Goal: Task Accomplishment & Management: Manage account settings

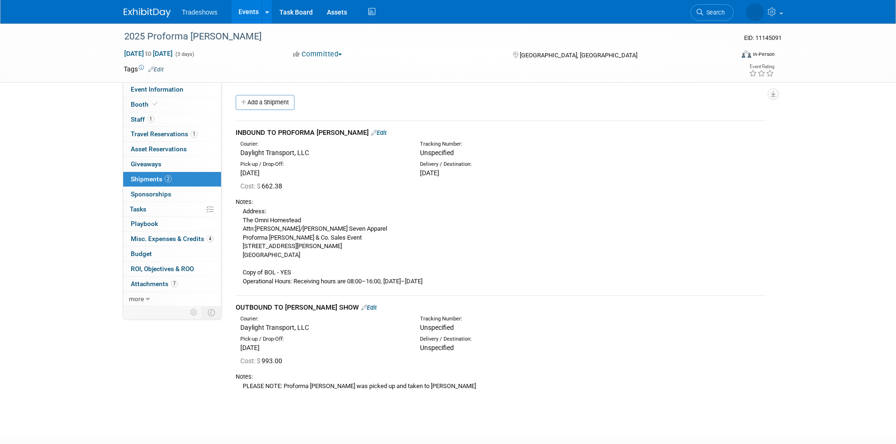
click at [239, 8] on link "Events" at bounding box center [248, 12] width 34 height 24
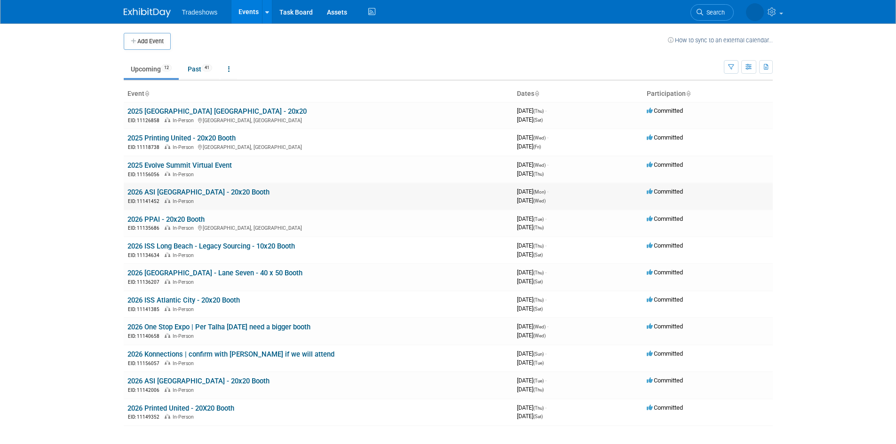
click at [184, 193] on link "2026 ASI [GEOGRAPHIC_DATA] - 20x20 Booth" at bounding box center [198, 192] width 142 height 8
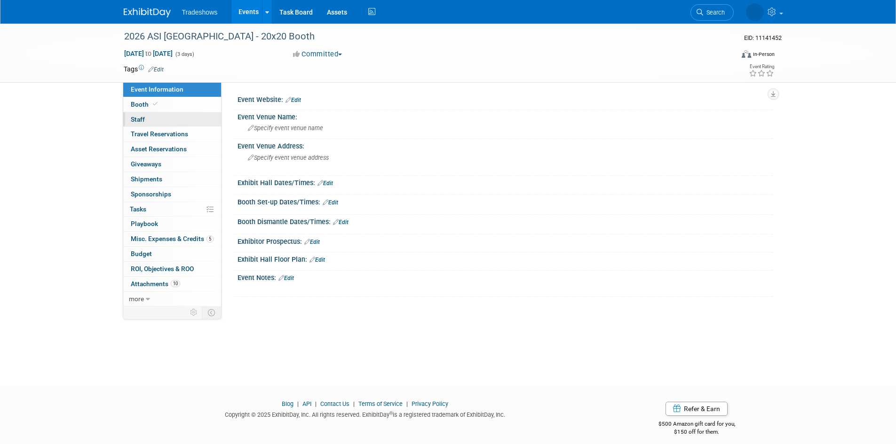
click at [166, 122] on link "0 Staff 0" at bounding box center [172, 119] width 98 height 15
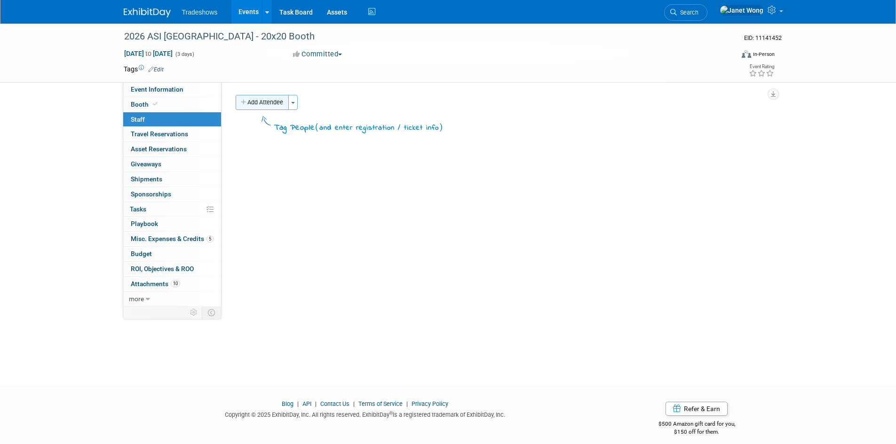
click at [277, 102] on button "Add Attendee" at bounding box center [262, 102] width 53 height 15
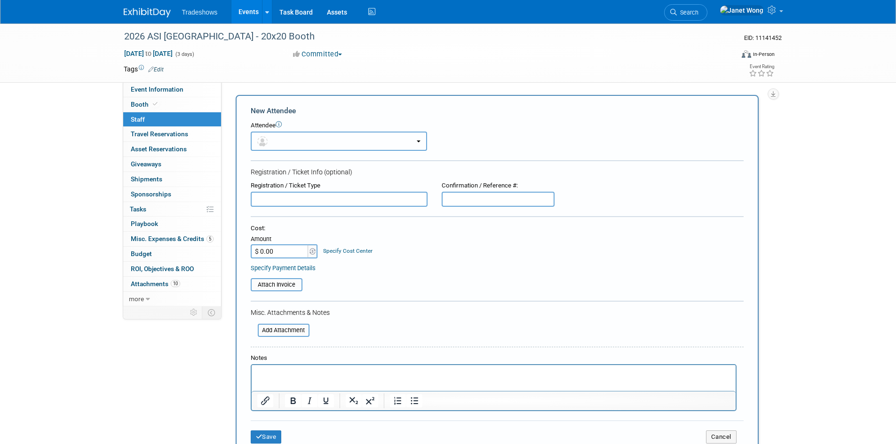
click at [316, 145] on button "button" at bounding box center [339, 141] width 176 height 19
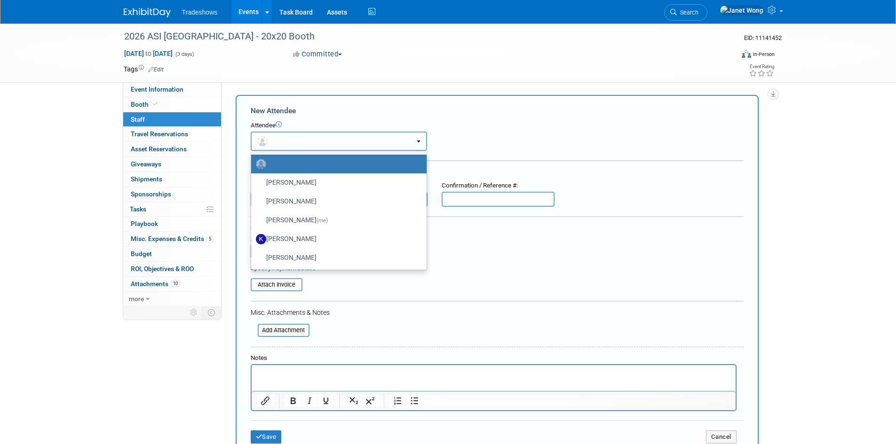
click at [289, 142] on button "button" at bounding box center [339, 141] width 176 height 19
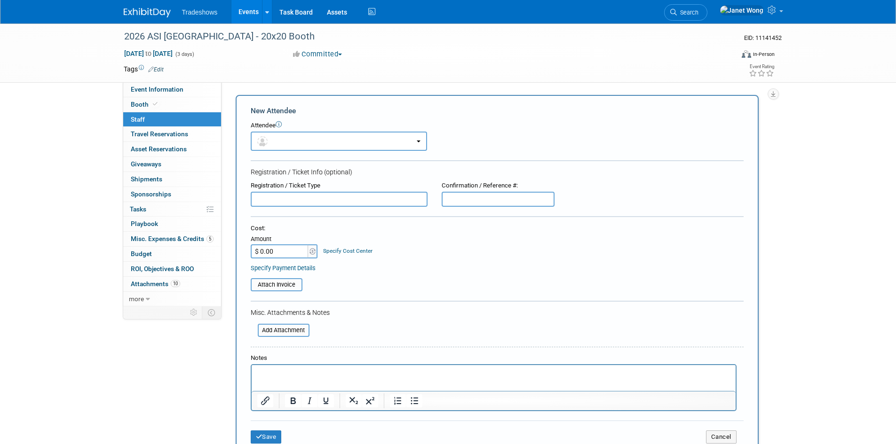
click at [281, 125] on icon at bounding box center [279, 124] width 6 height 6
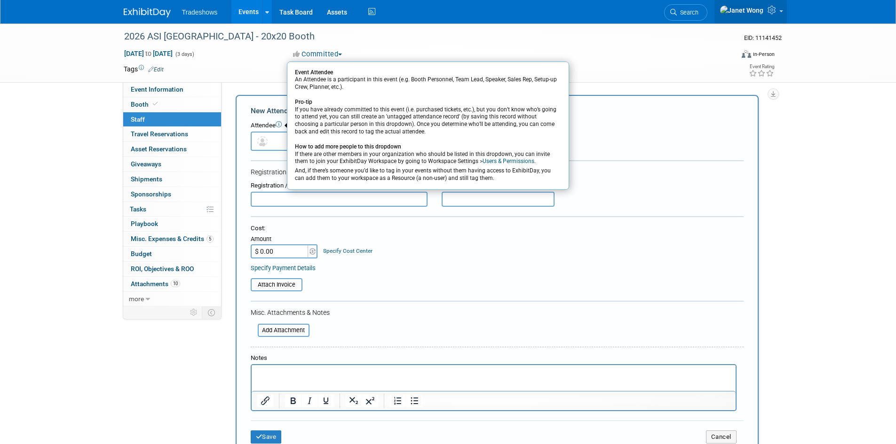
click at [777, 13] on icon at bounding box center [772, 10] width 11 height 8
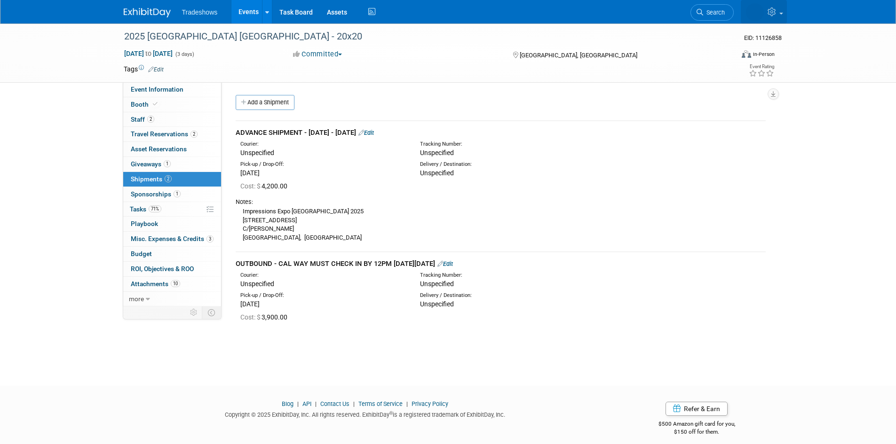
click at [767, 14] on icon at bounding box center [772, 12] width 11 height 8
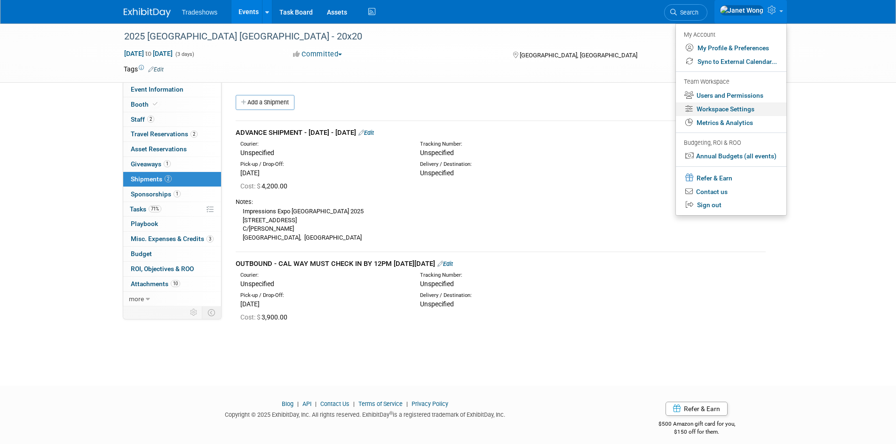
click at [715, 110] on link "Workspace Settings" at bounding box center [731, 109] width 110 height 14
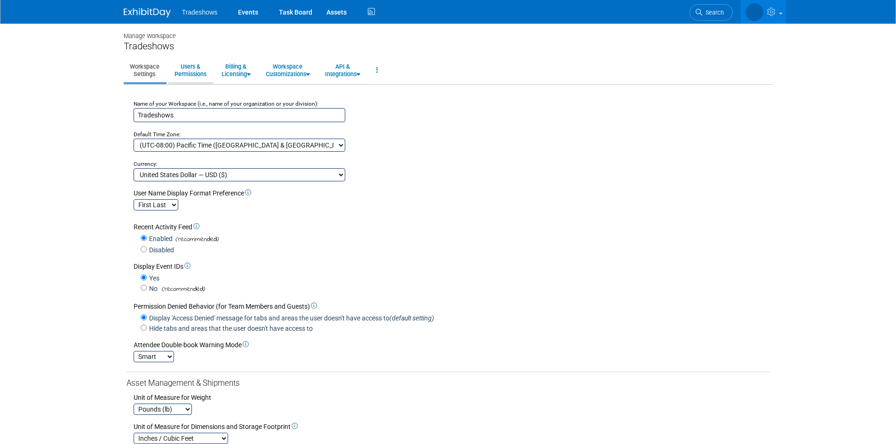
click at [189, 69] on link "Users & Permissions" at bounding box center [190, 70] width 44 height 23
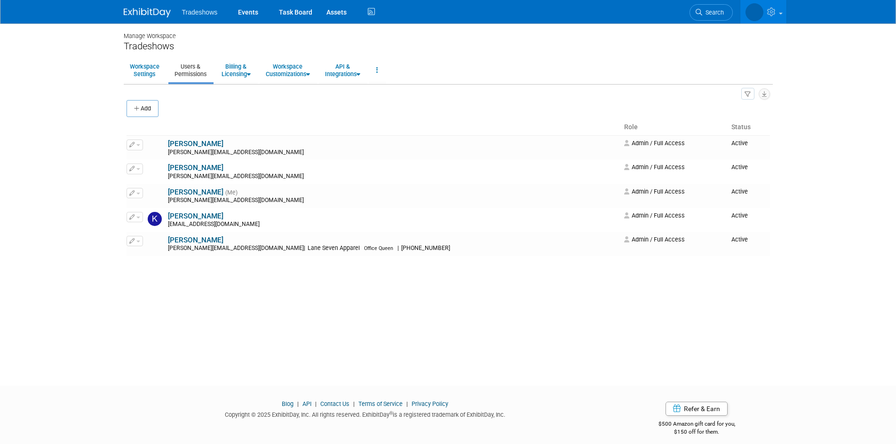
click at [154, 104] on button "Add" at bounding box center [142, 108] width 32 height 17
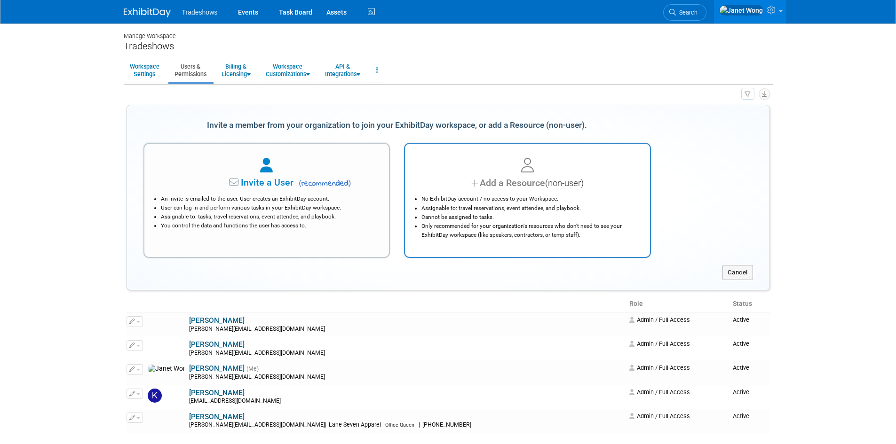
click at [635, 183] on div "Add a Resource (non-user)" at bounding box center [527, 183] width 221 height 14
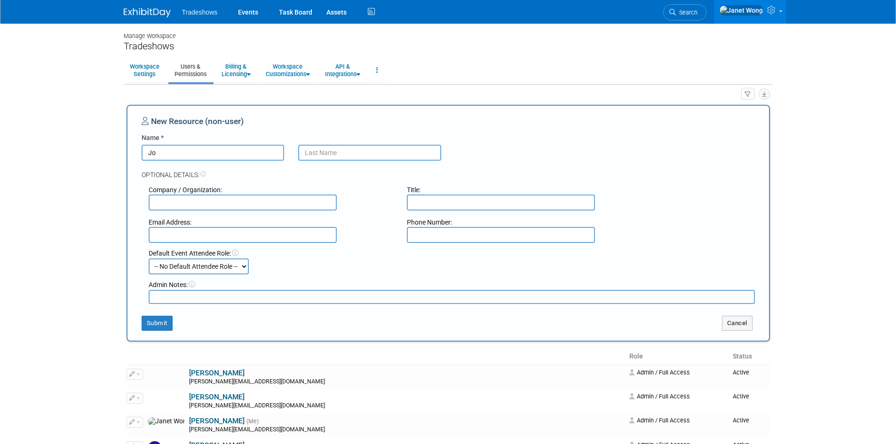
type input "J"
type input "Alyssa"
type input "[PERSON_NAME]"
click at [168, 329] on button "Submit" at bounding box center [157, 323] width 31 height 15
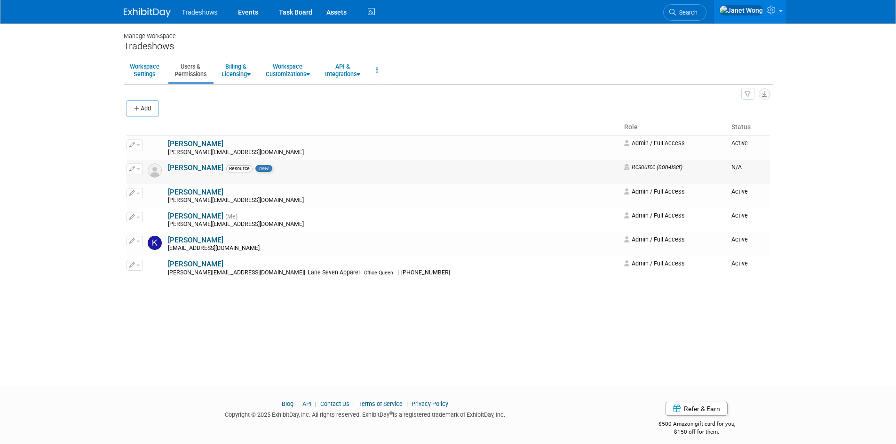
click at [135, 170] on button "button" at bounding box center [134, 169] width 16 height 10
click at [136, 183] on icon at bounding box center [139, 184] width 7 height 7
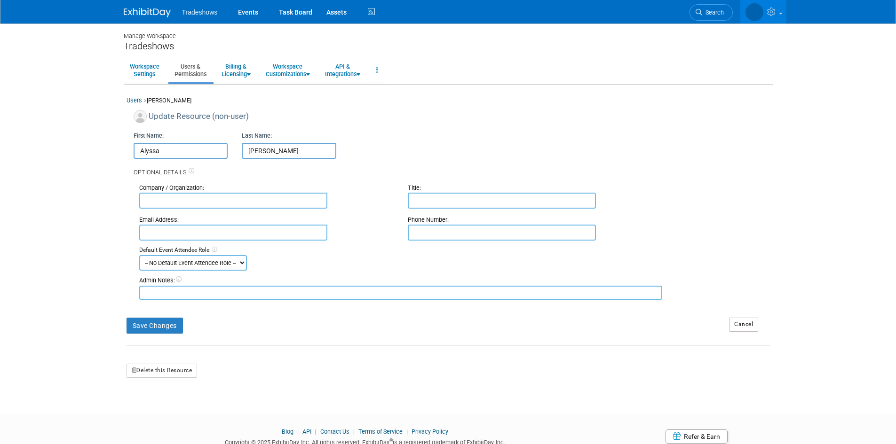
click at [221, 264] on select "-- No Default Event Attendee Role -- Demonstrator Host Planner Presenter Sales …" at bounding box center [193, 263] width 108 height 16
select select "4"
click at [139, 255] on select "-- No Default Event Attendee Role -- Demonstrator Host Planner Presenter Sales …" at bounding box center [193, 263] width 108 height 16
click at [152, 330] on button "Save Changes" at bounding box center [154, 326] width 56 height 16
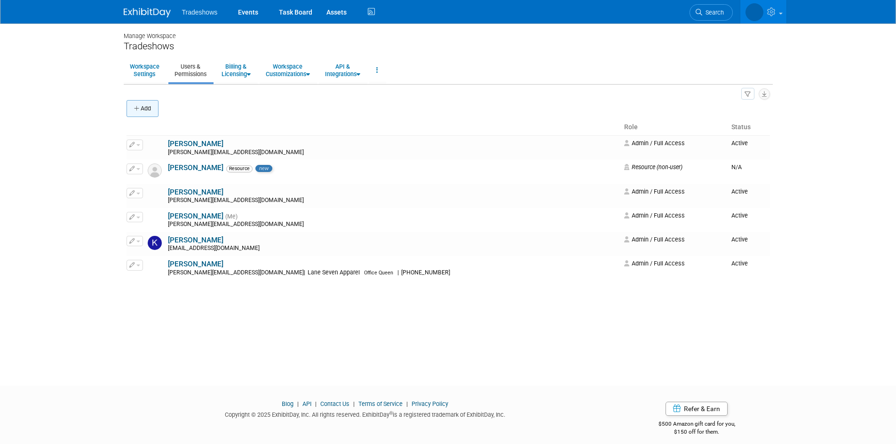
click at [148, 108] on button "Add" at bounding box center [142, 108] width 32 height 17
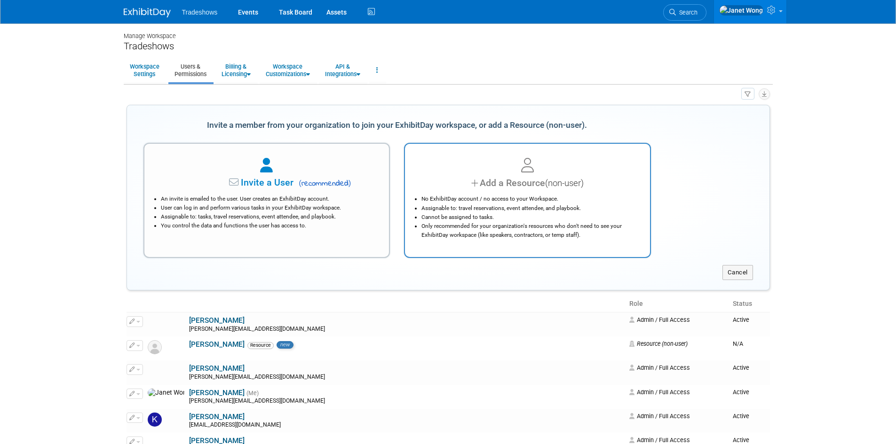
click at [543, 227] on li "Only recommended for your organization's resources who don't need to see your E…" at bounding box center [529, 231] width 217 height 18
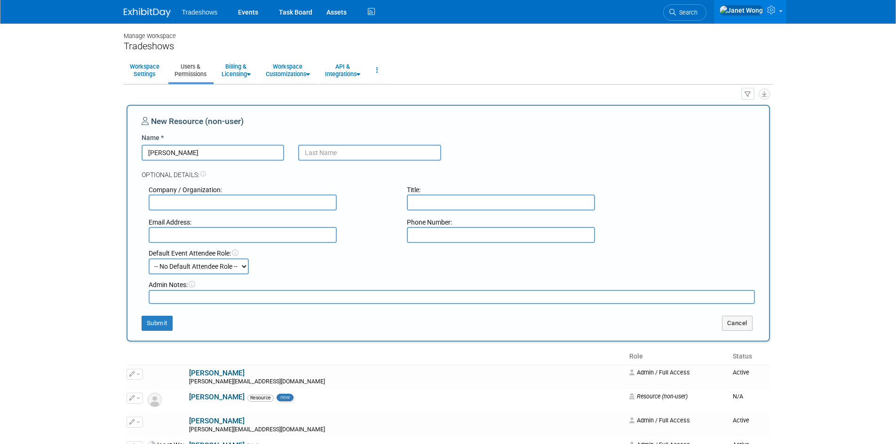
type input "Alma"
type input "Torres"
click at [200, 265] on select "-- No Default Attendee Role -- Demonstrator Host Planner Presenter Sales Repres…" at bounding box center [199, 267] width 100 height 16
select select "4"
click at [149, 259] on select "-- No Default Attendee Role -- Demonstrator Host Planner Presenter Sales Repres…" at bounding box center [199, 267] width 100 height 16
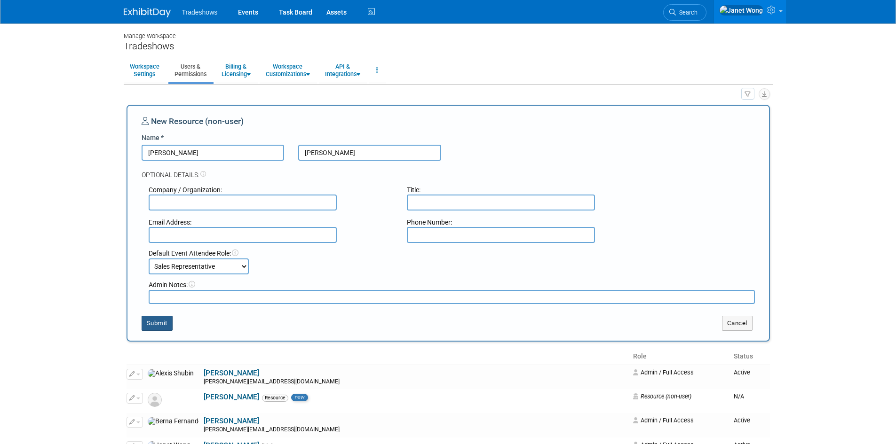
click at [158, 324] on button "Submit" at bounding box center [157, 323] width 31 height 15
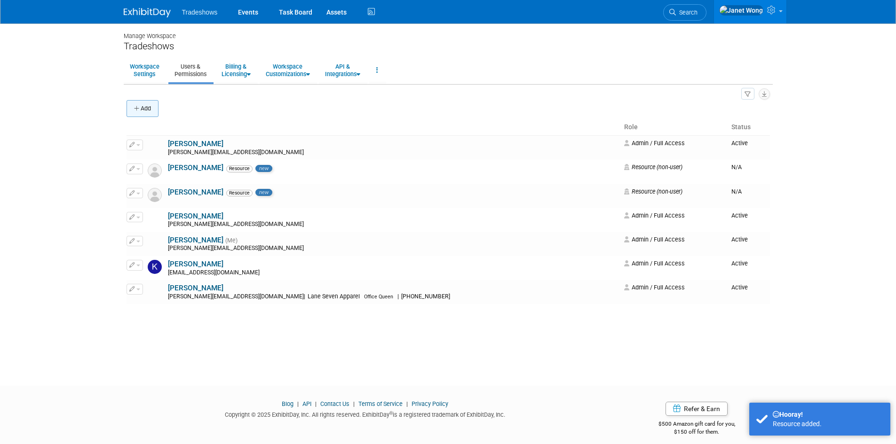
click at [147, 107] on button "Add" at bounding box center [142, 108] width 32 height 17
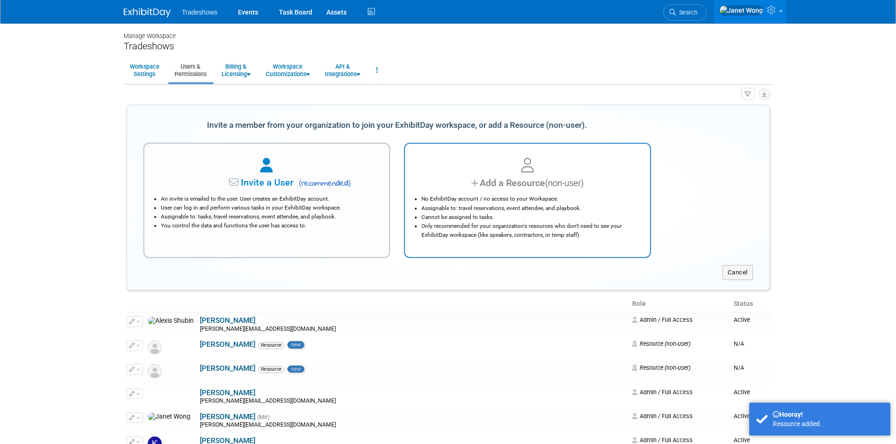
click at [489, 231] on li "Only recommended for your organization's resources who don't need to see your E…" at bounding box center [529, 231] width 217 height 18
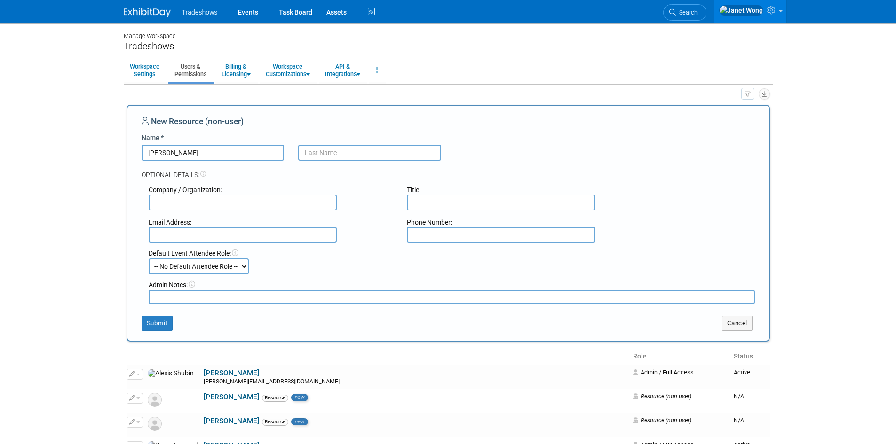
type input "Andrew"
type input "Lopez"
click at [195, 266] on select "-- No Default Attendee Role -- Demonstrator Host Planner Presenter Sales Repres…" at bounding box center [199, 267] width 100 height 16
click at [470, 211] on input "text" at bounding box center [501, 203] width 188 height 16
type input "Brand Ambassador"
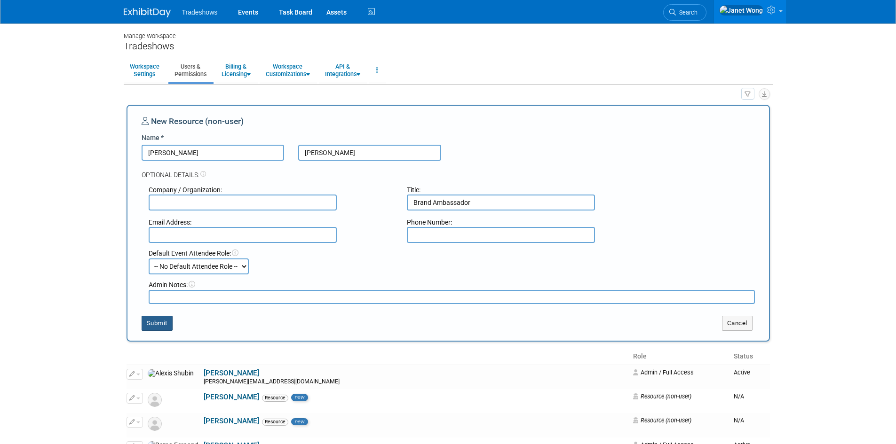
click at [163, 322] on button "Submit" at bounding box center [157, 323] width 31 height 15
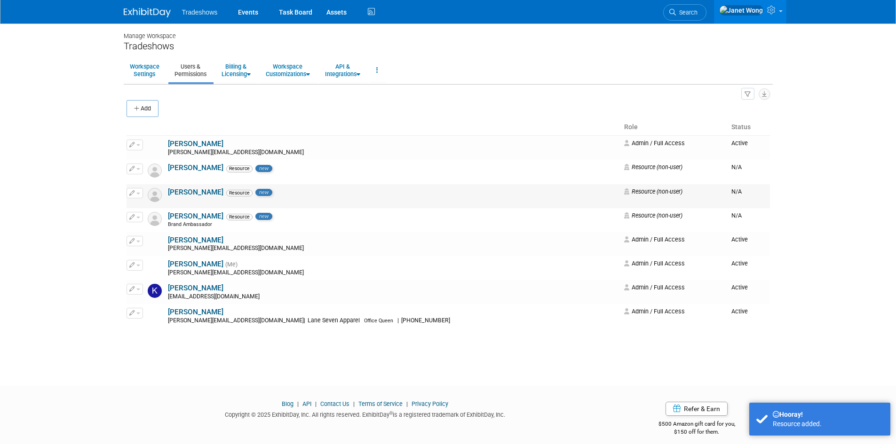
click at [133, 195] on icon "button" at bounding box center [132, 192] width 6 height 5
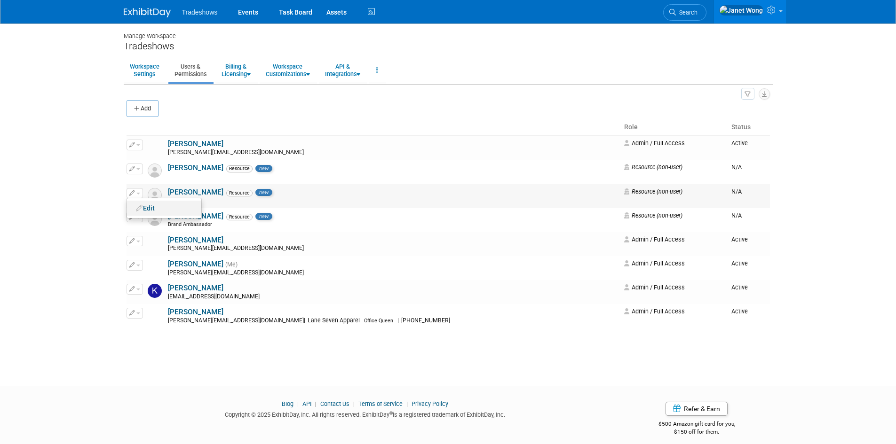
click at [141, 208] on icon at bounding box center [139, 208] width 7 height 7
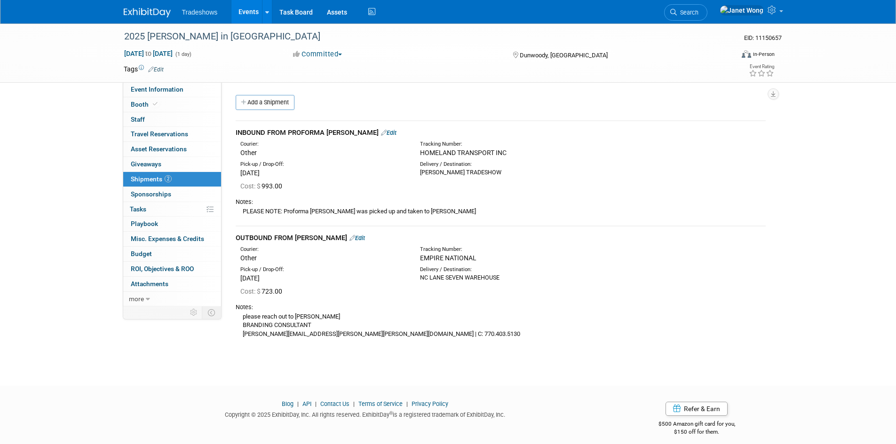
click at [251, 4] on link "Events" at bounding box center [248, 12] width 34 height 24
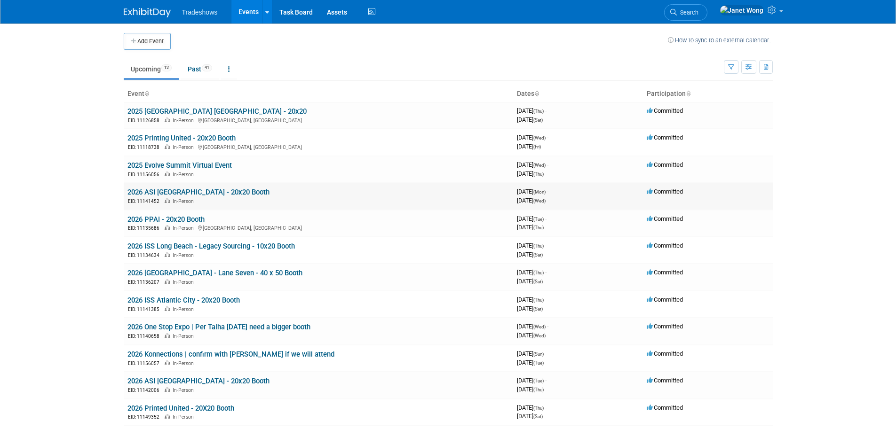
click at [177, 194] on link "2026 ASI [GEOGRAPHIC_DATA] - 20x20 Booth" at bounding box center [198, 192] width 142 height 8
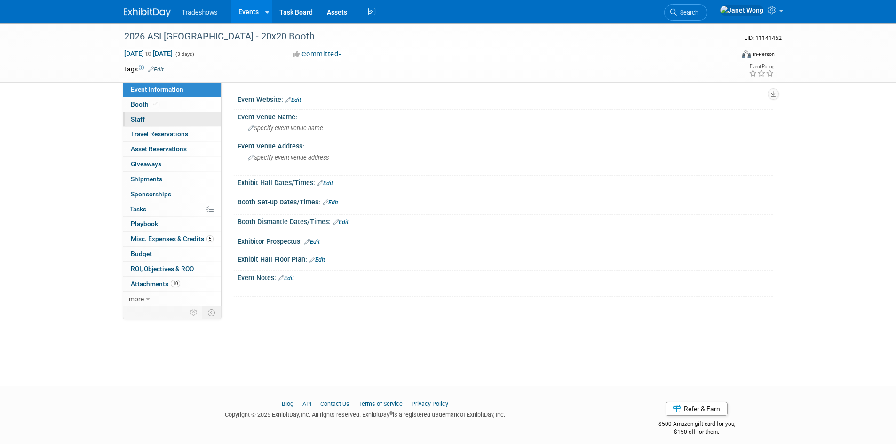
click at [166, 125] on link "0 Staff 0" at bounding box center [172, 119] width 98 height 15
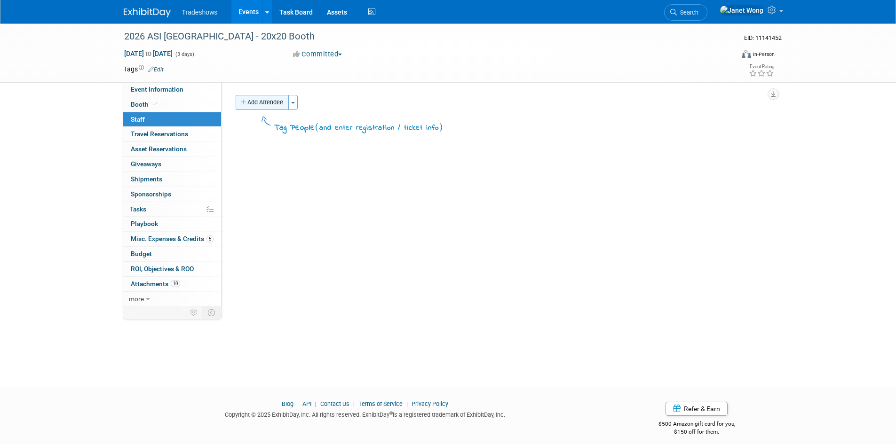
click at [257, 108] on button "Add Attendee" at bounding box center [262, 102] width 53 height 15
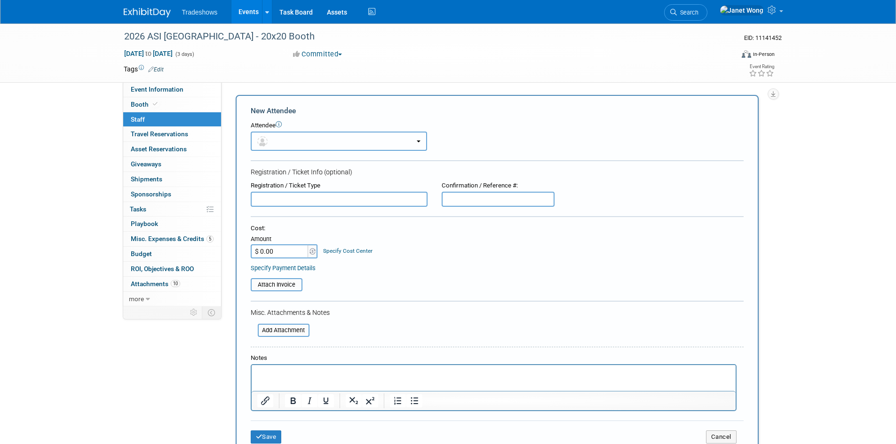
click at [313, 142] on button "button" at bounding box center [339, 141] width 176 height 19
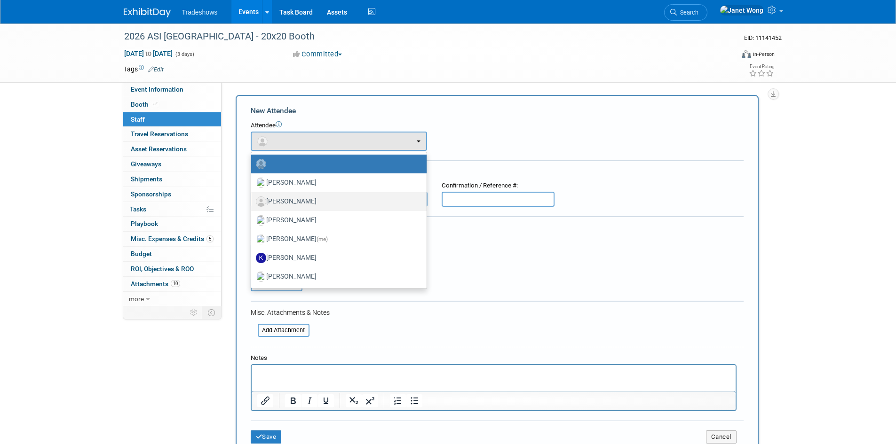
click at [281, 202] on label "[PERSON_NAME]" at bounding box center [336, 201] width 161 height 15
click at [252, 202] on input "[PERSON_NAME]" at bounding box center [249, 200] width 6 height 6
select select "e9dae68b-b9a0-4632-975c-08e54bc7f38f"
select select "4"
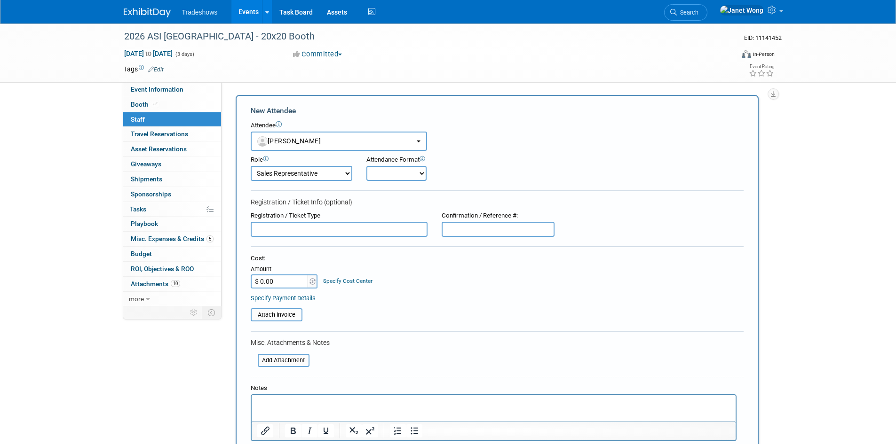
click at [389, 167] on select "Onsite Remote" at bounding box center [396, 173] width 60 height 15
select select "1"
click at [366, 166] on select "Onsite Remote" at bounding box center [396, 173] width 60 height 15
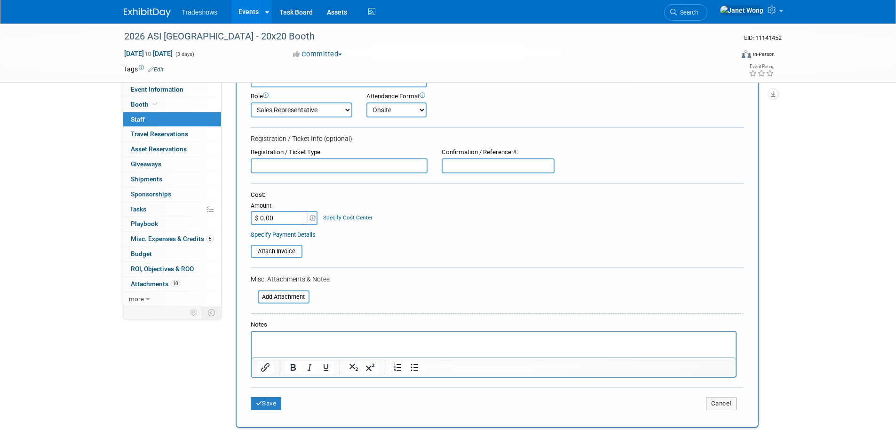
scroll to position [141, 0]
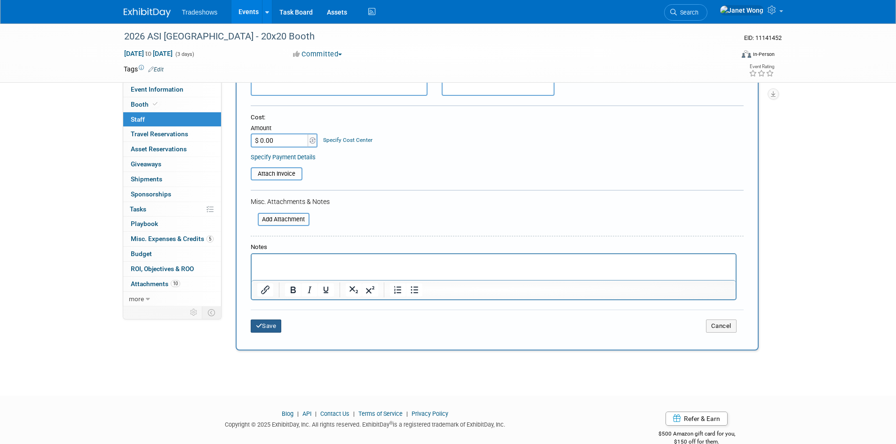
click at [265, 331] on button "Save" at bounding box center [266, 326] width 31 height 13
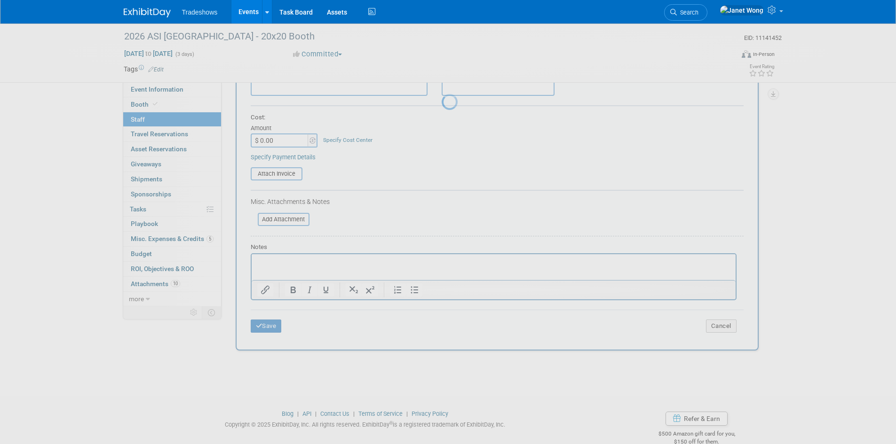
scroll to position [8, 0]
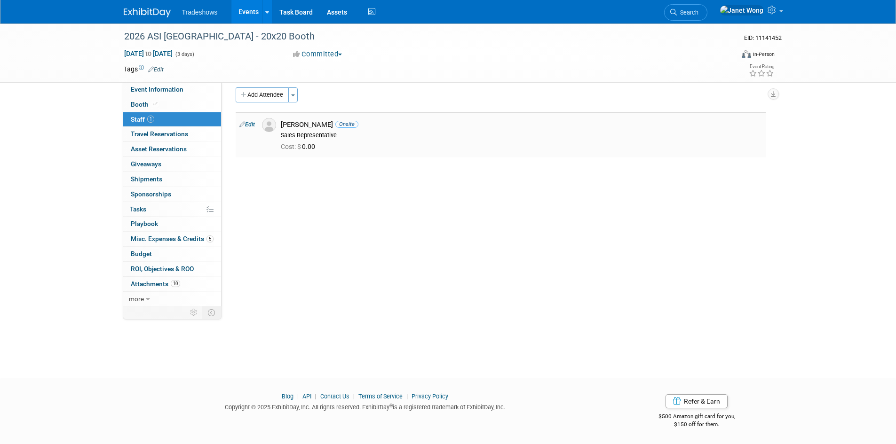
click at [250, 123] on link "Edit" at bounding box center [247, 124] width 16 height 7
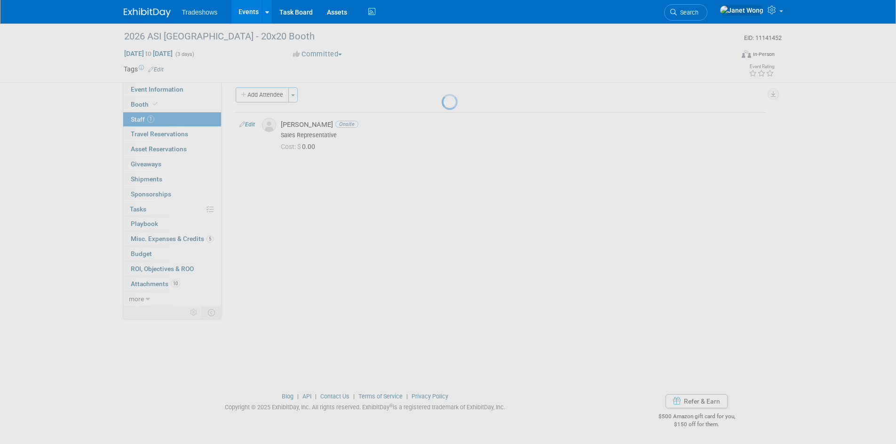
select select "e9dae68b-b9a0-4632-975c-08e54bc7f38f"
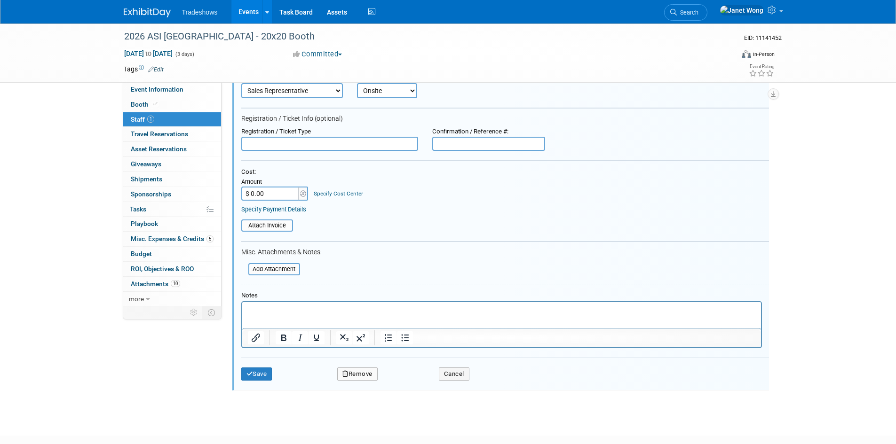
scroll to position [144, 0]
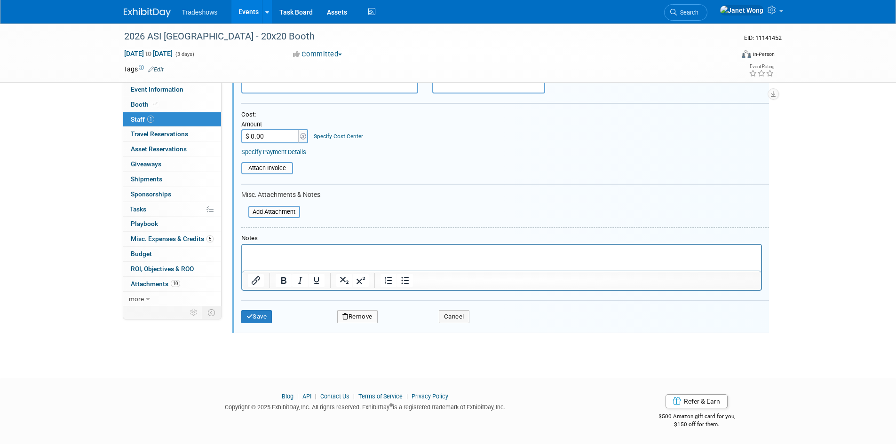
click at [355, 320] on button "Remove" at bounding box center [357, 316] width 40 height 13
click at [416, 320] on link "Yes" at bounding box center [408, 324] width 27 height 15
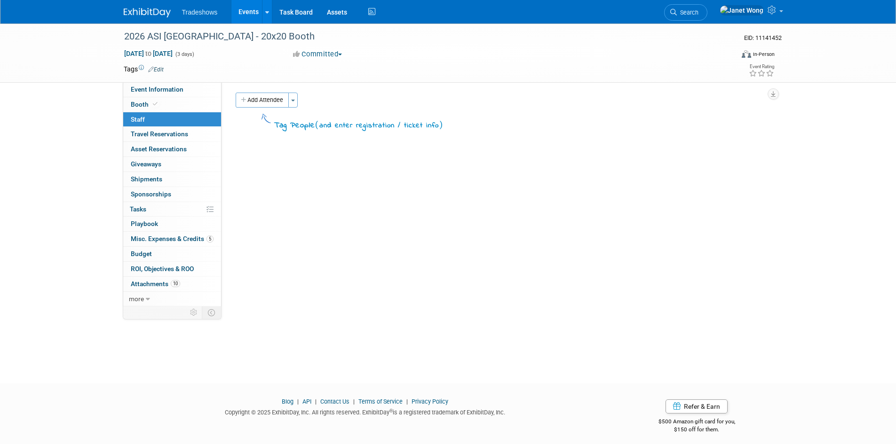
scroll to position [0, 0]
click at [247, 102] on button "Add Attendee" at bounding box center [262, 102] width 53 height 15
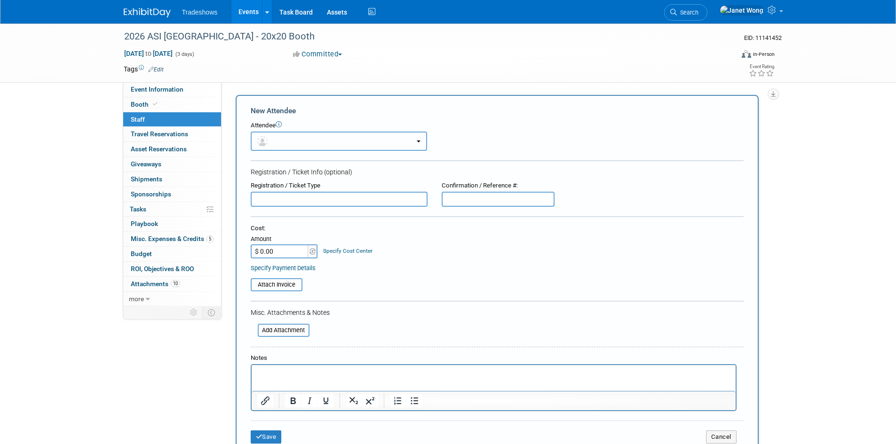
click at [347, 145] on button "button" at bounding box center [339, 141] width 176 height 19
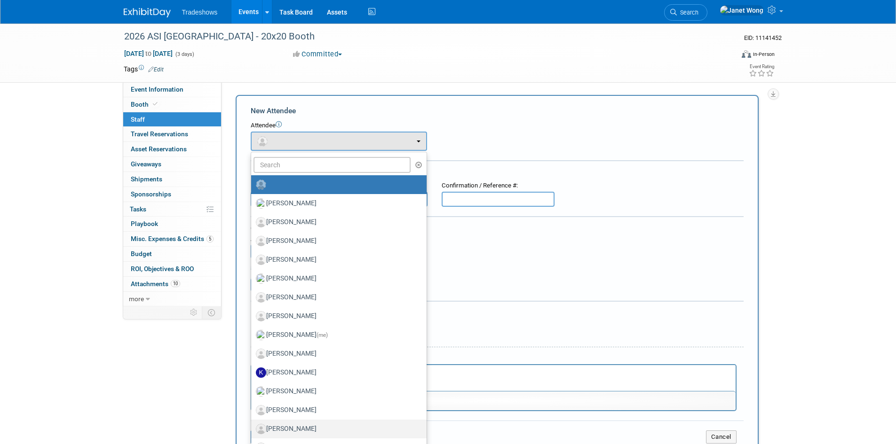
click at [303, 423] on label "Morgan Malone" at bounding box center [336, 429] width 161 height 15
click at [252, 425] on input "Morgan Malone" at bounding box center [249, 428] width 6 height 6
select select "5e7d423a-3267-46d6-841b-62b8b4a15b66"
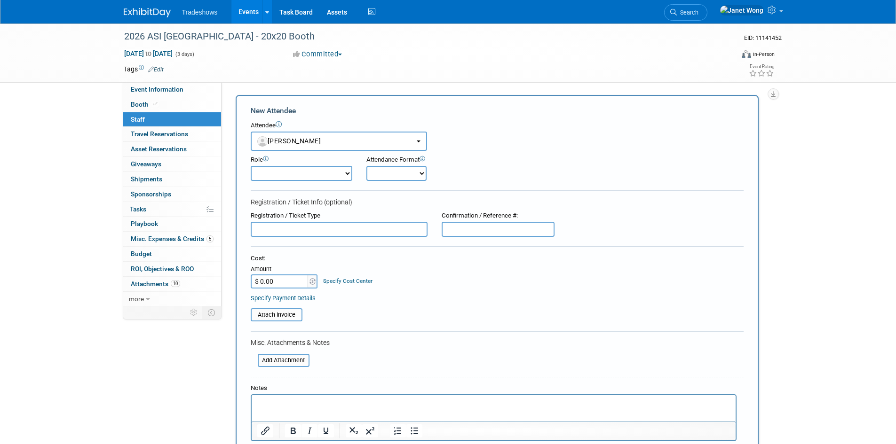
click at [314, 180] on select "Demonstrator Host Planner Presenter Sales Representative Set-up/Dismantle Crew …" at bounding box center [302, 173] width 102 height 15
select select "4"
click at [251, 166] on select "Demonstrator Host Planner Presenter Sales Representative Set-up/Dismantle Crew …" at bounding box center [302, 173] width 102 height 15
click at [475, 169] on div "Attendance Format Onsite Remote" at bounding box center [422, 168] width 113 height 25
click at [419, 170] on select "Onsite Remote" at bounding box center [396, 173] width 60 height 15
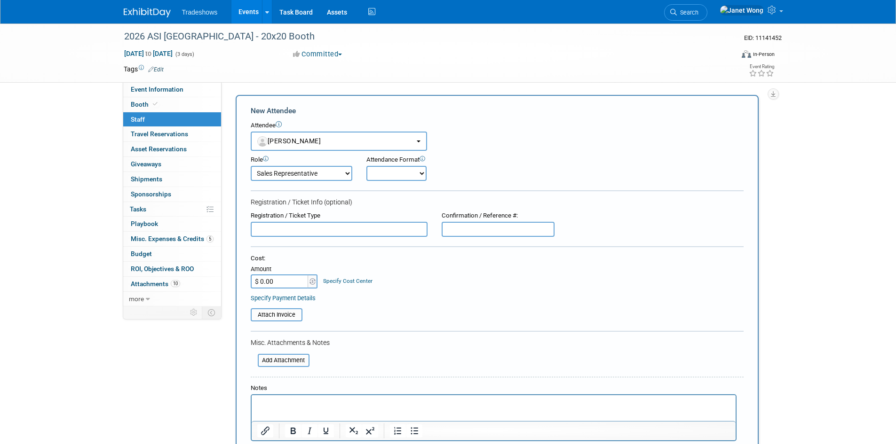
select select "1"
click at [366, 166] on select "Onsite Remote" at bounding box center [396, 173] width 60 height 15
click at [430, 181] on div "Attendance Format Onsite Remote" at bounding box center [422, 168] width 113 height 25
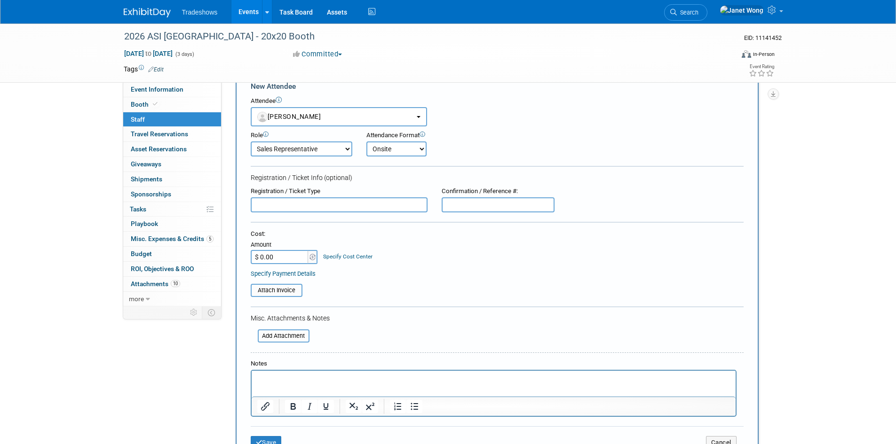
scroll to position [47, 0]
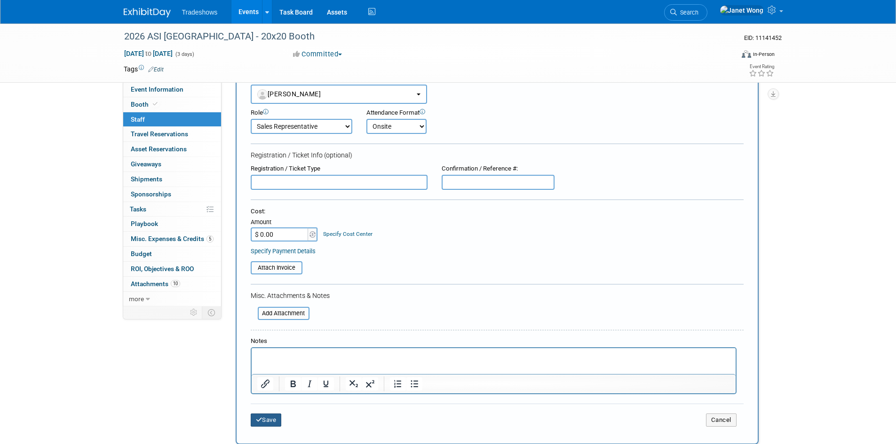
click at [260, 422] on icon "submit" at bounding box center [259, 420] width 7 height 6
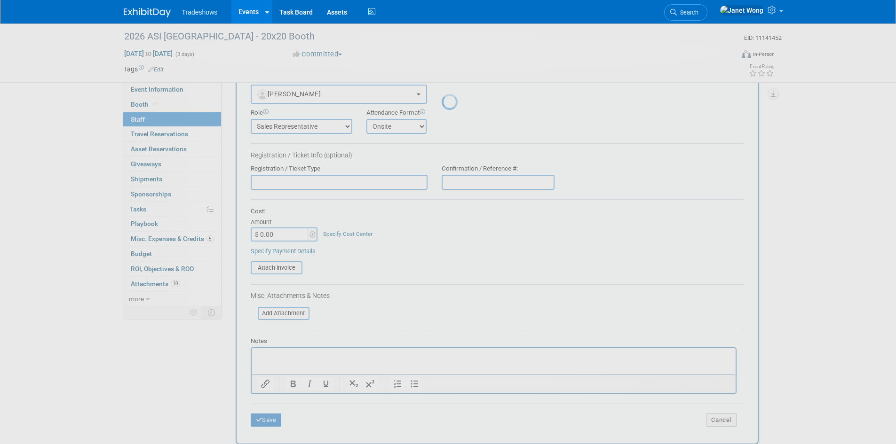
scroll to position [8, 0]
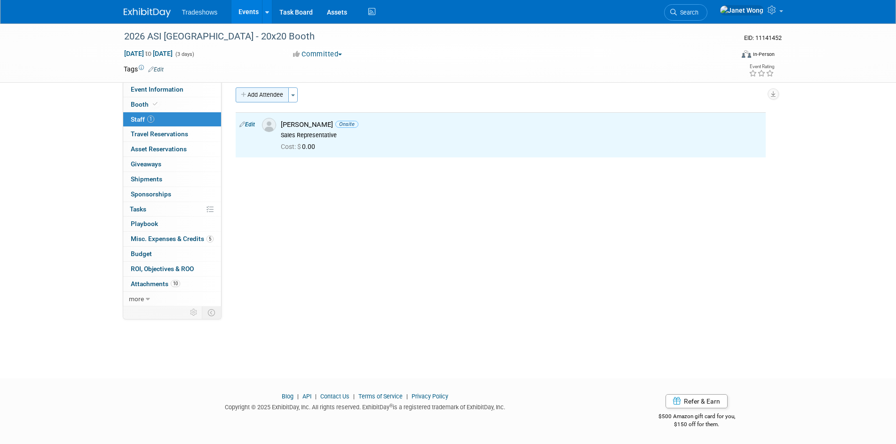
click at [267, 97] on button "Add Attendee" at bounding box center [262, 94] width 53 height 15
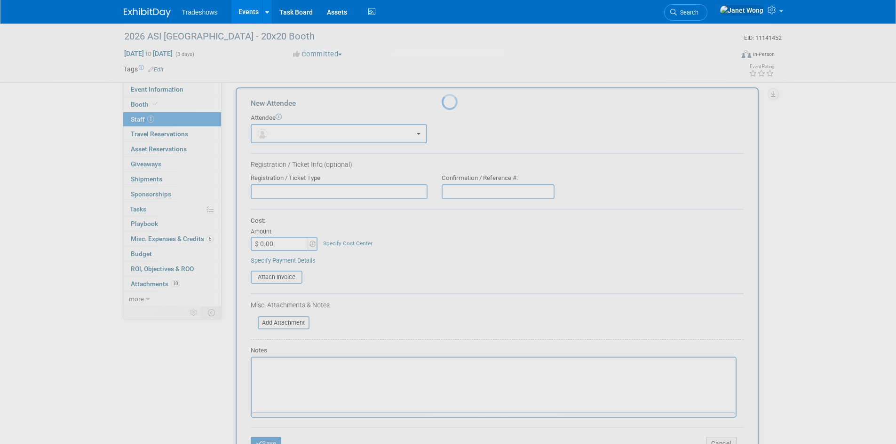
scroll to position [0, 0]
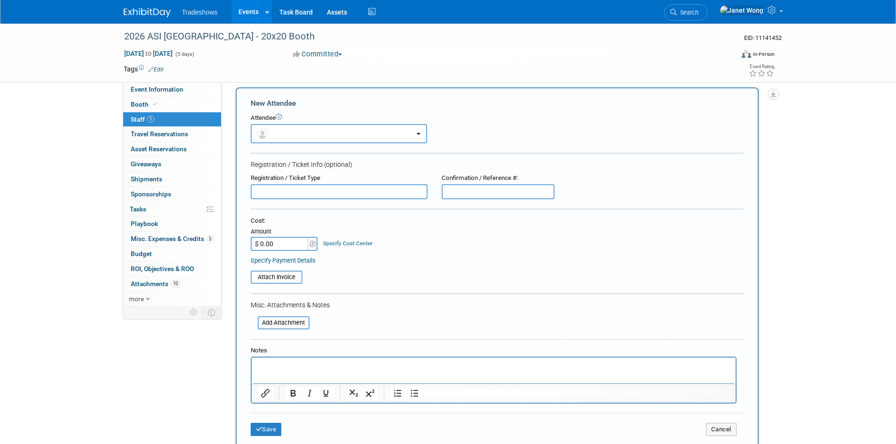
click at [289, 145] on form "New Attendee Attendee <img src="https://www.exhibitday.com/Images/Unassigned-Us…" at bounding box center [497, 270] width 493 height 345
click at [292, 131] on button "button" at bounding box center [339, 133] width 176 height 19
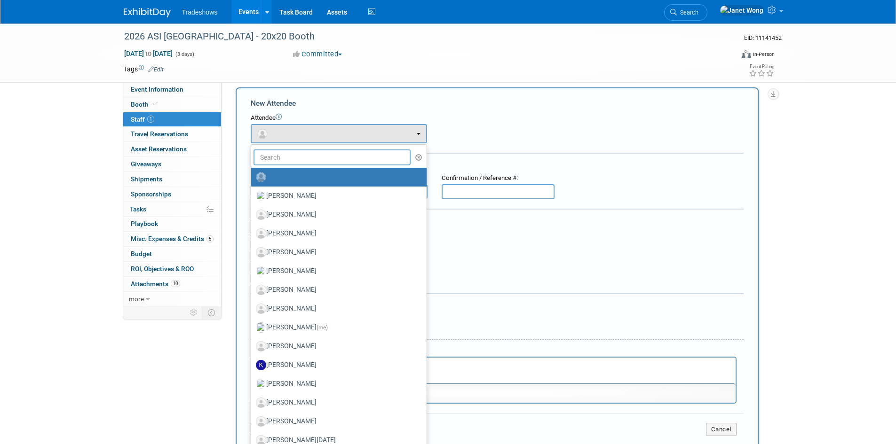
click at [302, 155] on input "text" at bounding box center [332, 158] width 158 height 16
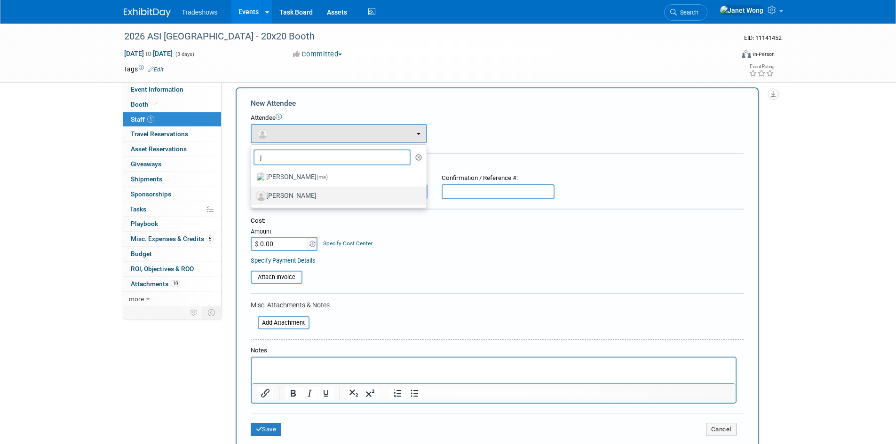
type input "j"
click at [287, 194] on label "Jon Ryder" at bounding box center [336, 196] width 161 height 15
click at [252, 194] on input "Jon Ryder" at bounding box center [249, 195] width 6 height 6
select select "e10532bd-4b9c-4301-bc88-8d19f91c705b"
select select "4"
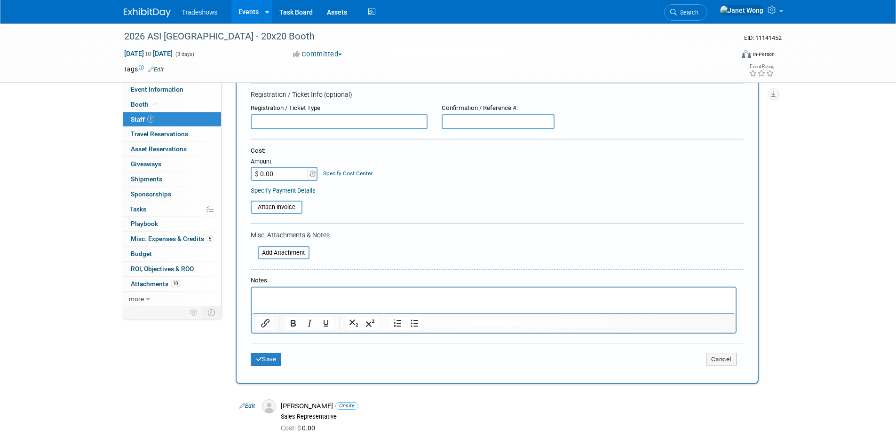
scroll to position [149, 0]
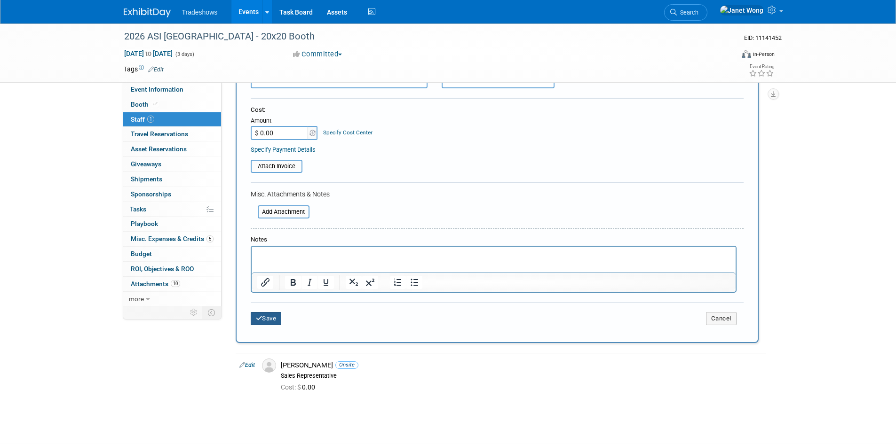
click at [269, 316] on button "Save" at bounding box center [266, 318] width 31 height 13
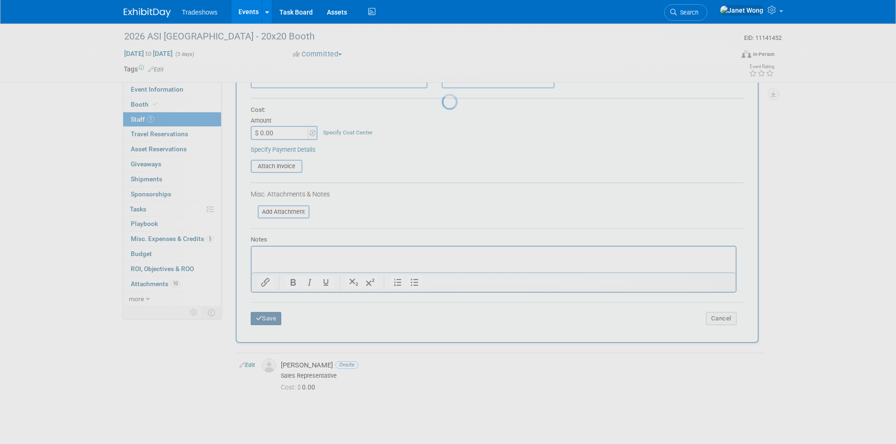
scroll to position [8, 0]
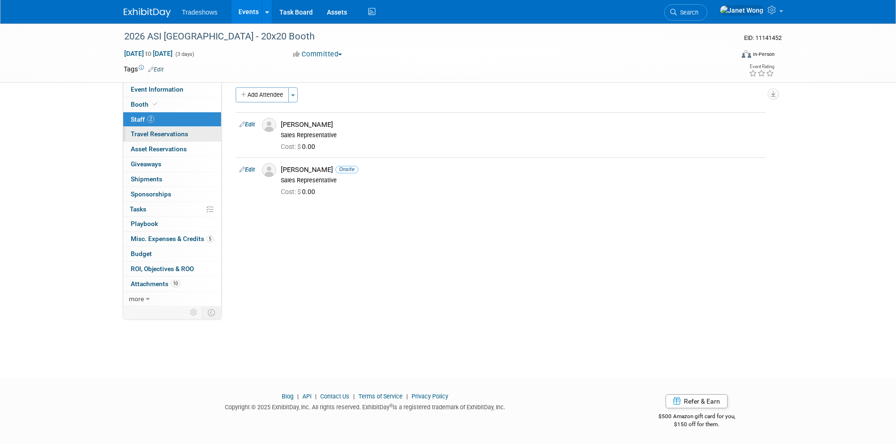
click at [181, 132] on span "Travel Reservations 0" at bounding box center [159, 134] width 57 height 8
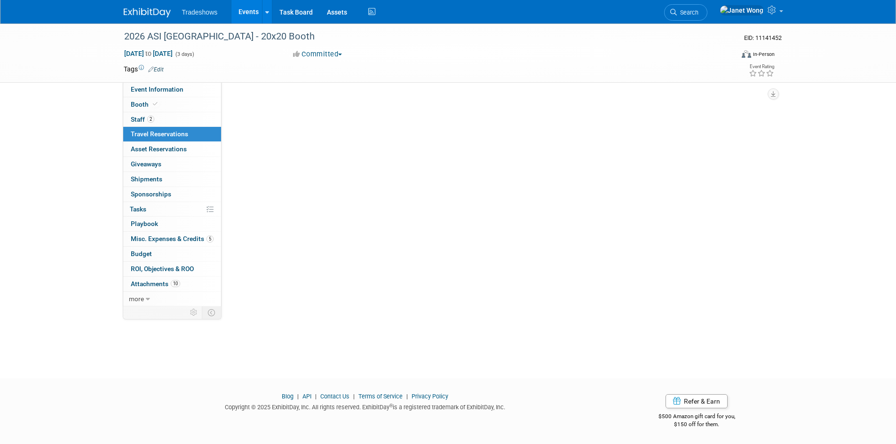
scroll to position [0, 0]
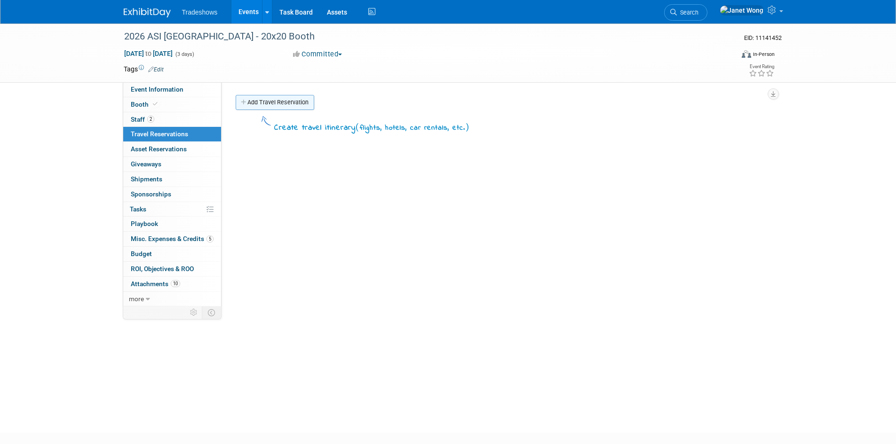
click at [283, 107] on link "Add Travel Reservation" at bounding box center [275, 102] width 79 height 15
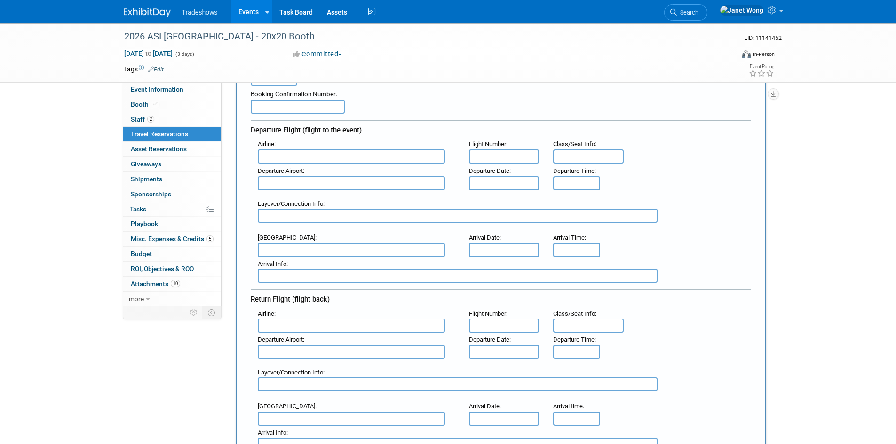
scroll to position [47, 0]
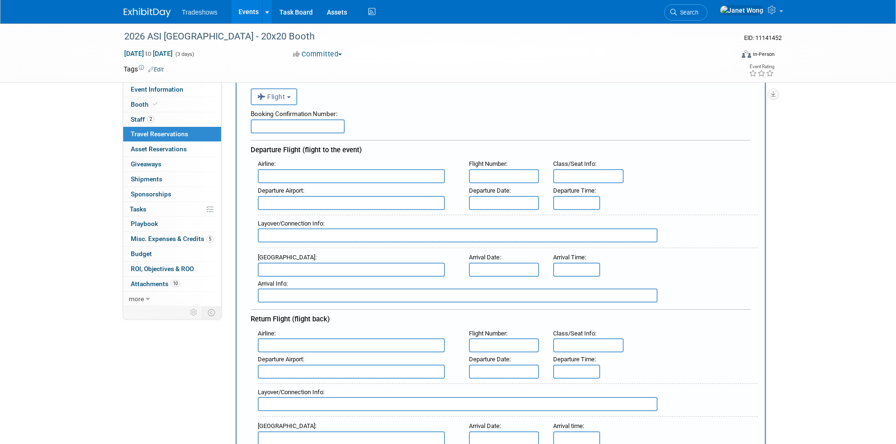
click at [281, 102] on button "Flight" at bounding box center [274, 96] width 47 height 17
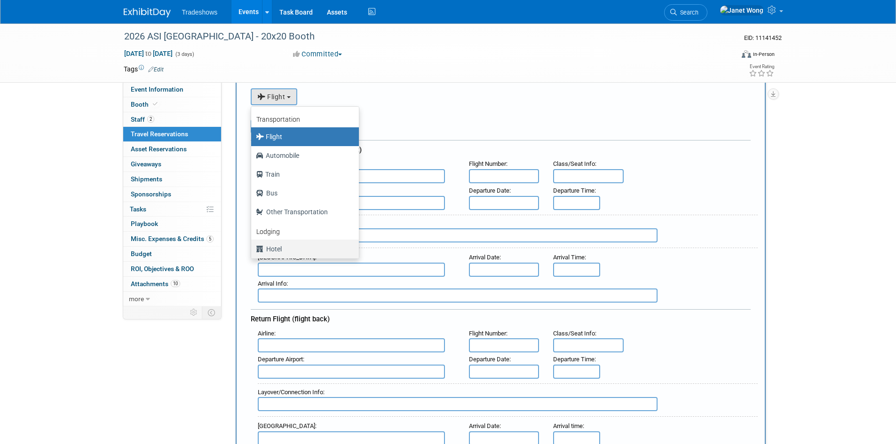
click at [259, 248] on icon at bounding box center [261, 249] width 10 height 12
click at [252, 248] on input "Hotel" at bounding box center [249, 248] width 6 height 6
select select "6"
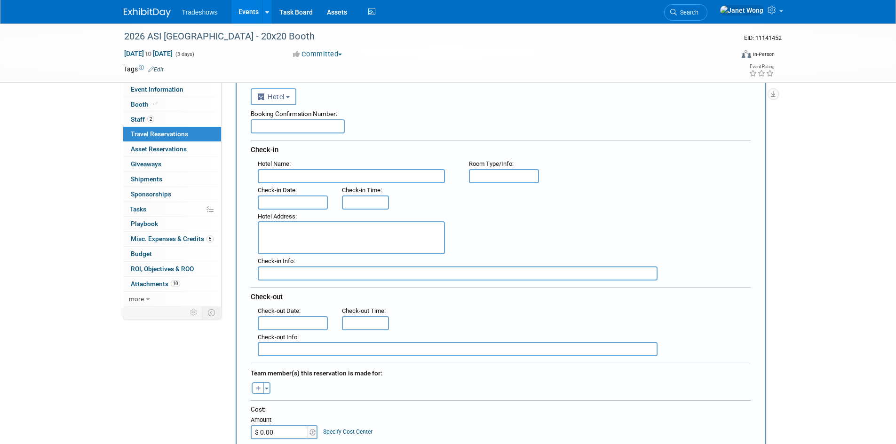
click at [304, 131] on input "text" at bounding box center [298, 126] width 94 height 14
click at [264, 127] on input "text" at bounding box center [298, 126] width 94 height 14
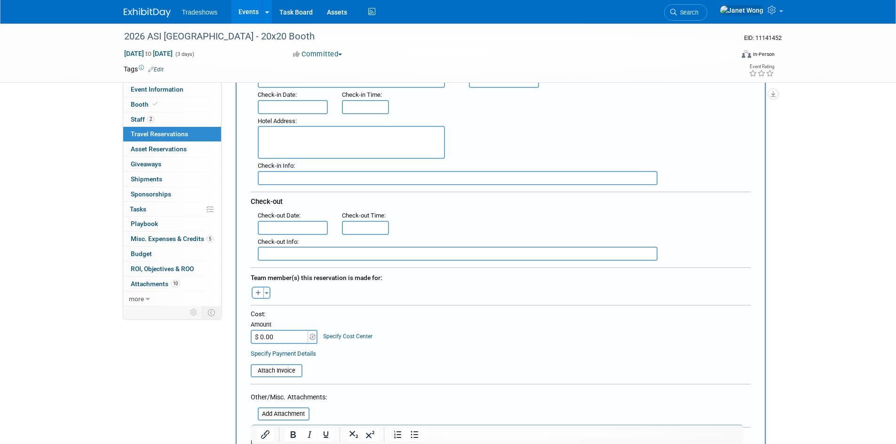
scroll to position [235, 0]
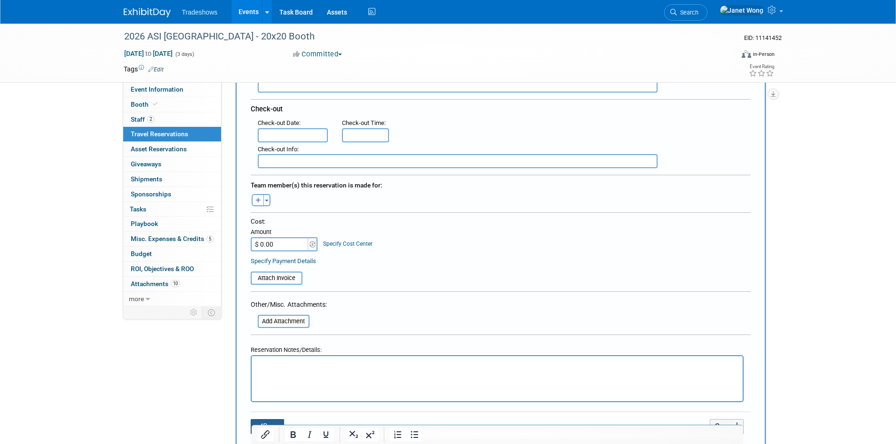
type input "Jon's Hotel - TBD"
click at [269, 419] on button "Save" at bounding box center [268, 426] width 34 height 15
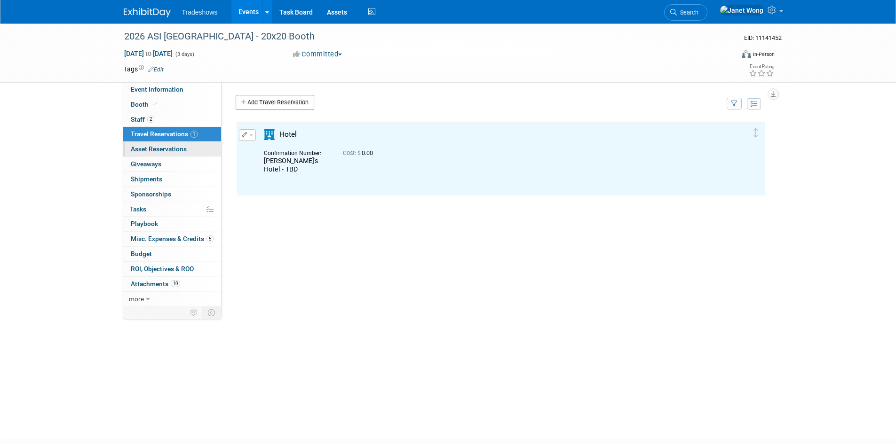
scroll to position [0, 0]
click at [242, 135] on icon "button" at bounding box center [245, 135] width 6 height 6
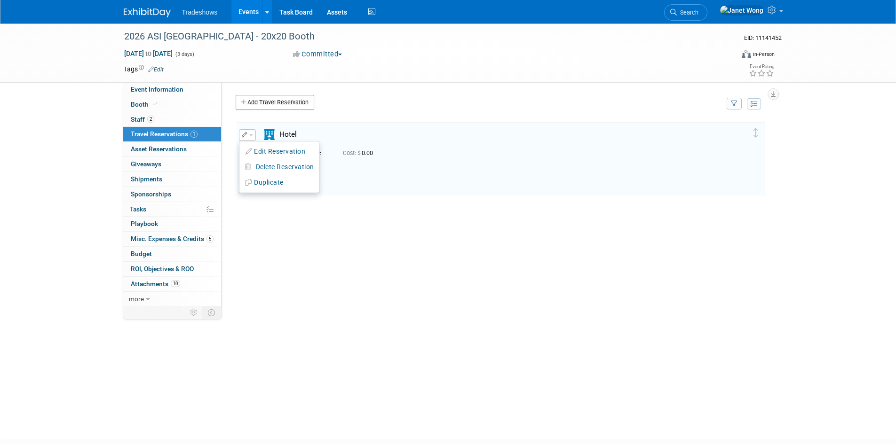
click at [245, 133] on button "button" at bounding box center [247, 135] width 17 height 12
click at [269, 101] on link "Add Travel Reservation" at bounding box center [275, 102] width 79 height 15
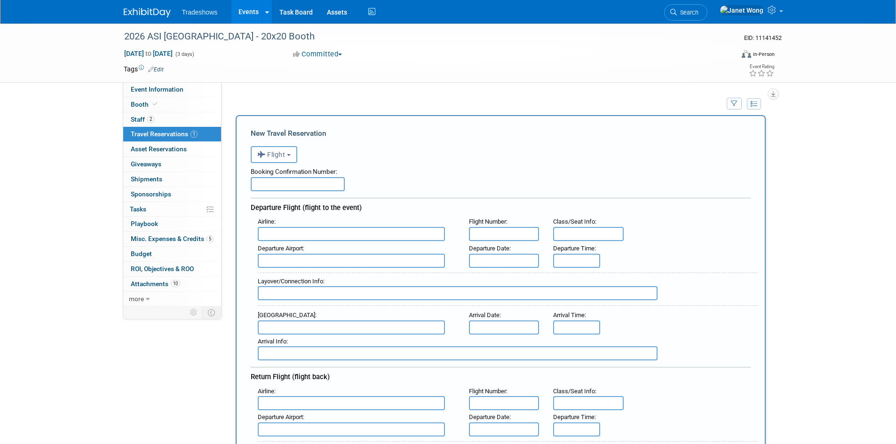
click at [289, 188] on input "text" at bounding box center [298, 184] width 94 height 14
type input "Morgan's Hotel - TBD"
click at [287, 159] on button "Flight" at bounding box center [274, 154] width 47 height 17
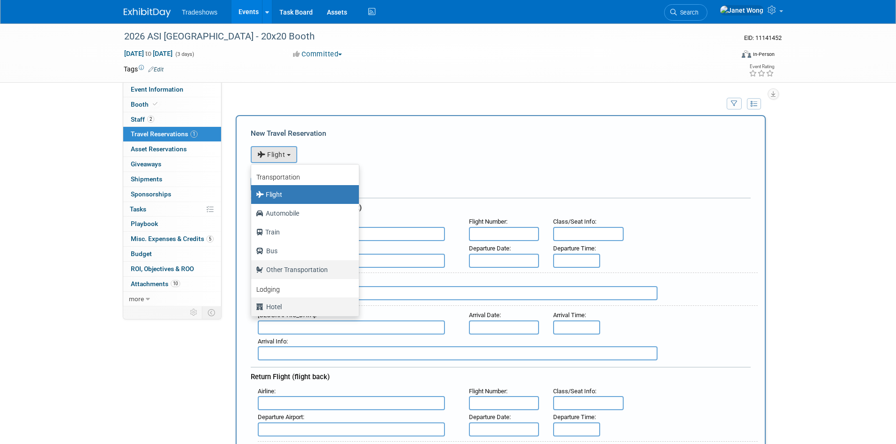
drag, startPoint x: 269, startPoint y: 311, endPoint x: 356, endPoint y: 262, distance: 99.8
click at [271, 310] on label "Hotel" at bounding box center [303, 306] width 94 height 15
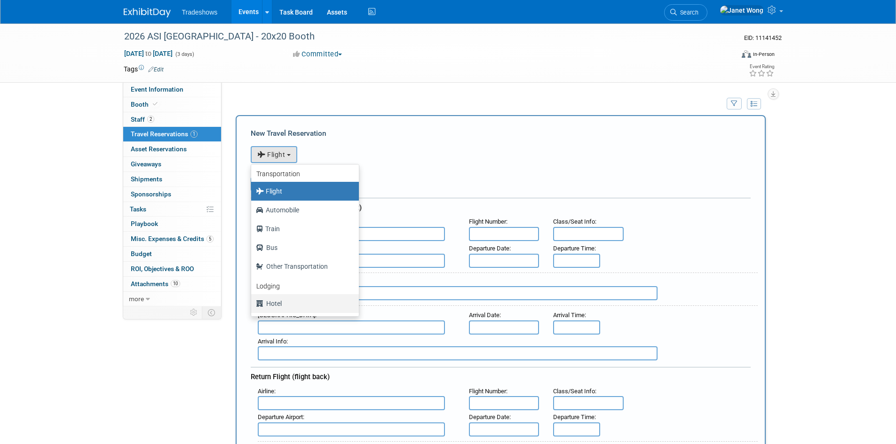
click at [292, 308] on label "Hotel" at bounding box center [303, 303] width 94 height 15
click at [252, 306] on input "Hotel" at bounding box center [249, 302] width 6 height 6
select select "6"
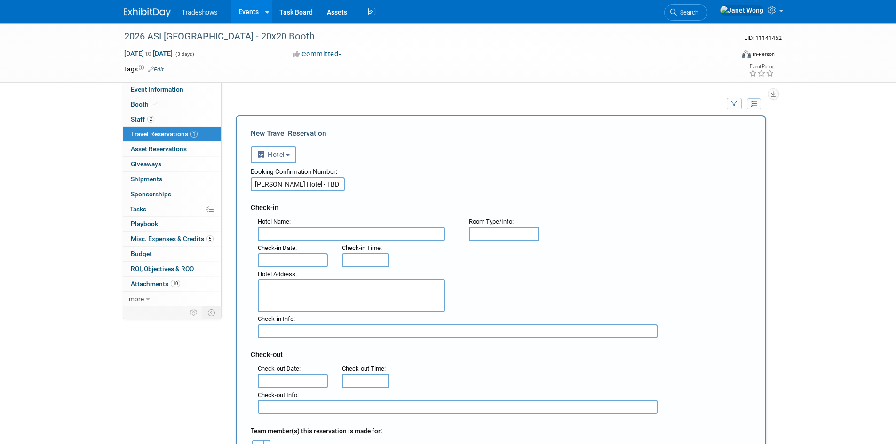
scroll to position [329, 0]
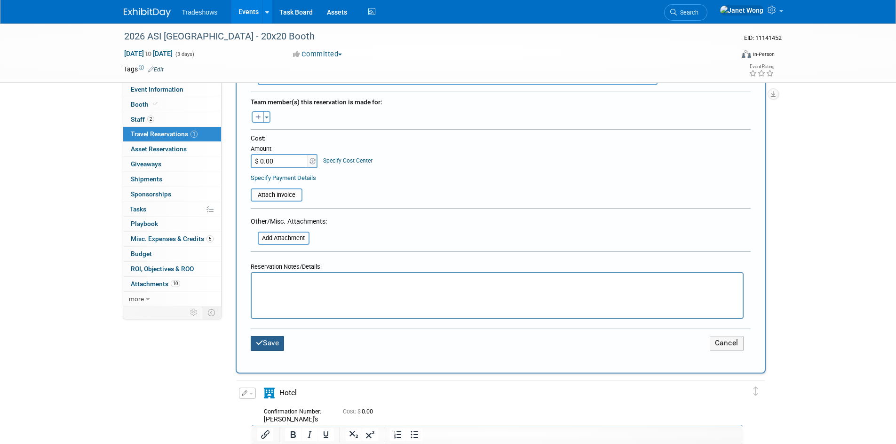
click at [271, 347] on button "Save" at bounding box center [268, 343] width 34 height 15
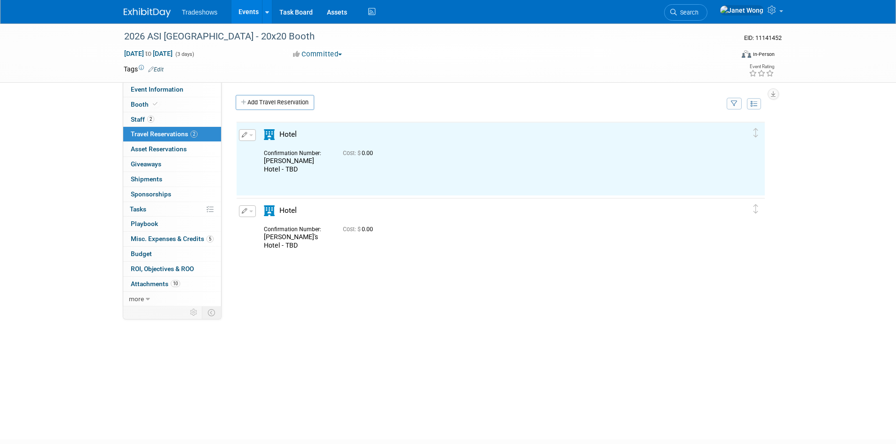
scroll to position [0, 0]
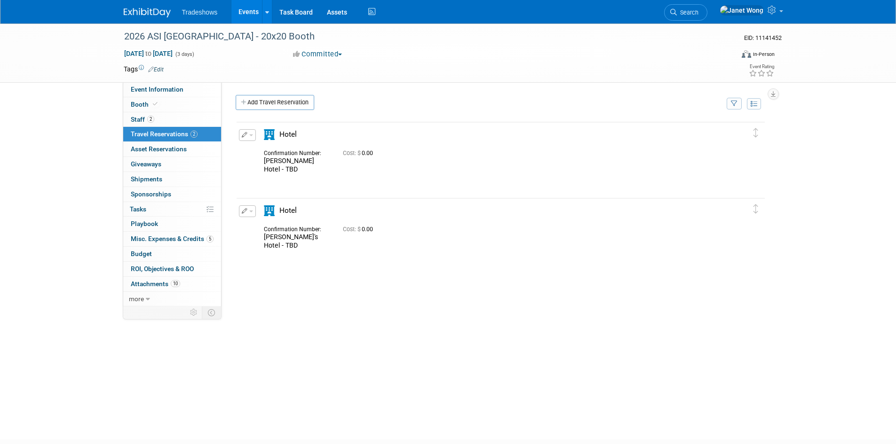
click at [235, 16] on link "Events" at bounding box center [248, 12] width 34 height 24
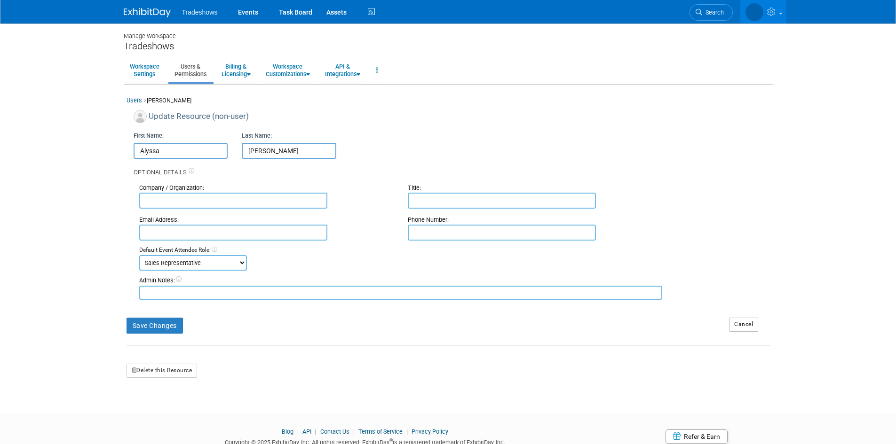
click at [449, 201] on input "text" at bounding box center [502, 201] width 188 height 16
type input "Sales Representative"
click at [157, 323] on button "Save Changes" at bounding box center [154, 326] width 56 height 16
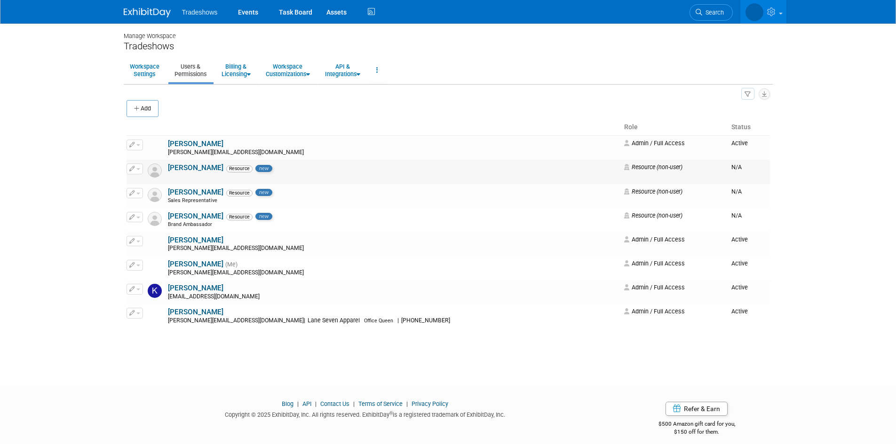
click at [137, 171] on button "button" at bounding box center [134, 169] width 16 height 10
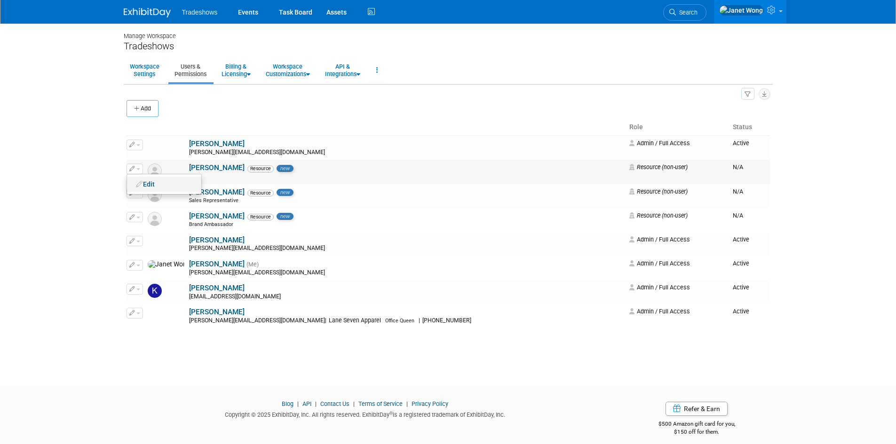
click at [137, 184] on icon at bounding box center [139, 184] width 7 height 7
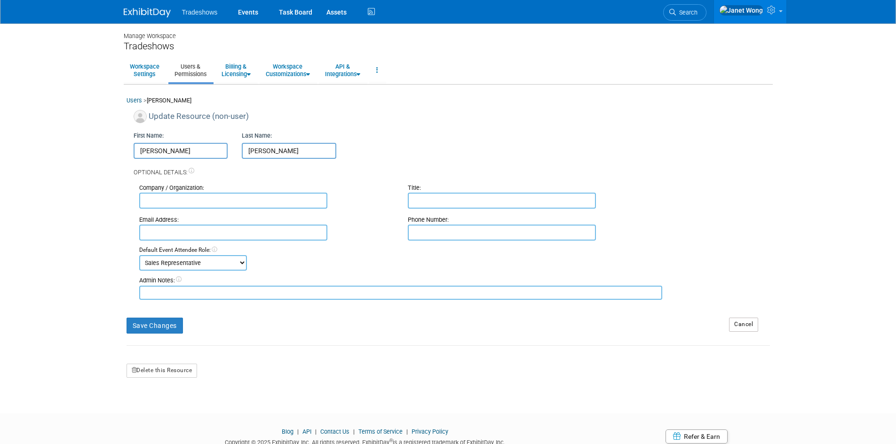
click at [483, 203] on input "text" at bounding box center [502, 201] width 188 height 16
type input "Outside Sales"
click at [138, 329] on button "Save Changes" at bounding box center [154, 326] width 56 height 16
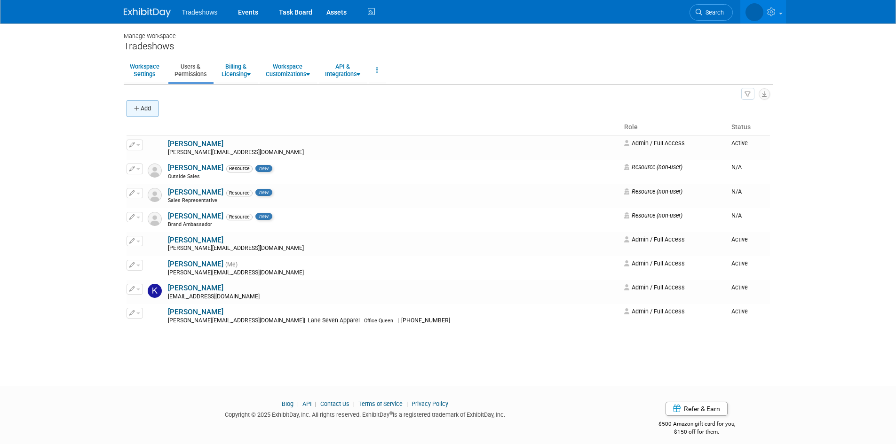
click at [138, 110] on icon "button" at bounding box center [137, 109] width 7 height 6
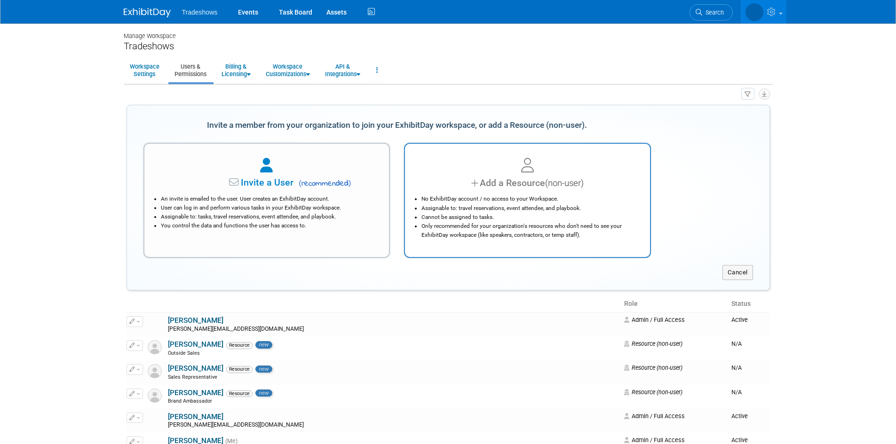
click at [504, 191] on div "No ExhibitDay account / no access to your Workspace. Assignable to: travel rese…" at bounding box center [527, 214] width 221 height 49
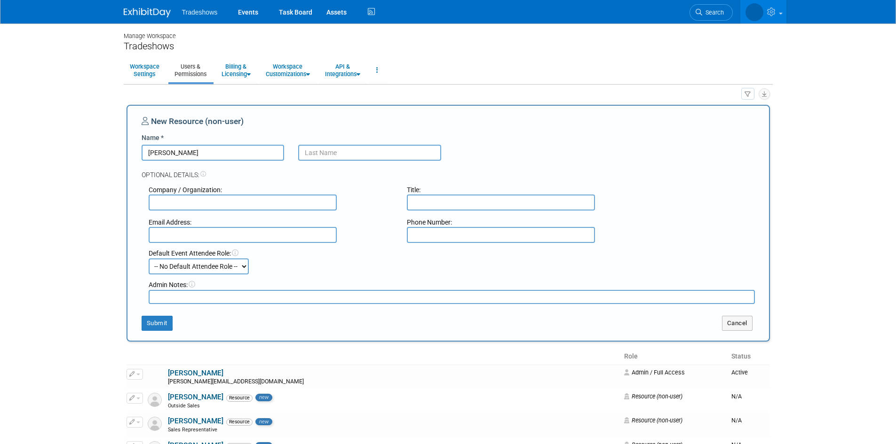
type input "Branden"
type input "Bloom"
click at [426, 198] on input "text" at bounding box center [501, 203] width 188 height 16
type input "Brand Ambassador"
click at [190, 268] on select "-- No Default Attendee Role -- Demonstrator Host Planner Presenter Sales Repres…" at bounding box center [199, 267] width 100 height 16
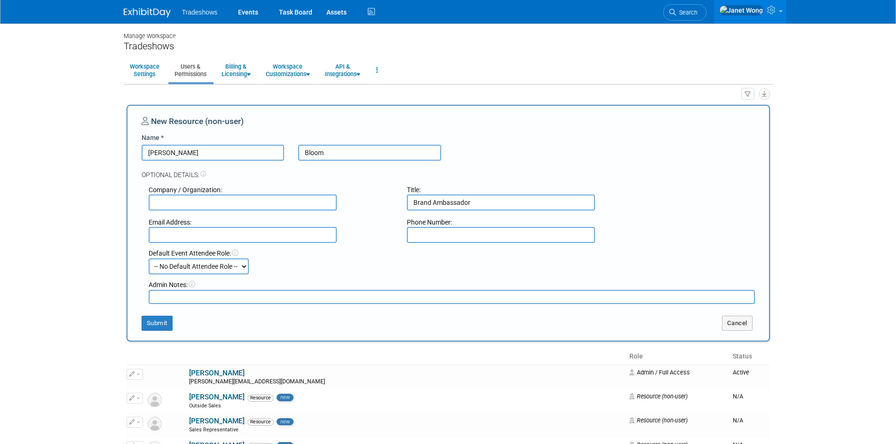
click at [310, 268] on div "Default Event Attendee Role: -- No Default Attendee Role -- Demonstrator Host P…" at bounding box center [452, 262] width 620 height 26
click at [169, 323] on button "Submit" at bounding box center [157, 323] width 31 height 15
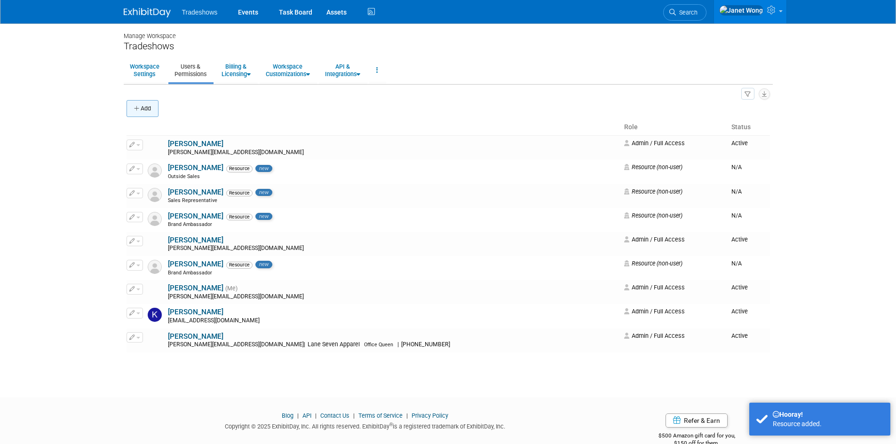
click at [146, 112] on button "Add" at bounding box center [142, 108] width 32 height 17
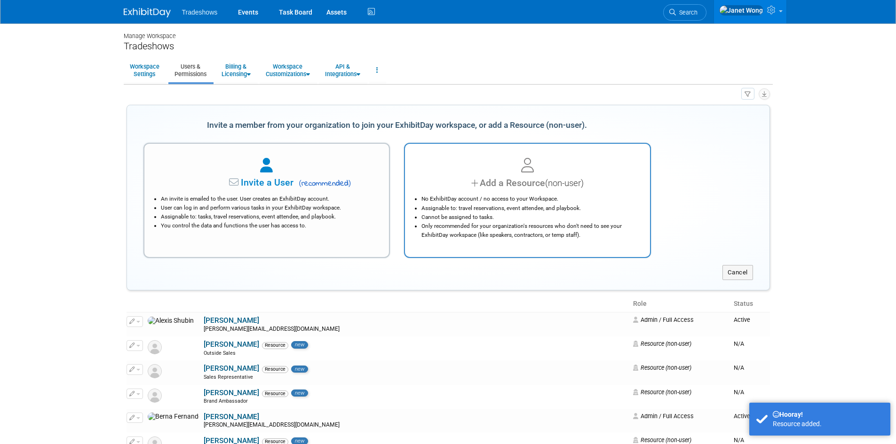
click at [583, 226] on li "Only recommended for your organization's resources who don't need to see your E…" at bounding box center [529, 231] width 217 height 18
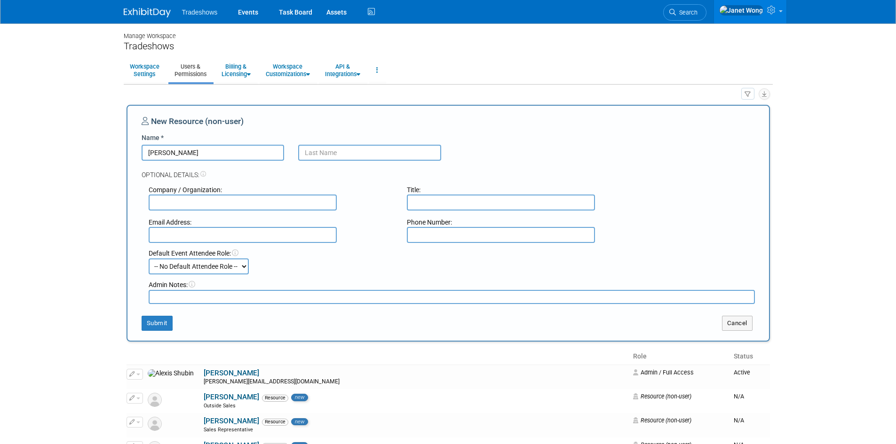
type input "Brianna"
type input "Enriquez"
click at [502, 200] on input "text" at bounding box center [501, 203] width 188 height 16
type input "Brand Ambassador"
click at [158, 321] on button "Submit" at bounding box center [157, 323] width 31 height 15
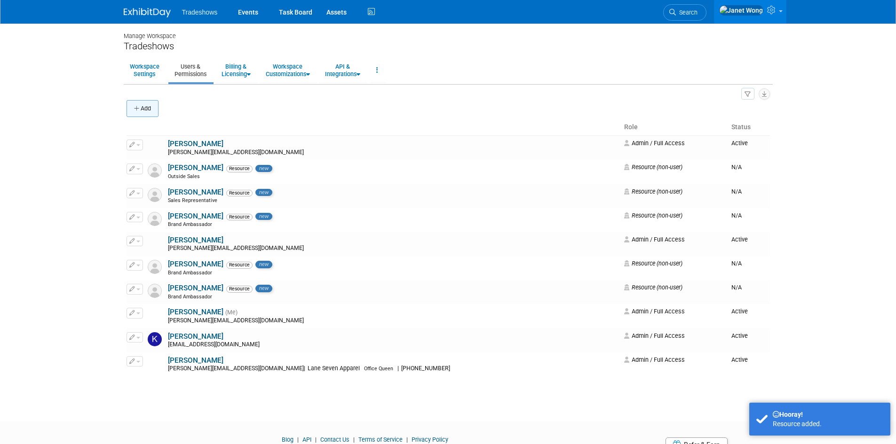
click at [149, 110] on button "Add" at bounding box center [142, 108] width 32 height 17
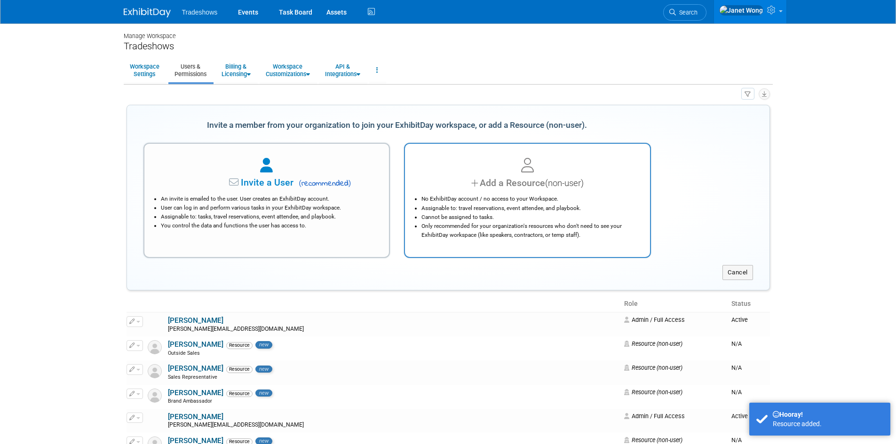
click at [498, 205] on li "Assignable to: travel reservations, event attendee, and playbook." at bounding box center [529, 208] width 217 height 9
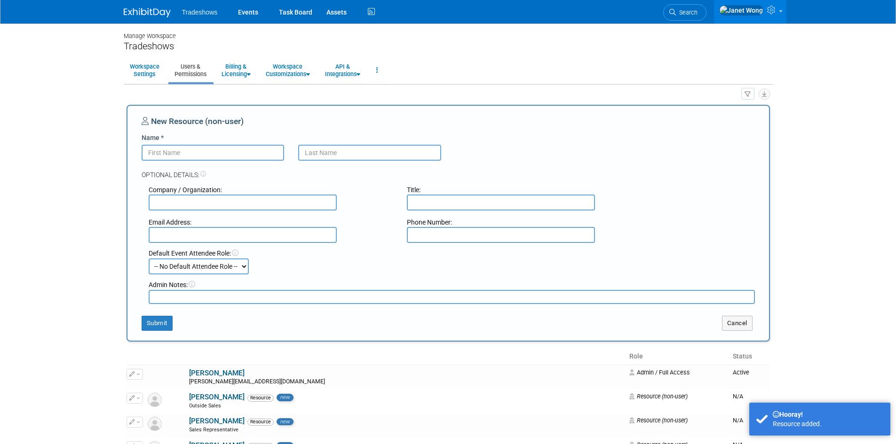
click at [244, 152] on input "Name *" at bounding box center [213, 153] width 143 height 16
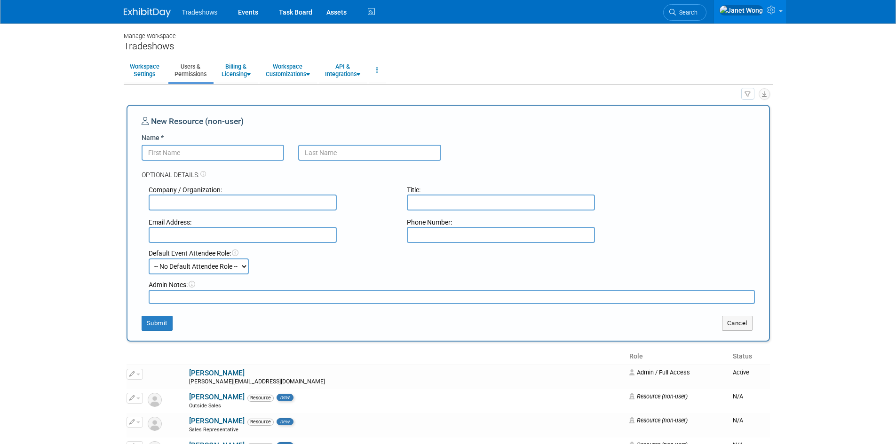
click at [216, 154] on input "Name *" at bounding box center [213, 153] width 143 height 16
type input "Jon"
type input "Ryder"
click at [434, 206] on input "text" at bounding box center [501, 203] width 188 height 16
type input "Sales Representative"
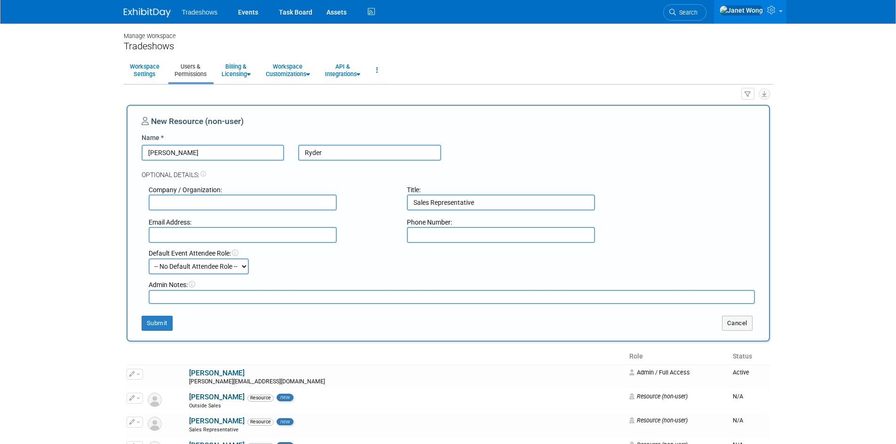
click at [236, 267] on select "-- No Default Attendee Role -- Demonstrator Host Planner Presenter Sales Repres…" at bounding box center [199, 267] width 100 height 16
select select "4"
click at [149, 259] on select "-- No Default Attendee Role -- Demonstrator Host Planner Presenter Sales Repres…" at bounding box center [199, 267] width 100 height 16
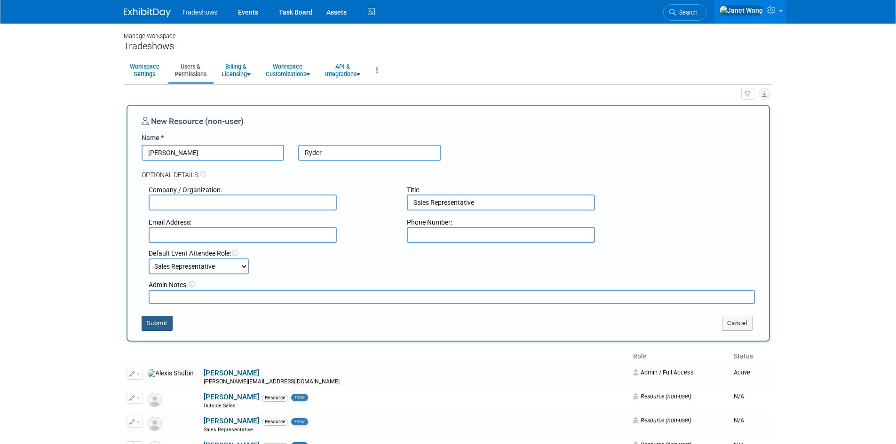
click at [154, 319] on button "Submit" at bounding box center [157, 323] width 31 height 15
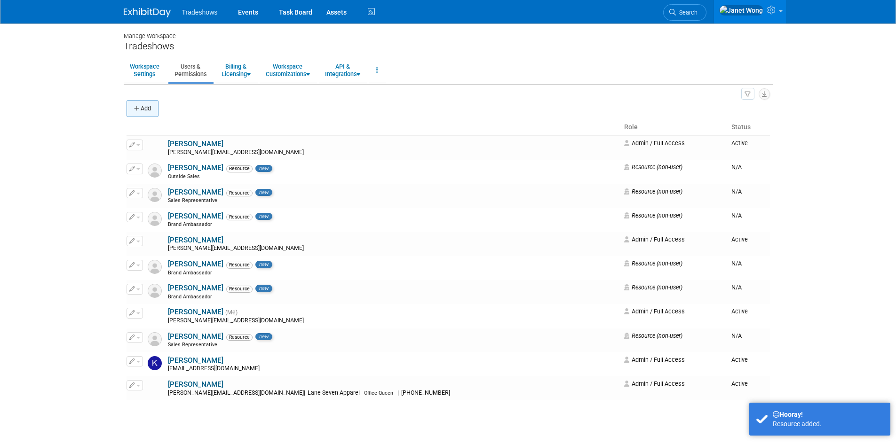
click at [138, 109] on icon "button" at bounding box center [137, 109] width 7 height 6
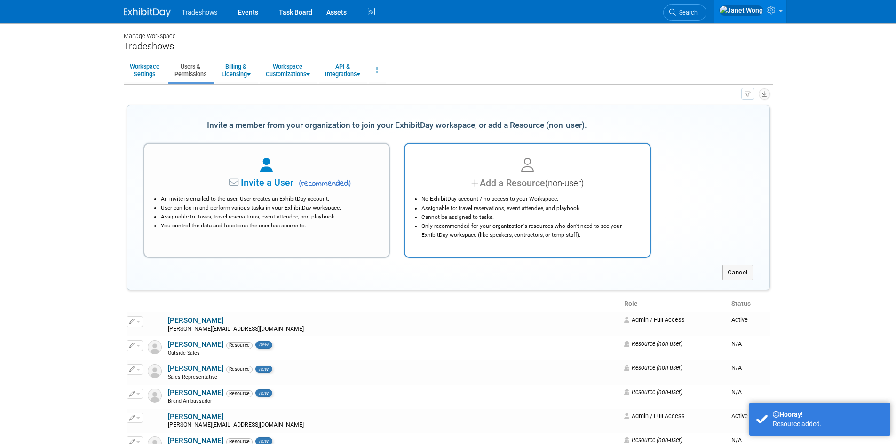
click at [465, 171] on div at bounding box center [527, 166] width 221 height 21
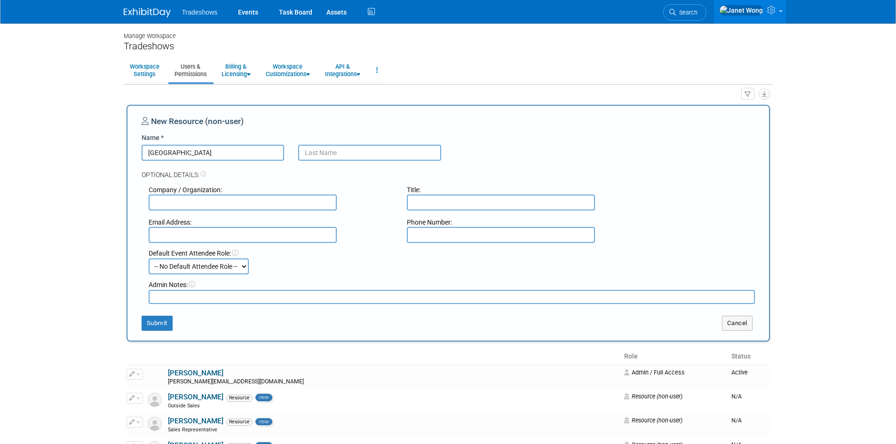
type input "Milissa"
type input "B"
type input "Gibson"
click at [451, 203] on input "text" at bounding box center [501, 203] width 188 height 16
type input "Sales Director"
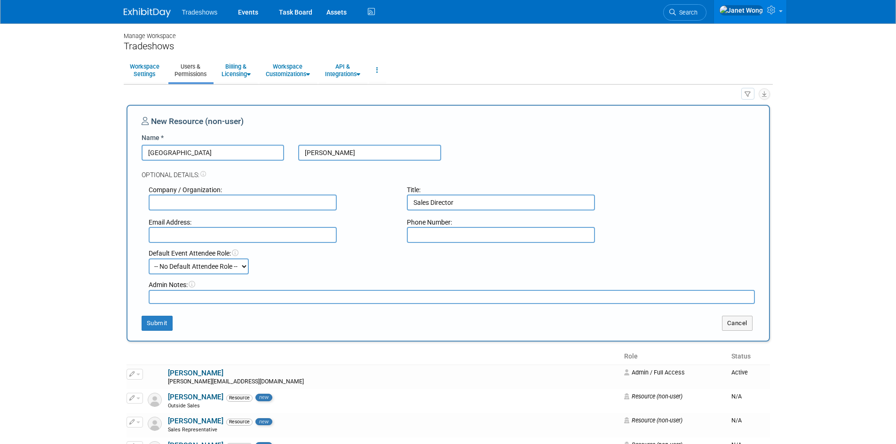
click at [219, 267] on select "-- No Default Attendee Role -- Demonstrator Host Planner Presenter Sales Repres…" at bounding box center [199, 267] width 100 height 16
select select "2"
click at [149, 259] on select "-- No Default Attendee Role -- Demonstrator Host Planner Presenter Sales Repres…" at bounding box center [199, 267] width 100 height 16
click at [166, 329] on button "Submit" at bounding box center [157, 323] width 31 height 15
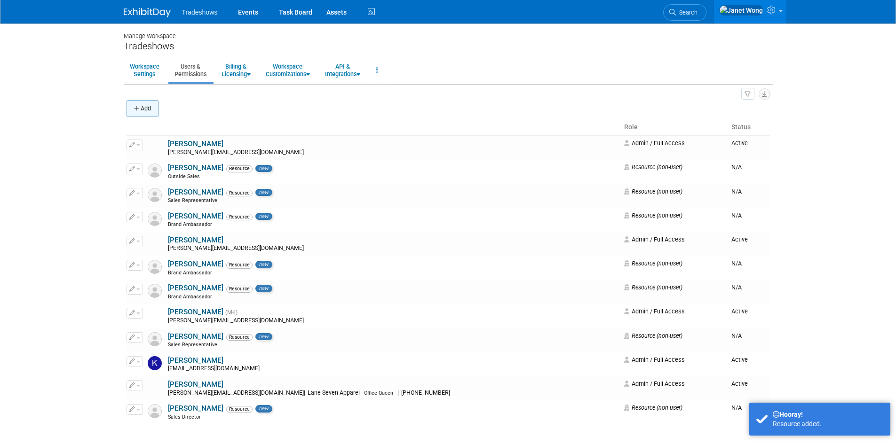
click at [158, 112] on button "Add" at bounding box center [142, 108] width 32 height 17
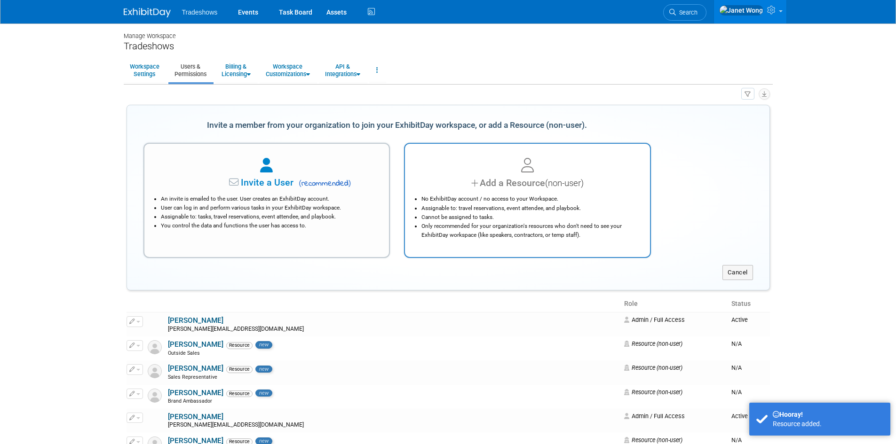
click at [439, 195] on li "No ExhibitDay account / no access to your Workspace." at bounding box center [529, 199] width 217 height 9
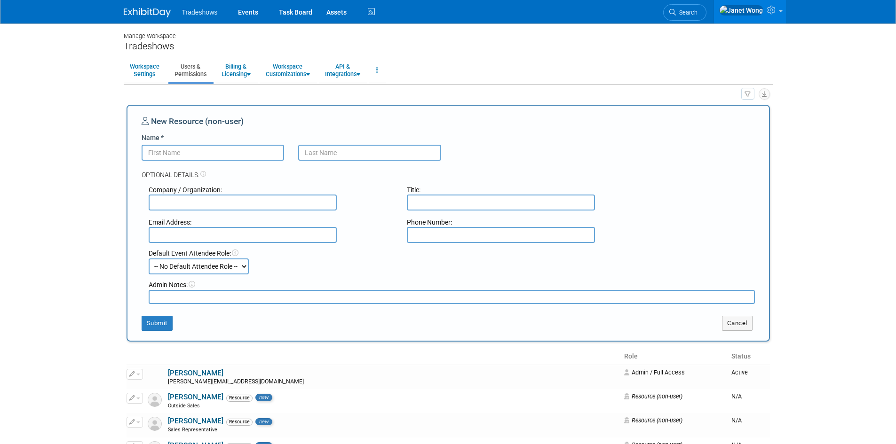
click at [222, 158] on input "Name *" at bounding box center [213, 153] width 143 height 16
type input "Morgan"
type input "Malone"
click at [427, 206] on input "text" at bounding box center [501, 203] width 188 height 16
click at [461, 193] on div "Title:" at bounding box center [529, 189] width 244 height 9
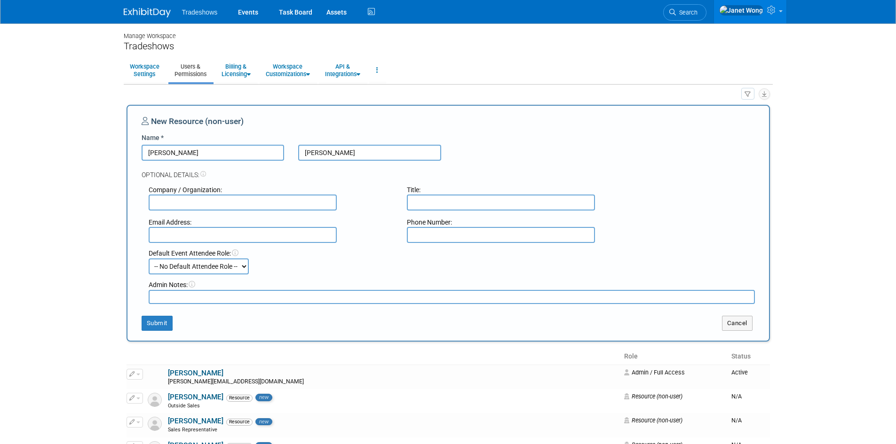
click at [456, 205] on input "text" at bounding box center [501, 203] width 188 height 16
type input "Brand Ambassador"
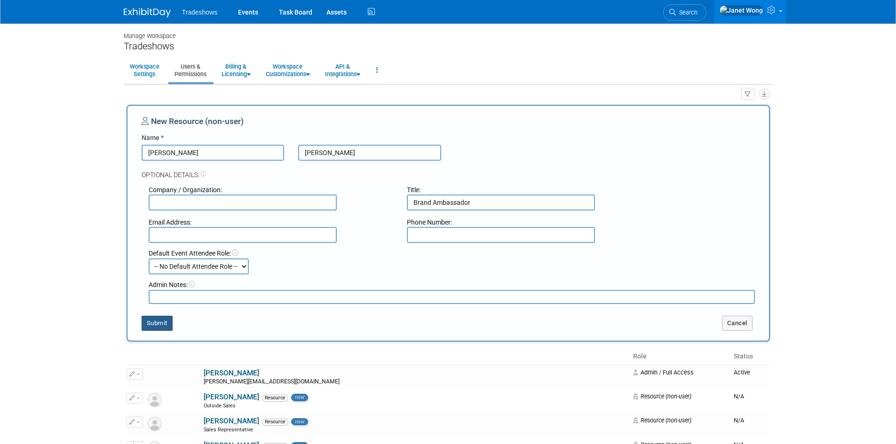
click at [169, 324] on button "Submit" at bounding box center [157, 323] width 31 height 15
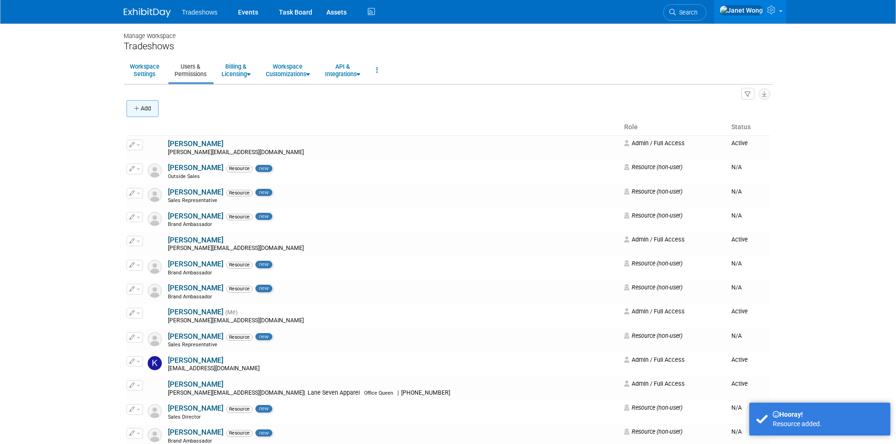
click at [155, 110] on button "Add" at bounding box center [142, 108] width 32 height 17
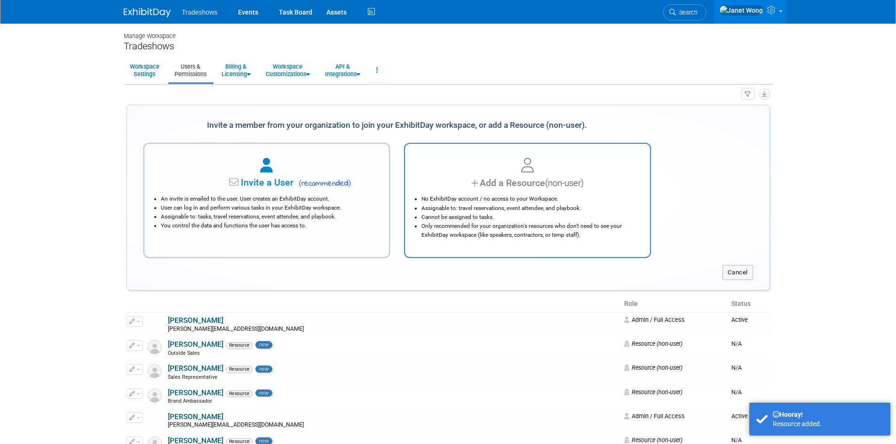
click at [429, 209] on li "Assignable to: travel reservations, event attendee, and playbook." at bounding box center [529, 208] width 217 height 9
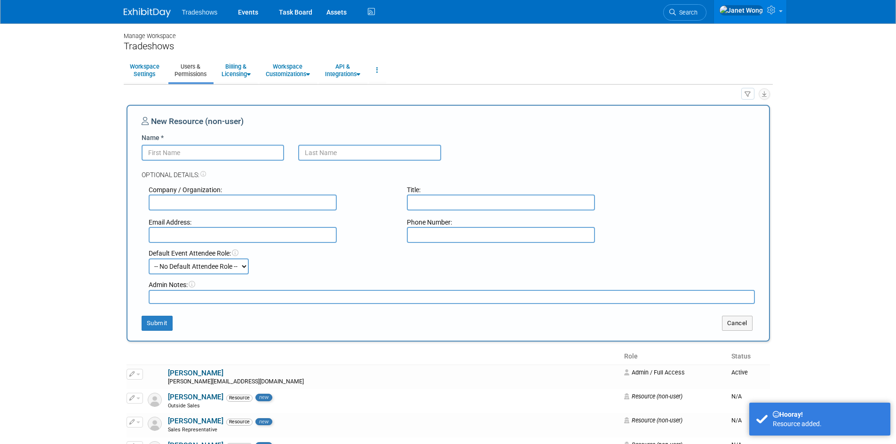
click at [231, 154] on input "Name *" at bounding box center [213, 153] width 143 height 16
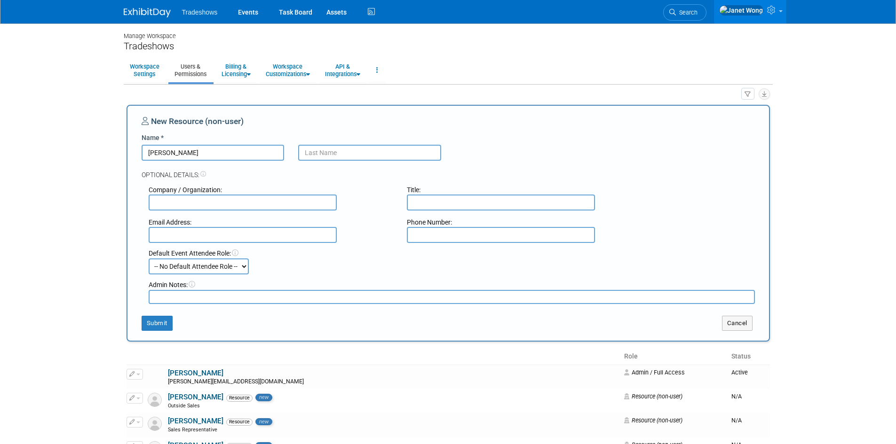
type input "Roger"
type input "Munchnick"
click at [512, 202] on input "text" at bounding box center [501, 203] width 188 height 16
type input "Sales Representative"
click at [196, 270] on select "-- No Default Attendee Role -- Demonstrator Host Planner Presenter Sales Repres…" at bounding box center [199, 267] width 100 height 16
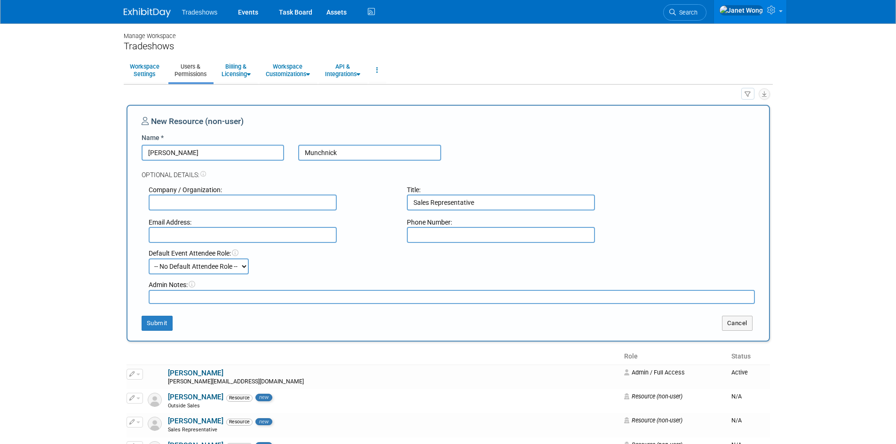
select select "4"
click at [149, 259] on select "-- No Default Attendee Role -- Demonstrator Host Planner Presenter Sales Repres…" at bounding box center [199, 267] width 100 height 16
click at [166, 326] on button "Submit" at bounding box center [157, 323] width 31 height 15
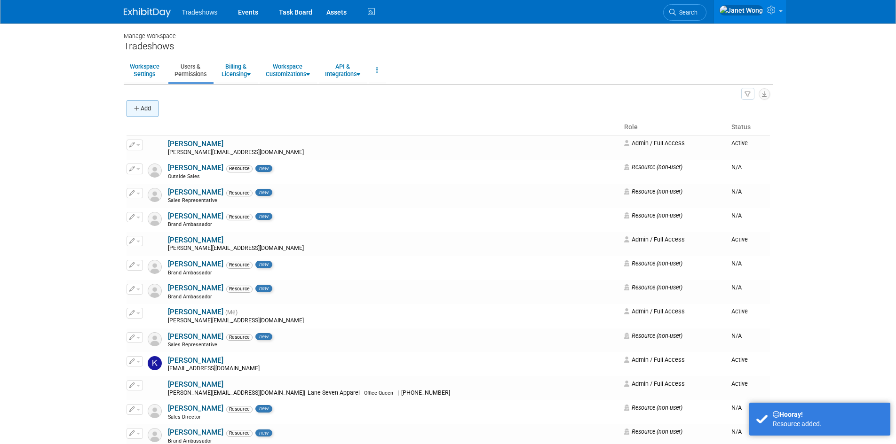
click at [155, 105] on button "Add" at bounding box center [142, 108] width 32 height 17
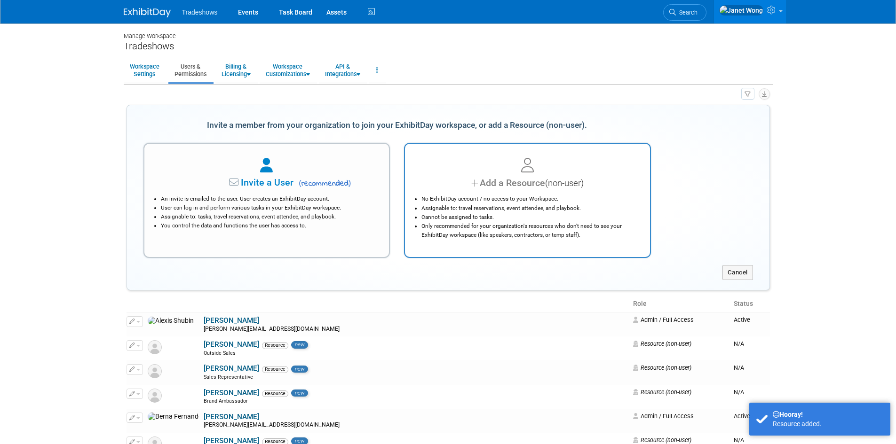
click at [416, 189] on div "Add a Resource (non-user) No ExhibitDay account / no access to your Workspace. …" at bounding box center [527, 200] width 247 height 115
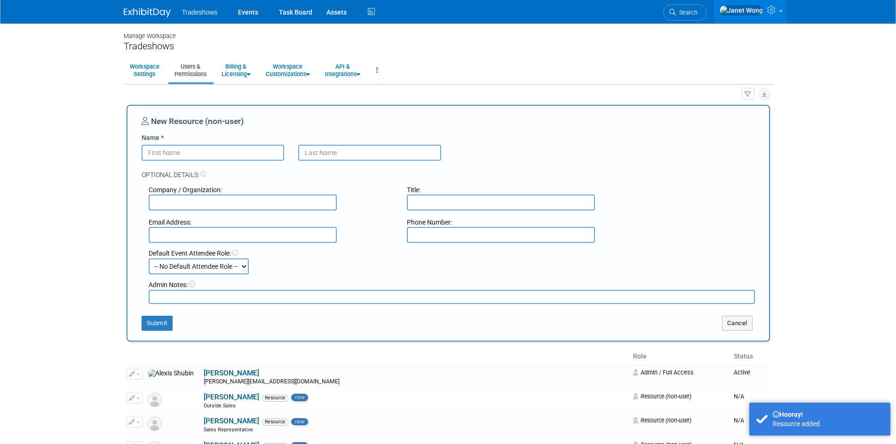
click at [200, 159] on input "Name *" at bounding box center [213, 153] width 143 height 16
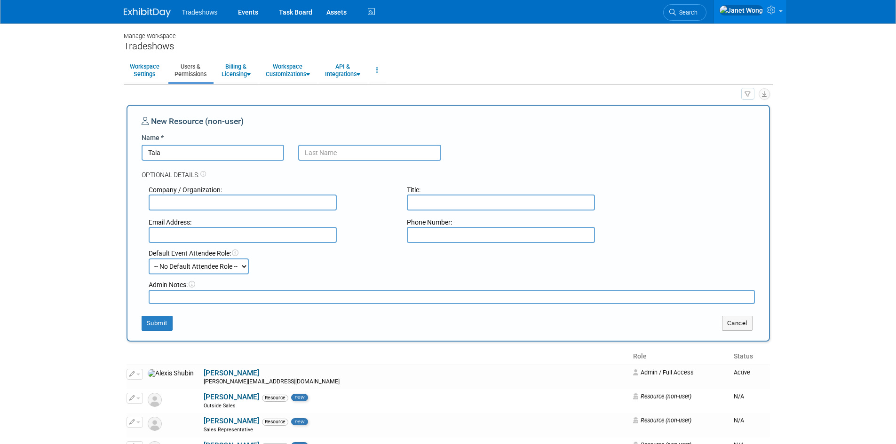
type input "Tala"
type input "Ramadan"
click at [428, 199] on input "text" at bounding box center [501, 203] width 188 height 16
type input "Sales Representative"
click at [231, 263] on select "-- No Default Attendee Role -- Demonstrator Host Planner Presenter Sales Repres…" at bounding box center [199, 267] width 100 height 16
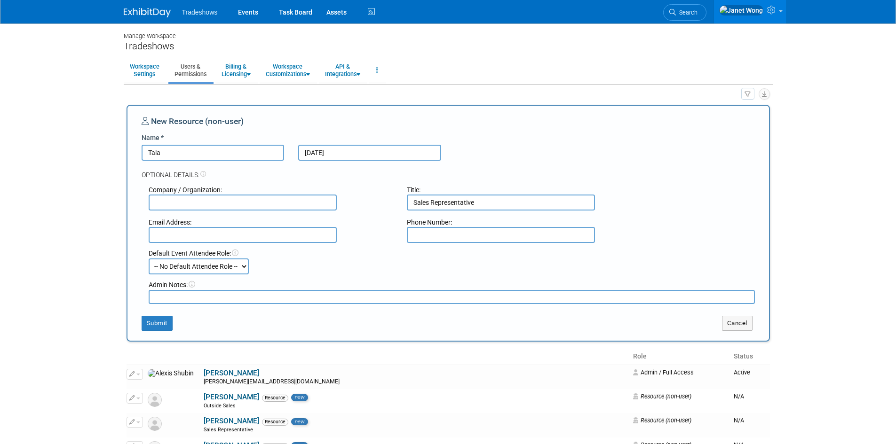
select select "4"
click at [149, 259] on select "-- No Default Attendee Role -- Demonstrator Host Planner Presenter Sales Repres…" at bounding box center [199, 267] width 100 height 16
click at [155, 326] on button "Submit" at bounding box center [157, 323] width 31 height 15
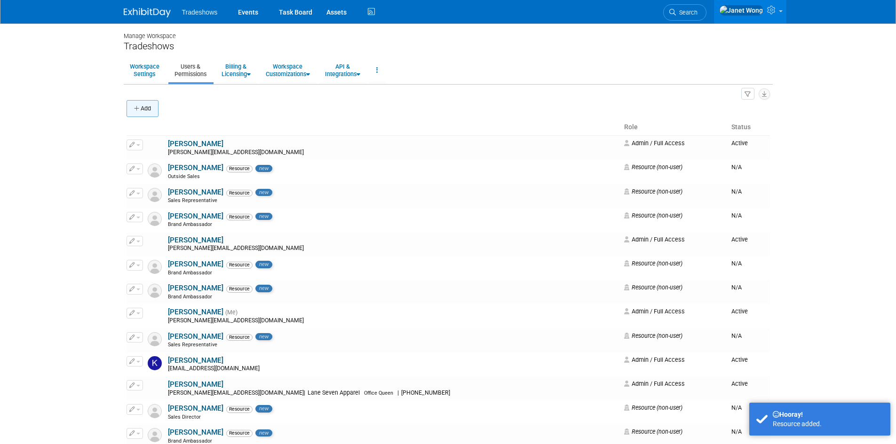
click at [132, 112] on button "Add" at bounding box center [142, 108] width 32 height 17
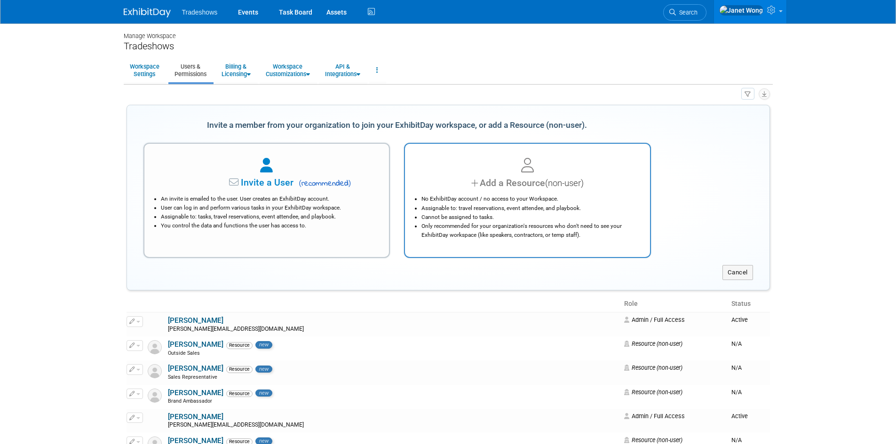
click at [557, 223] on li "Only recommended for your organization's resources who don't need to see your E…" at bounding box center [529, 231] width 217 height 18
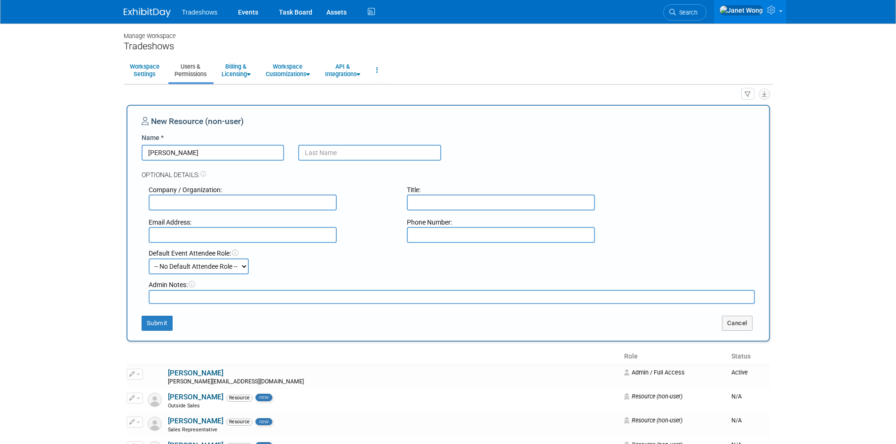
type input "Toni"
type input "Sciacqua"
click at [445, 200] on input "text" at bounding box center [501, 203] width 188 height 16
type input "VP Sales & Product Development"
click at [199, 262] on select "-- No Default Attendee Role -- Demonstrator Host Planner Presenter Sales Repres…" at bounding box center [199, 267] width 100 height 16
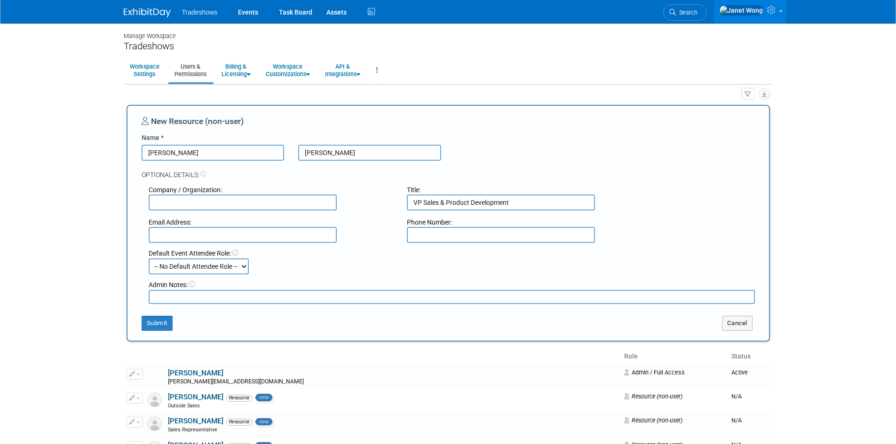
drag, startPoint x: 318, startPoint y: 333, endPoint x: 277, endPoint y: 333, distance: 40.9
click at [318, 333] on div "New Resource (non-user) Name * Toni Sciacqua Optional Details: Company / Organi…" at bounding box center [447, 223] width 643 height 237
click at [151, 323] on button "Submit" at bounding box center [157, 323] width 31 height 15
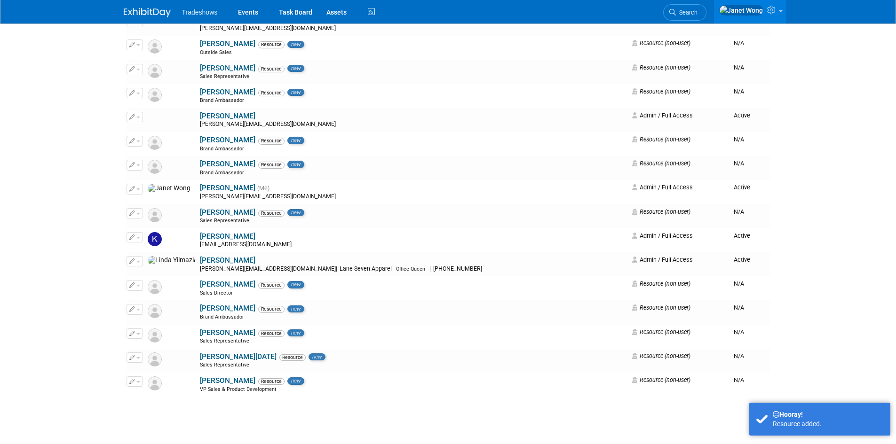
scroll to position [141, 0]
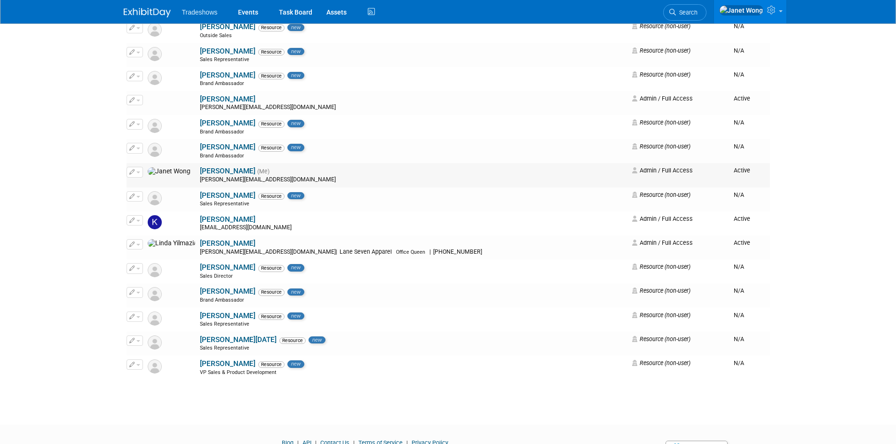
click at [142, 174] on button "button" at bounding box center [134, 172] width 16 height 10
click at [139, 189] on icon at bounding box center [139, 187] width 7 height 7
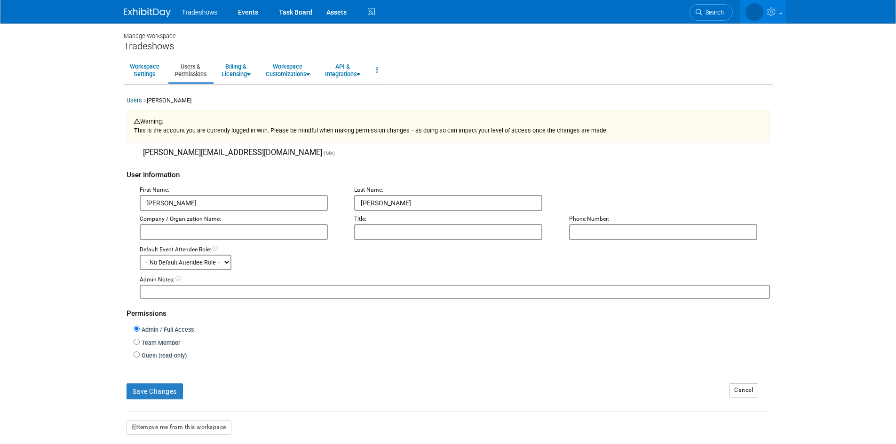
click at [392, 232] on input "text" at bounding box center [448, 232] width 188 height 16
type input "Office Minion 🤠"
click at [182, 264] on select "-- No Default Attendee Role -- Demonstrator Host Planner Presenter Sales Repres…" at bounding box center [186, 263] width 92 height 16
click at [262, 225] on input "text" at bounding box center [234, 232] width 188 height 16
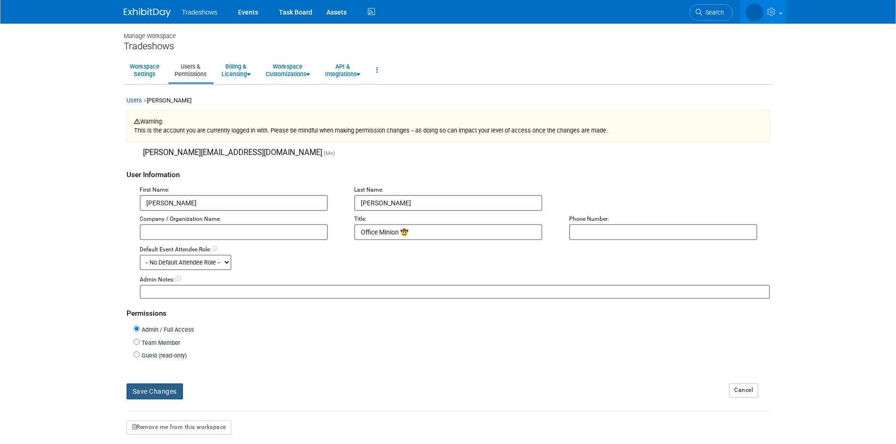
click at [167, 388] on button "Save Changes" at bounding box center [154, 392] width 56 height 16
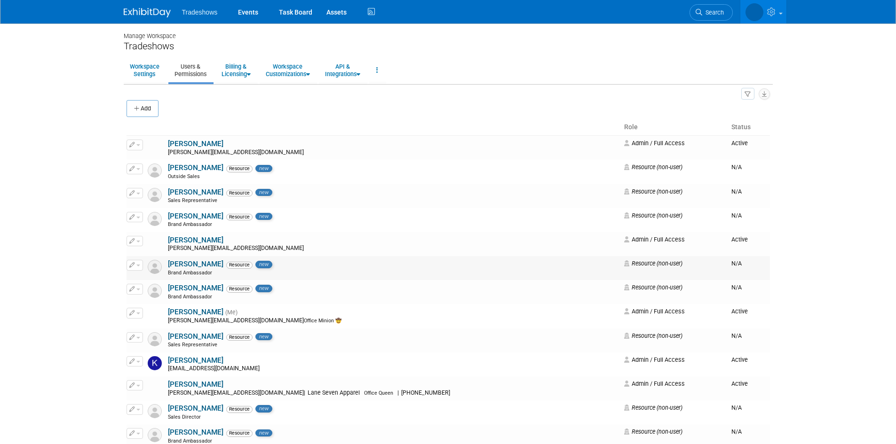
scroll to position [47, 0]
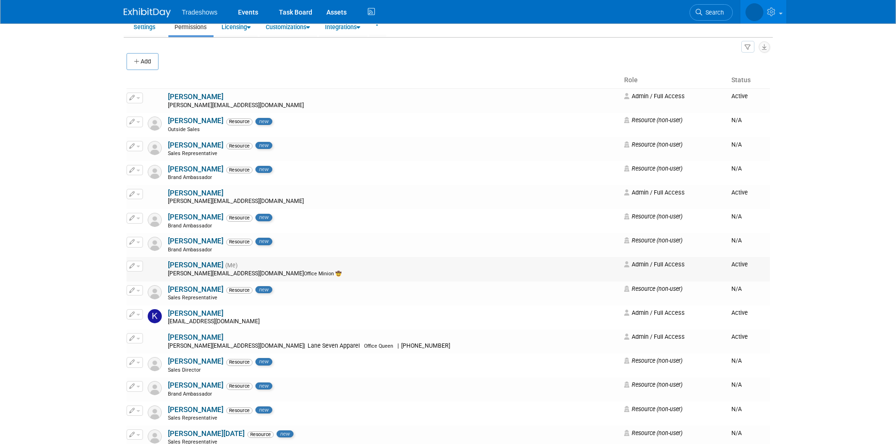
click at [138, 269] on button "button" at bounding box center [134, 266] width 16 height 10
click at [141, 286] on link "Edit" at bounding box center [164, 281] width 74 height 13
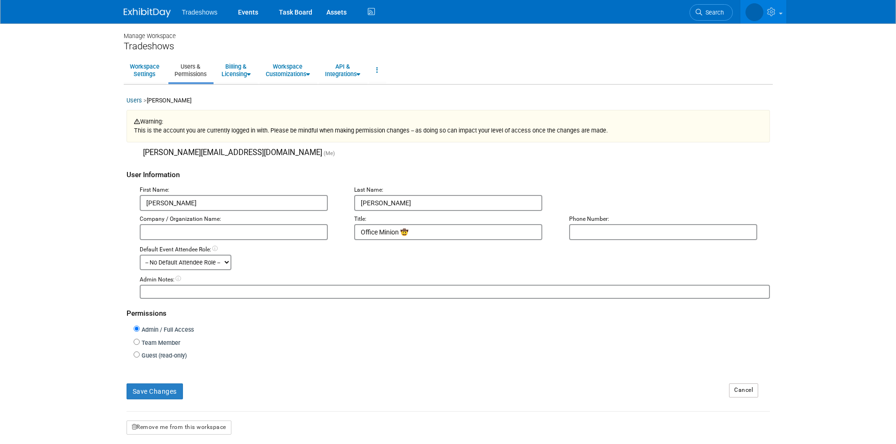
click at [177, 234] on input "text" at bounding box center [234, 232] width 188 height 16
type input "Lane Seven Apparel"
click at [428, 233] on input "Office Minion 🤠" at bounding box center [448, 231] width 188 height 16
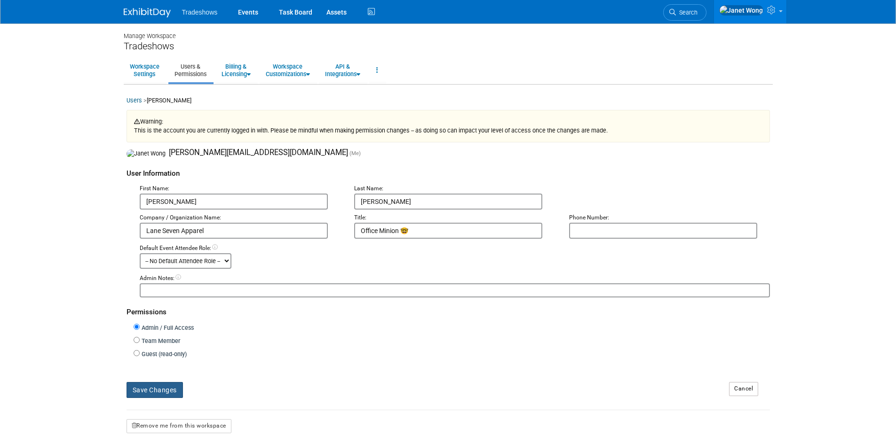
type input "Office Minion 🤓"
click at [171, 395] on button "Save Changes" at bounding box center [154, 390] width 56 height 16
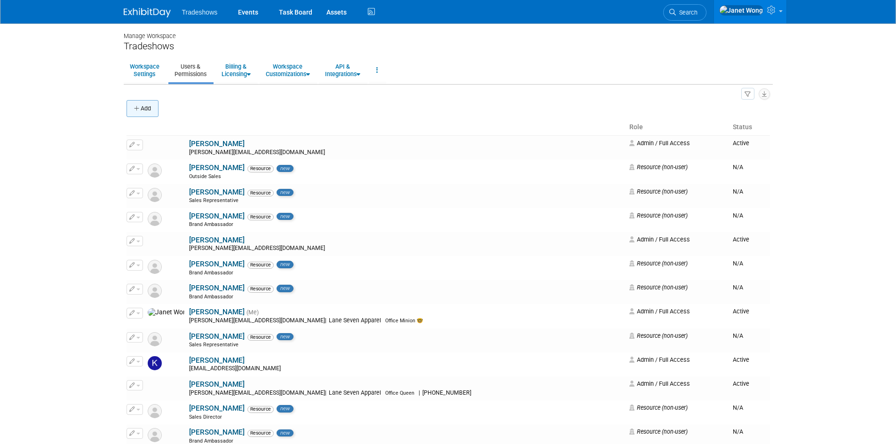
click at [142, 105] on button "Add" at bounding box center [142, 108] width 32 height 17
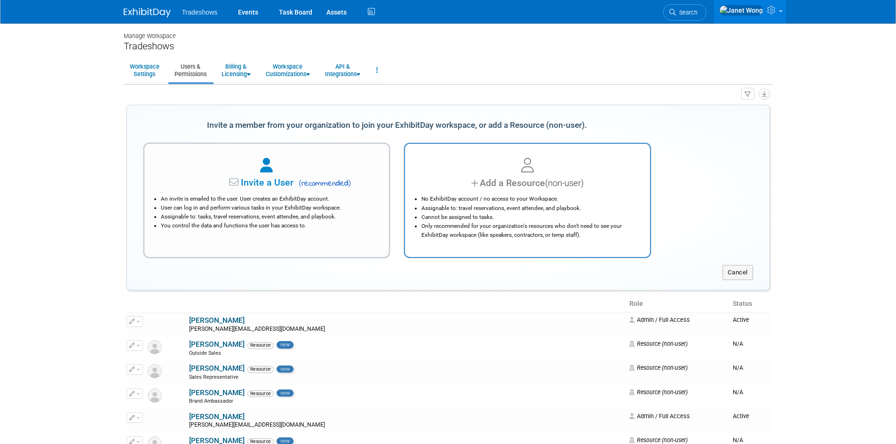
click at [493, 222] on li "Only recommended for your organization's resources who don't need to see your E…" at bounding box center [529, 231] width 217 height 18
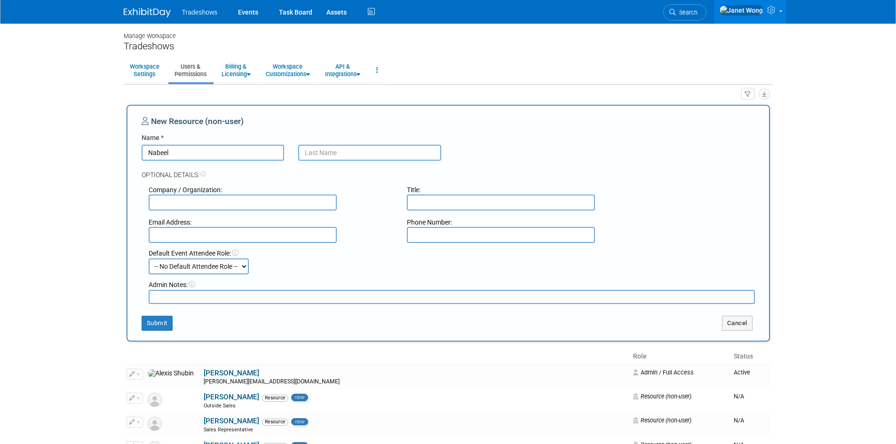
type input "Nabeel"
type input "`"
type input "Amin"
click at [186, 267] on select "-- No Default Attendee Role -- Demonstrator Host Planner Presenter Sales Repres…" at bounding box center [199, 267] width 100 height 16
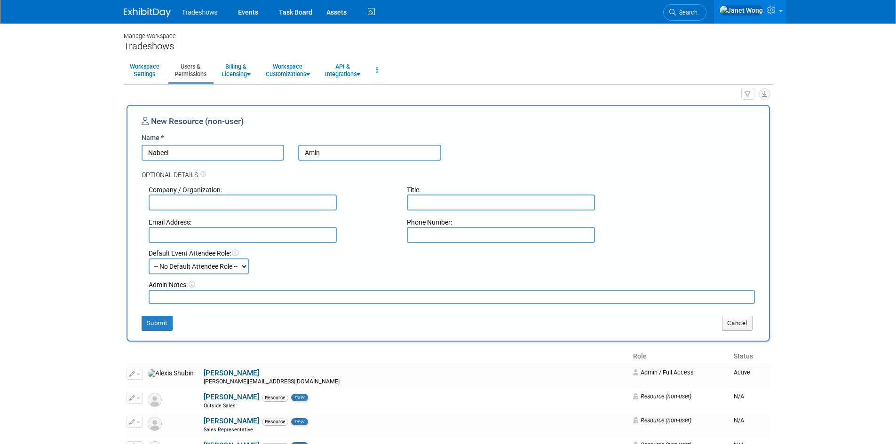
click at [197, 297] on textarea at bounding box center [452, 297] width 606 height 14
click at [489, 201] on input "text" at bounding box center [501, 203] width 188 height 16
type input "C"
type input "Lane Seven CEO"
click at [142, 323] on button "Submit" at bounding box center [157, 323] width 31 height 15
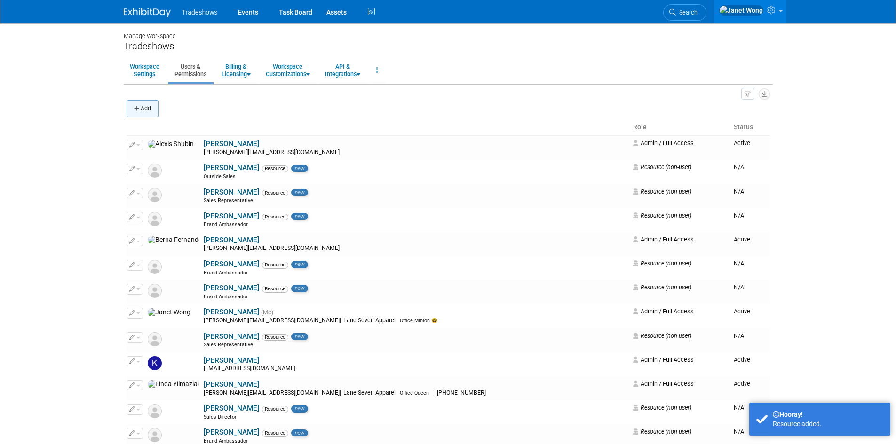
click at [158, 108] on button "Add" at bounding box center [142, 108] width 32 height 17
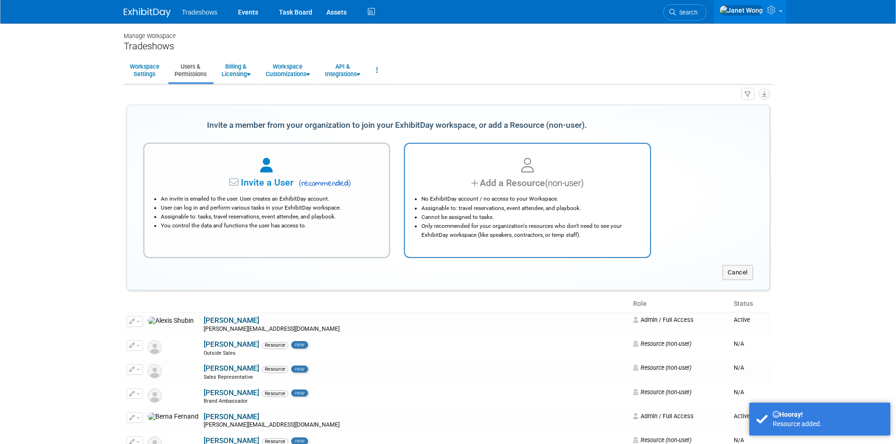
click at [484, 193] on div "No ExhibitDay account / no access to your Workspace. Assignable to: travel rese…" at bounding box center [527, 214] width 221 height 49
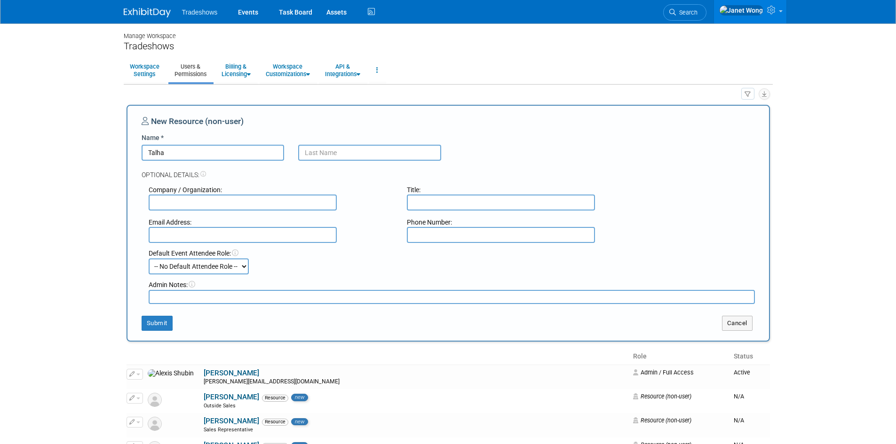
type input "Talha"
type input "Sarsiwala"
click at [440, 207] on input "text" at bounding box center [501, 203] width 188 height 16
type input "Lane Seven COO"
click at [150, 318] on button "Submit" at bounding box center [157, 323] width 31 height 15
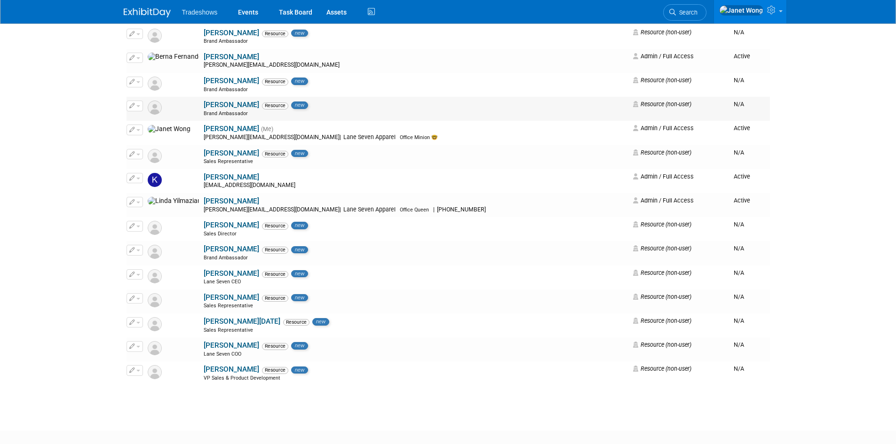
scroll to position [189, 0]
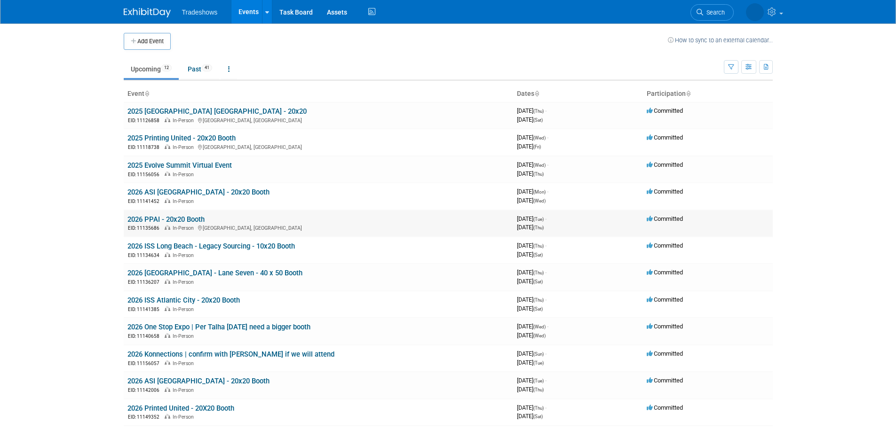
click at [132, 219] on link "2026 PPAI - 20x20 Booth" at bounding box center [165, 219] width 77 height 8
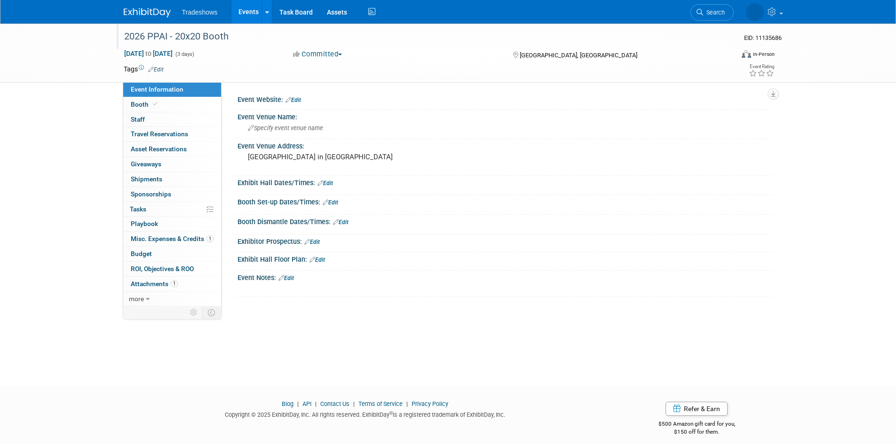
click at [168, 37] on div "2026 PPAI - 20x20 Booth" at bounding box center [420, 36] width 599 height 17
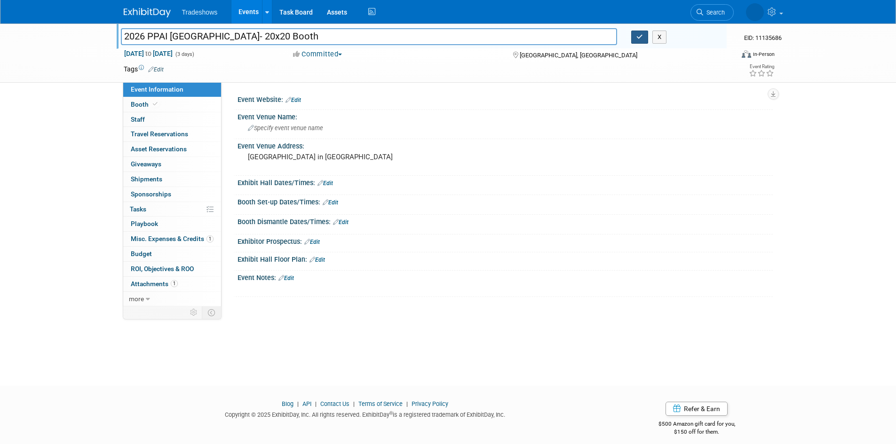
type input "2026 PPAI [GEOGRAPHIC_DATA]- 20x20 Booth"
click at [641, 40] on icon "button" at bounding box center [639, 37] width 7 height 6
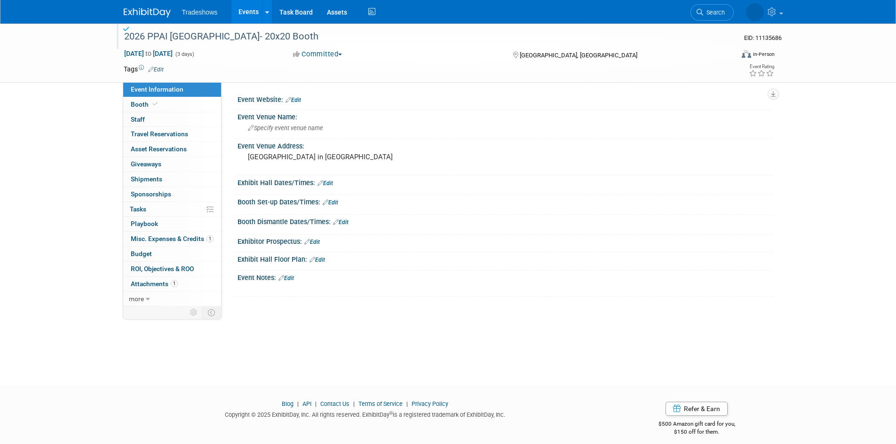
click at [215, 34] on div "2026 PPAI [GEOGRAPHIC_DATA]- 20x20 Booth" at bounding box center [420, 36] width 599 height 17
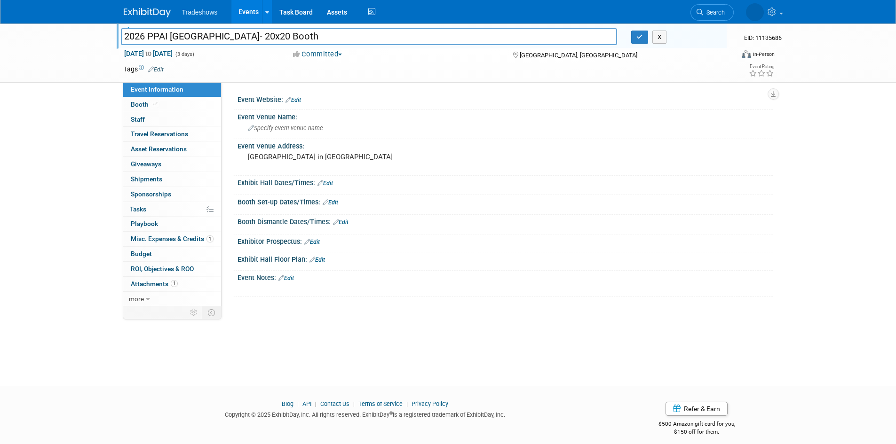
click at [213, 35] on input "2026 PPAI [GEOGRAPHIC_DATA]- 20x20 Booth" at bounding box center [369, 36] width 497 height 16
type input "2026 PPAI [GEOGRAPHIC_DATA] - 20x20 Booth"
click at [639, 39] on icon "button" at bounding box center [639, 37] width 7 height 6
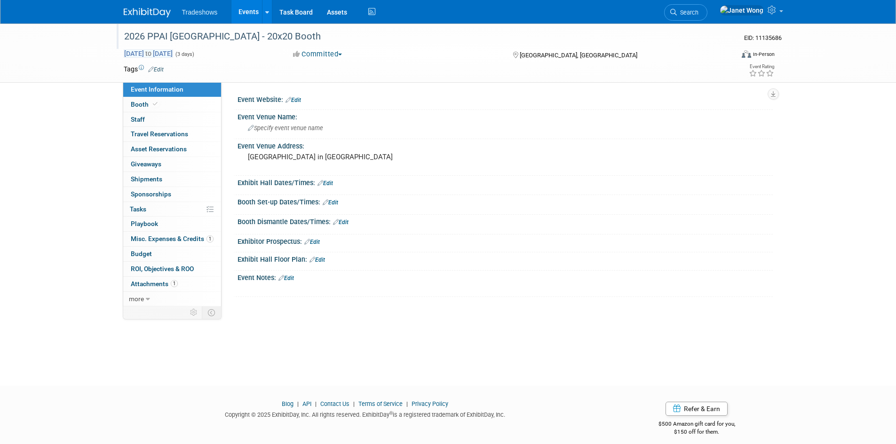
click at [154, 54] on span "[DATE] to [DATE]" at bounding box center [148, 53] width 49 height 8
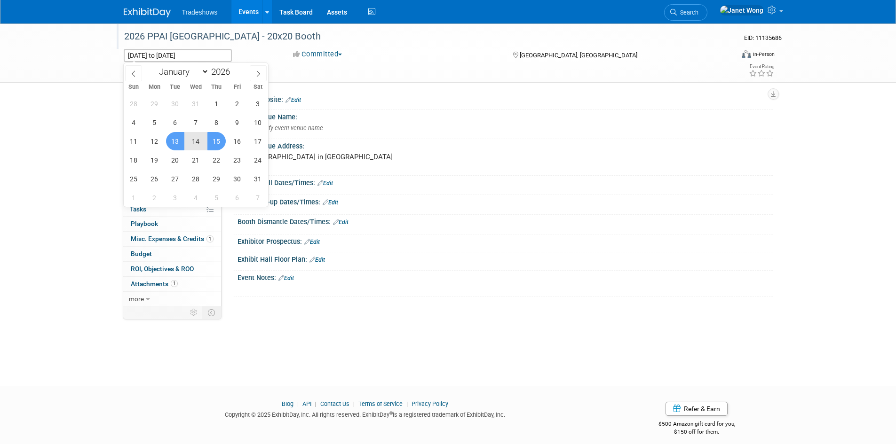
click at [144, 138] on div "28 29 30 31 1 2 3 4 5 6 7 8 9 10 11 12 13 14 15 16 17 18 19 20 21 22 23 24 25 2…" at bounding box center [196, 150] width 145 height 113
click at [152, 139] on span "12" at bounding box center [154, 141] width 18 height 18
type input "[DATE]"
click at [216, 140] on span "15" at bounding box center [216, 141] width 18 height 18
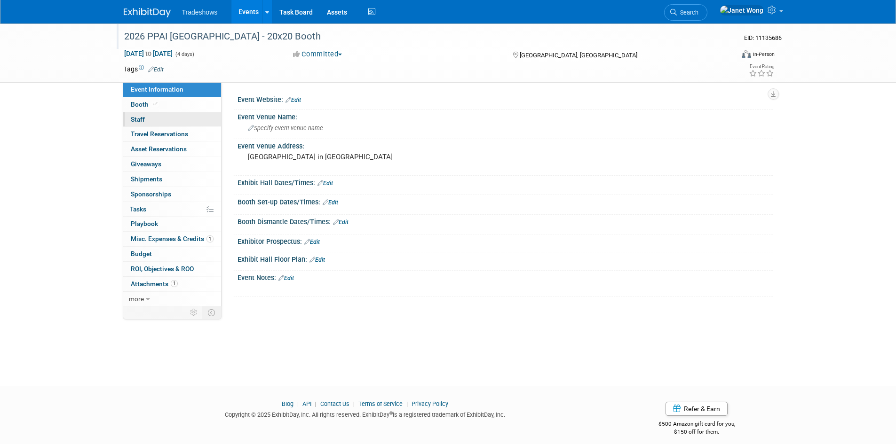
click at [173, 120] on link "0 Staff 0" at bounding box center [172, 119] width 98 height 15
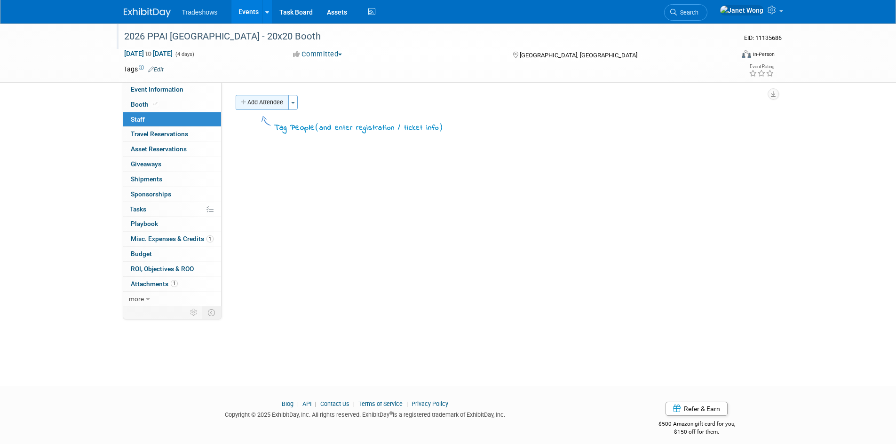
click at [260, 99] on button "Add Attendee" at bounding box center [262, 102] width 53 height 15
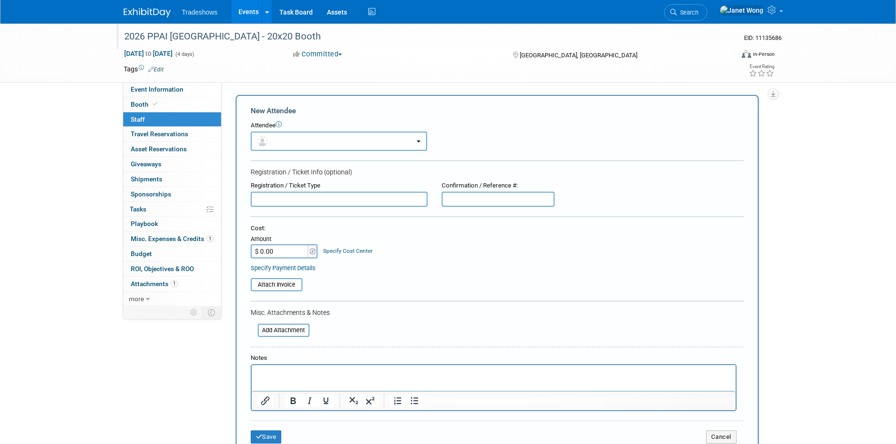
click at [274, 149] on button "button" at bounding box center [339, 141] width 176 height 19
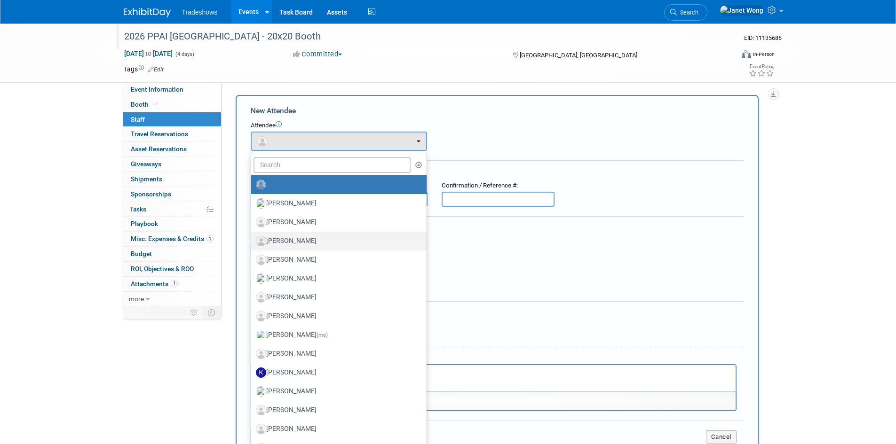
click at [280, 239] on label "[PERSON_NAME]" at bounding box center [336, 241] width 161 height 15
click at [252, 239] on input "[PERSON_NAME]" at bounding box center [249, 240] width 6 height 6
select select "e9dae68b-b9a0-4632-975c-08e54bc7f38f"
select select "4"
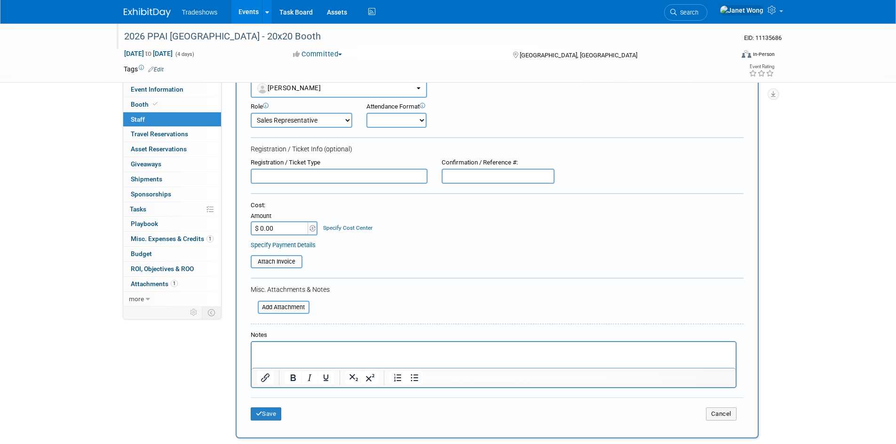
scroll to position [94, 0]
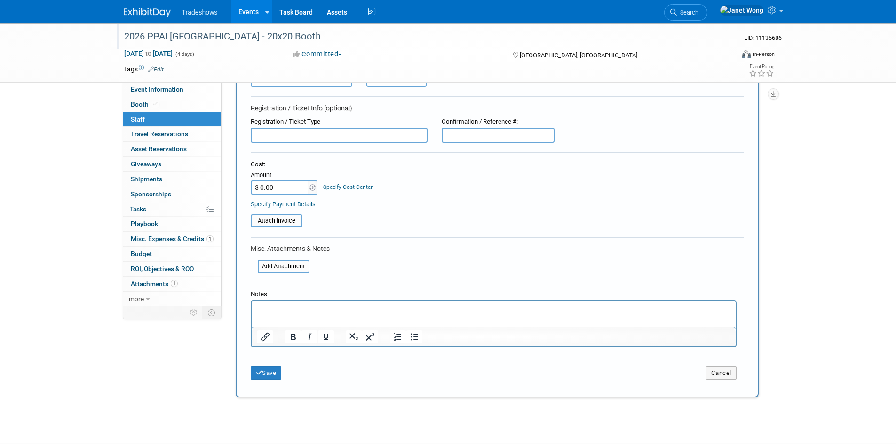
drag, startPoint x: 207, startPoint y: 391, endPoint x: 265, endPoint y: 405, distance: 59.4
click at [268, 417] on div "2026 PPAI [GEOGRAPHIC_DATA] - 20x20 Booth EID: 11135686 [DATE] to [DATE] (4 day…" at bounding box center [448, 177] width 896 height 497
click at [270, 367] on button "Save" at bounding box center [266, 373] width 31 height 13
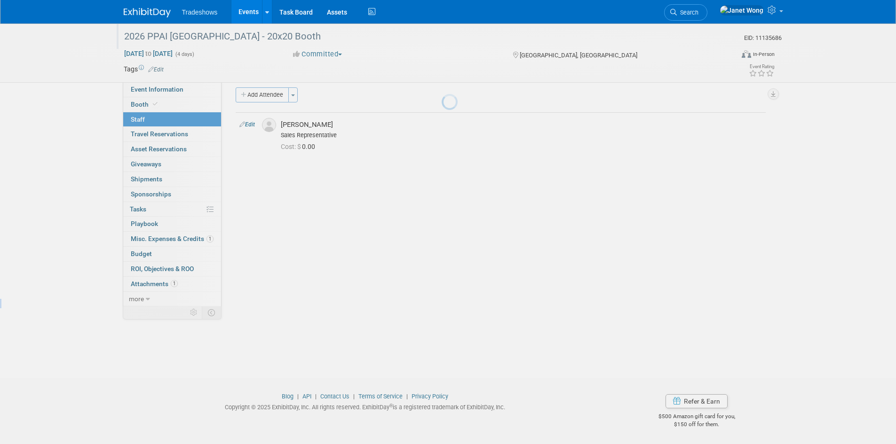
scroll to position [8, 0]
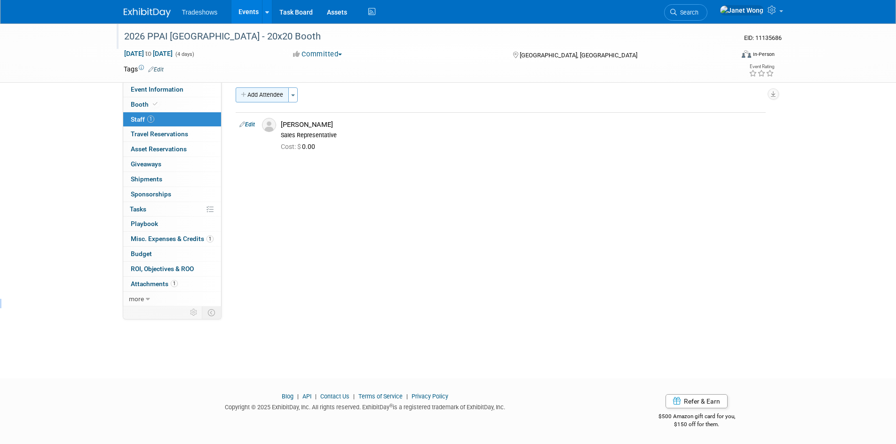
click at [264, 92] on button "Add Attendee" at bounding box center [262, 94] width 53 height 15
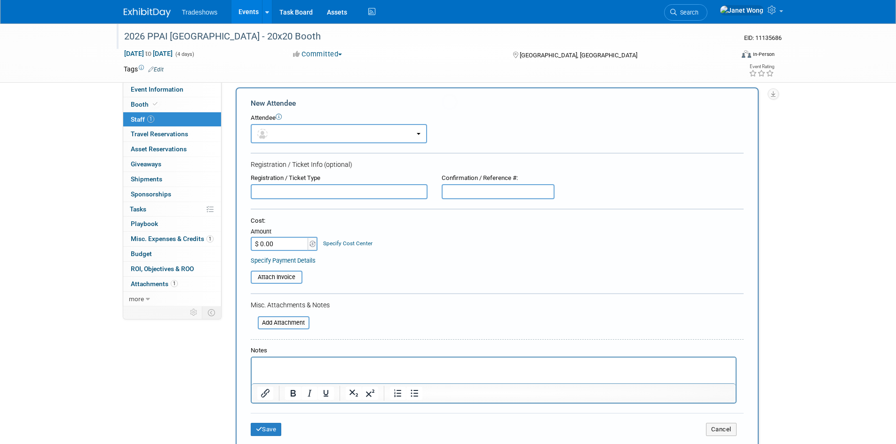
scroll to position [0, 0]
click at [315, 124] on button "button" at bounding box center [339, 133] width 176 height 19
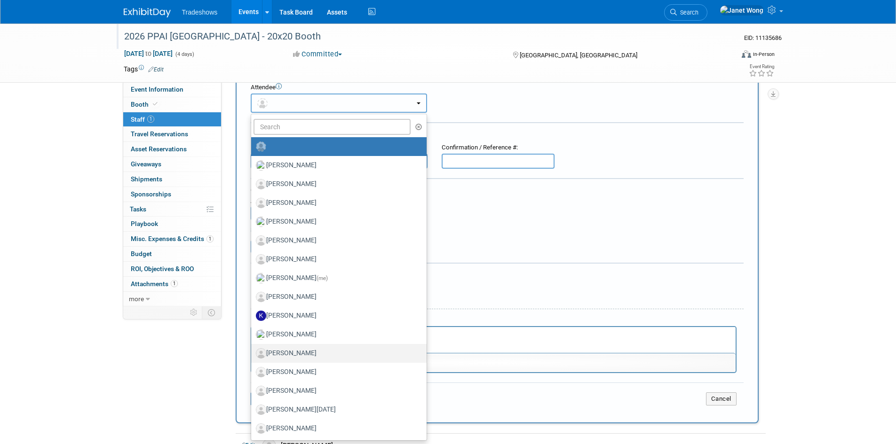
scroll to position [55, 0]
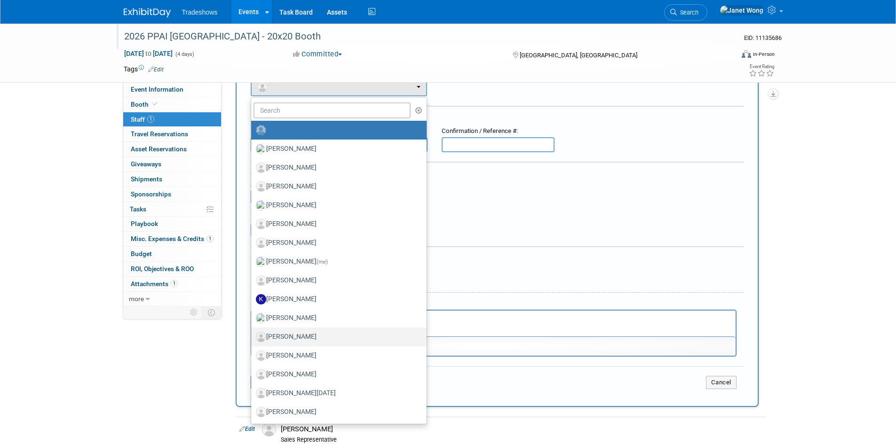
drag, startPoint x: 296, startPoint y: 337, endPoint x: 313, endPoint y: 267, distance: 71.7
click at [296, 337] on label "[PERSON_NAME]" at bounding box center [336, 337] width 161 height 15
click at [252, 337] on input "[PERSON_NAME]" at bounding box center [249, 336] width 6 height 6
select select "d4163a57-e761-43e6-affb-2d78b683ddd8"
select select "2"
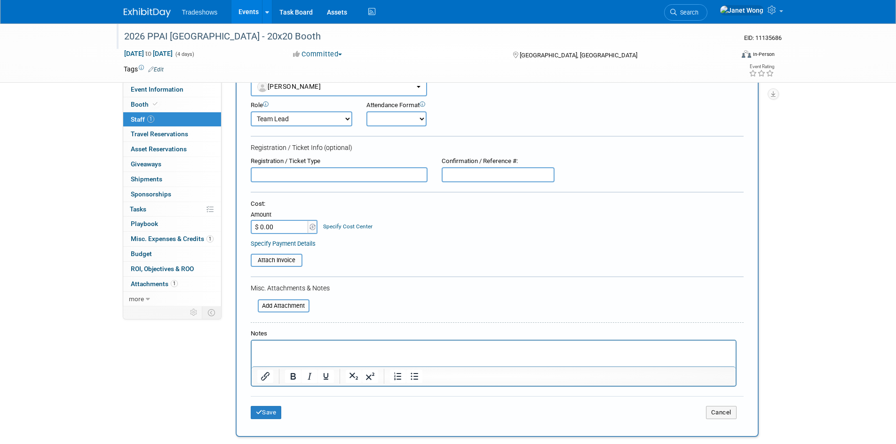
click at [395, 116] on select "Onsite Remote" at bounding box center [396, 118] width 60 height 15
select select "1"
click at [366, 111] on select "Onsite Remote" at bounding box center [396, 118] width 60 height 15
click at [360, 167] on div "Registration / Ticket Type" at bounding box center [339, 169] width 191 height 25
click at [355, 170] on input "text" at bounding box center [339, 174] width 177 height 15
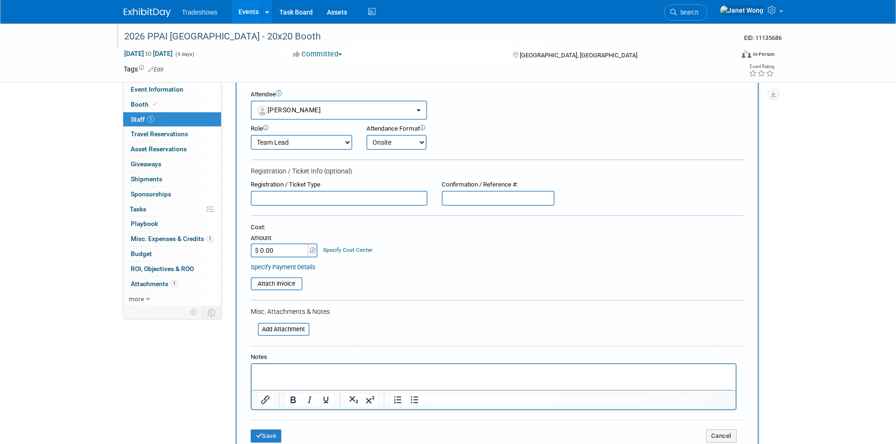
scroll to position [47, 0]
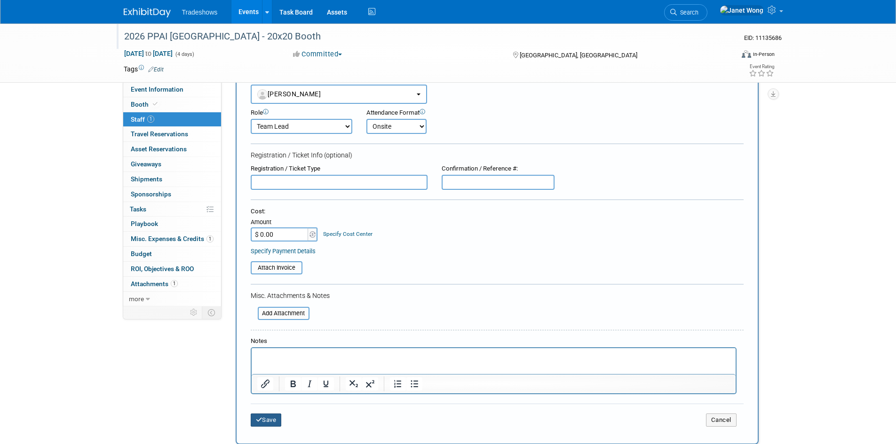
click at [267, 417] on button "Save" at bounding box center [266, 420] width 31 height 13
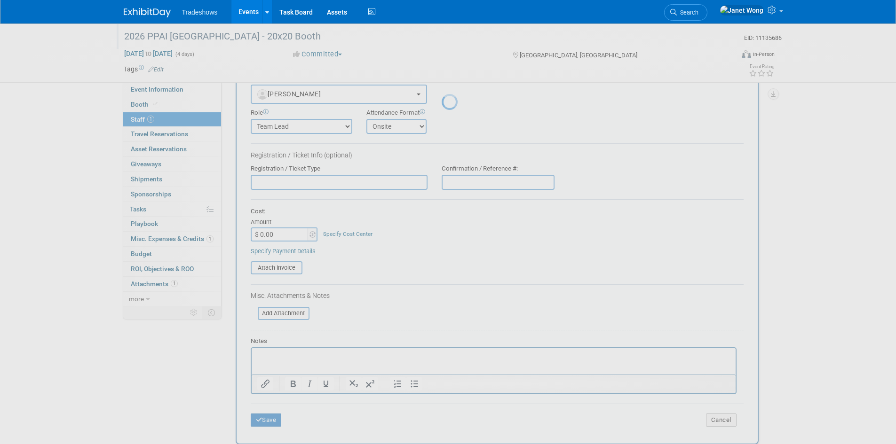
scroll to position [8, 0]
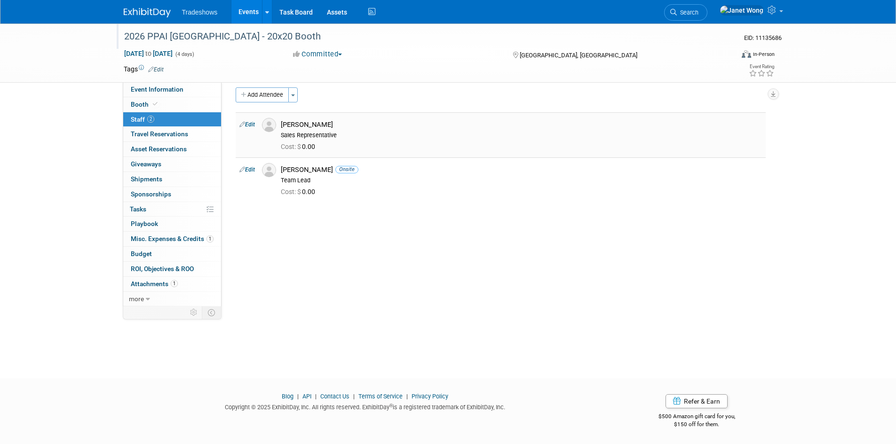
click at [255, 124] on link "Edit" at bounding box center [247, 124] width 16 height 7
select select "e9dae68b-b9a0-4632-975c-08e54bc7f38f"
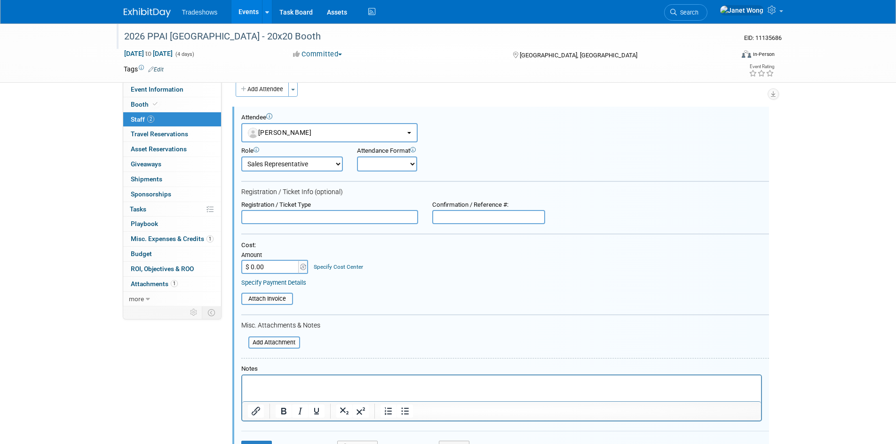
scroll to position [0, 0]
click at [376, 166] on select "Onsite Remote" at bounding box center [387, 164] width 60 height 15
select select "1"
click at [357, 157] on select "Onsite Remote" at bounding box center [387, 164] width 60 height 15
click at [258, 442] on button "Save" at bounding box center [256, 447] width 31 height 13
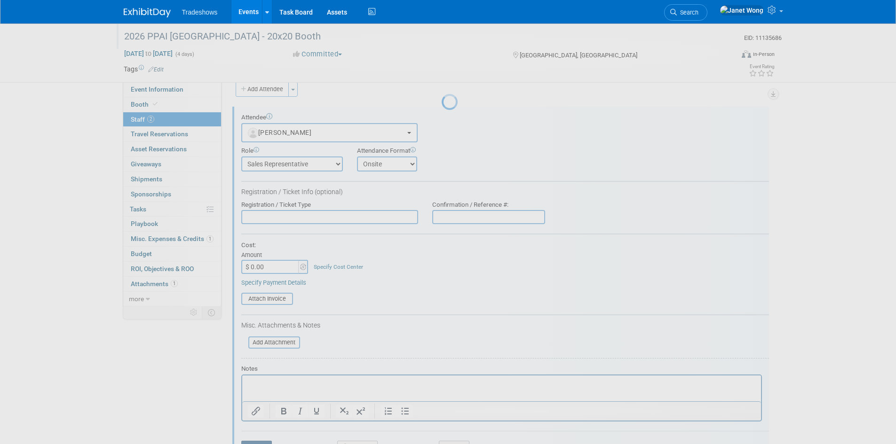
scroll to position [8, 0]
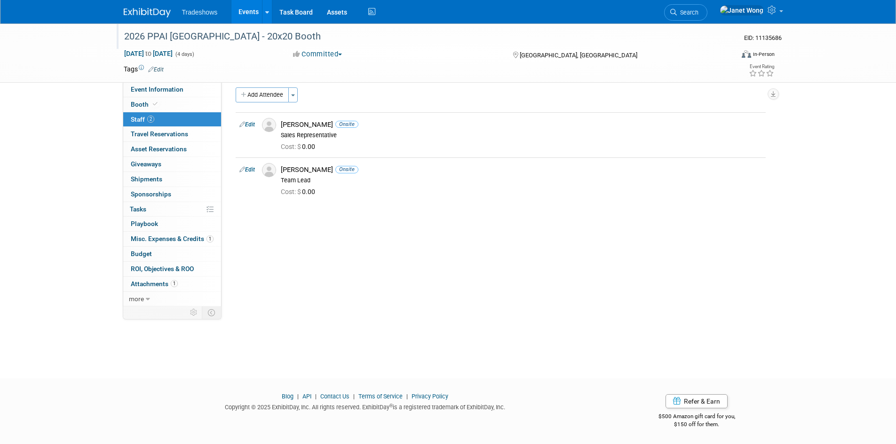
drag, startPoint x: 236, startPoint y: 202, endPoint x: 231, endPoint y: 203, distance: 5.3
drag, startPoint x: 231, startPoint y: 203, endPoint x: 465, endPoint y: 175, distance: 236.2
click at [485, 185] on div "Cost: $ 0.00" at bounding box center [521, 191] width 495 height 14
click at [268, 98] on button "Add Attendee" at bounding box center [262, 94] width 53 height 15
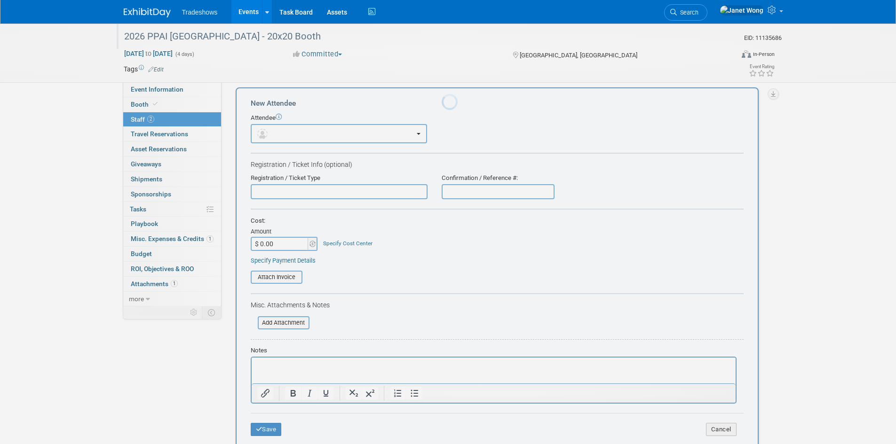
scroll to position [0, 0]
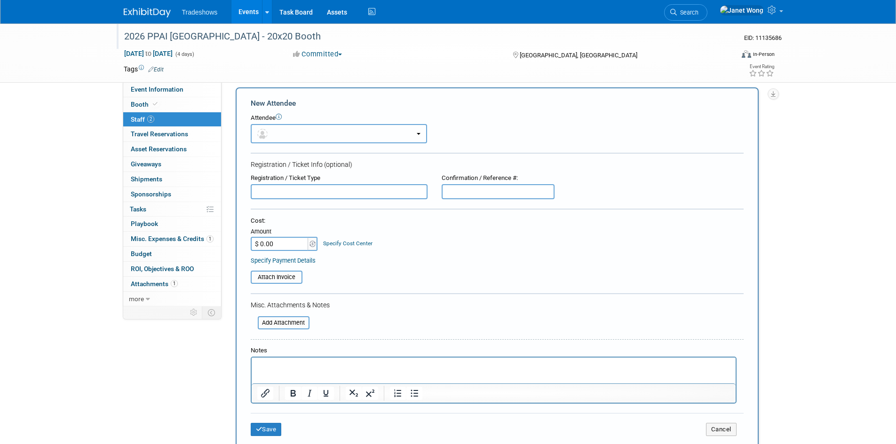
click at [300, 140] on button "button" at bounding box center [339, 133] width 176 height 19
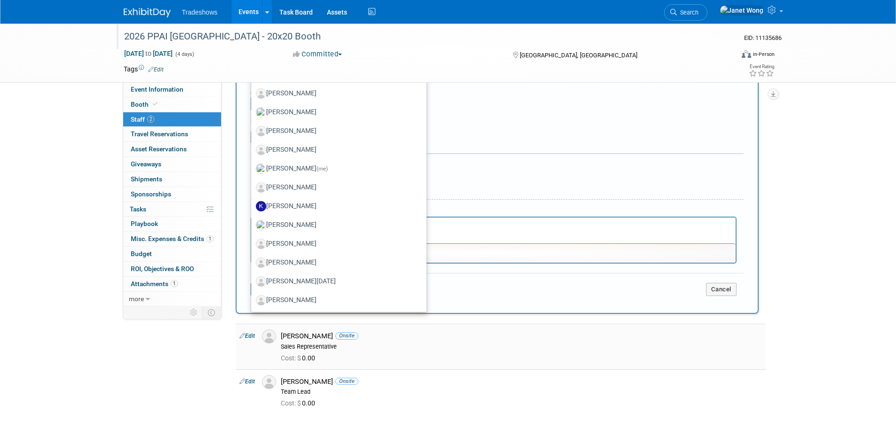
scroll to position [149, 0]
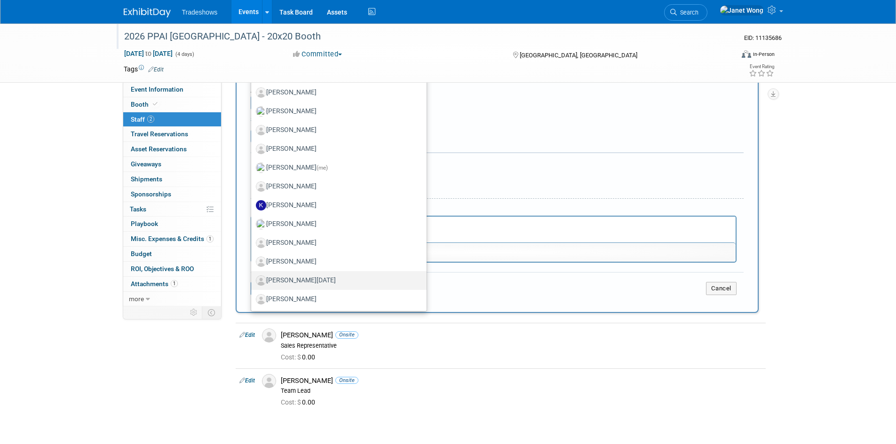
drag, startPoint x: 329, startPoint y: 286, endPoint x: 322, endPoint y: 250, distance: 36.9
click at [329, 286] on label "Tala Ramadan" at bounding box center [336, 280] width 161 height 15
click at [252, 283] on input "Tala Ramadan" at bounding box center [249, 279] width 6 height 6
select select "008efae3-236c-492a-ad4c-433a9975a996"
select select "4"
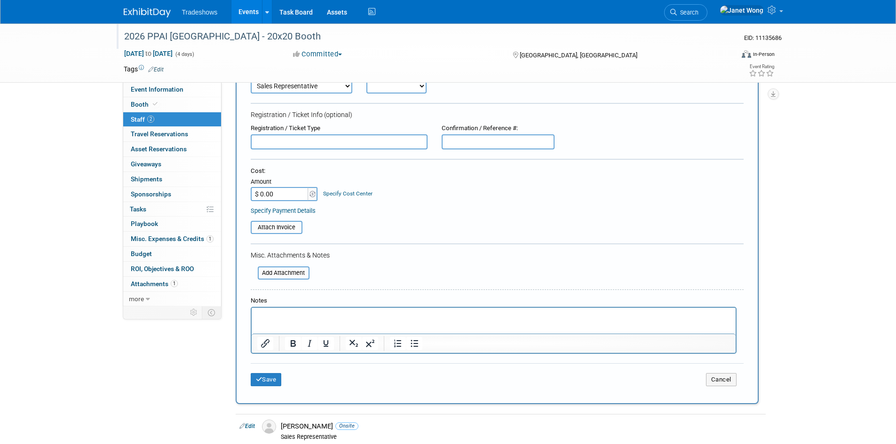
scroll to position [0, 0]
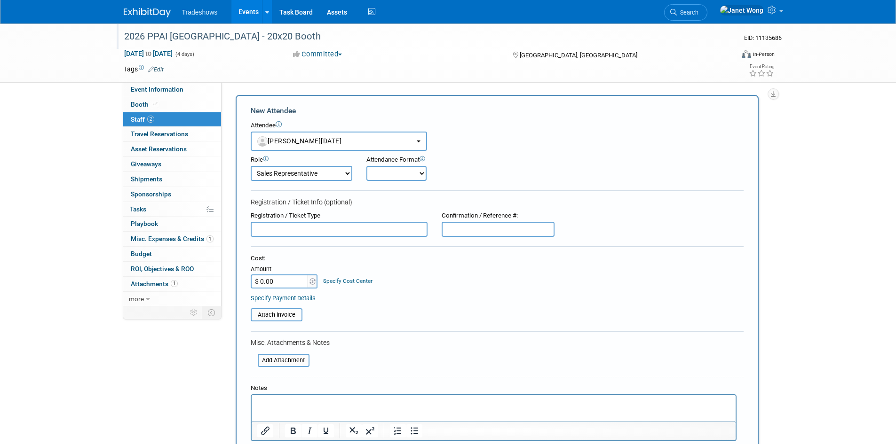
click at [390, 179] on select "Onsite Remote" at bounding box center [396, 173] width 60 height 15
select select "1"
click at [366, 166] on select "Onsite Remote" at bounding box center [396, 173] width 60 height 15
click at [432, 201] on div "Registration / Ticket Info (optional)" at bounding box center [497, 201] width 493 height 9
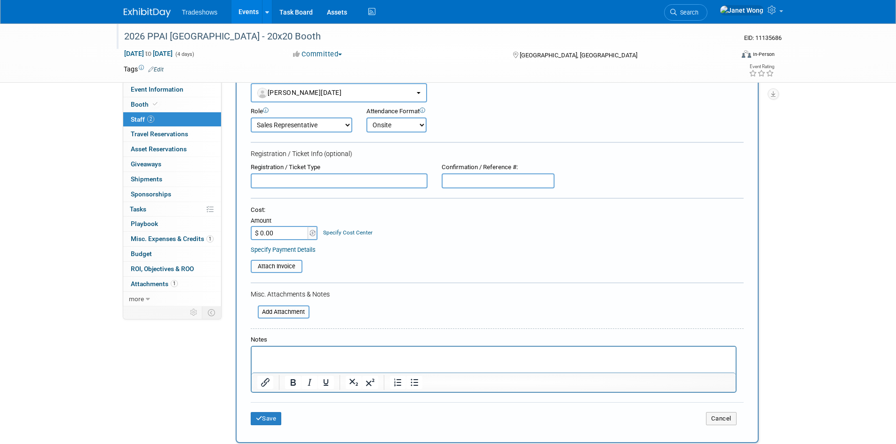
scroll to position [94, 0]
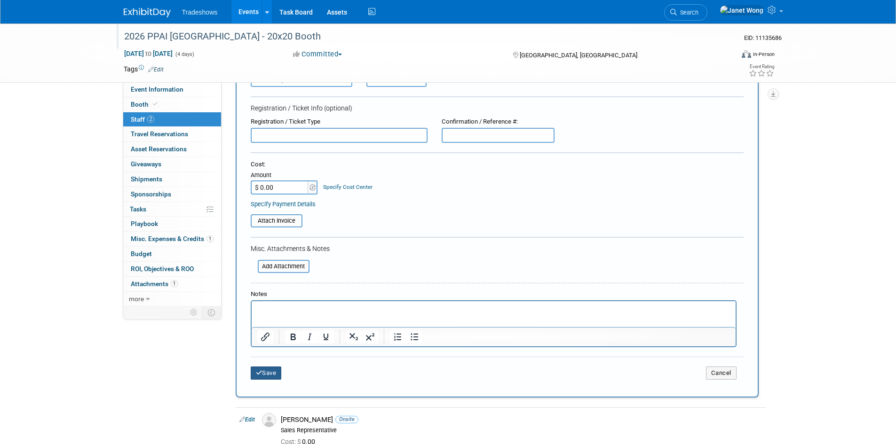
click at [268, 375] on button "Save" at bounding box center [266, 373] width 31 height 13
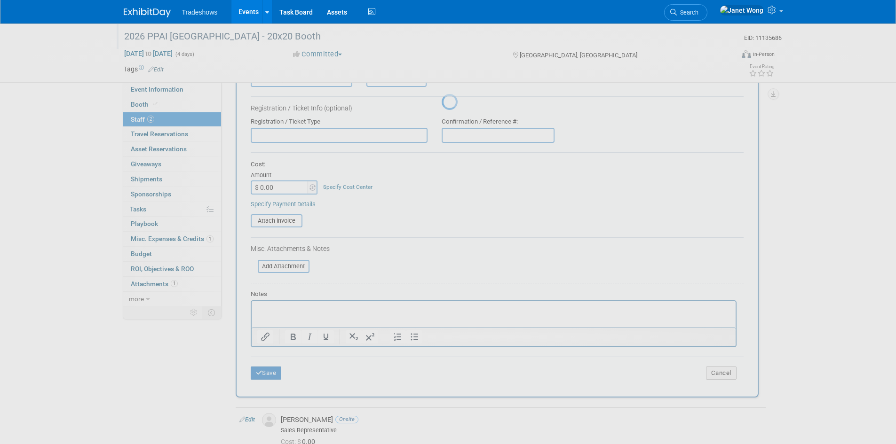
scroll to position [8, 0]
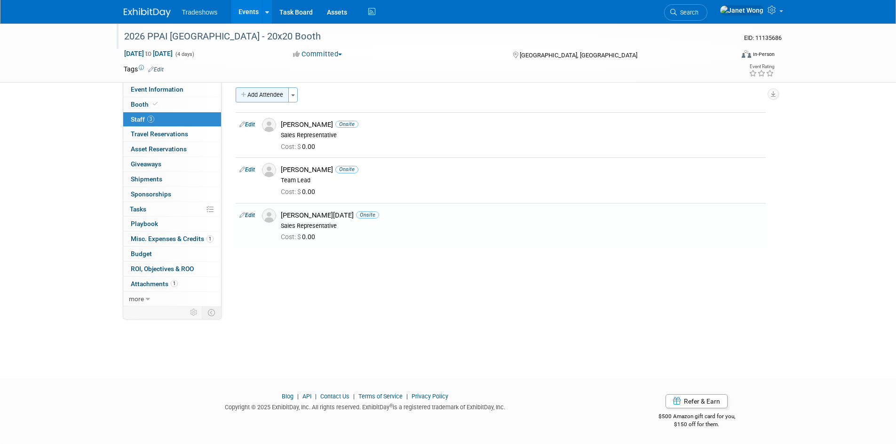
click at [249, 95] on button "Add Attendee" at bounding box center [262, 94] width 53 height 15
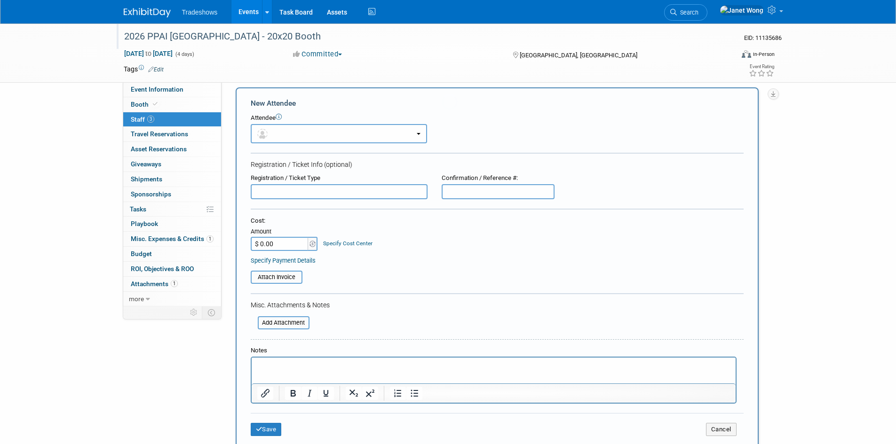
scroll to position [0, 0]
click at [294, 142] on button "button" at bounding box center [339, 133] width 176 height 19
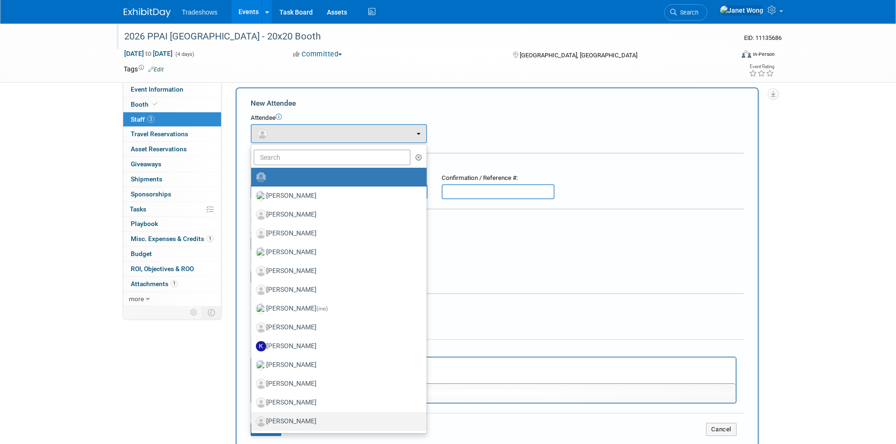
click at [288, 424] on label "Toni Sciacqua" at bounding box center [336, 421] width 161 height 15
click at [252, 424] on input "Toni Sciacqua" at bounding box center [249, 421] width 6 height 6
select select "6251e7b7-a383-46a0-8ac6-29c6c20edbd6"
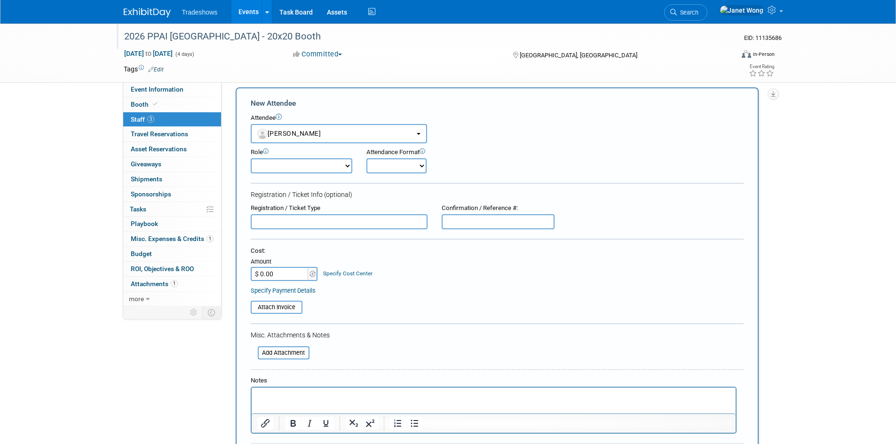
click at [309, 161] on select "Demonstrator Host Planner Presenter Sales Representative Set-up/Dismantle Crew …" at bounding box center [302, 165] width 102 height 15
select select "2"
click at [251, 158] on select "Demonstrator Host Planner Presenter Sales Representative Set-up/Dismantle Crew …" at bounding box center [302, 165] width 102 height 15
click at [392, 188] on form "New Attendee Attendee <img src="https://www.exhibitday.com/Images/Unassigned-Us…" at bounding box center [497, 285] width 493 height 375
click at [381, 168] on select "Onsite Remote" at bounding box center [396, 165] width 60 height 15
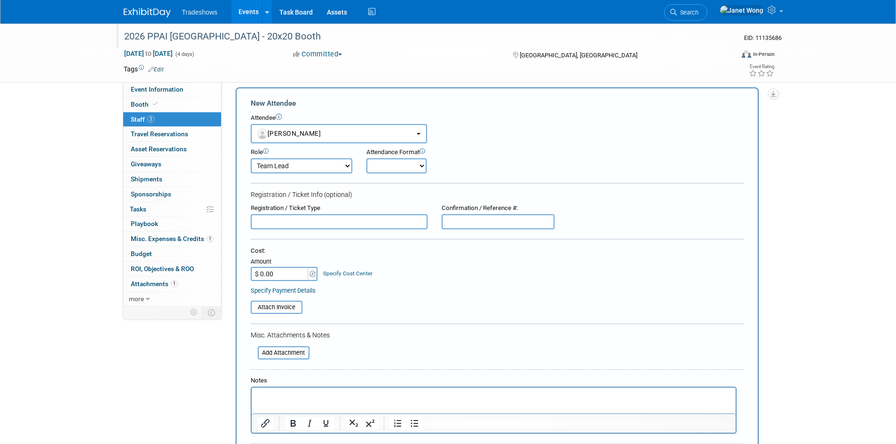
select select "1"
click at [366, 158] on select "Onsite Remote" at bounding box center [396, 165] width 60 height 15
click at [304, 170] on select "Demonstrator Host Planner Presenter Sales Representative Set-up/Dismantle Crew …" at bounding box center [302, 165] width 102 height 15
select select "4"
click at [251, 158] on select "Demonstrator Host Planner Presenter Sales Representative Set-up/Dismantle Crew …" at bounding box center [302, 165] width 102 height 15
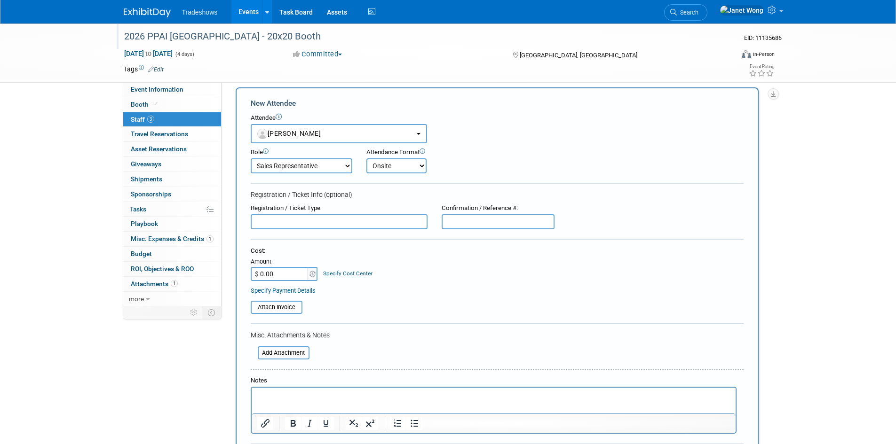
click at [352, 269] on div "Specify Cost Center" at bounding box center [347, 268] width 49 height 17
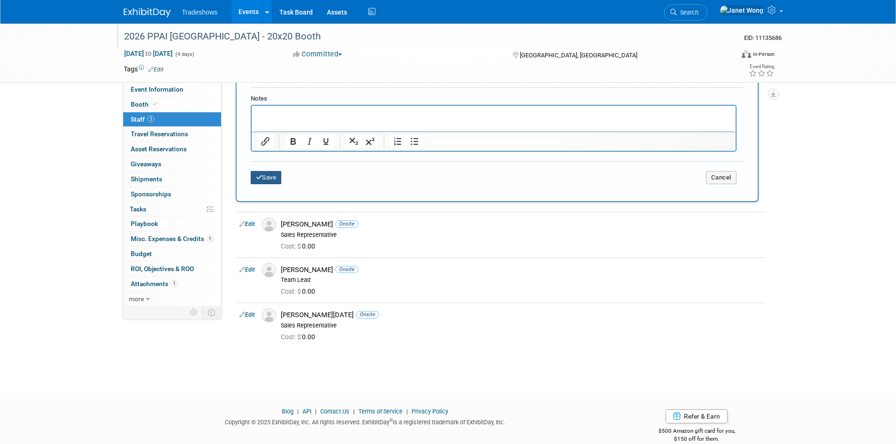
click at [269, 181] on button "Save" at bounding box center [266, 177] width 31 height 13
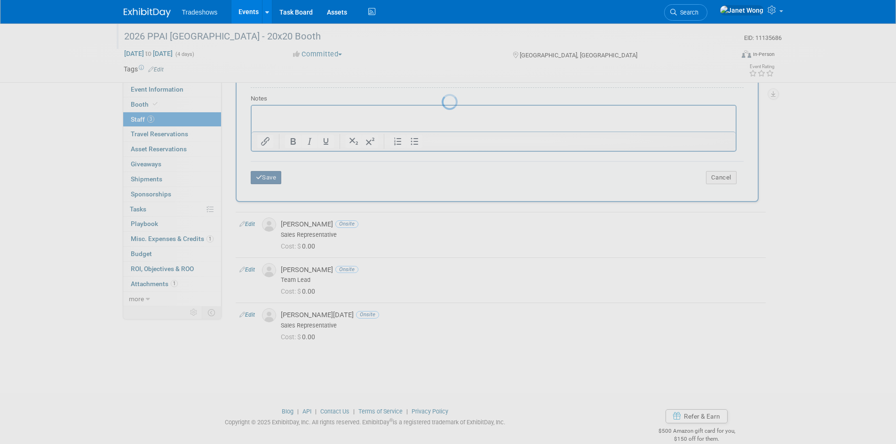
scroll to position [8, 0]
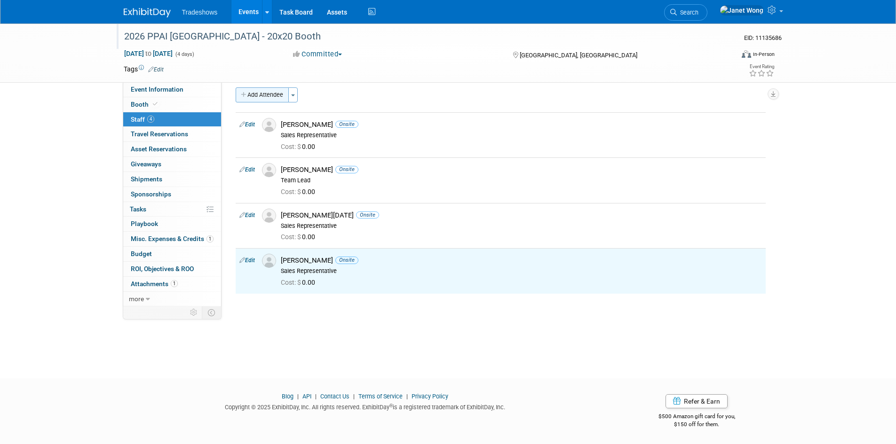
click at [261, 90] on button "Add Attendee" at bounding box center [262, 94] width 53 height 15
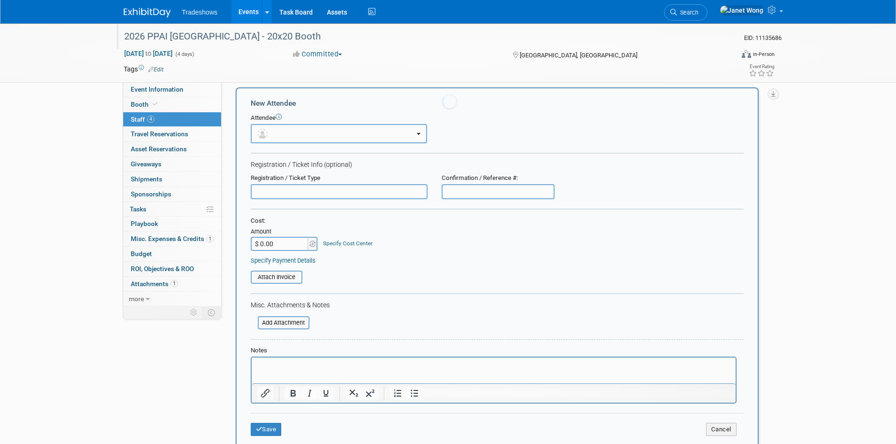
scroll to position [0, 0]
click at [302, 128] on button "button" at bounding box center [339, 133] width 176 height 19
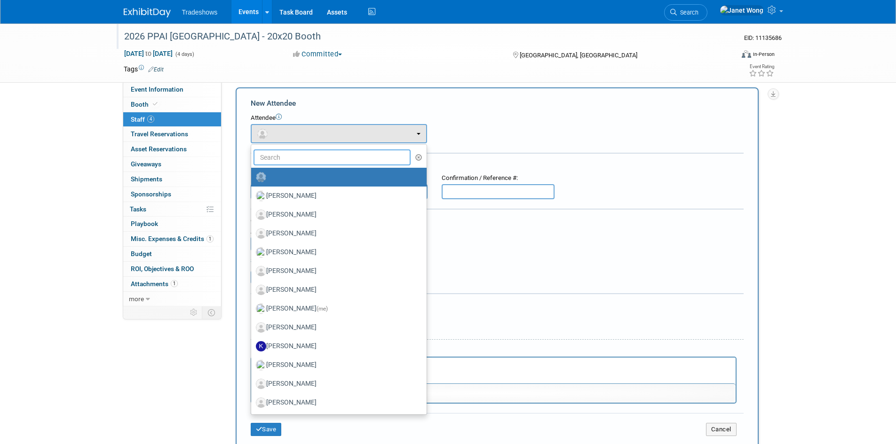
click at [328, 158] on input "text" at bounding box center [332, 158] width 158 height 16
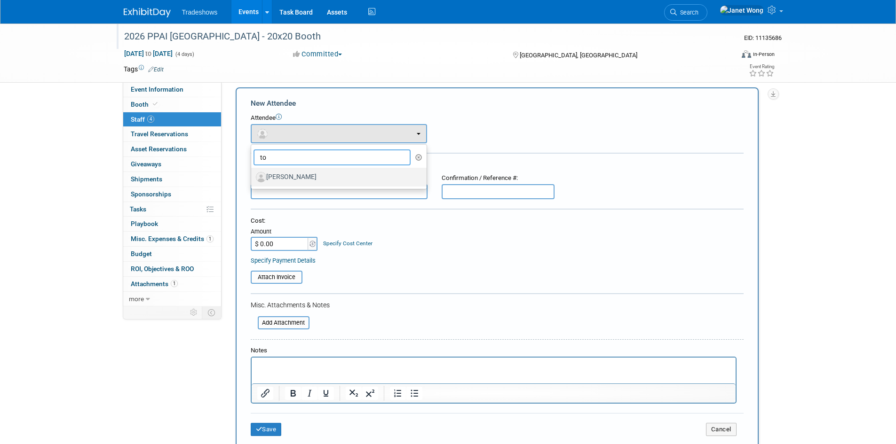
type input "ton"
drag, startPoint x: 322, startPoint y: 158, endPoint x: 187, endPoint y: 140, distance: 136.1
click at [187, 140] on div "Event Information Event Info Booth Booth 4 Staff 4 Staff 0 Travel Reservations …" at bounding box center [448, 335] width 663 height 639
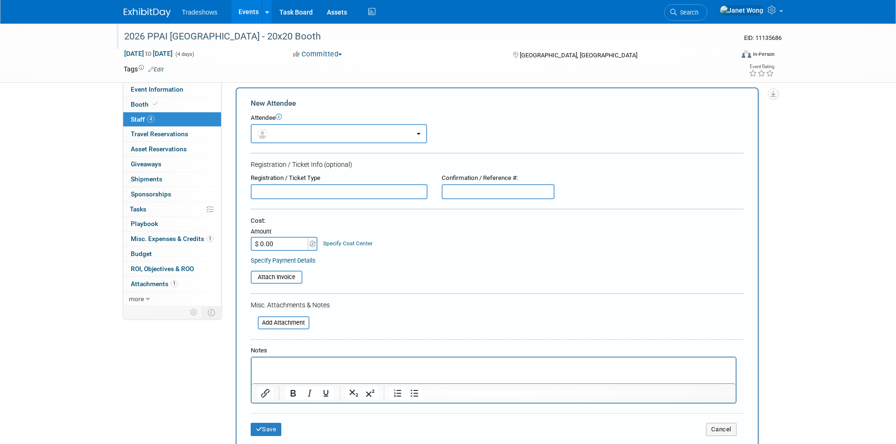
drag, startPoint x: 386, startPoint y: 292, endPoint x: 376, endPoint y: 248, distance: 44.9
click at [386, 288] on form "New Attendee Attendee <img src="https://www.exhibitday.com/Images/Unassigned-Us…" at bounding box center [497, 270] width 493 height 345
click at [355, 138] on button "button" at bounding box center [339, 133] width 176 height 19
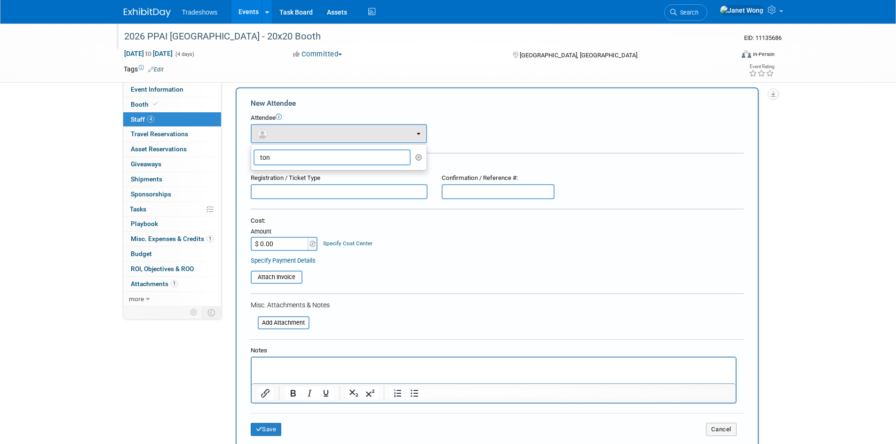
click at [349, 151] on input "ton" at bounding box center [332, 158] width 158 height 16
click at [418, 162] on button "button" at bounding box center [418, 157] width 11 height 14
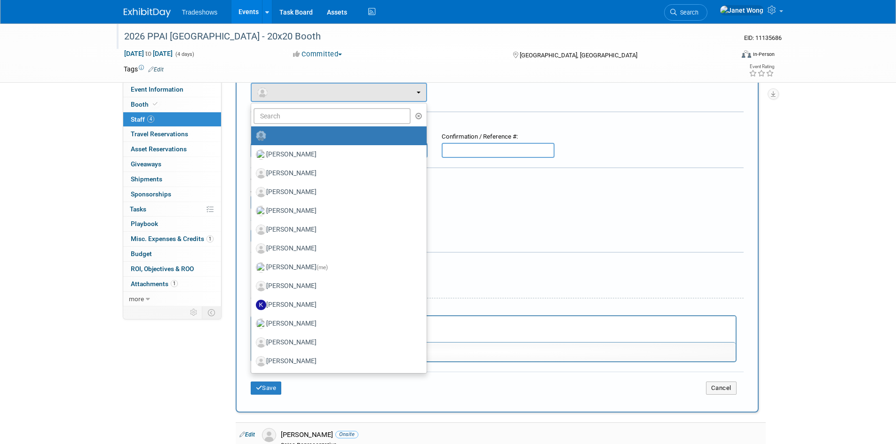
scroll to position [47, 0]
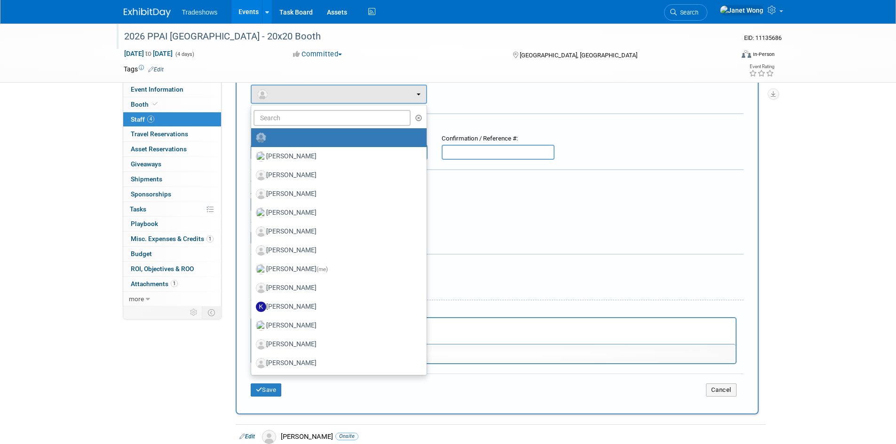
drag, startPoint x: 567, startPoint y: 212, endPoint x: 530, endPoint y: 202, distance: 38.4
click at [567, 212] on div "Cost: Amount $ 0.00 Specify Cost Center Cost Center -- Not Specified --" at bounding box center [497, 201] width 493 height 48
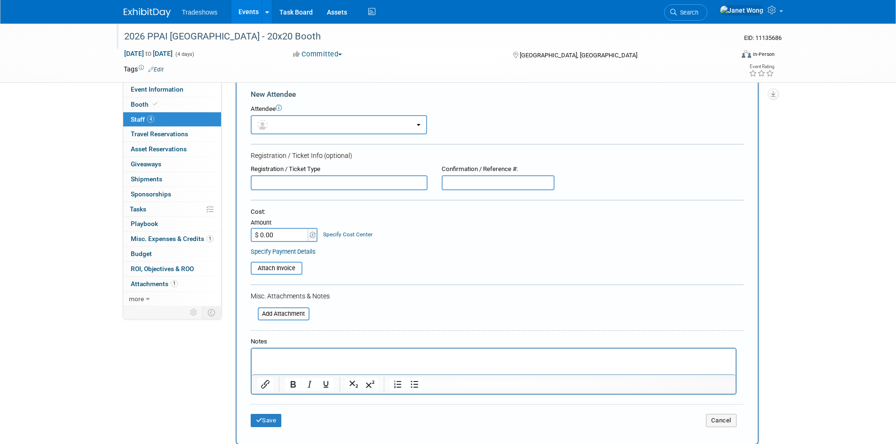
scroll to position [0, 0]
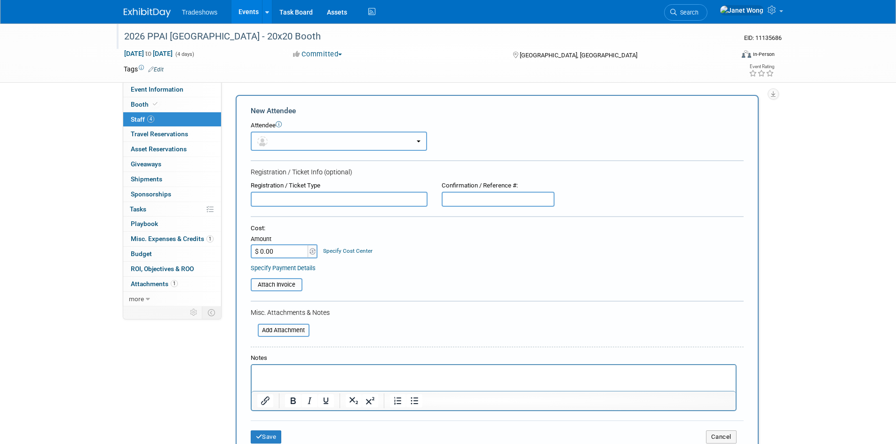
click at [322, 145] on button "button" at bounding box center [339, 141] width 176 height 19
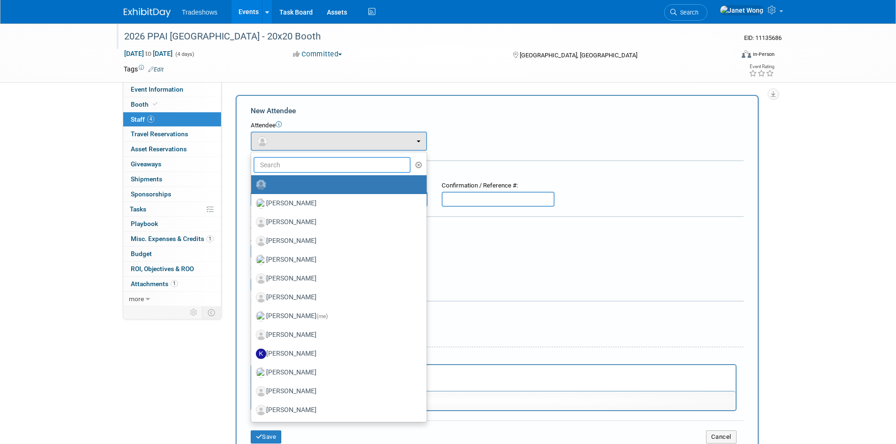
click at [297, 164] on input "text" at bounding box center [332, 165] width 158 height 16
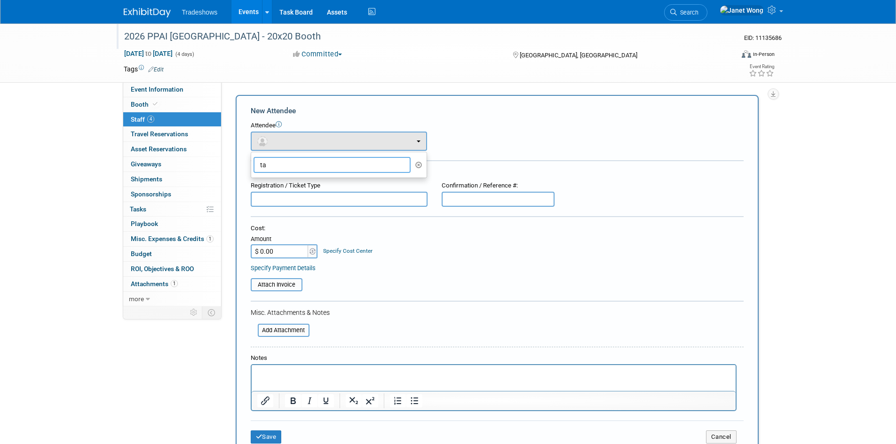
type input "t"
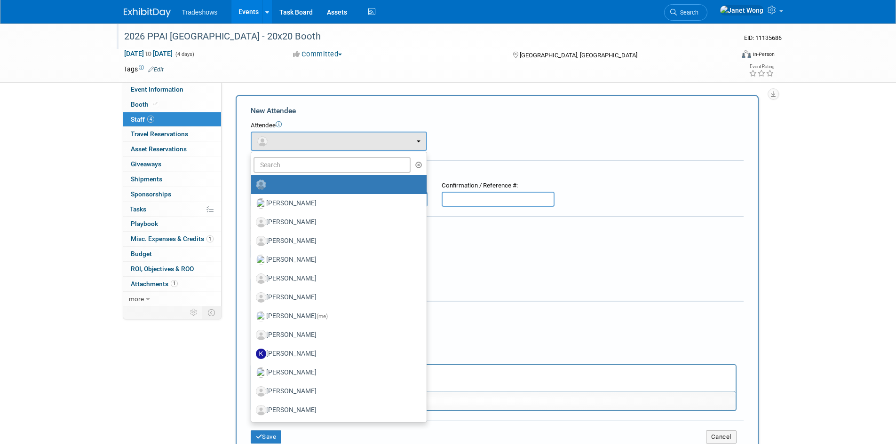
click at [445, 173] on div "Registration / Ticket Info (optional)" at bounding box center [497, 171] width 493 height 9
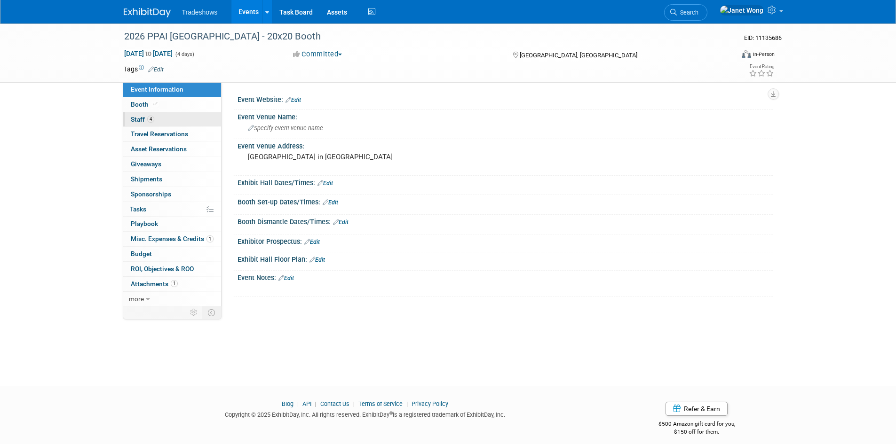
click at [192, 118] on link "4 Staff 4" at bounding box center [172, 119] width 98 height 15
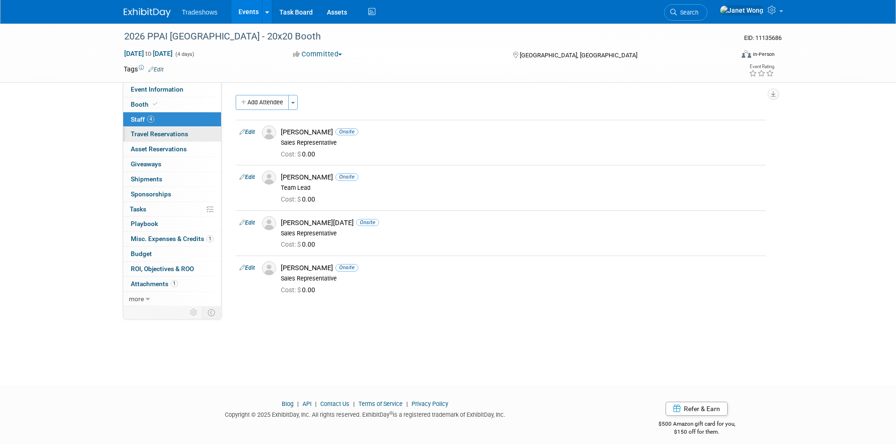
click at [140, 134] on span "Travel Reservations 0" at bounding box center [159, 134] width 57 height 8
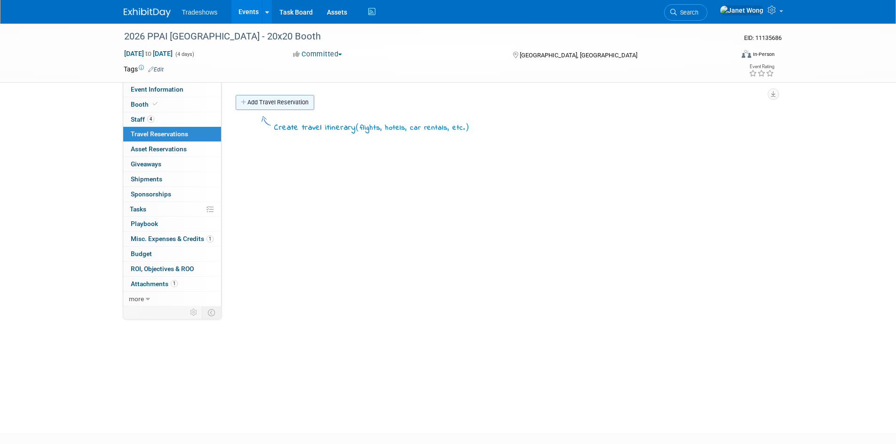
click at [296, 105] on link "Add Travel Reservation" at bounding box center [275, 102] width 79 height 15
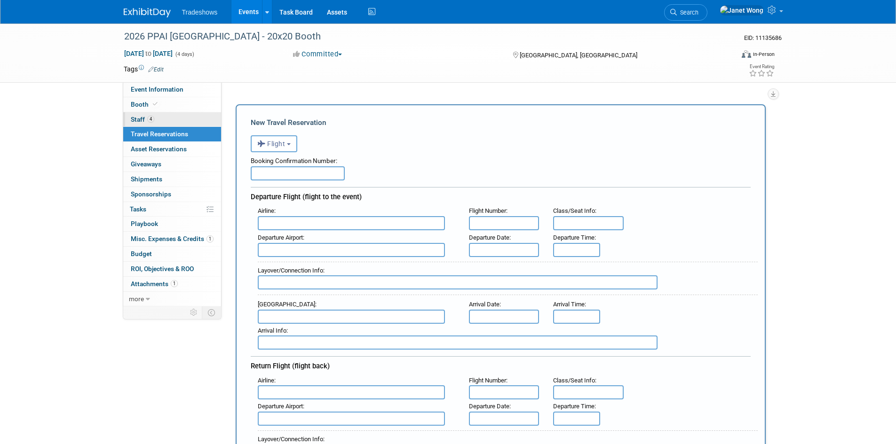
click at [157, 115] on link "4 Staff 4" at bounding box center [172, 119] width 98 height 15
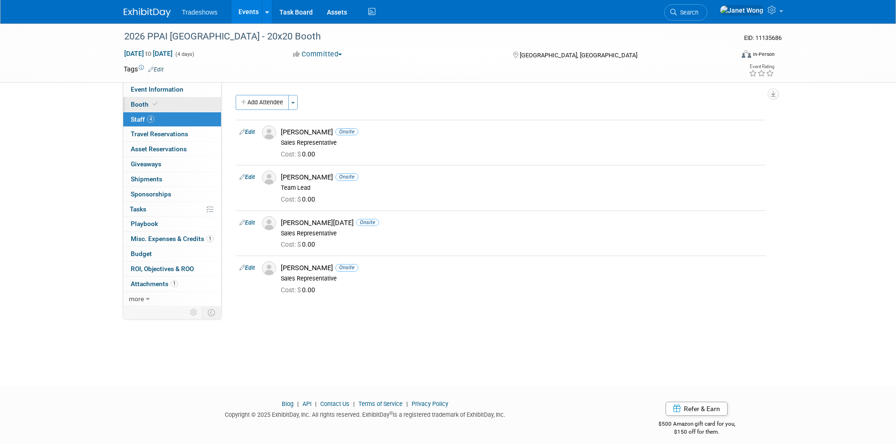
click at [159, 107] on link "Booth" at bounding box center [172, 104] width 98 height 15
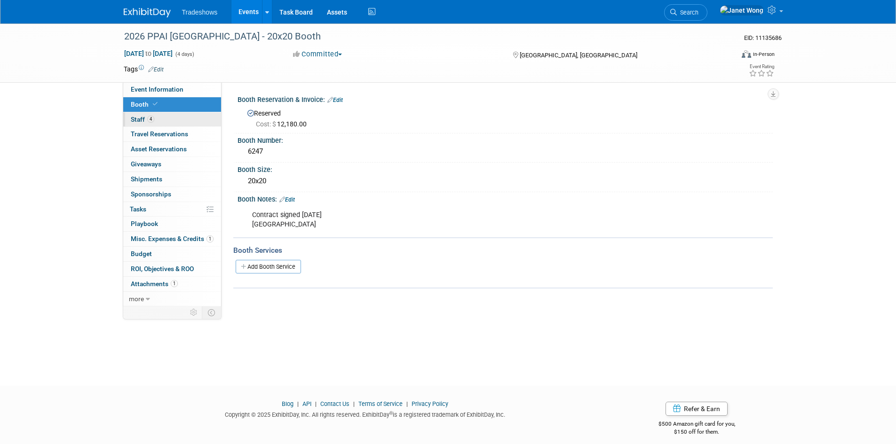
click at [157, 116] on link "4 Staff 4" at bounding box center [172, 119] width 98 height 15
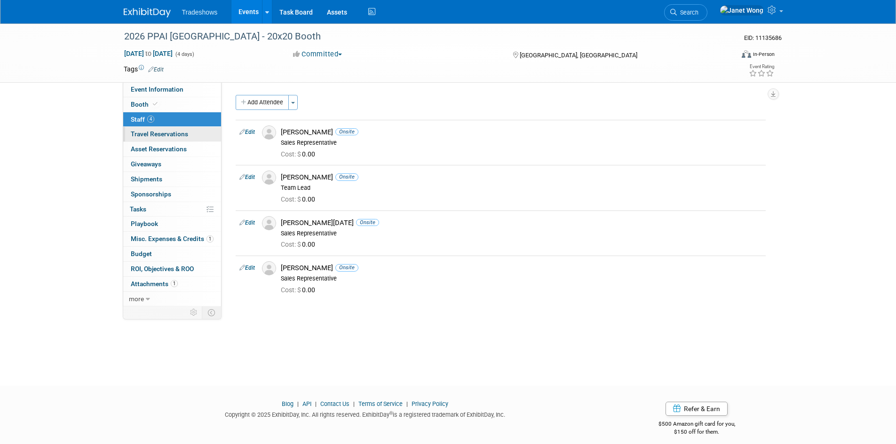
click at [202, 130] on link "0 Travel Reservations 0" at bounding box center [172, 134] width 98 height 15
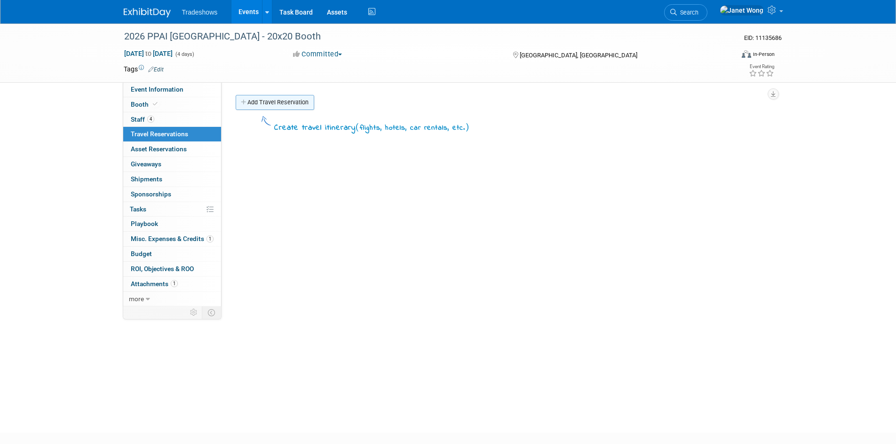
click at [251, 101] on link "Add Travel Reservation" at bounding box center [275, 102] width 79 height 15
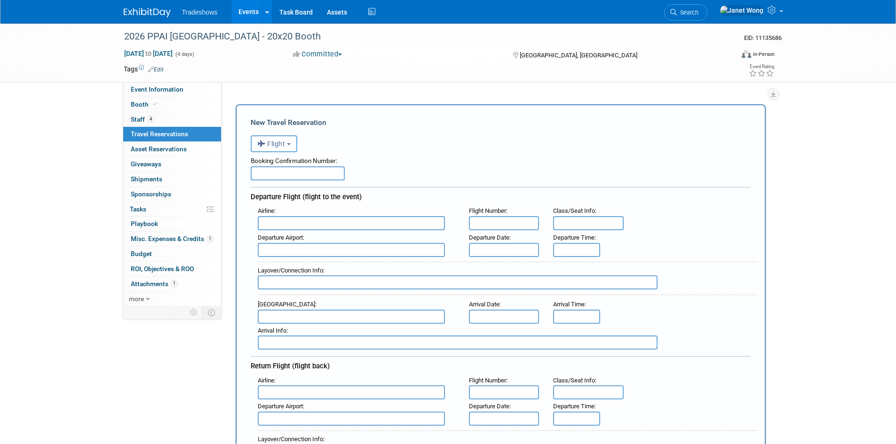
click at [296, 146] on button "Flight" at bounding box center [274, 143] width 47 height 17
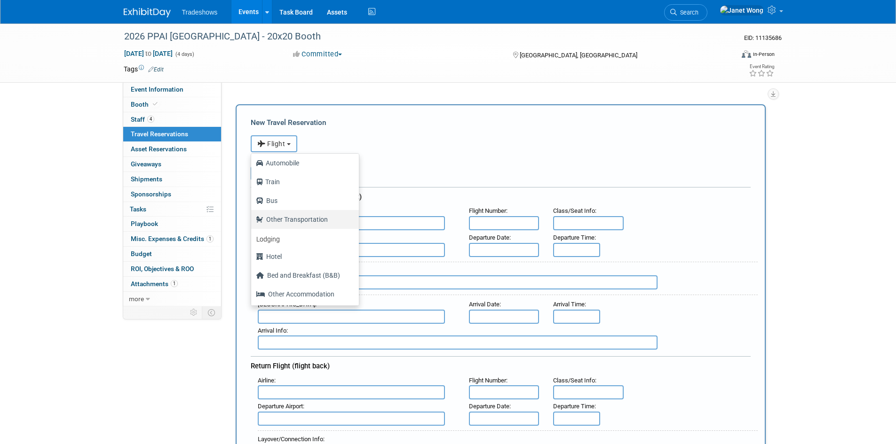
scroll to position [40, 0]
click at [277, 251] on label "Hotel" at bounding box center [303, 256] width 94 height 15
click at [252, 252] on input "Hotel" at bounding box center [249, 255] width 6 height 6
select select "6"
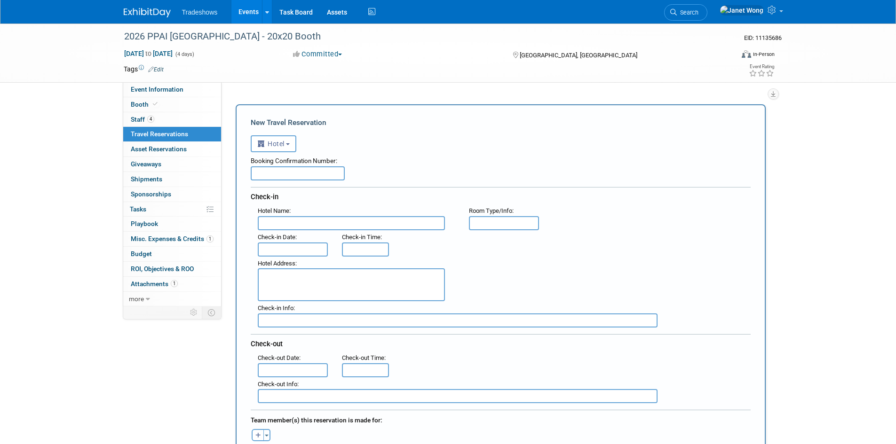
click at [320, 166] on input "text" at bounding box center [298, 173] width 94 height 14
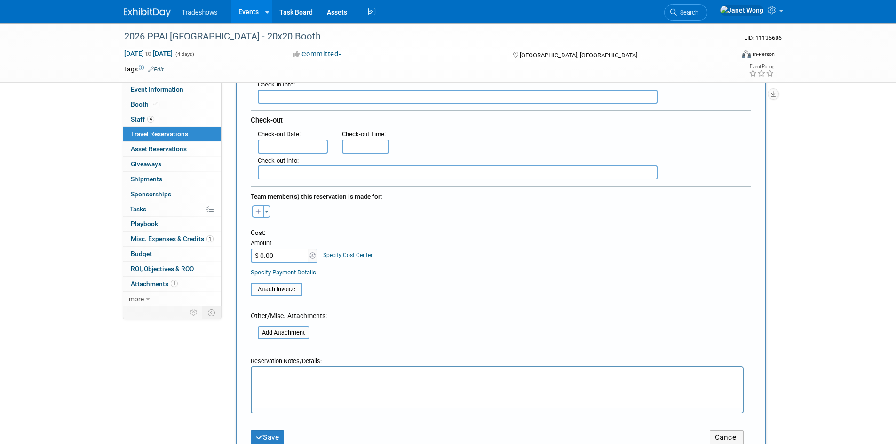
scroll to position [282, 0]
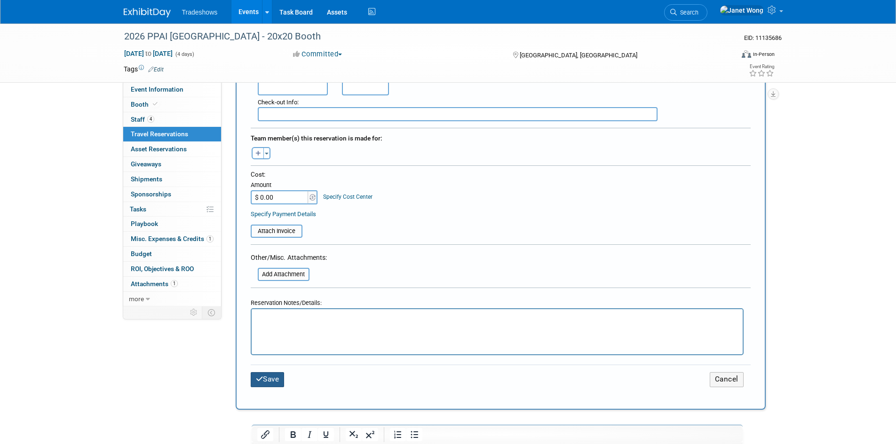
type input "Alyssa's Hotel - TBD"
click at [271, 375] on button "Save" at bounding box center [268, 379] width 34 height 15
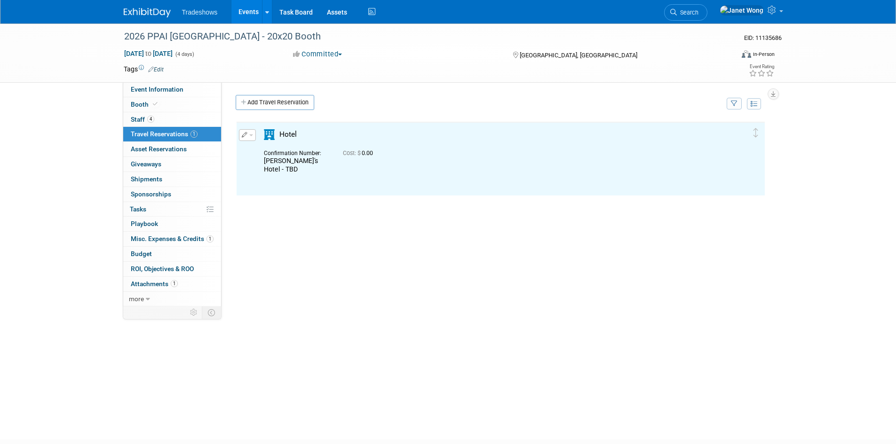
scroll to position [0, 0]
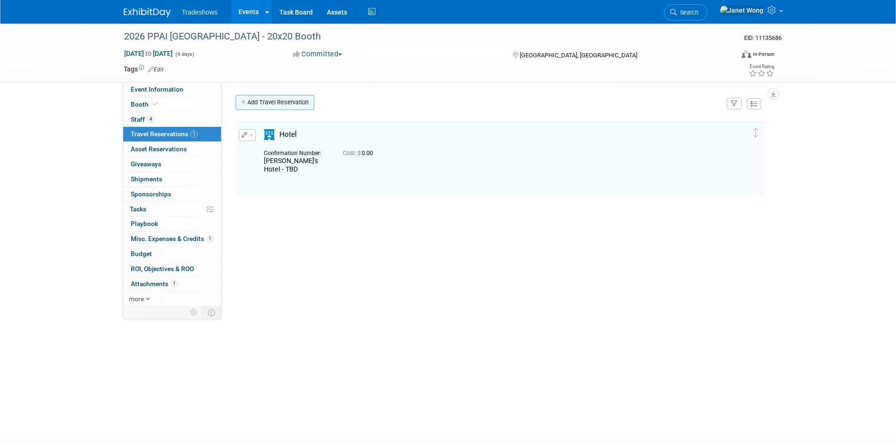
click at [301, 101] on link "Add Travel Reservation" at bounding box center [275, 102] width 79 height 15
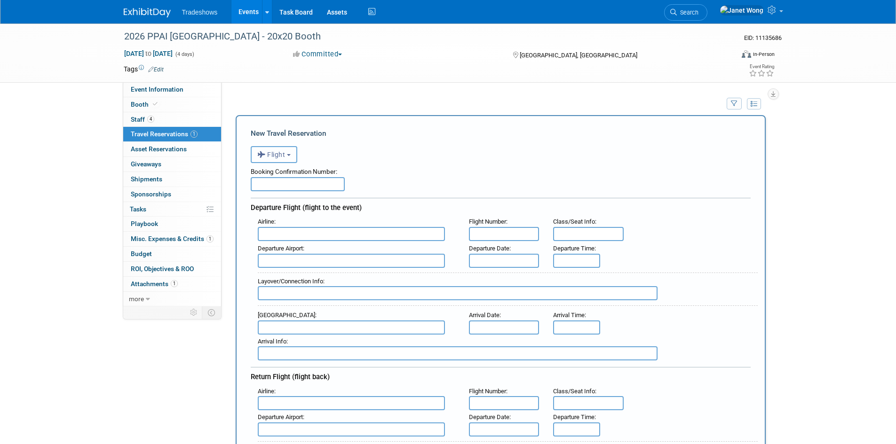
click at [289, 162] on button "Flight" at bounding box center [274, 154] width 47 height 17
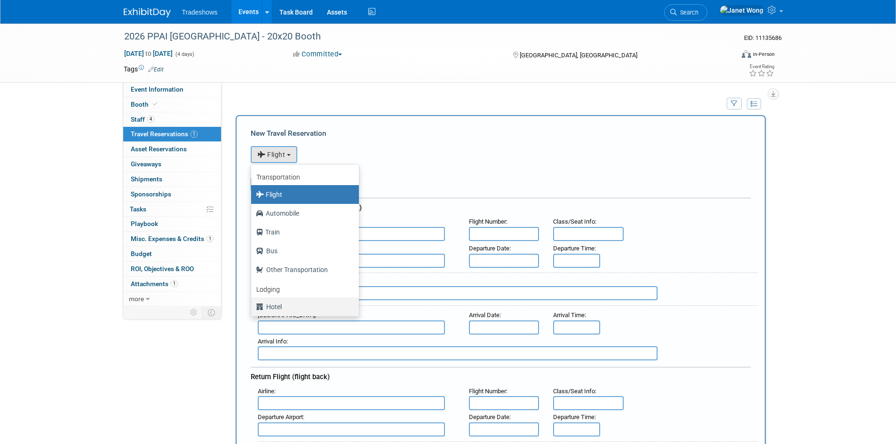
click at [304, 302] on label "Hotel" at bounding box center [303, 306] width 94 height 15
click at [252, 303] on input "Hotel" at bounding box center [249, 306] width 6 height 6
select select "6"
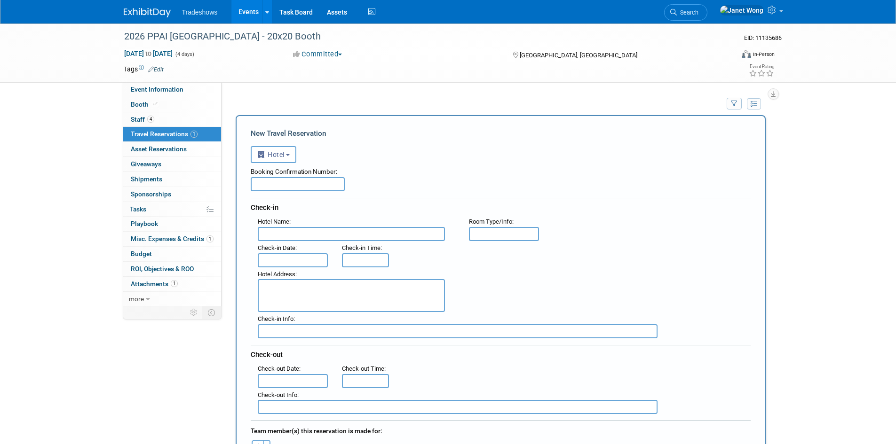
click at [286, 193] on div "Booking Confirmation Number: Check-in Hotel Name : Flight Number : Room Type/In…" at bounding box center [501, 288] width 500 height 251
click at [290, 188] on input "text" at bounding box center [298, 184] width 94 height 14
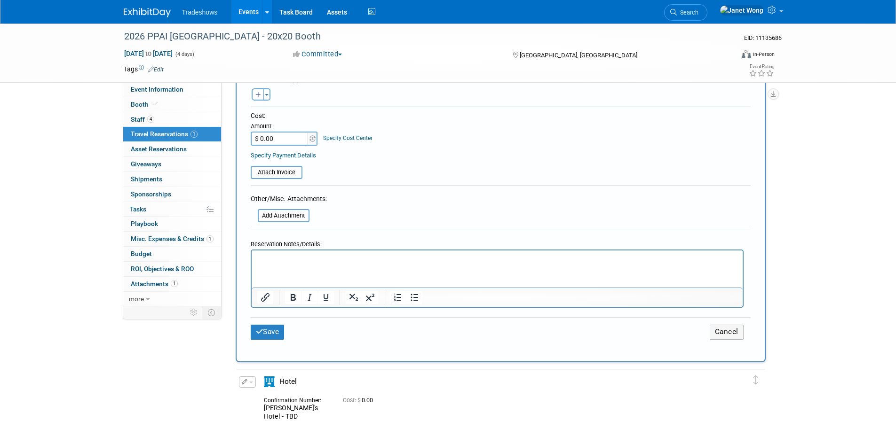
scroll to position [376, 0]
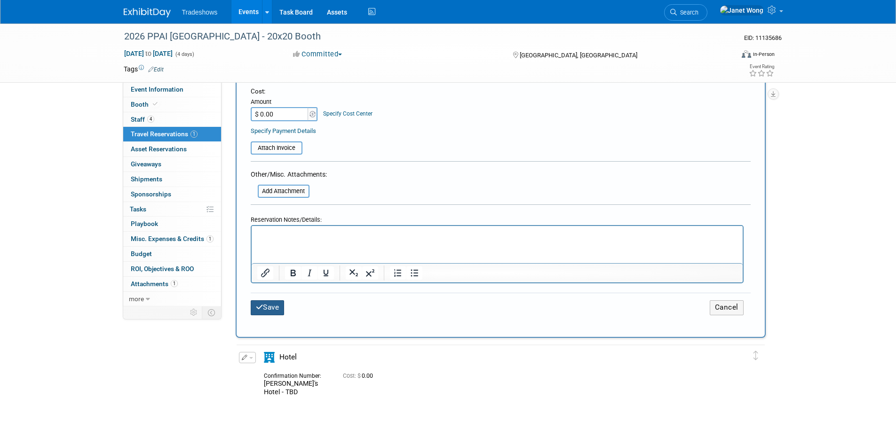
type input "Milissa's Hotel - TBD"
click at [265, 313] on button "Save" at bounding box center [268, 307] width 34 height 15
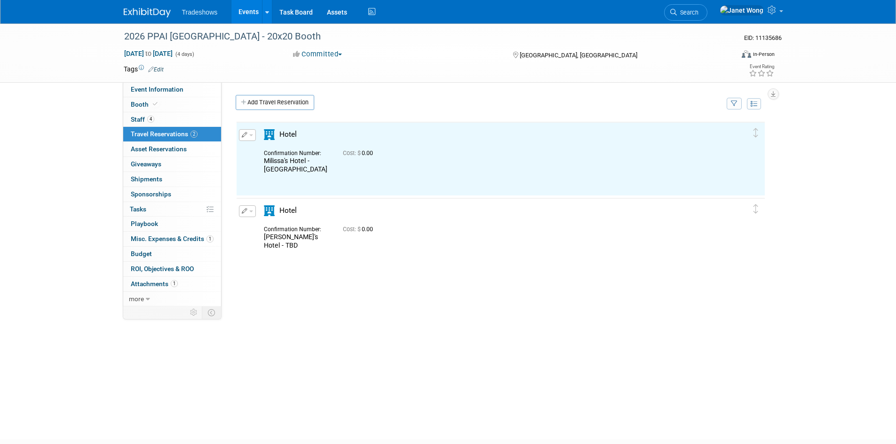
scroll to position [0, 0]
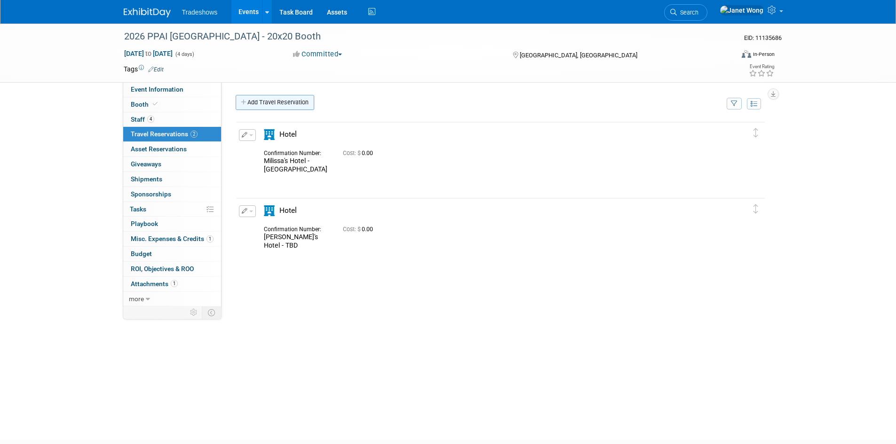
click at [240, 99] on link "Add Travel Reservation" at bounding box center [275, 102] width 79 height 15
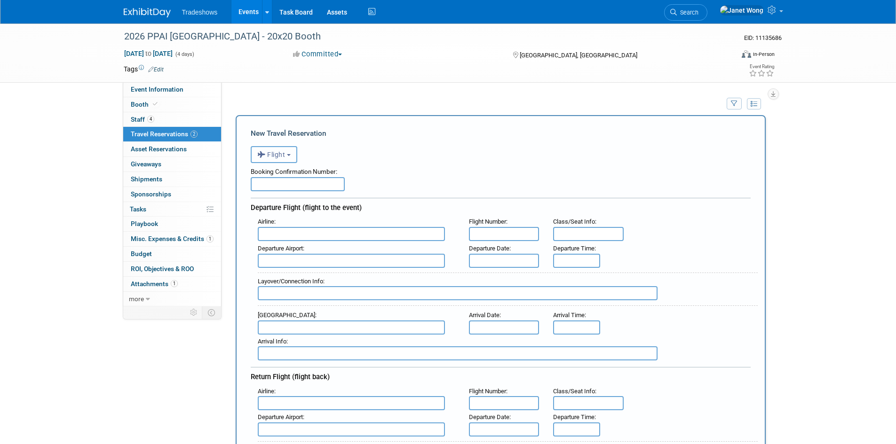
click at [289, 156] on b "button" at bounding box center [289, 155] width 4 height 2
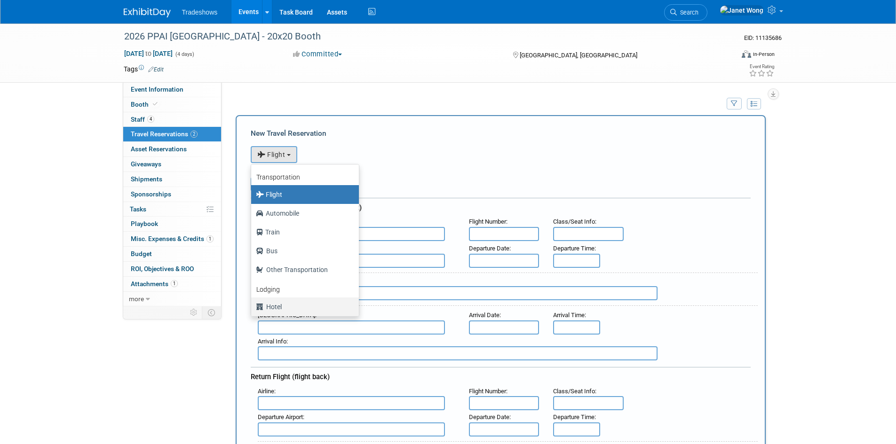
click at [280, 306] on label "Hotel" at bounding box center [303, 306] width 94 height 15
click at [252, 306] on input "Hotel" at bounding box center [249, 306] width 6 height 6
select select "6"
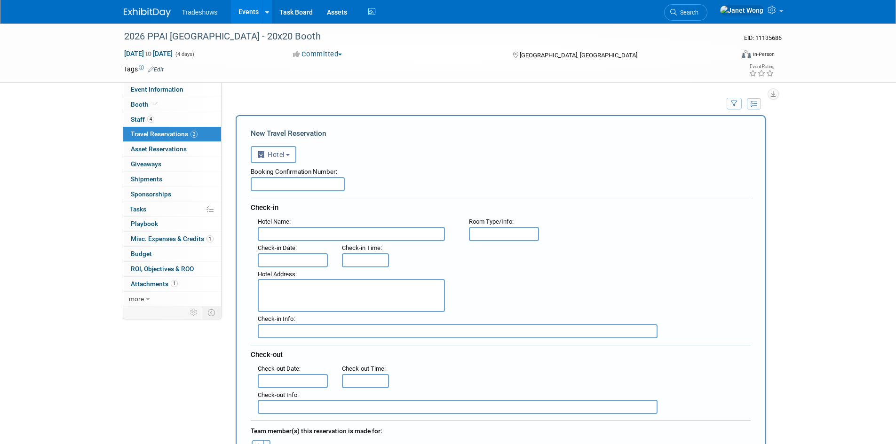
click at [305, 184] on input "text" at bounding box center [298, 184] width 94 height 14
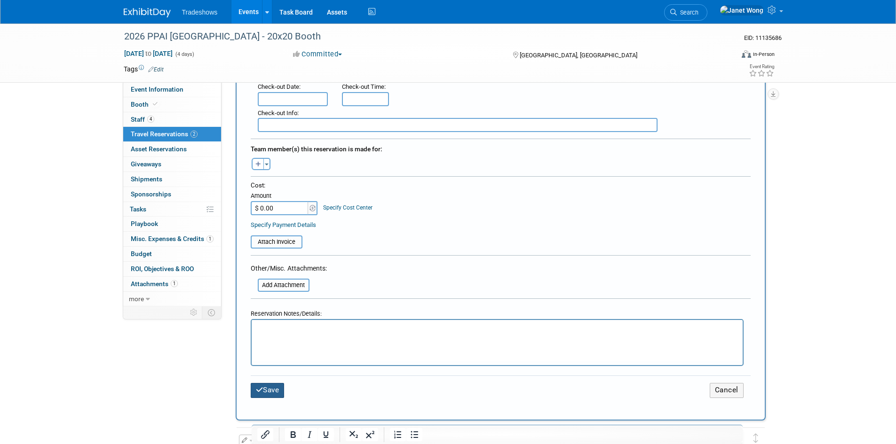
type input "Tala's Hotel - TBD"
click at [274, 386] on button "Save" at bounding box center [268, 390] width 34 height 15
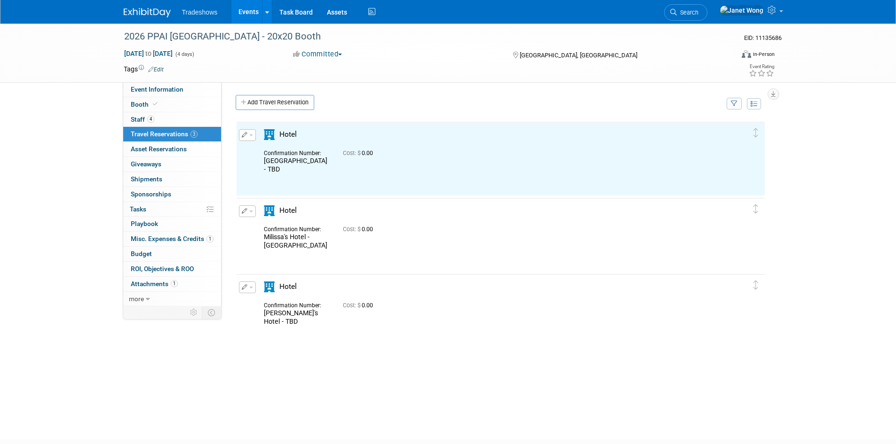
scroll to position [0, 0]
click at [270, 104] on link "Add Travel Reservation" at bounding box center [275, 102] width 79 height 15
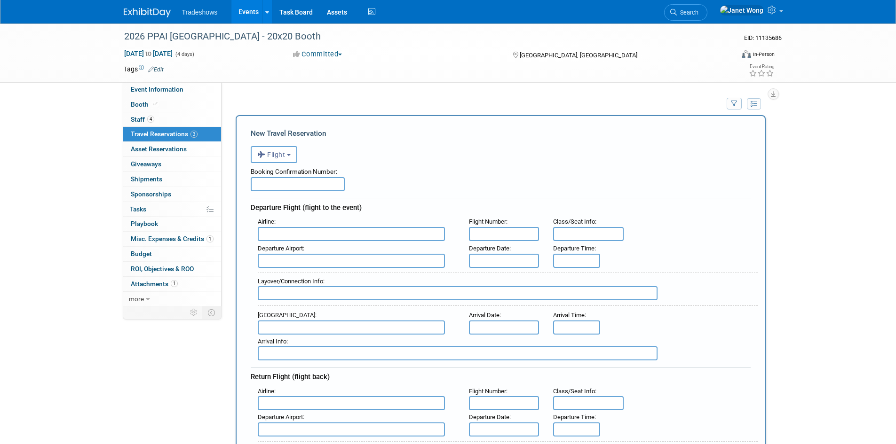
click at [295, 180] on input "text" at bounding box center [298, 184] width 94 height 14
type input "Toni's Hotel - TBD"
click at [266, 156] on icon "button" at bounding box center [262, 155] width 10 height 12
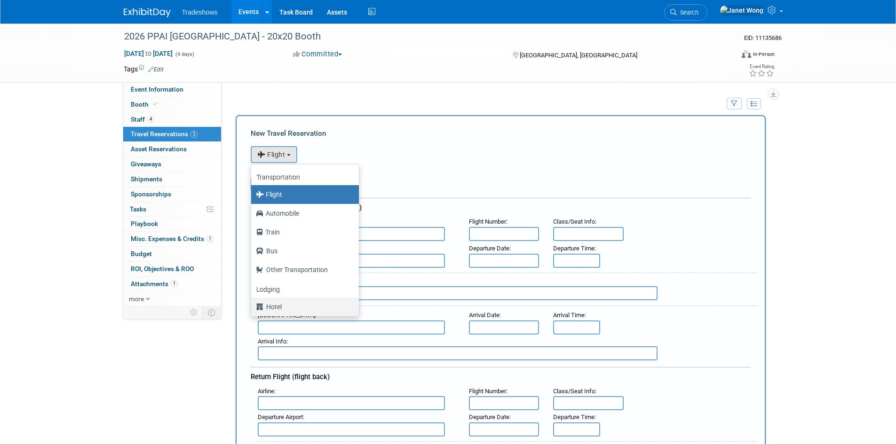
drag, startPoint x: 323, startPoint y: 302, endPoint x: 331, endPoint y: 298, distance: 9.3
click at [325, 302] on label "Hotel" at bounding box center [303, 306] width 94 height 15
click at [252, 303] on input "Hotel" at bounding box center [249, 306] width 6 height 6
select select "6"
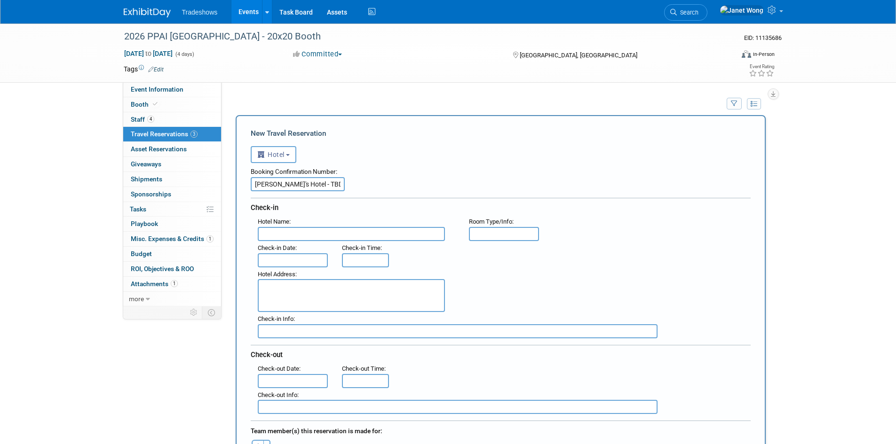
click at [416, 170] on div "Booking Confirmation Number:" at bounding box center [501, 170] width 500 height 14
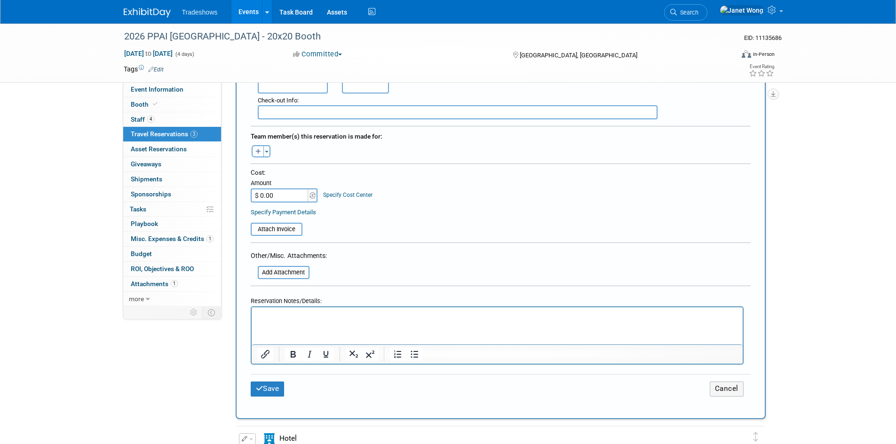
scroll to position [376, 0]
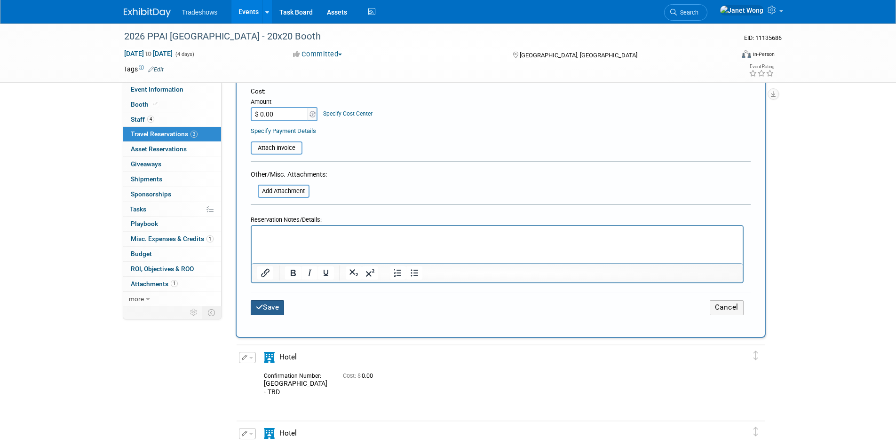
click at [272, 314] on button "Save" at bounding box center [268, 307] width 34 height 15
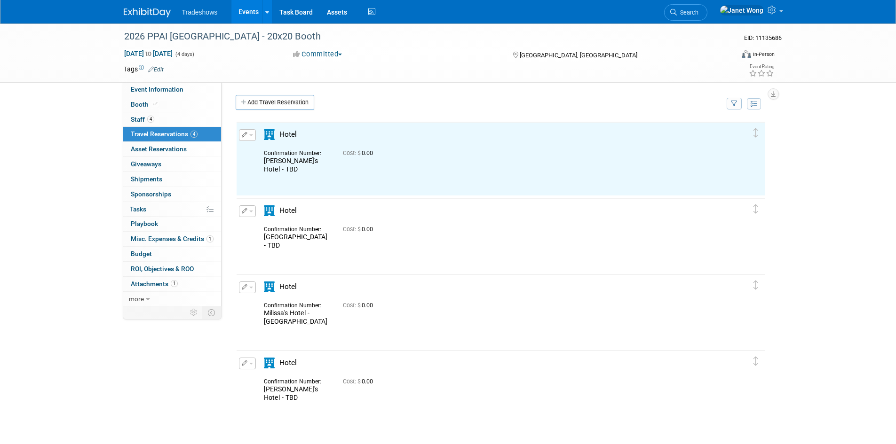
scroll to position [0, 0]
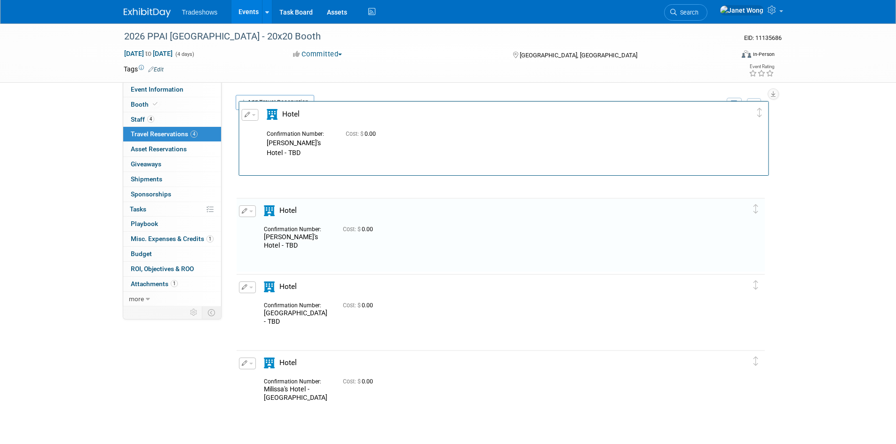
drag, startPoint x: 755, startPoint y: 367, endPoint x: 757, endPoint y: 118, distance: 249.2
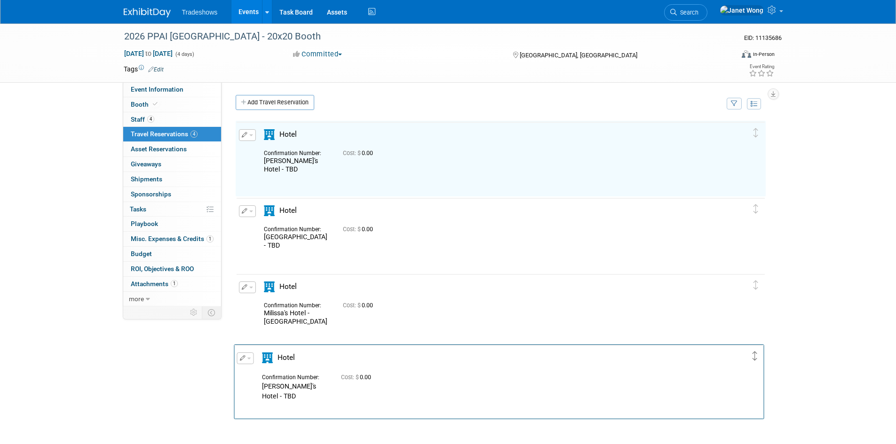
drag, startPoint x: 757, startPoint y: 216, endPoint x: 756, endPoint y: 352, distance: 136.4
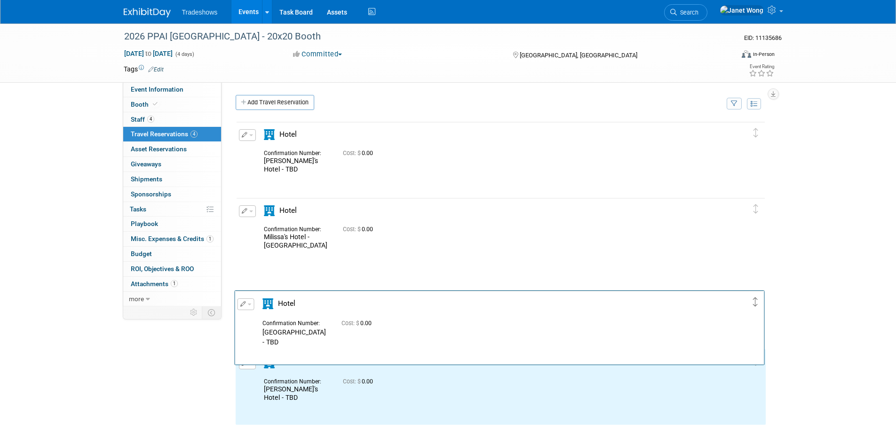
drag, startPoint x: 756, startPoint y: 213, endPoint x: 755, endPoint y: 307, distance: 94.0
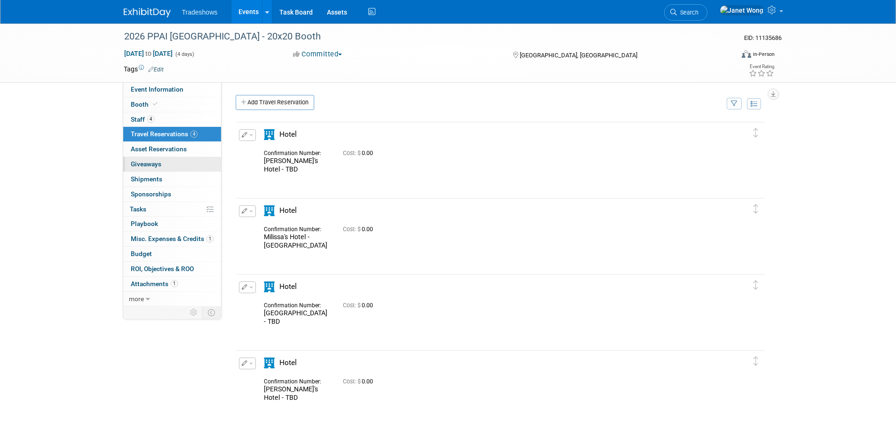
click at [139, 170] on link "0 Giveaways 0" at bounding box center [172, 164] width 98 height 15
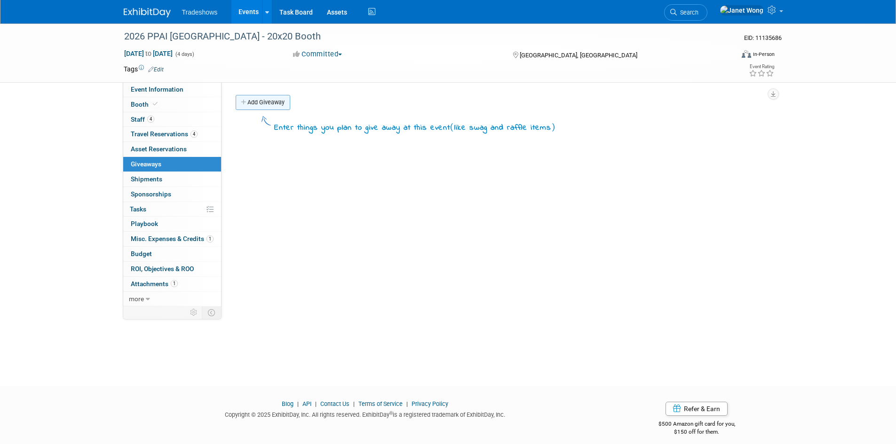
click at [257, 104] on link "Add Giveaway" at bounding box center [263, 102] width 55 height 15
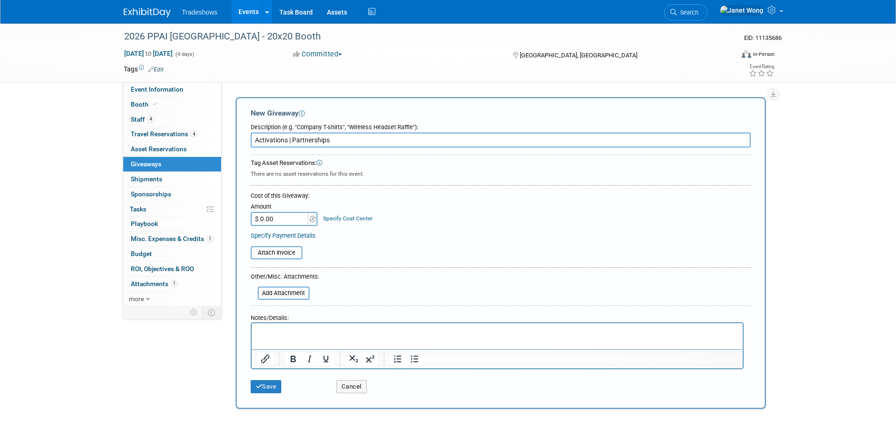
type input "Activations | Partnerships"
click at [418, 334] on p "Rich Text Area. Press ALT-0 for help." at bounding box center [497, 331] width 480 height 9
click at [265, 386] on button "Save" at bounding box center [266, 386] width 31 height 13
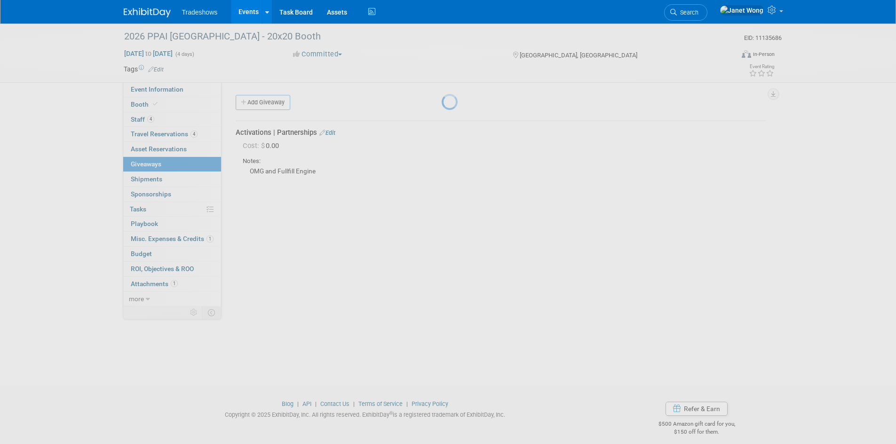
scroll to position [8, 0]
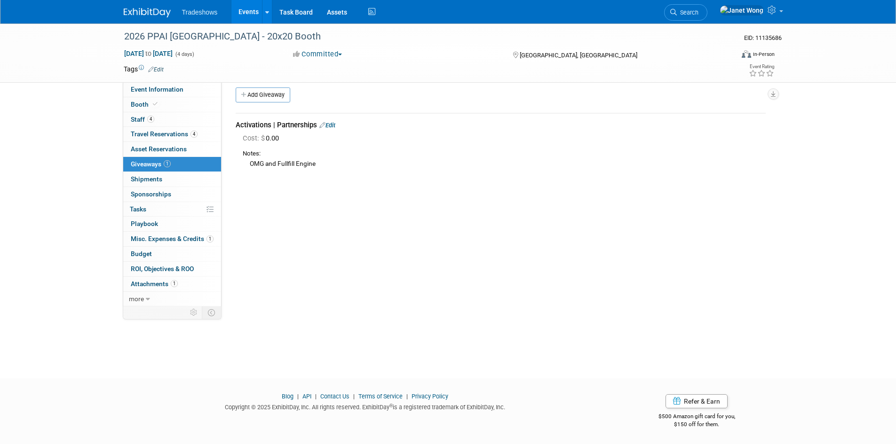
click at [244, 13] on link "Events" at bounding box center [248, 12] width 34 height 24
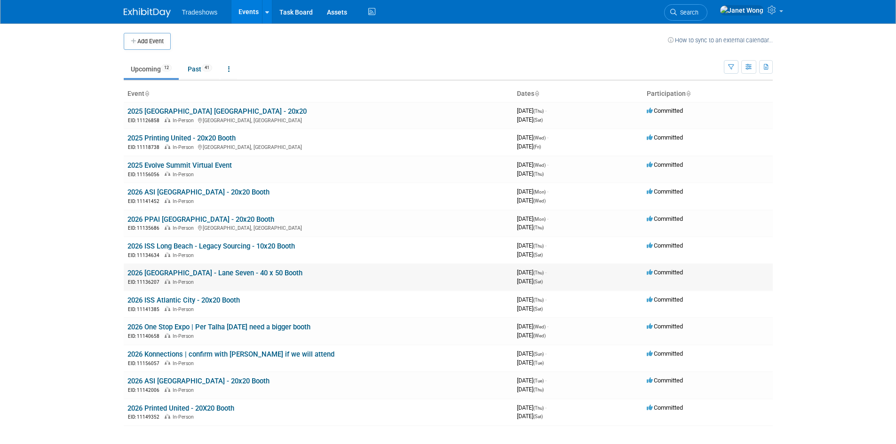
click at [176, 277] on link "2026 [GEOGRAPHIC_DATA] - Lane Seven - 40 x 50 Booth" at bounding box center [214, 273] width 175 height 8
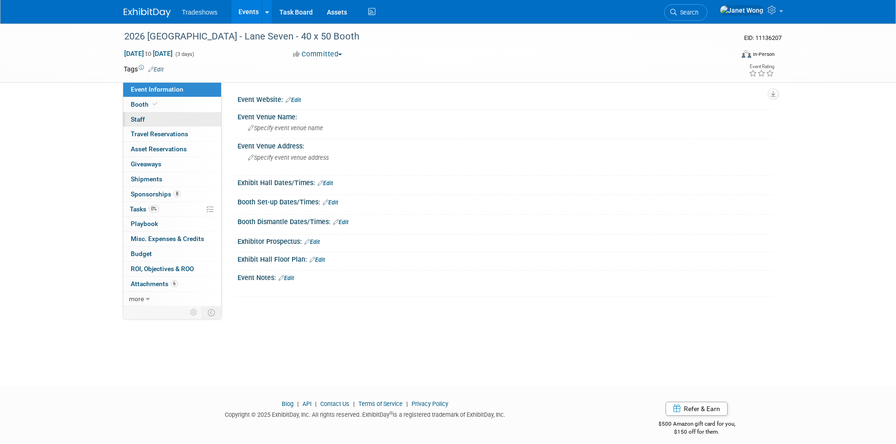
click at [127, 118] on link "0 Staff 0" at bounding box center [172, 119] width 98 height 15
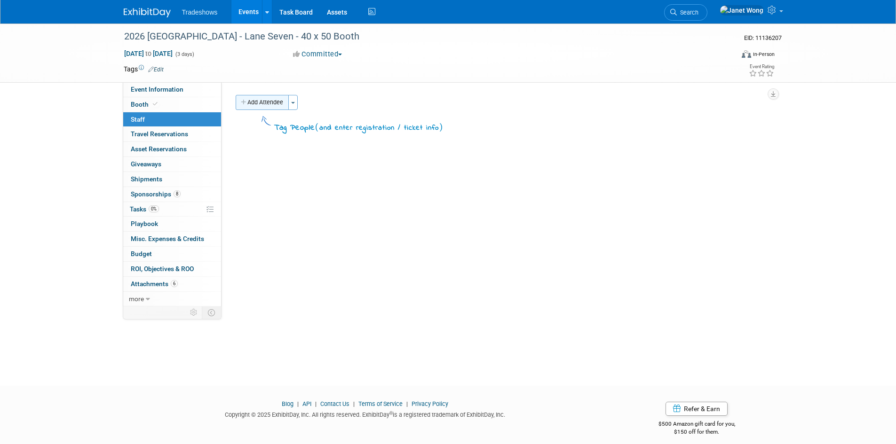
click at [269, 102] on button "Add Attendee" at bounding box center [262, 102] width 53 height 15
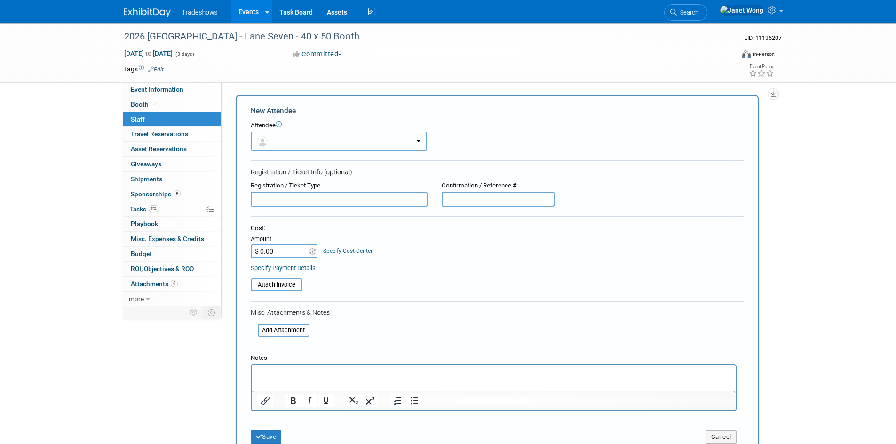
click at [284, 142] on button "button" at bounding box center [339, 141] width 176 height 19
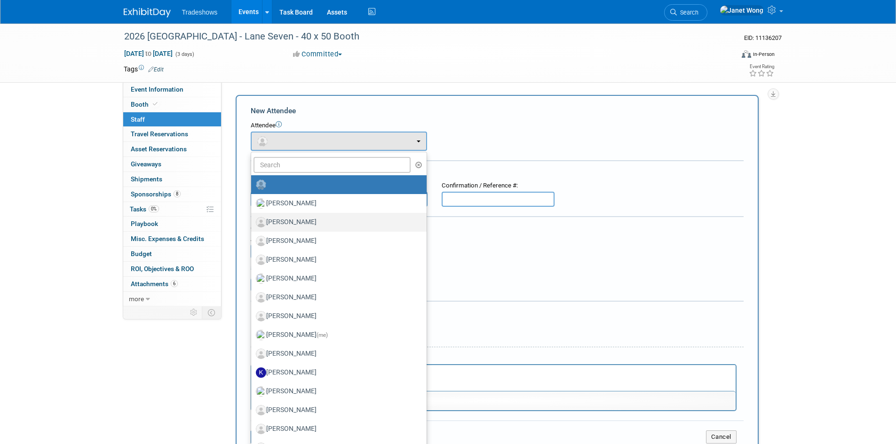
click at [259, 213] on link "[PERSON_NAME]" at bounding box center [338, 222] width 175 height 19
click at [280, 218] on label "[PERSON_NAME]" at bounding box center [336, 222] width 161 height 15
click at [252, 218] on input "[PERSON_NAME]" at bounding box center [249, 221] width 6 height 6
select select "69b7c6b0-3f37-426a-ae94-6eb0c9fe9887"
select select "4"
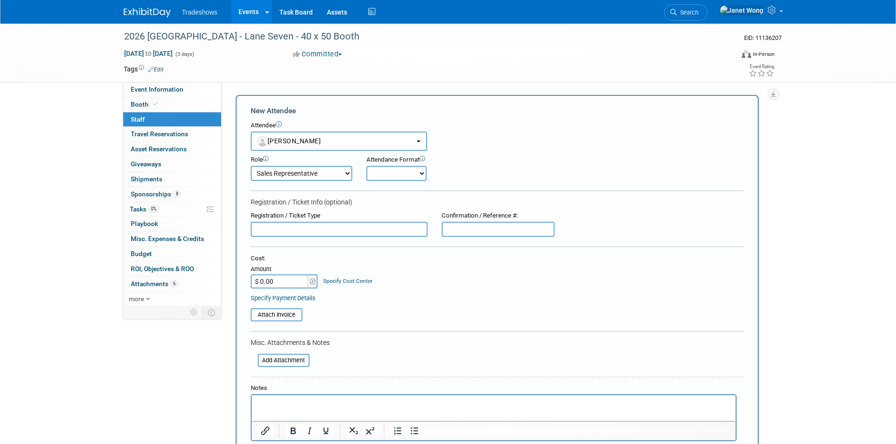
click at [312, 233] on input "text" at bounding box center [339, 229] width 177 height 15
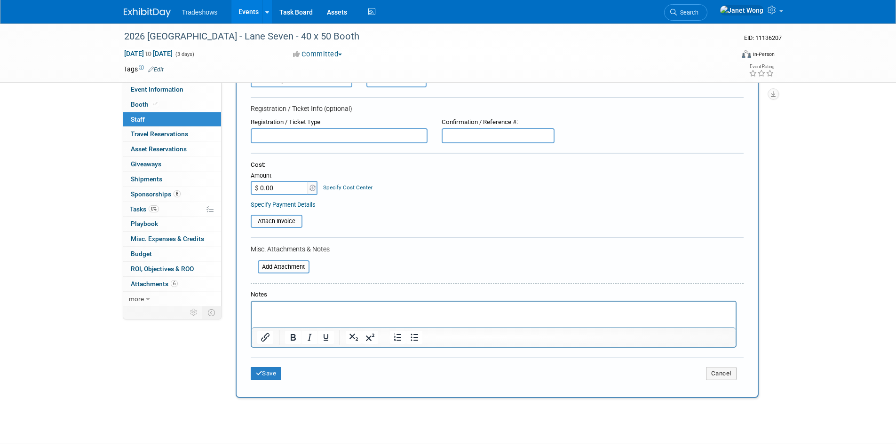
scroll to position [94, 0]
click at [269, 375] on button "Save" at bounding box center [266, 373] width 31 height 13
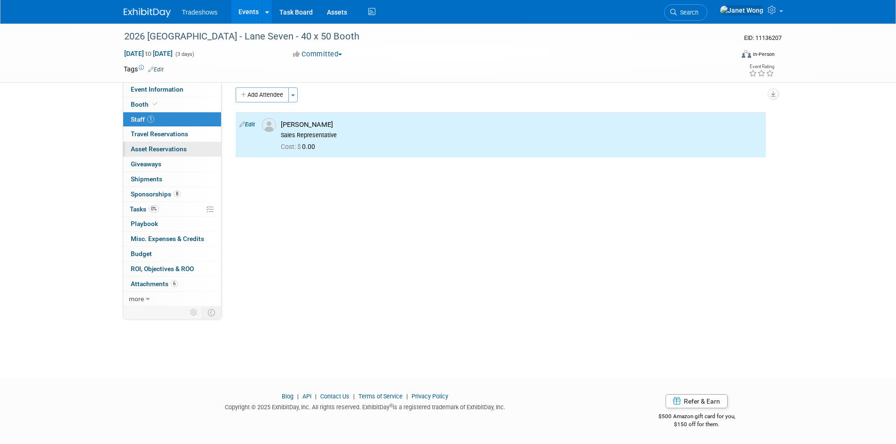
scroll to position [0, 0]
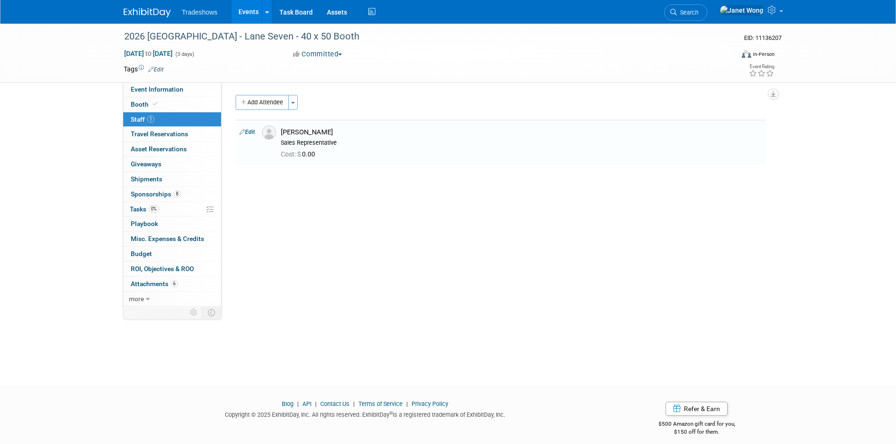
click at [252, 132] on link "Edit" at bounding box center [247, 132] width 16 height 7
select select "69b7c6b0-3f37-426a-ae94-6eb0c9fe9887"
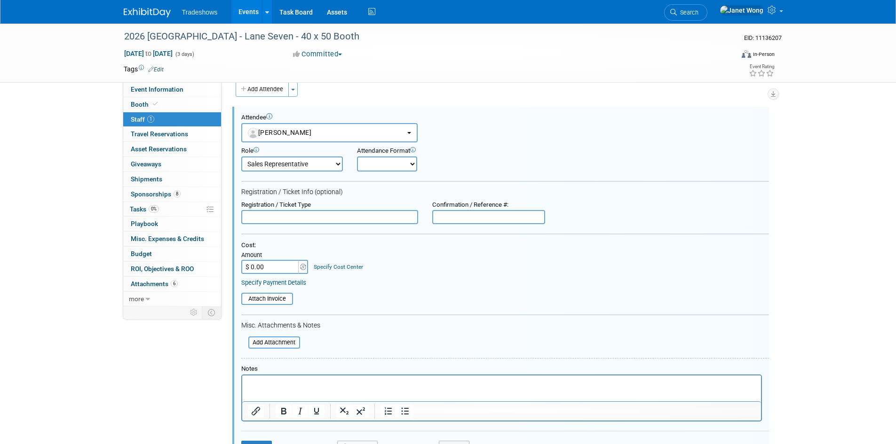
click at [398, 160] on select "Onsite Remote" at bounding box center [387, 164] width 60 height 15
select select "1"
click at [357, 157] on select "Onsite Remote" at bounding box center [387, 164] width 60 height 15
click at [344, 302] on table "Attach Invoice" at bounding box center [505, 299] width 528 height 12
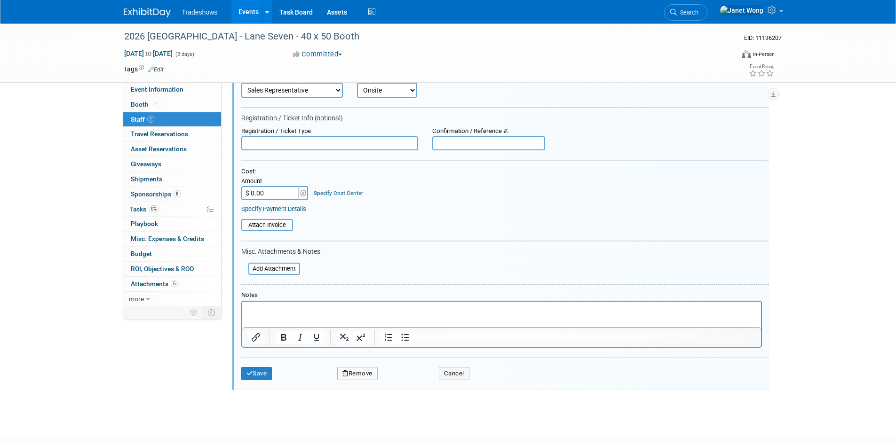
scroll to position [144, 0]
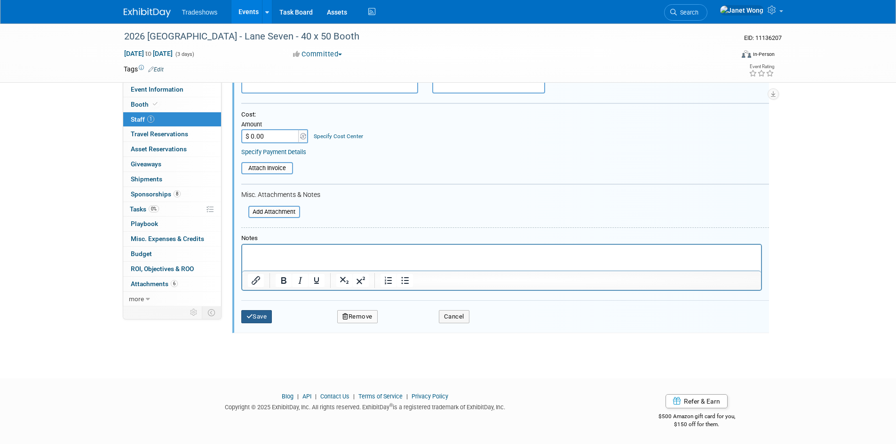
click at [265, 315] on button "Save" at bounding box center [256, 316] width 31 height 13
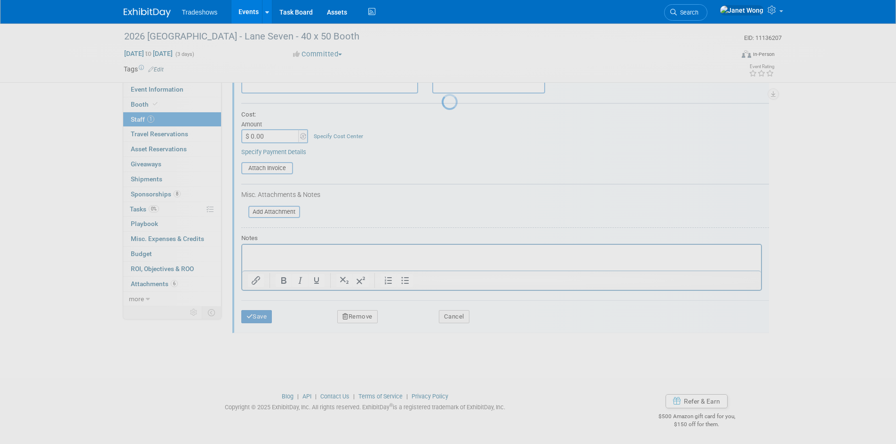
scroll to position [8, 0]
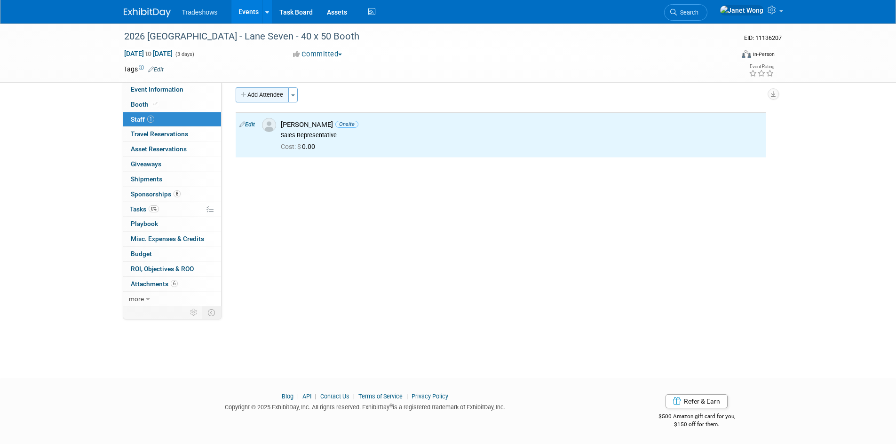
click at [260, 97] on button "Add Attendee" at bounding box center [262, 94] width 53 height 15
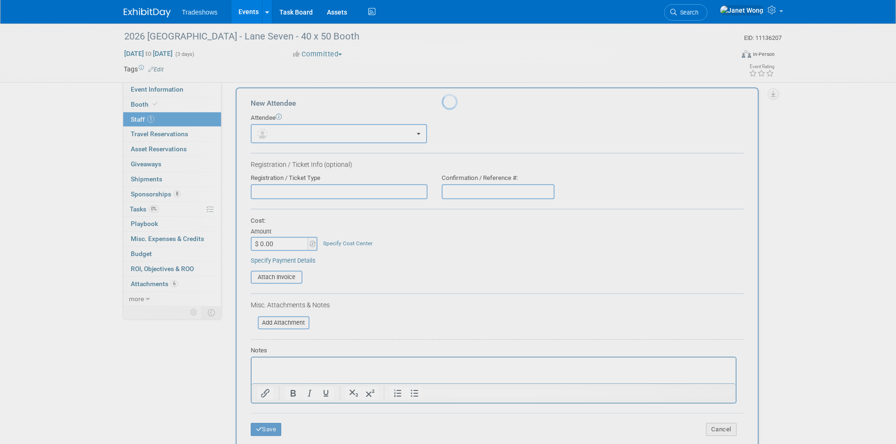
scroll to position [0, 0]
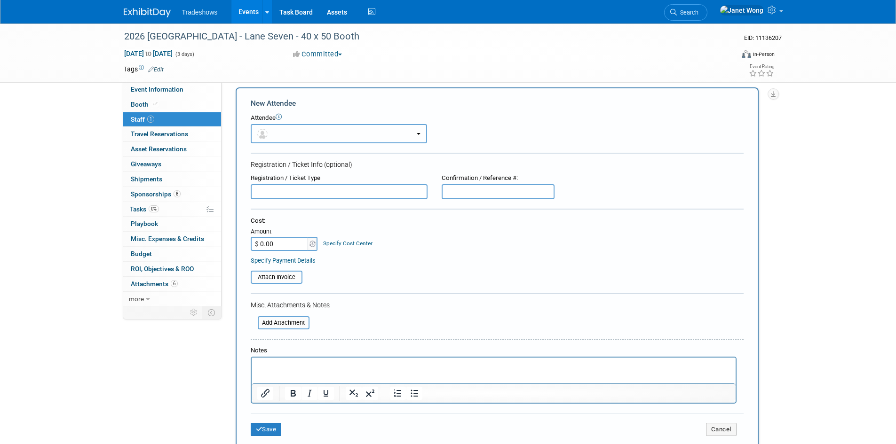
click at [279, 135] on button "button" at bounding box center [339, 133] width 176 height 19
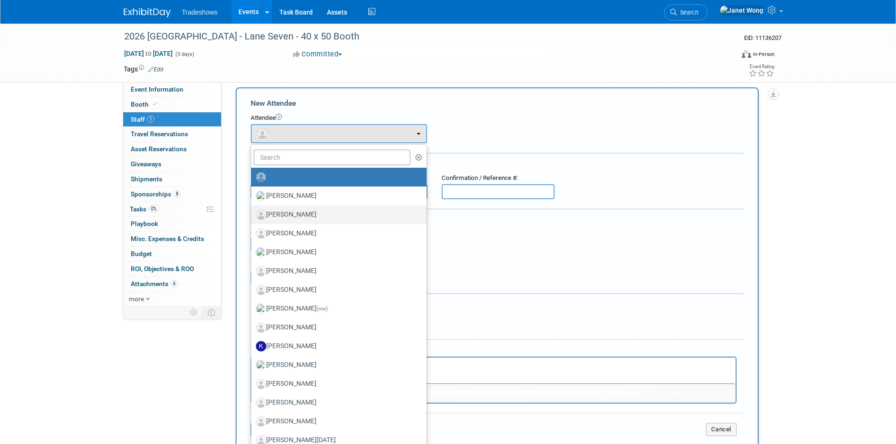
click at [309, 212] on label "Alyssa Inkrott" at bounding box center [336, 214] width 161 height 15
click at [252, 212] on input "Alyssa Inkrott" at bounding box center [249, 214] width 6 height 6
select select "e9dae68b-b9a0-4632-975c-08e54bc7f38f"
select select "4"
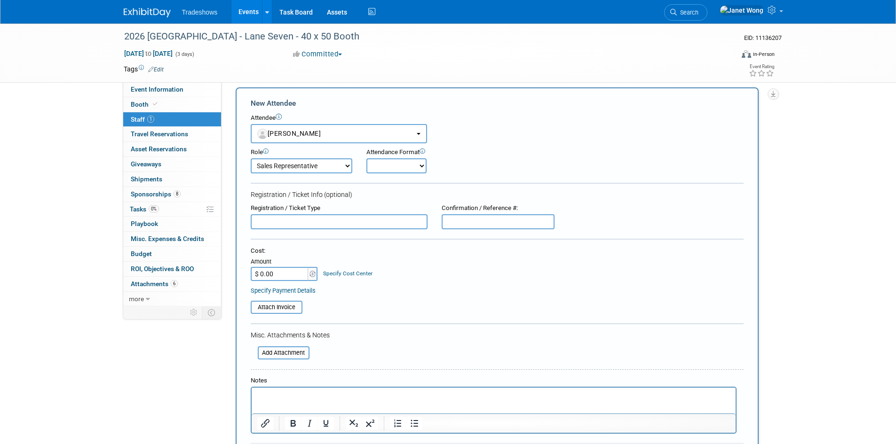
click at [395, 169] on select "Onsite Remote" at bounding box center [396, 165] width 60 height 15
select select "1"
click at [366, 158] on select "Onsite Remote" at bounding box center [396, 165] width 60 height 15
click at [388, 281] on div "Cost: Amount $ 0.00 Specify Cost Center Cost Center -- Not Specified --" at bounding box center [497, 264] width 493 height 34
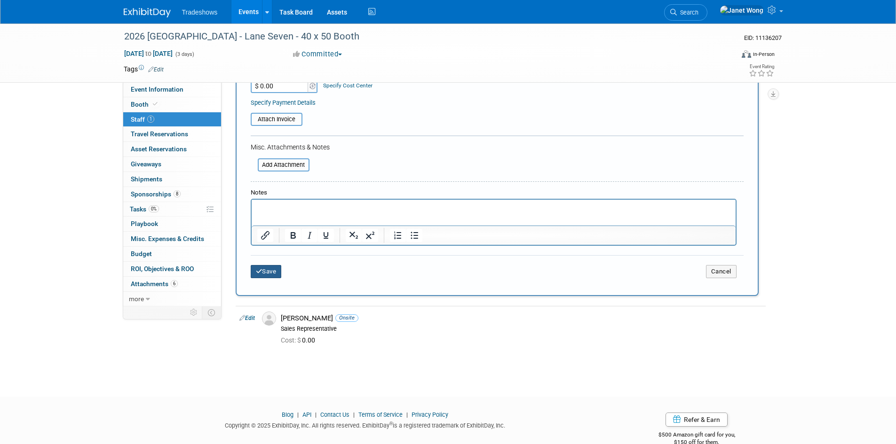
click at [272, 268] on button "Save" at bounding box center [266, 271] width 31 height 13
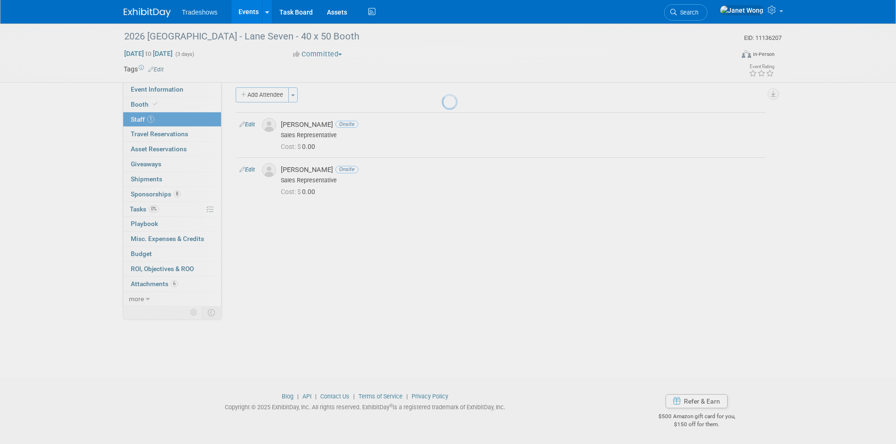
scroll to position [8, 0]
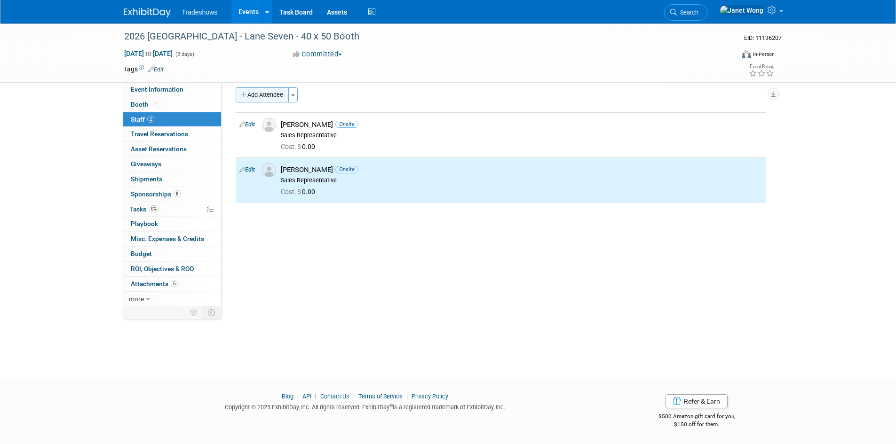
click at [278, 95] on button "Add Attendee" at bounding box center [262, 94] width 53 height 15
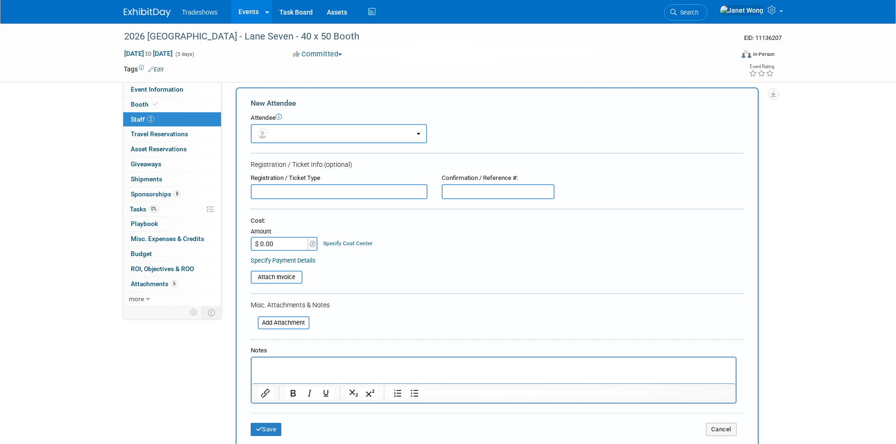
scroll to position [0, 0]
click at [352, 135] on button "button" at bounding box center [339, 133] width 176 height 19
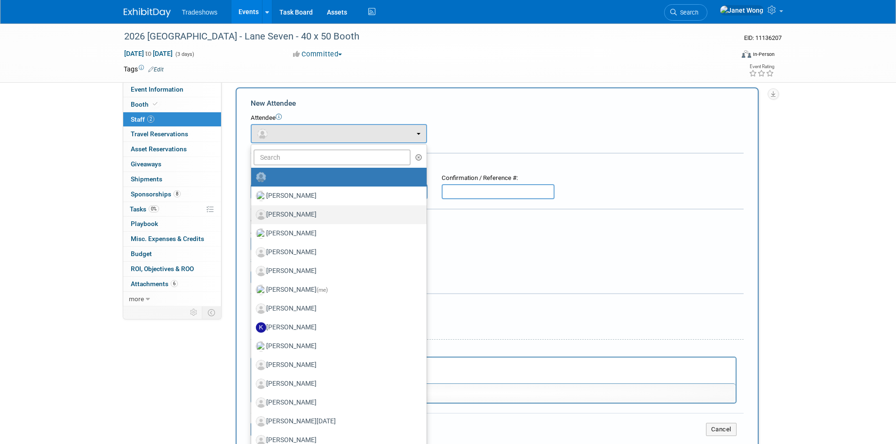
click at [316, 215] on label "[PERSON_NAME]" at bounding box center [336, 214] width 161 height 15
click at [252, 215] on input "[PERSON_NAME]" at bounding box center [249, 214] width 6 height 6
select select "36a85ad8-38f7-4ac3-9cec-170ba8244c7c"
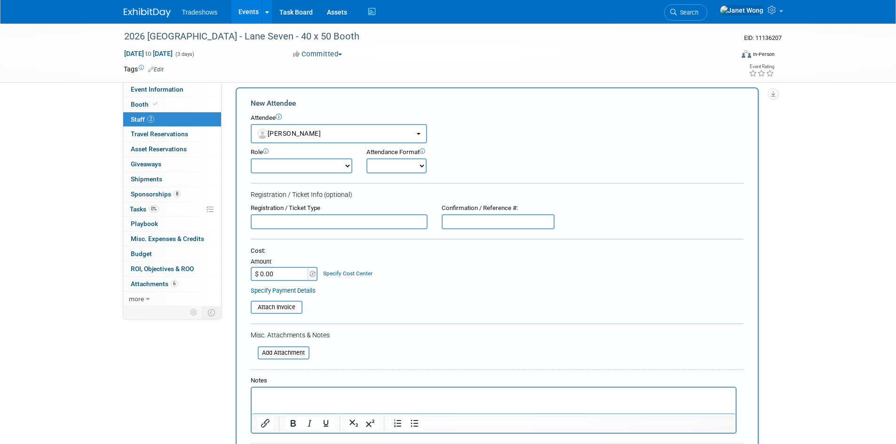
click at [337, 168] on select "Demonstrator Host Planner Presenter Sales Representative Set-up/Dismantle Crew …" at bounding box center [302, 165] width 102 height 15
select select "4"
click at [251, 158] on select "Demonstrator Host Planner Presenter Sales Representative Set-up/Dismantle Crew …" at bounding box center [302, 165] width 102 height 15
click at [385, 170] on select "Onsite Remote" at bounding box center [396, 165] width 60 height 15
select select "1"
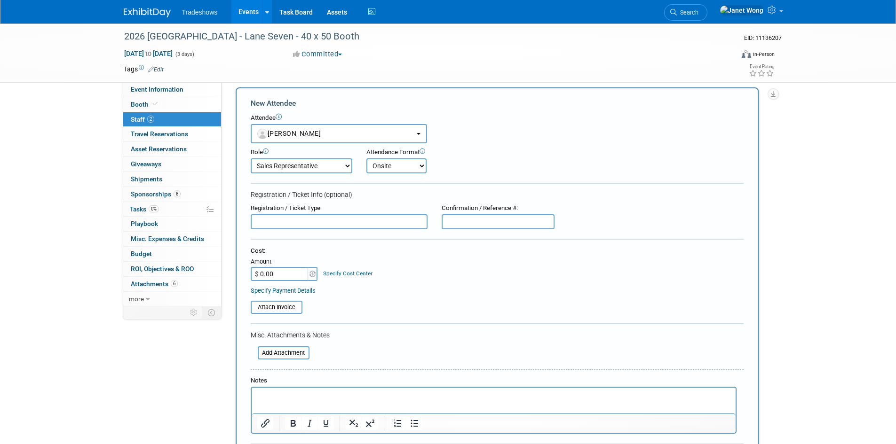
click at [366, 158] on select "Onsite Remote" at bounding box center [396, 165] width 60 height 15
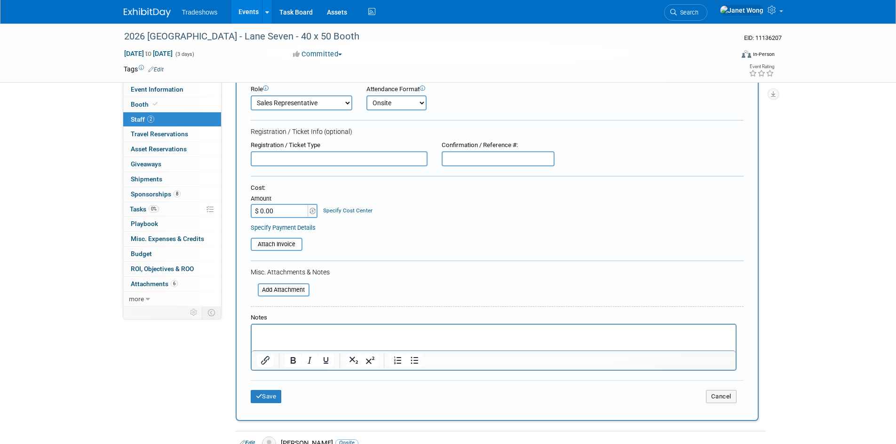
scroll to position [196, 0]
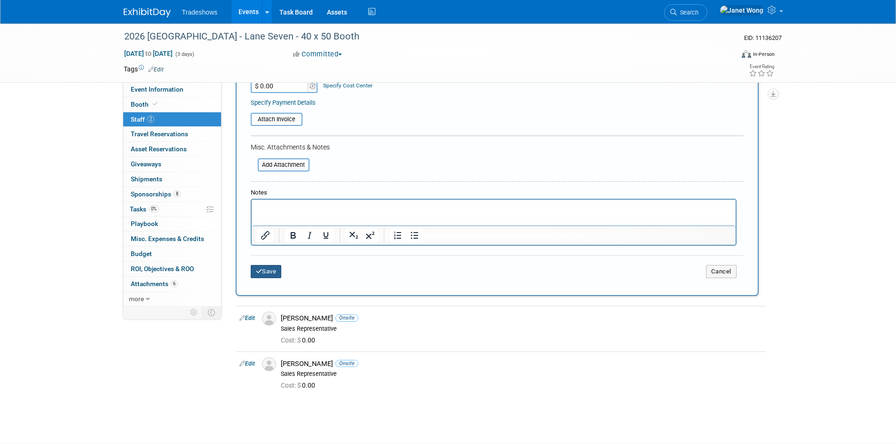
click at [259, 270] on icon "submit" at bounding box center [259, 271] width 7 height 6
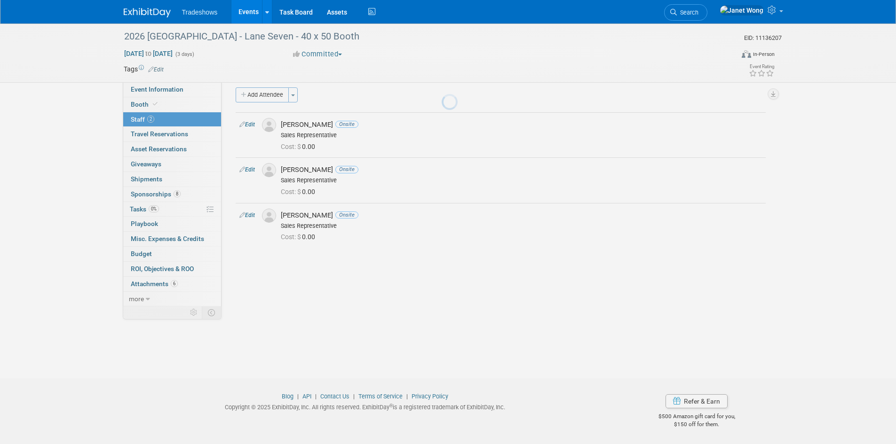
scroll to position [8, 0]
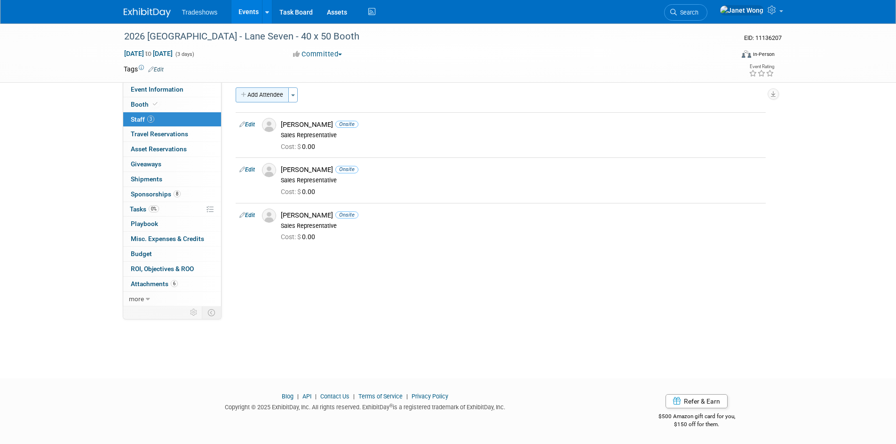
click at [245, 96] on icon "button" at bounding box center [244, 95] width 7 height 6
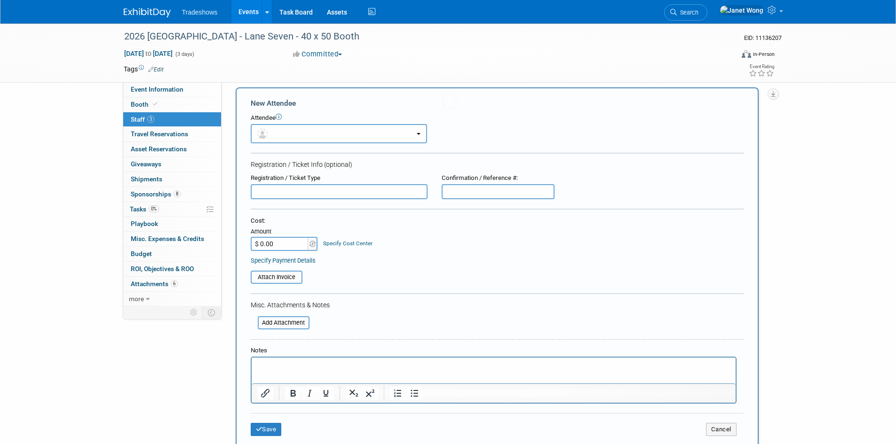
scroll to position [0, 0]
click at [292, 133] on button "button" at bounding box center [339, 133] width 176 height 19
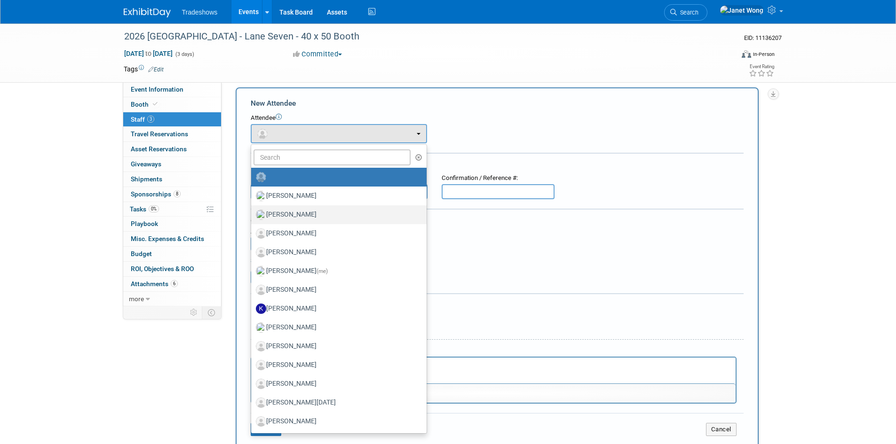
click at [313, 213] on label "[PERSON_NAME]" at bounding box center [336, 214] width 161 height 15
click at [252, 213] on input "[PERSON_NAME]" at bounding box center [249, 214] width 6 height 6
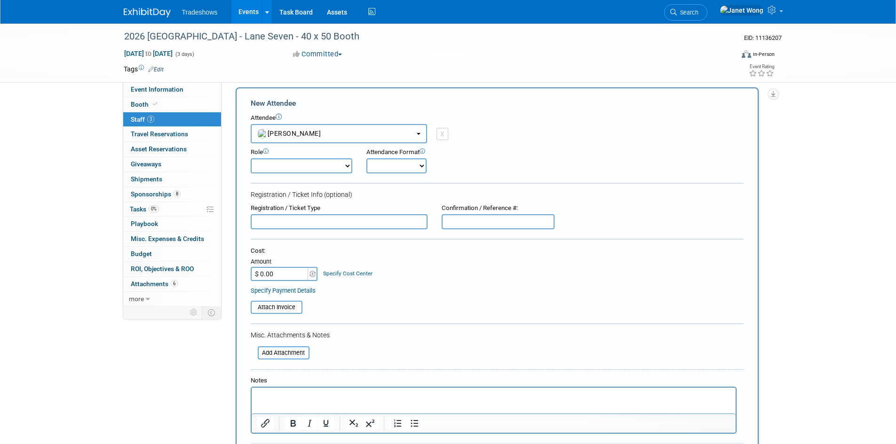
click at [308, 134] on span "[PERSON_NAME]" at bounding box center [289, 134] width 64 height 8
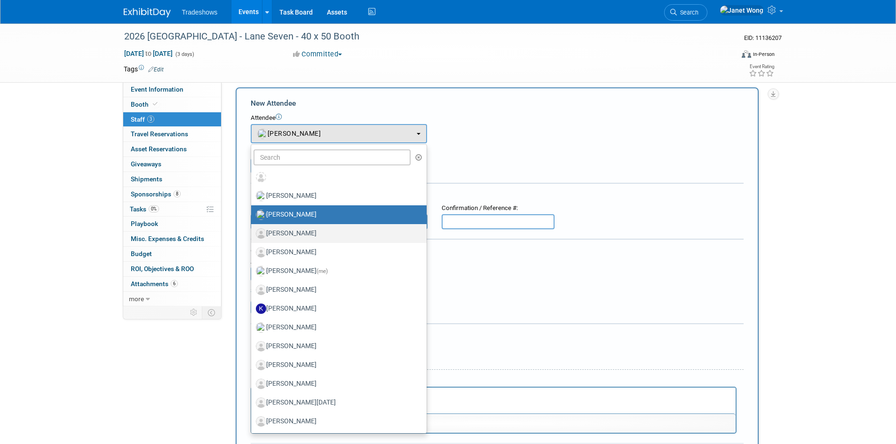
click at [295, 228] on label "[PERSON_NAME]" at bounding box center [336, 233] width 161 height 15
click at [252, 229] on input "[PERSON_NAME]" at bounding box center [249, 232] width 6 height 6
select select "b0492b29-8a60-446e-b10e-7b13786f3f18"
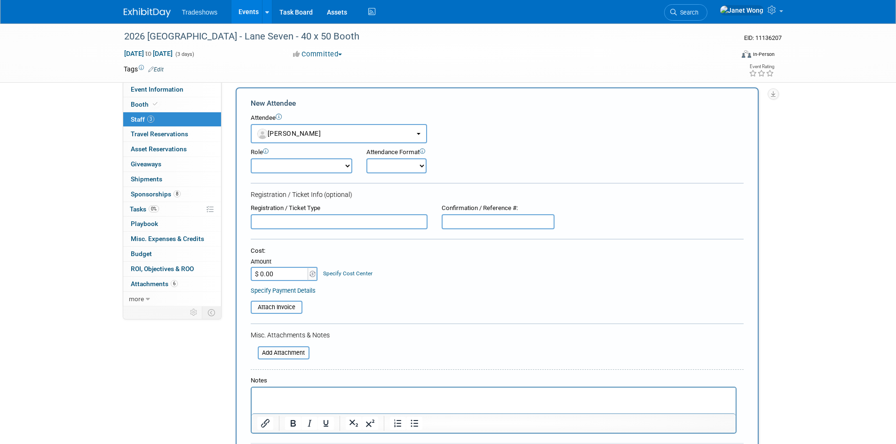
click at [307, 161] on select "Demonstrator Host Planner Presenter Sales Representative Set-up/Dismantle Crew …" at bounding box center [302, 165] width 102 height 15
select select "4"
click at [251, 158] on select "Demonstrator Host Planner Presenter Sales Representative Set-up/Dismantle Crew …" at bounding box center [302, 165] width 102 height 15
click at [370, 168] on select "Onsite Remote" at bounding box center [396, 165] width 60 height 15
select select "1"
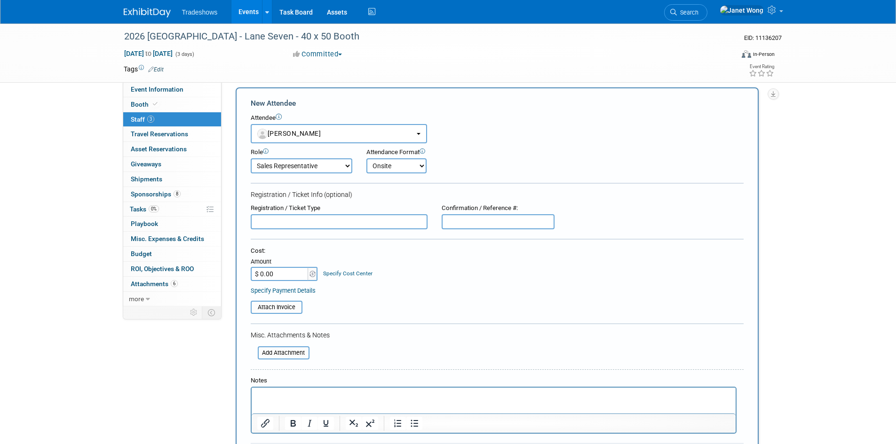
click at [366, 158] on select "Onsite Remote" at bounding box center [396, 165] width 60 height 15
click at [424, 319] on form "New Attendee Attendee <img src="https://www.exhibitday.com/Images/Unassigned-Us…" at bounding box center [497, 285] width 493 height 375
drag, startPoint x: 313, startPoint y: 154, endPoint x: 313, endPoint y: 164, distance: 9.4
click at [313, 156] on div "Role" at bounding box center [302, 152] width 102 height 9
click at [313, 164] on select "Demonstrator Host Planner Presenter Sales Representative Set-up/Dismantle Crew …" at bounding box center [302, 165] width 102 height 15
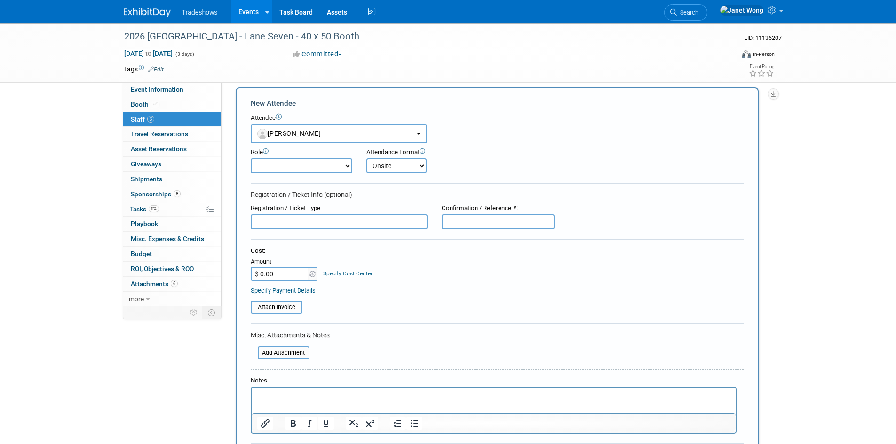
click at [251, 158] on select "Demonstrator Host Planner Presenter Sales Representative Set-up/Dismantle Crew …" at bounding box center [302, 165] width 102 height 15
click at [309, 169] on select "Demonstrator Host Planner Presenter Sales Representative Set-up/Dismantle Crew …" at bounding box center [302, 165] width 102 height 15
select select "4"
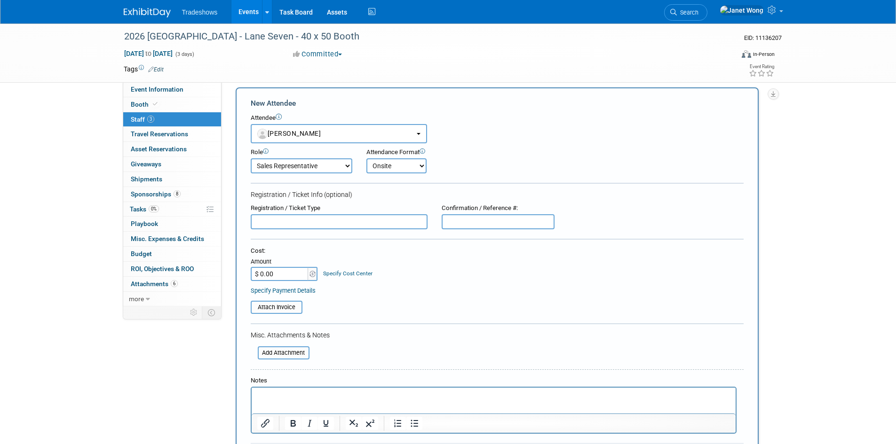
click at [251, 158] on select "Demonstrator Host Planner Presenter Sales Representative Set-up/Dismantle Crew …" at bounding box center [302, 165] width 102 height 15
click at [376, 208] on div "Registration / Ticket Type" at bounding box center [339, 208] width 177 height 9
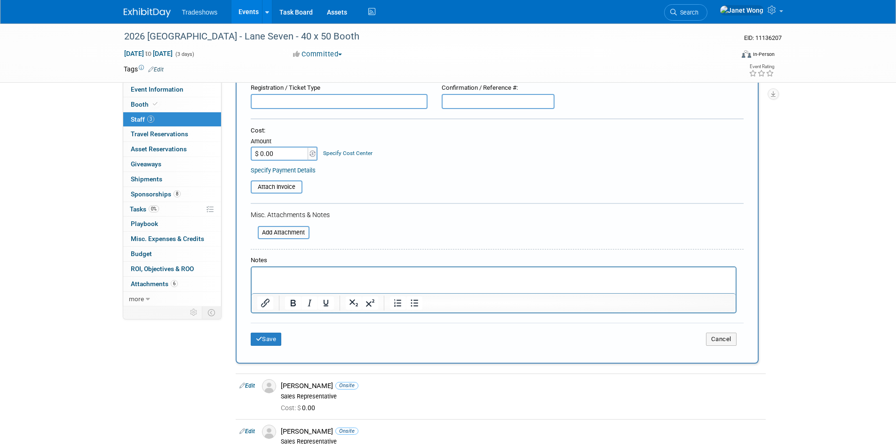
scroll to position [149, 0]
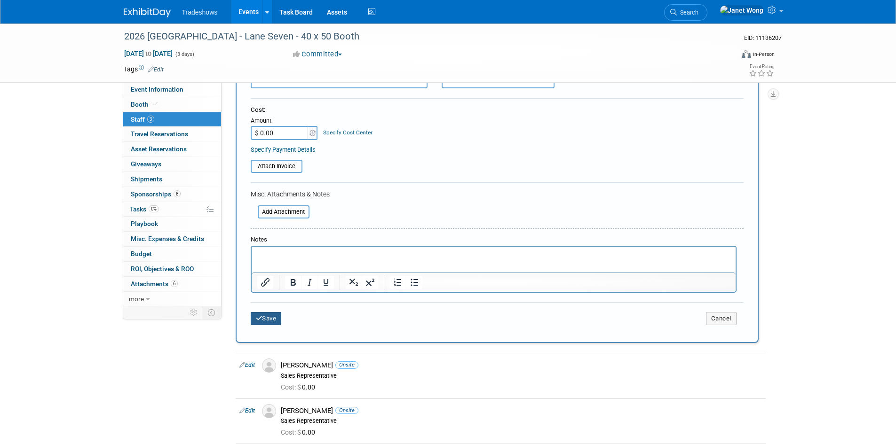
click at [257, 319] on icon "submit" at bounding box center [259, 318] width 7 height 6
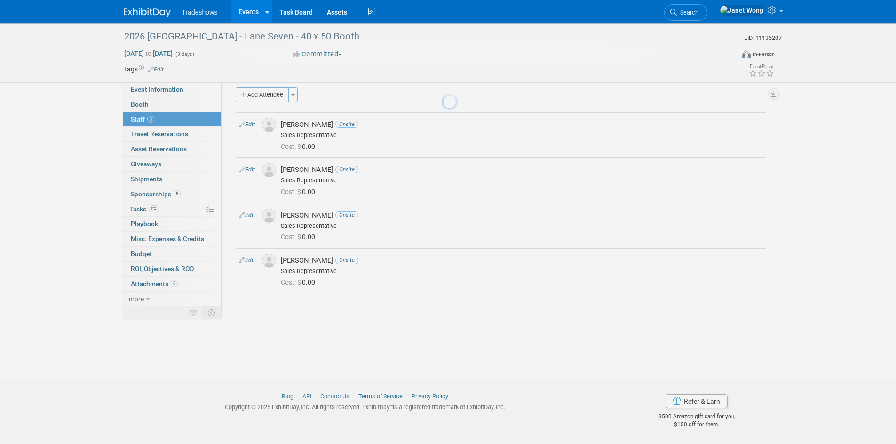
scroll to position [8, 0]
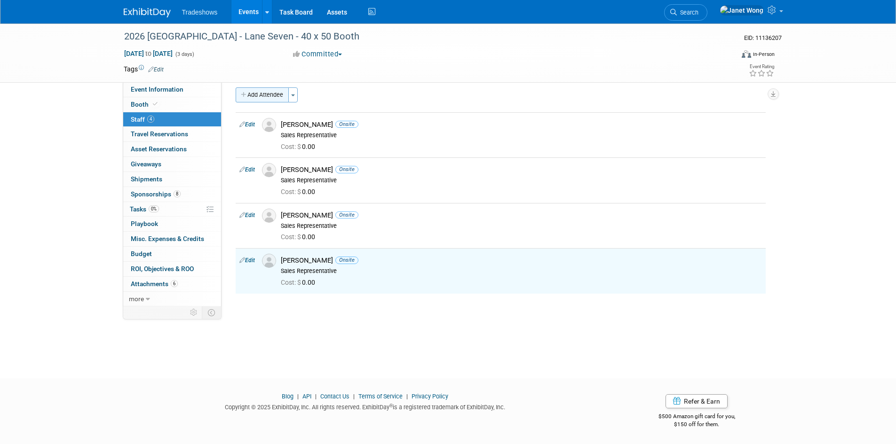
click at [268, 95] on button "Add Attendee" at bounding box center [262, 94] width 53 height 15
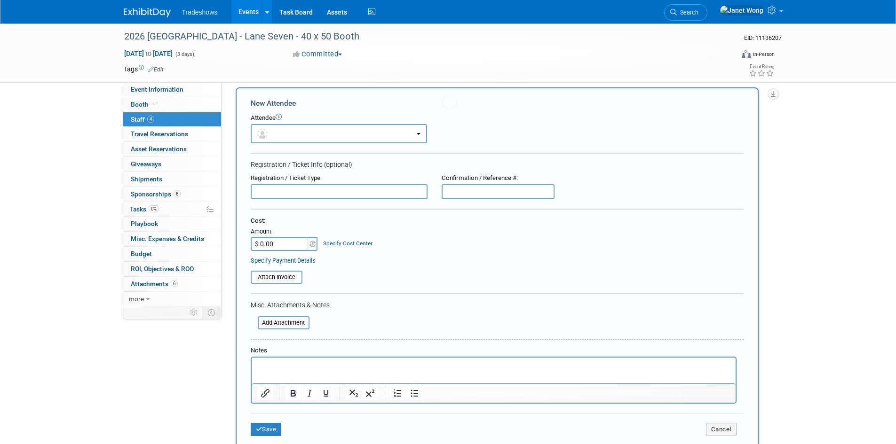
scroll to position [0, 0]
click at [329, 147] on form "New Attendee Attendee <img src="https://www.exhibitday.com/Images/Unassigned-Us…" at bounding box center [497, 270] width 493 height 345
click at [329, 140] on button "button" at bounding box center [339, 133] width 176 height 19
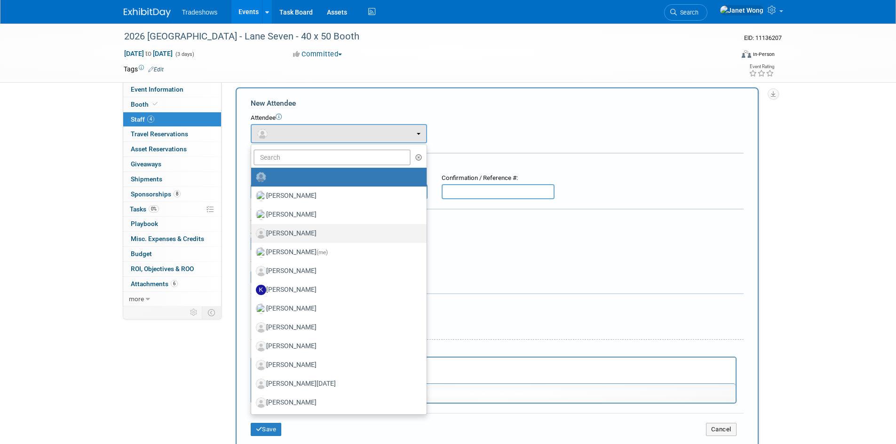
click at [301, 229] on label "[PERSON_NAME]" at bounding box center [336, 233] width 161 height 15
click at [252, 229] on input "[PERSON_NAME]" at bounding box center [249, 232] width 6 height 6
select select "7284a09f-90f7-4396-86af-abdc7cb5e4ad"
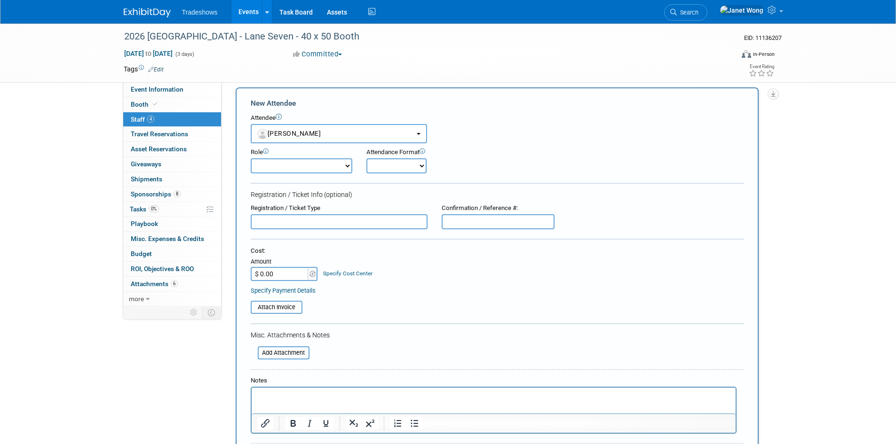
click at [293, 164] on select "Demonstrator Host Planner Presenter Sales Representative Set-up/Dismantle Crew …" at bounding box center [302, 165] width 102 height 15
select select "4"
click at [251, 158] on select "Demonstrator Host Planner Presenter Sales Representative Set-up/Dismantle Crew …" at bounding box center [302, 165] width 102 height 15
click at [377, 172] on select "Onsite Remote" at bounding box center [396, 165] width 60 height 15
select select "1"
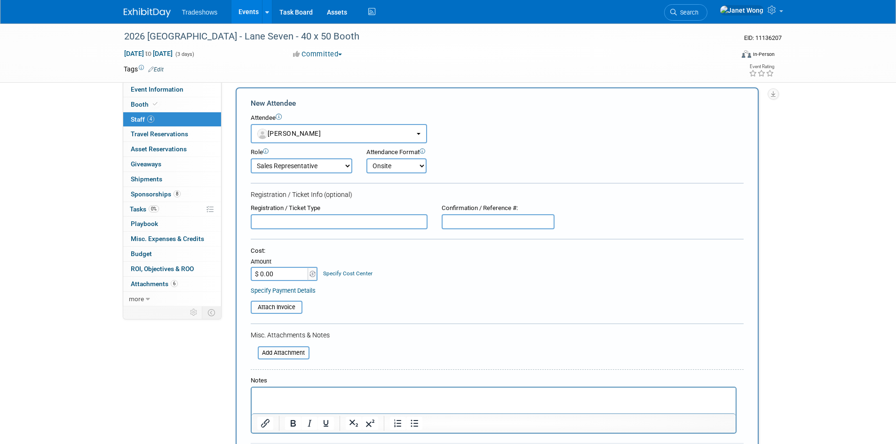
click at [366, 158] on select "Onsite Remote" at bounding box center [396, 165] width 60 height 15
click at [417, 259] on div "Cost: Amount $ 0.00 Specify Cost Center Cost Center -- Not Specified --" at bounding box center [497, 264] width 493 height 34
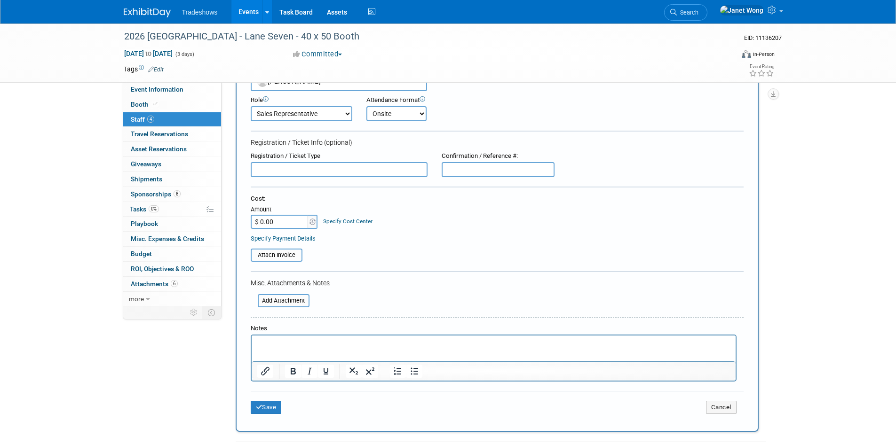
scroll to position [149, 0]
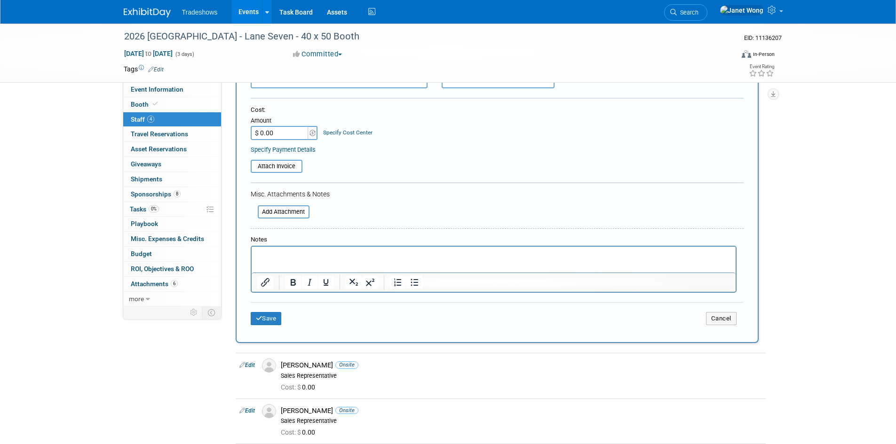
click at [257, 260] on p "Rich Text Area. Press ALT-0 for help." at bounding box center [493, 255] width 473 height 9
click at [257, 259] on p "Rich Text Area. Press ALT-0 for help." at bounding box center [493, 255] width 473 height 9
click at [278, 319] on button "Save" at bounding box center [266, 318] width 31 height 13
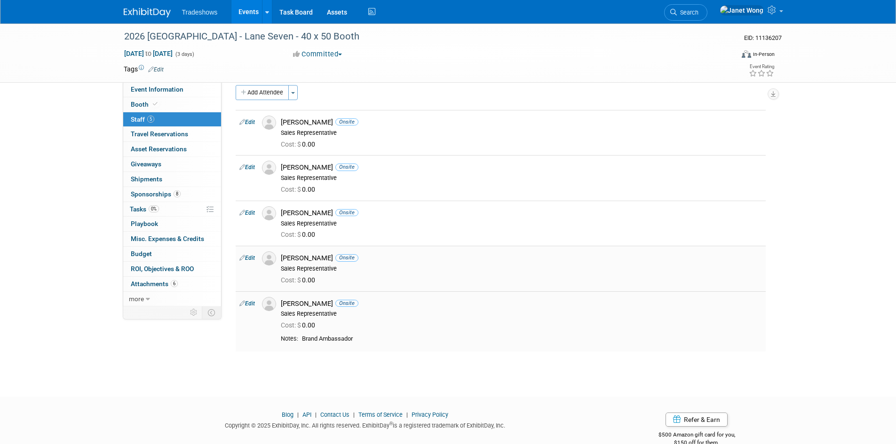
scroll to position [0, 0]
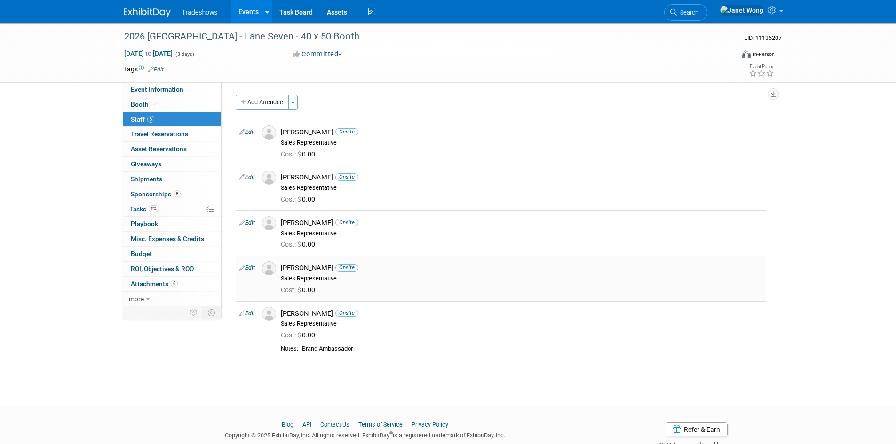
click at [244, 269] on icon at bounding box center [242, 268] width 6 height 10
select select "b0492b29-8a60-446e-b10e-7b13786f3f18"
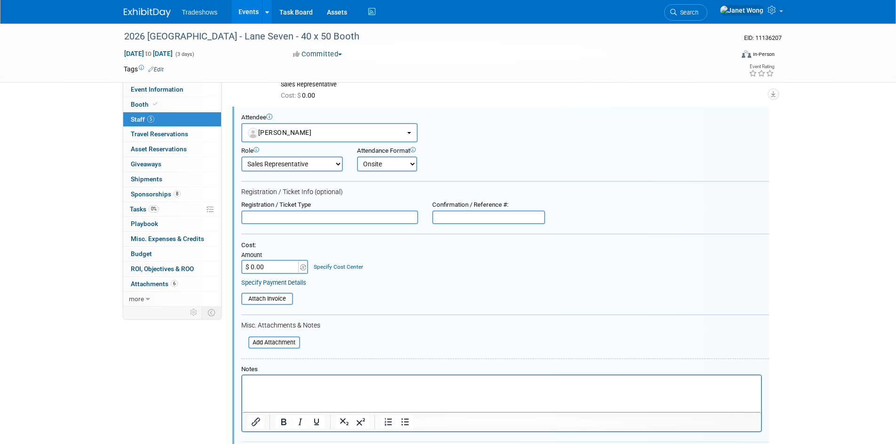
click at [275, 376] on html at bounding box center [501, 382] width 519 height 13
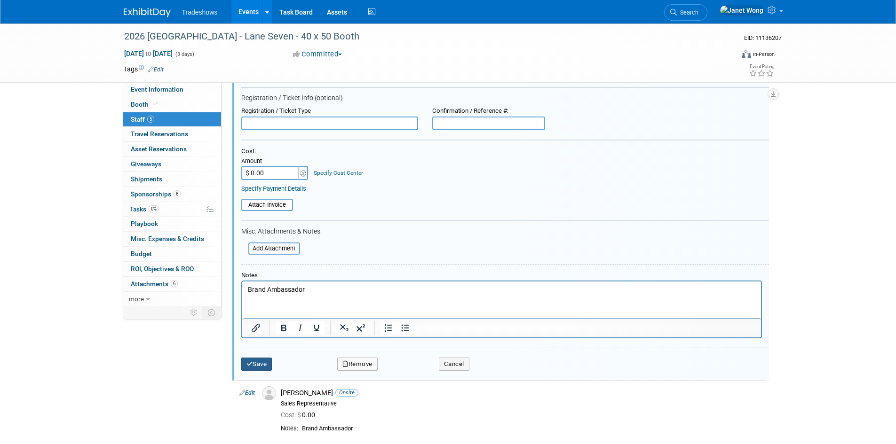
click at [263, 360] on button "Save" at bounding box center [256, 364] width 31 height 13
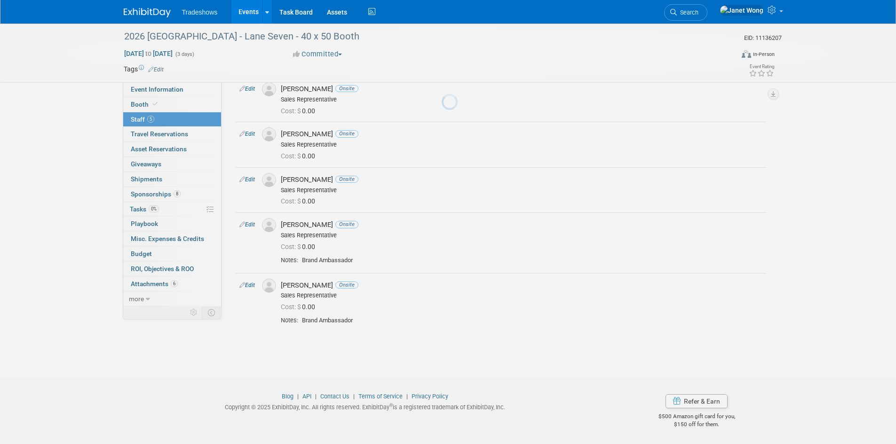
scroll to position [43, 0]
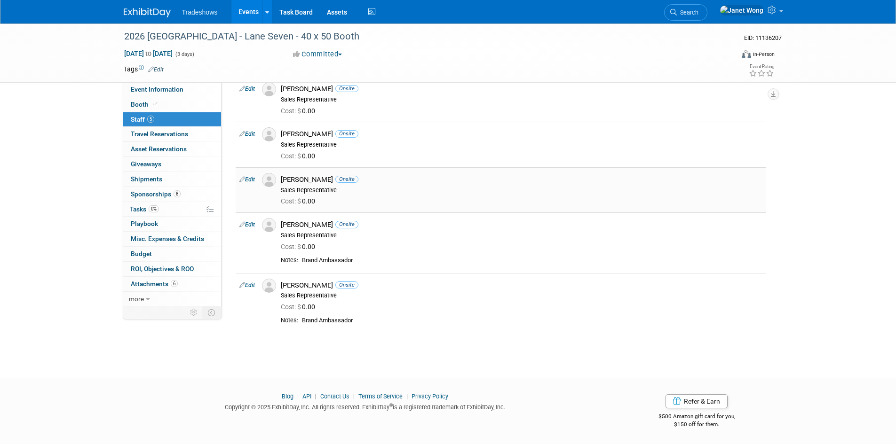
click at [250, 181] on link "Edit" at bounding box center [247, 179] width 16 height 7
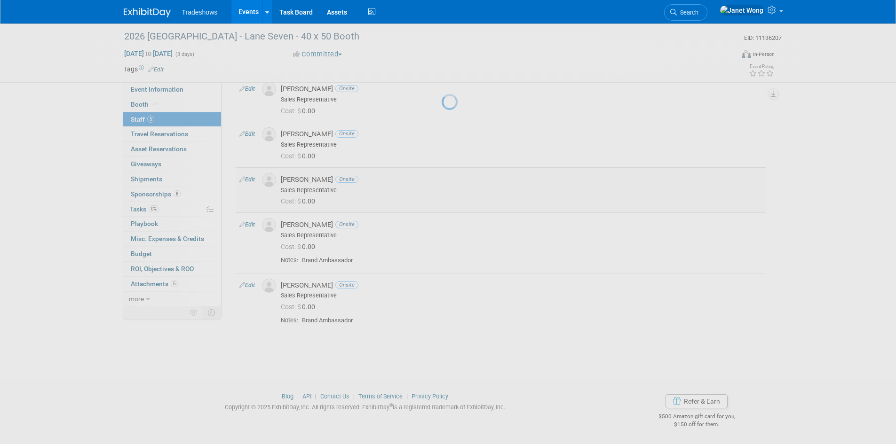
select select "36a85ad8-38f7-4ac3-9cec-170ba8244c7c"
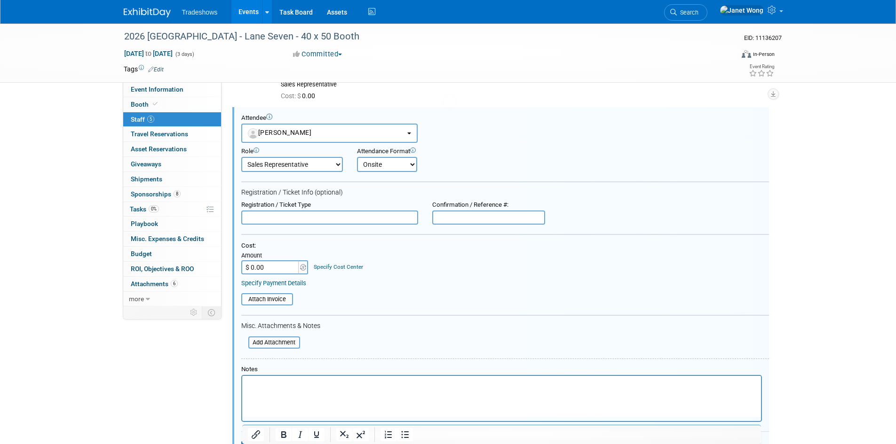
scroll to position [0, 0]
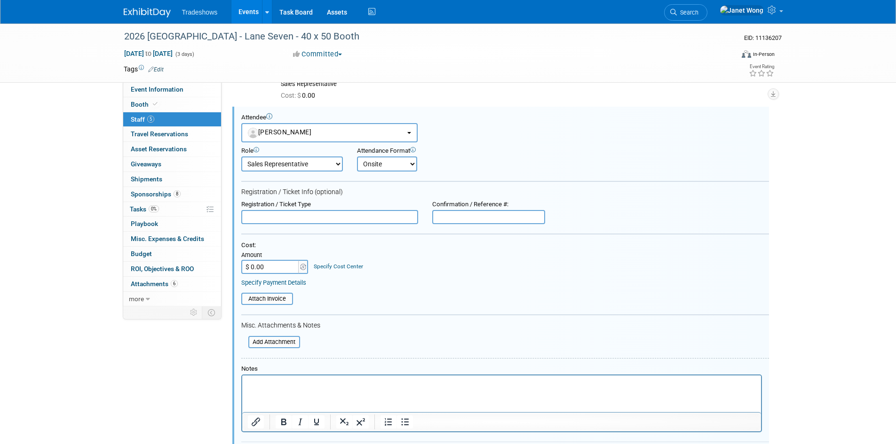
click at [294, 388] on p "Rich Text Area. Press ALT-0 for help." at bounding box center [501, 383] width 508 height 9
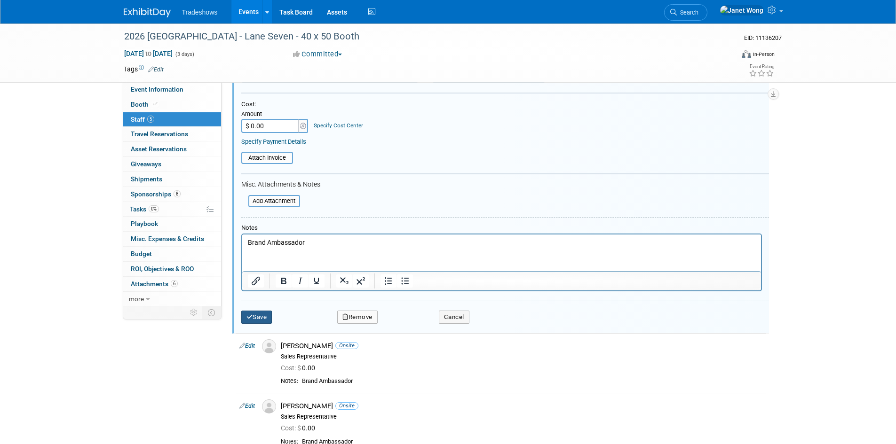
click at [270, 322] on button "Save" at bounding box center [256, 317] width 31 height 13
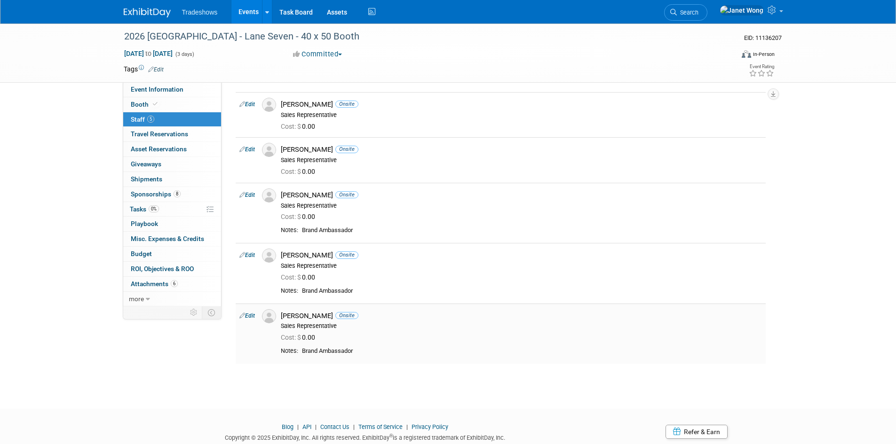
scroll to position [11, 0]
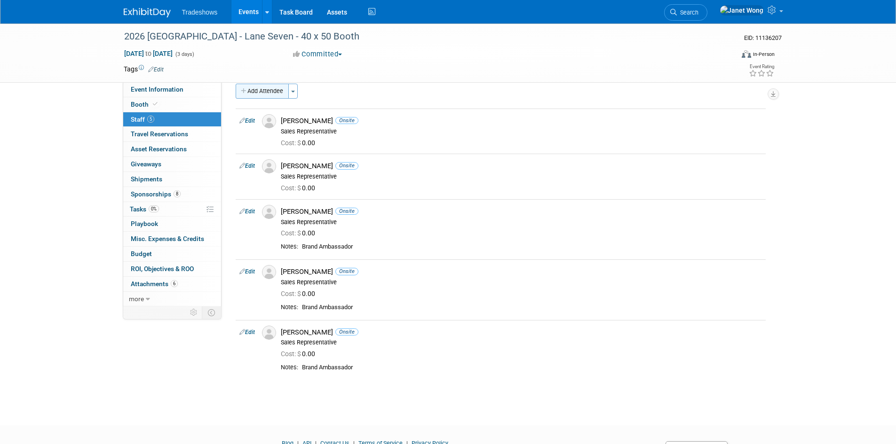
click at [280, 95] on button "Add Attendee" at bounding box center [262, 91] width 53 height 15
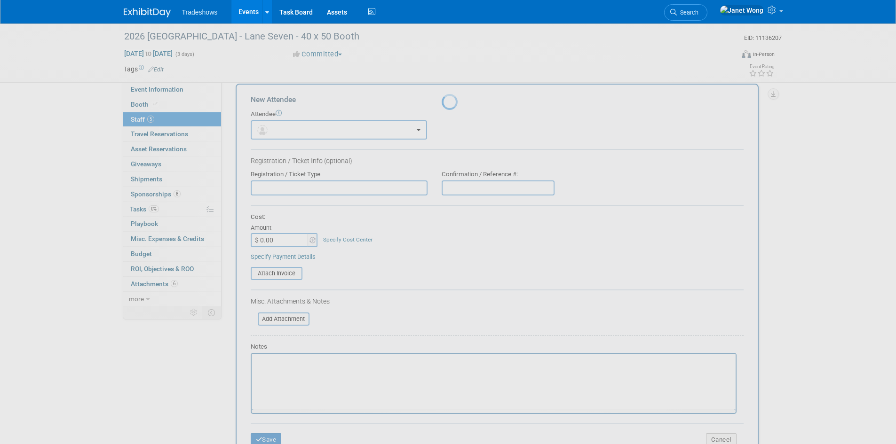
scroll to position [0, 0]
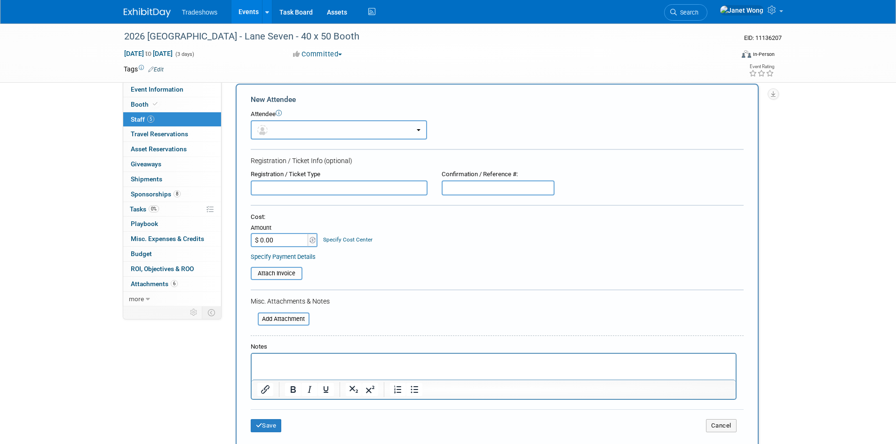
click at [280, 131] on button "button" at bounding box center [339, 129] width 176 height 19
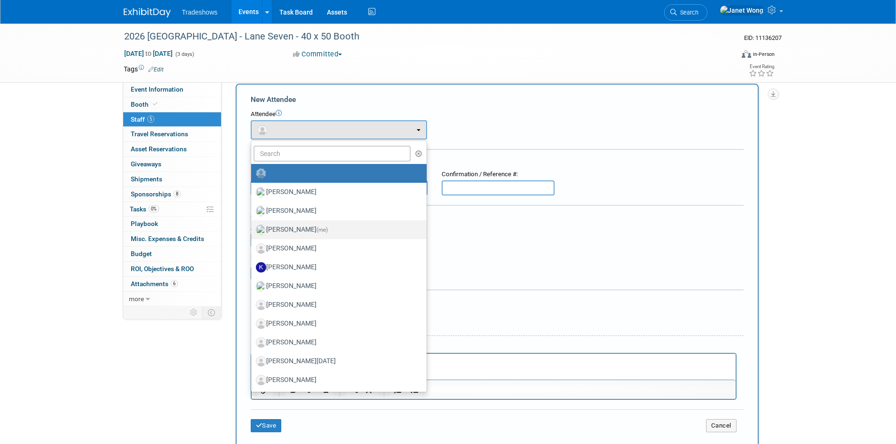
click at [316, 231] on span "(me)" at bounding box center [321, 230] width 11 height 7
click at [252, 231] on input "Janet Wong (me)" at bounding box center [249, 229] width 6 height 6
select select "dc96ae22-36d8-4ea7-9e06-224686897215"
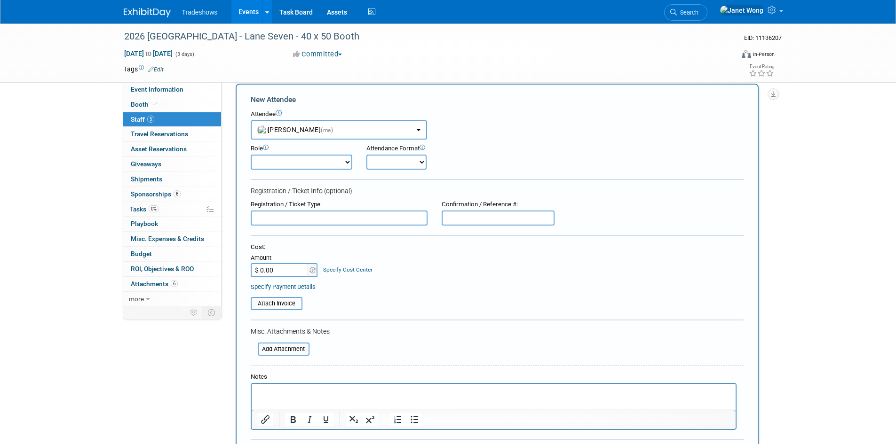
click at [305, 165] on select "Demonstrator Host Planner Presenter Sales Representative Set-up/Dismantle Crew …" at bounding box center [302, 162] width 102 height 15
click at [413, 173] on form "New Attendee Attendee <img src="https://www.exhibitday.com/Images/Unassigned-Us…" at bounding box center [497, 282] width 493 height 375
click at [409, 164] on select "Onsite Remote" at bounding box center [396, 162] width 60 height 15
select select "1"
click at [366, 155] on select "Onsite Remote" at bounding box center [396, 162] width 60 height 15
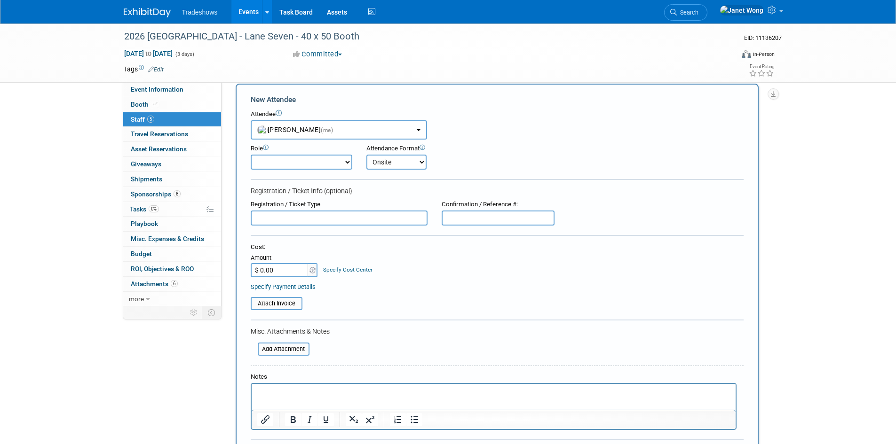
click at [433, 179] on form "New Attendee Attendee <img src="https://www.exhibitday.com/Images/Unassigned-Us…" at bounding box center [497, 282] width 493 height 375
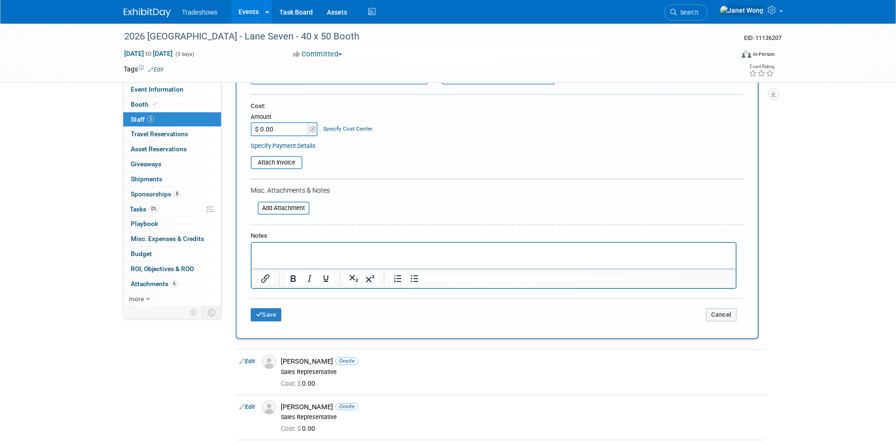
click at [303, 256] on html at bounding box center [493, 249] width 484 height 13
click at [273, 319] on button "Save" at bounding box center [266, 314] width 31 height 13
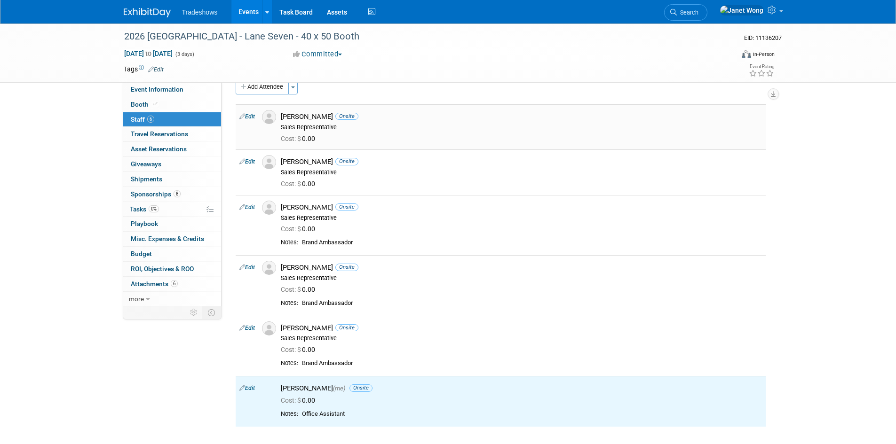
scroll to position [15, 0]
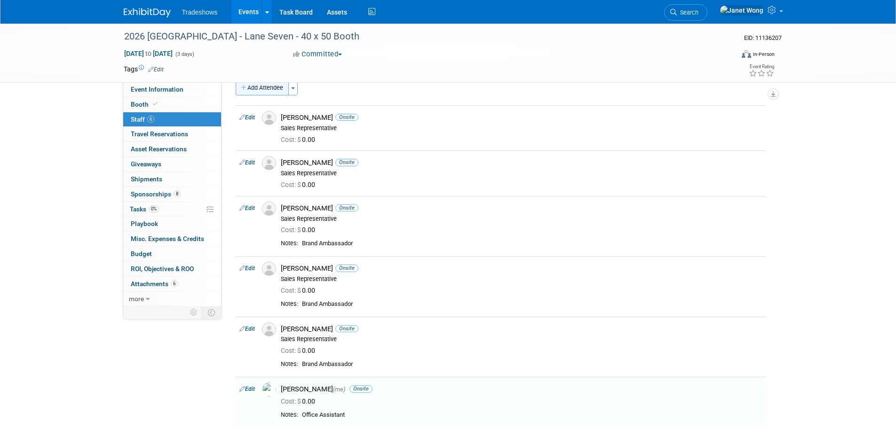
click at [254, 85] on button "Add Attendee" at bounding box center [262, 87] width 53 height 15
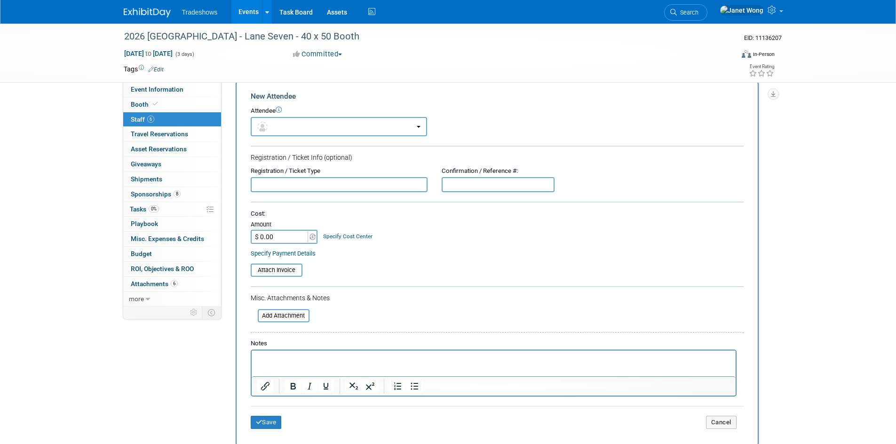
scroll to position [0, 0]
click at [276, 119] on button "button" at bounding box center [339, 126] width 176 height 19
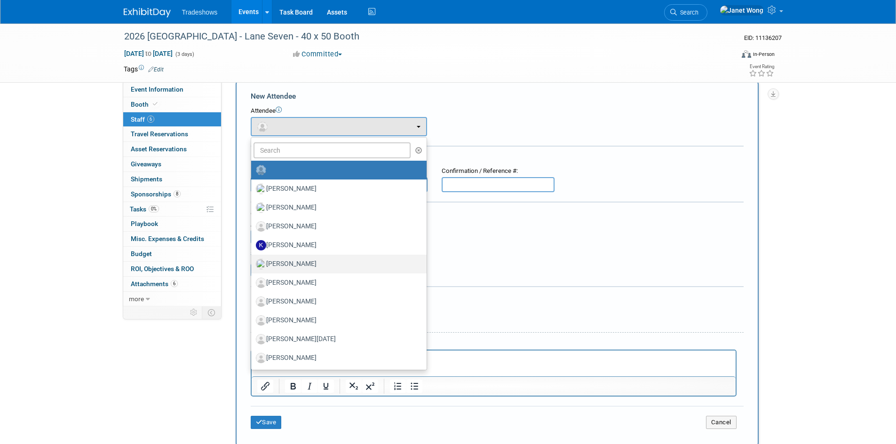
click at [266, 260] on label "[PERSON_NAME]" at bounding box center [336, 264] width 161 height 15
click at [252, 260] on input "[PERSON_NAME]" at bounding box center [249, 263] width 6 height 6
select select "bf9d6e16-4cc5-4ade-ad76-b80409cc06ff"
select select "6"
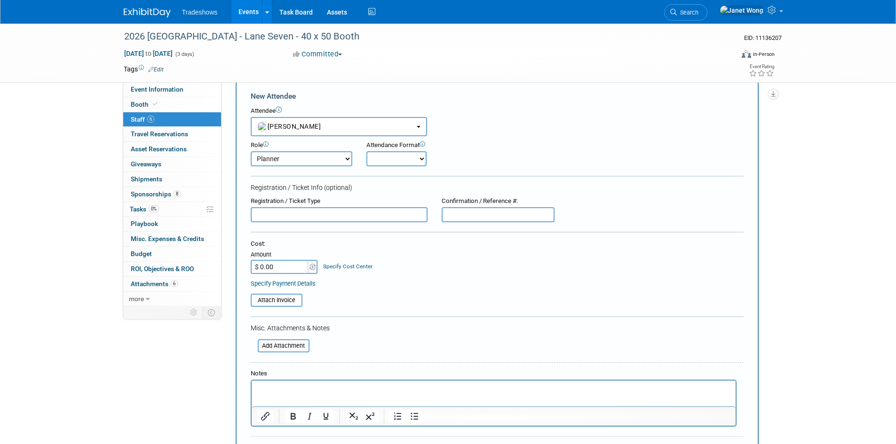
click at [281, 163] on select "Demonstrator Host Planner Presenter Sales Representative Set-up/Dismantle Crew …" at bounding box center [302, 158] width 102 height 15
click at [357, 191] on div "Registration / Ticket Info (optional)" at bounding box center [497, 187] width 493 height 9
click at [383, 153] on select "Onsite Remote" at bounding box center [396, 158] width 60 height 15
select select "1"
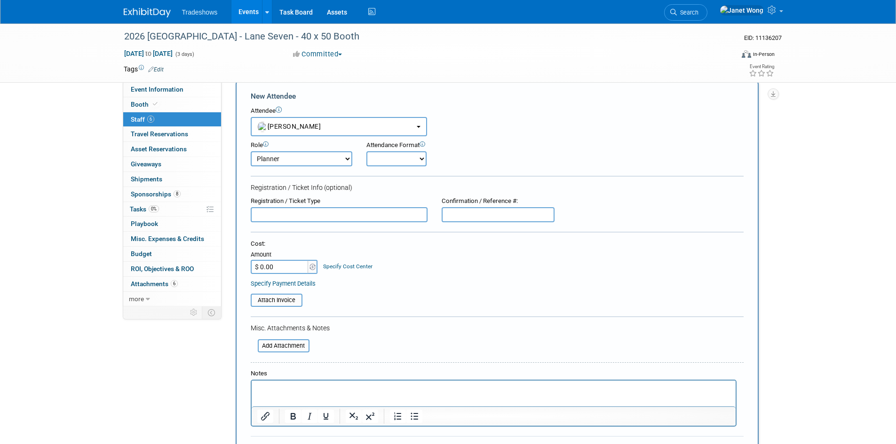
click at [366, 151] on select "Onsite Remote" at bounding box center [396, 158] width 60 height 15
click at [375, 185] on div "Registration / Ticket Info (optional)" at bounding box center [497, 187] width 493 height 9
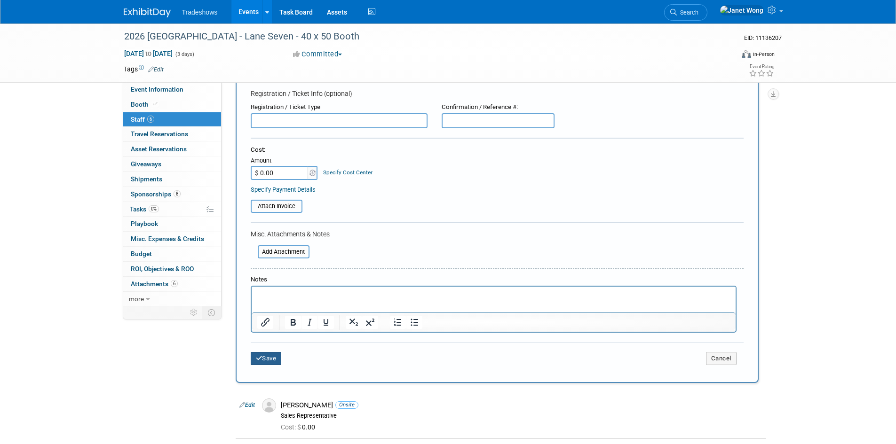
click at [270, 365] on button "Save" at bounding box center [266, 358] width 31 height 13
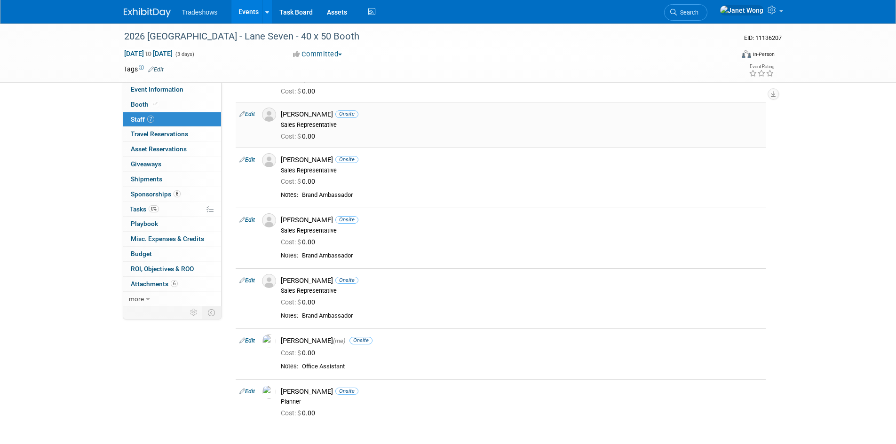
scroll to position [0, 0]
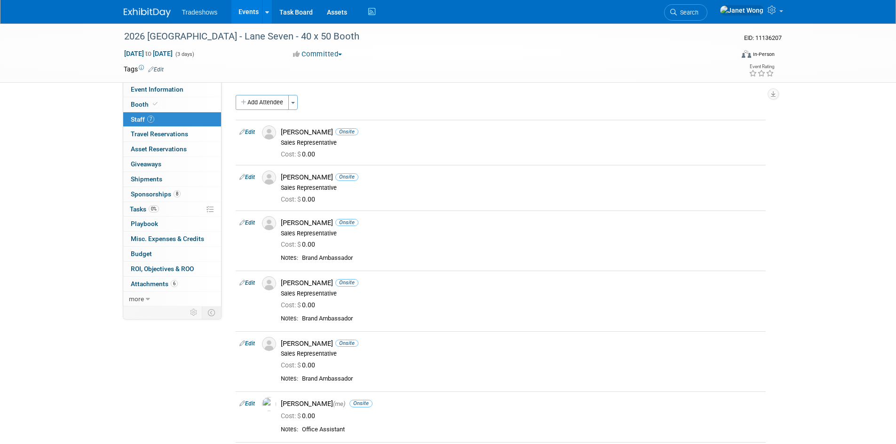
click at [246, 94] on div "Event Website: Edit Event Venue Name: Specify event venue name Event Venue Addr…" at bounding box center [496, 194] width 551 height 224
click at [246, 101] on icon "button" at bounding box center [244, 103] width 7 height 6
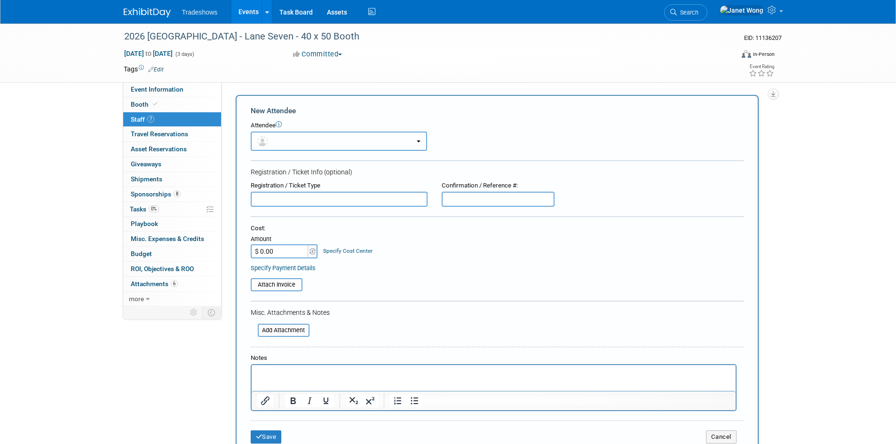
click at [276, 144] on button "button" at bounding box center [339, 141] width 176 height 19
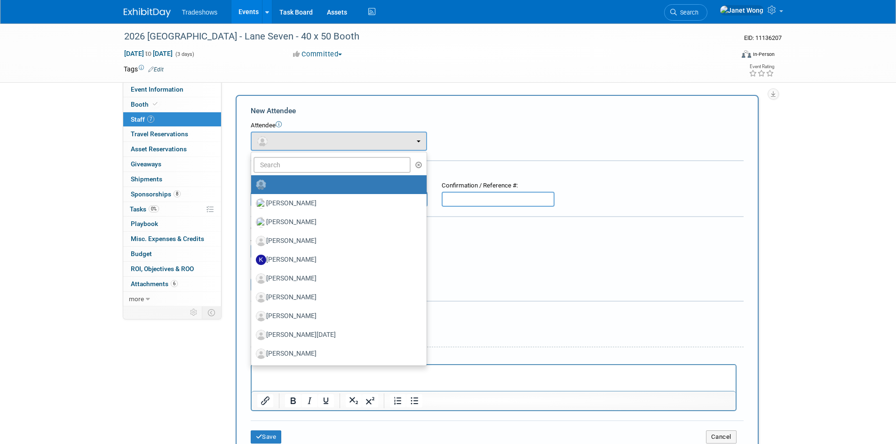
click at [549, 244] on div "Cost: Amount $ 0.00 Specify Cost Center Cost Center -- Not Specified --" at bounding box center [497, 241] width 493 height 34
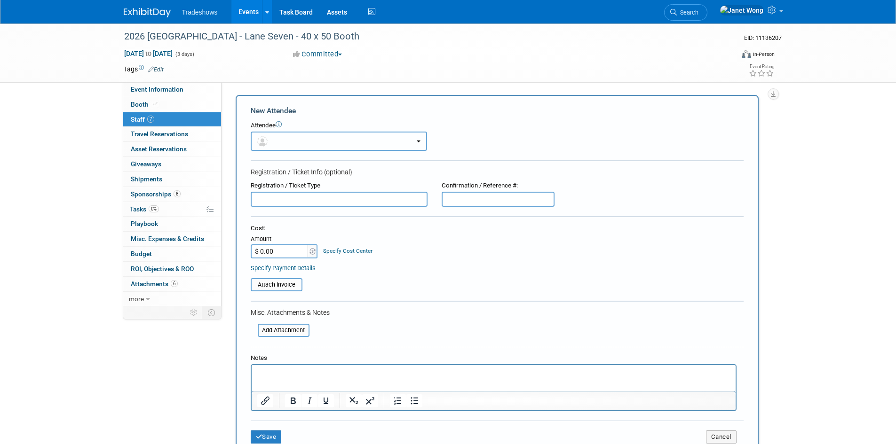
click at [374, 139] on button "button" at bounding box center [339, 141] width 176 height 19
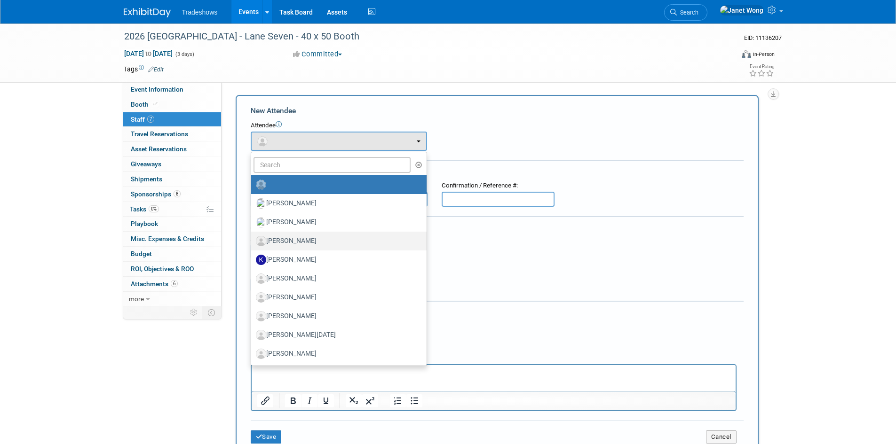
click at [280, 235] on label "[PERSON_NAME]" at bounding box center [336, 241] width 161 height 15
click at [252, 237] on input "[PERSON_NAME]" at bounding box center [249, 240] width 6 height 6
select select "e10532bd-4b9c-4301-bc88-8d19f91c705b"
select select "4"
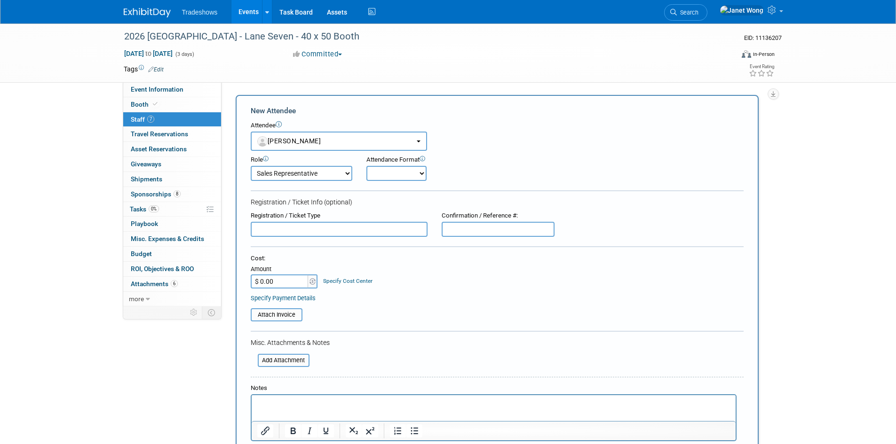
click at [392, 175] on select "Onsite Remote" at bounding box center [396, 173] width 60 height 15
select select "1"
click at [366, 166] on select "Onsite Remote" at bounding box center [396, 173] width 60 height 15
click at [425, 195] on form "New Attendee Attendee <img src="https://www.exhibitday.com/Images/Unassigned-Us…" at bounding box center [497, 293] width 493 height 375
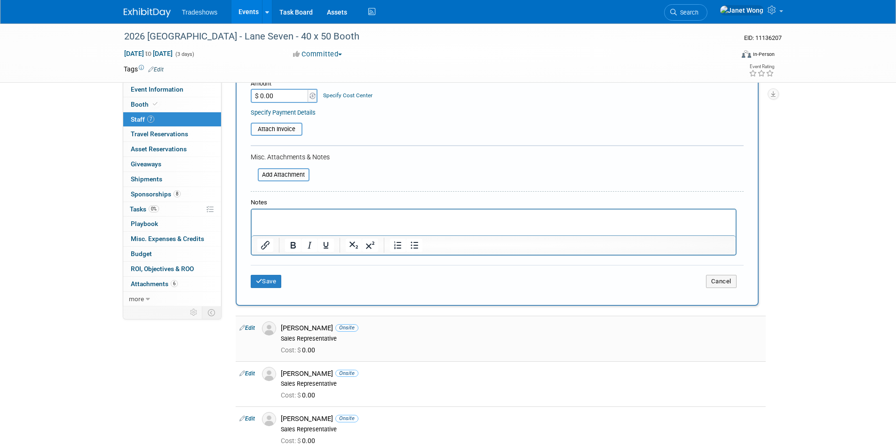
scroll to position [188, 0]
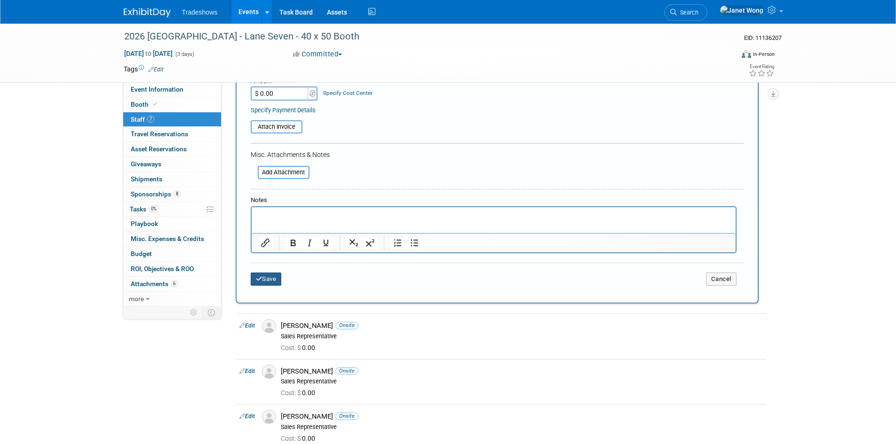
click at [266, 277] on button "Save" at bounding box center [266, 279] width 31 height 13
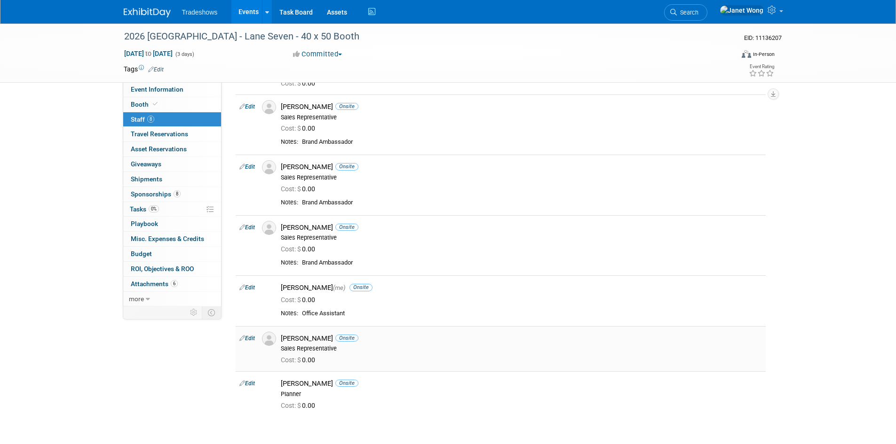
scroll to position [0, 0]
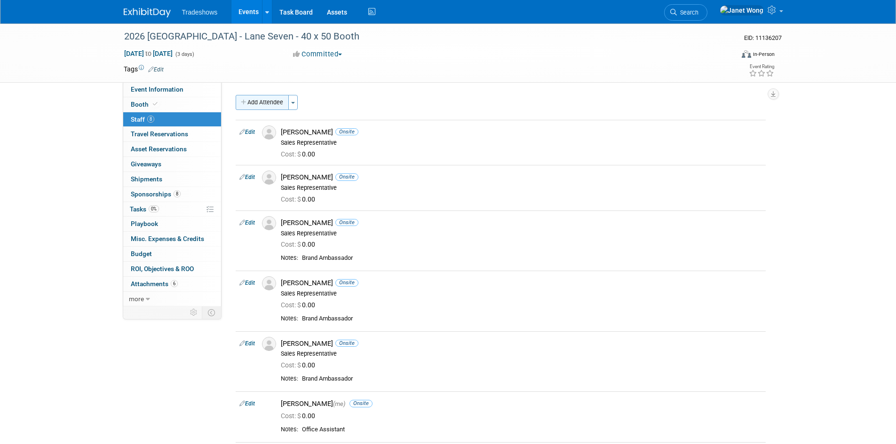
click at [265, 98] on button "Add Attendee" at bounding box center [262, 102] width 53 height 15
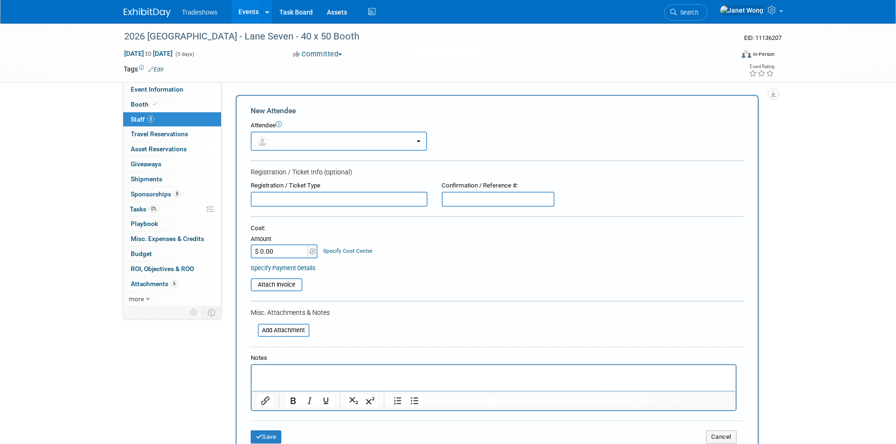
click at [297, 134] on button "button" at bounding box center [339, 141] width 176 height 19
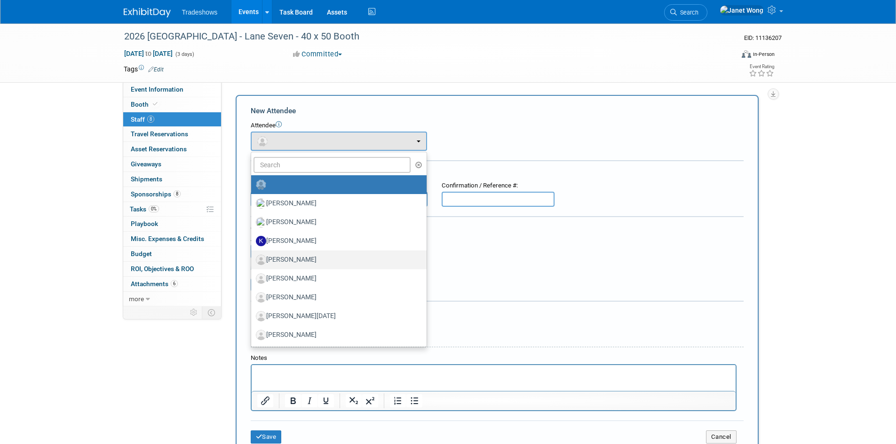
click at [291, 257] on label "[PERSON_NAME]" at bounding box center [336, 259] width 161 height 15
click at [252, 257] on input "[PERSON_NAME]" at bounding box center [249, 259] width 6 height 6
select select "d4163a57-e761-43e6-affb-2d78b683ddd8"
select select "2"
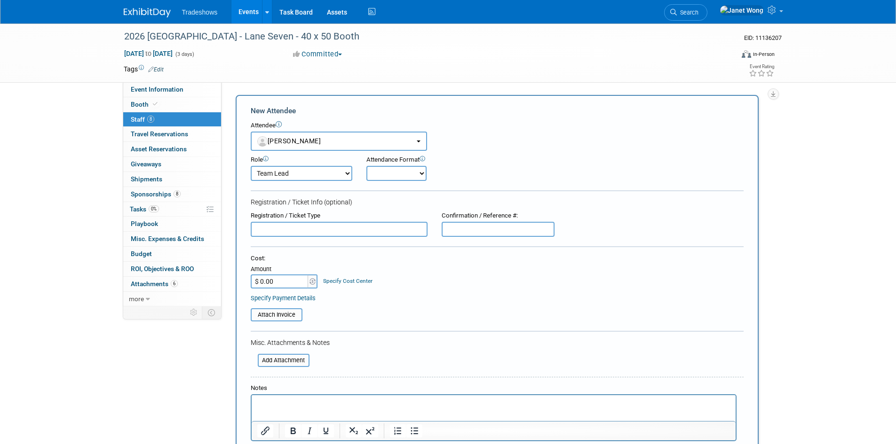
click at [398, 174] on select "Onsite Remote" at bounding box center [396, 173] width 60 height 15
select select "1"
click at [366, 166] on select "Onsite Remote" at bounding box center [396, 173] width 60 height 15
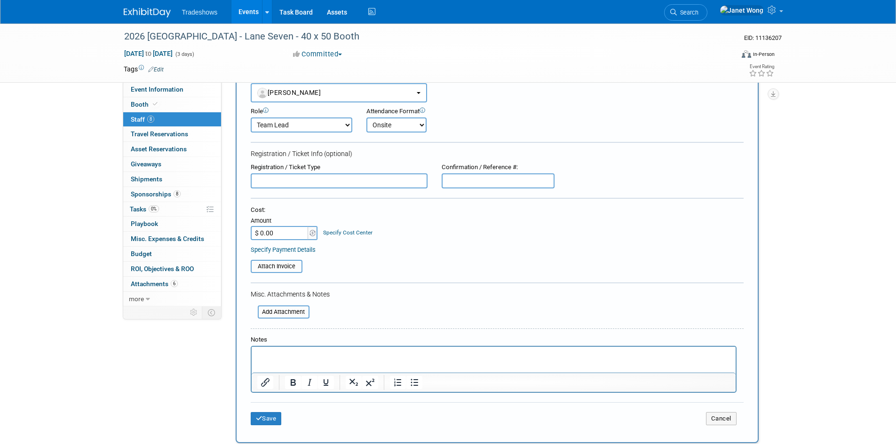
scroll to position [141, 0]
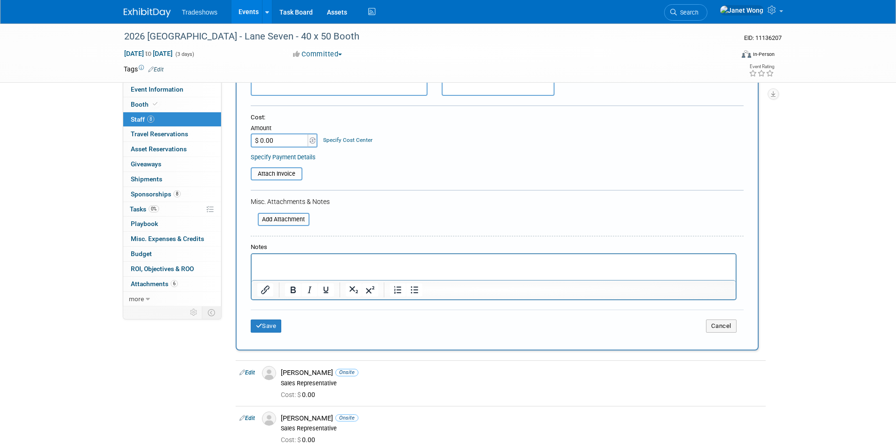
click at [334, 257] on html at bounding box center [493, 260] width 484 height 13
click at [254, 323] on button "Save" at bounding box center [266, 326] width 31 height 13
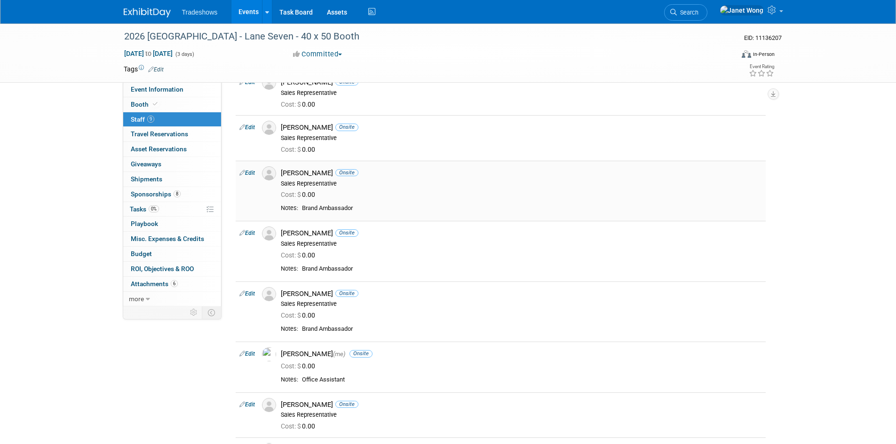
scroll to position [0, 0]
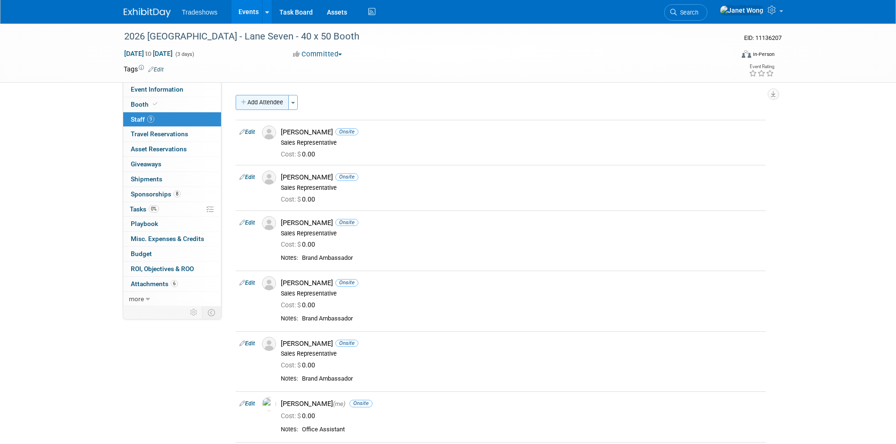
click at [247, 106] on button "Add Attendee" at bounding box center [262, 102] width 53 height 15
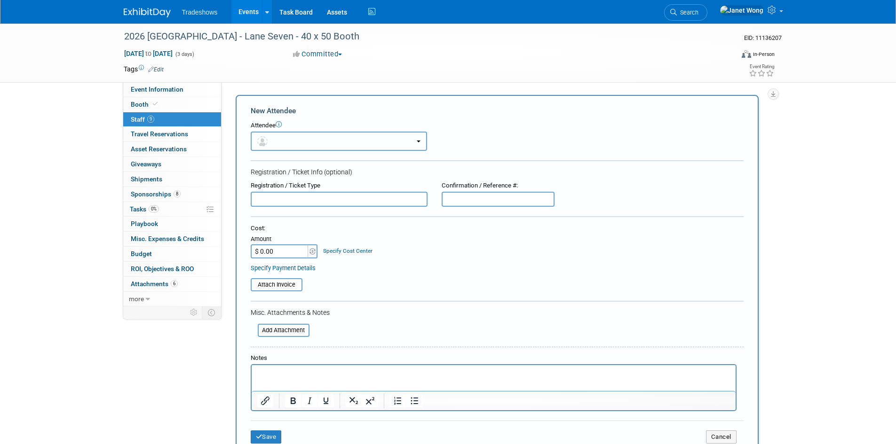
click at [371, 135] on button "button" at bounding box center [339, 141] width 176 height 19
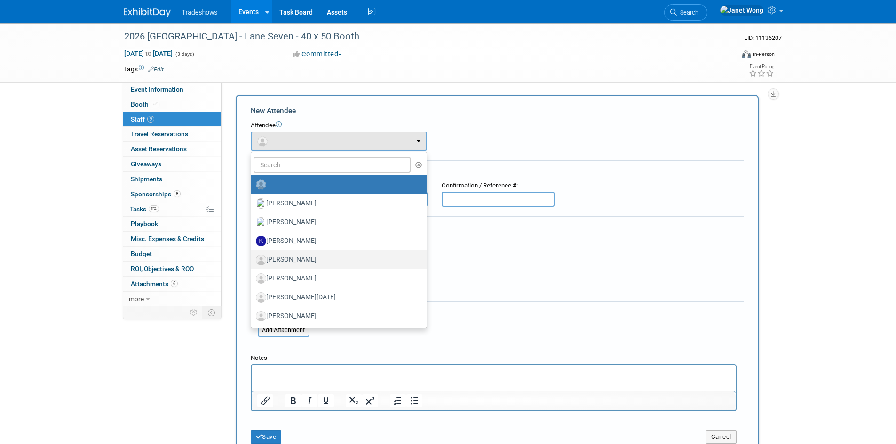
click at [327, 256] on label "[PERSON_NAME]" at bounding box center [336, 259] width 161 height 15
click at [252, 256] on input "[PERSON_NAME]" at bounding box center [249, 259] width 6 height 6
select select "5e7d423a-3267-46d6-841b-62b8b4a15b66"
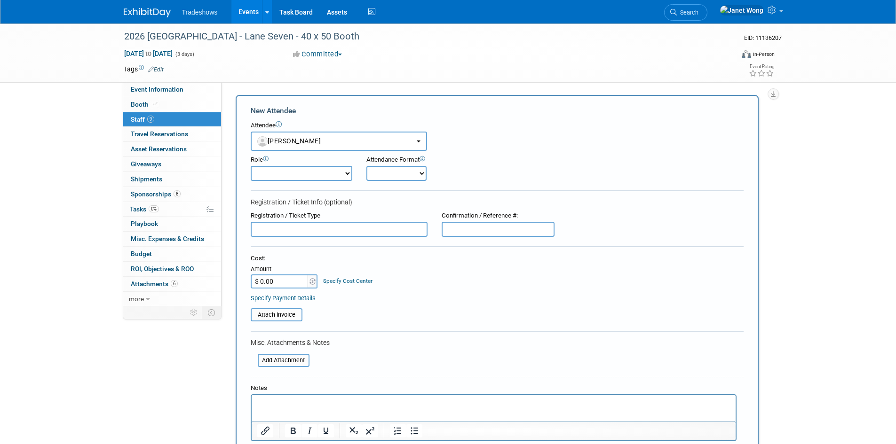
click at [315, 177] on select "Demonstrator Host Planner Presenter Sales Representative Set-up/Dismantle Crew …" at bounding box center [302, 173] width 102 height 15
select select "4"
click at [251, 166] on select "Demonstrator Host Planner Presenter Sales Representative Set-up/Dismantle Crew …" at bounding box center [302, 173] width 102 height 15
click at [375, 178] on select "Onsite Remote" at bounding box center [396, 173] width 60 height 15
select select "1"
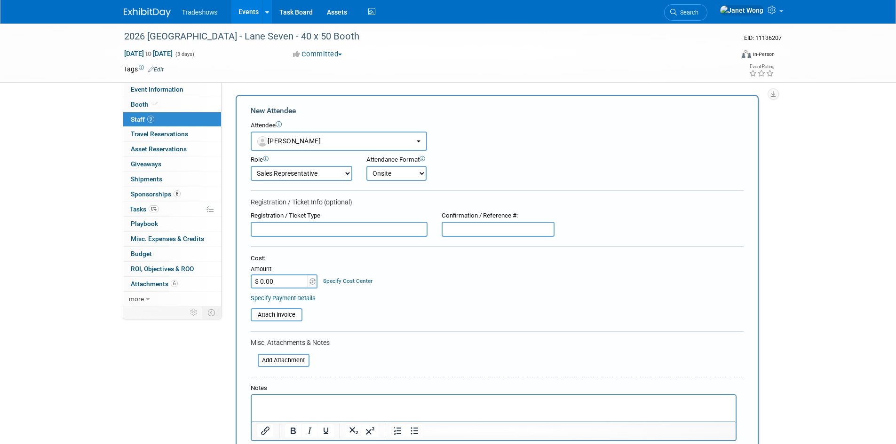
click at [366, 166] on select "Onsite Remote" at bounding box center [396, 173] width 60 height 15
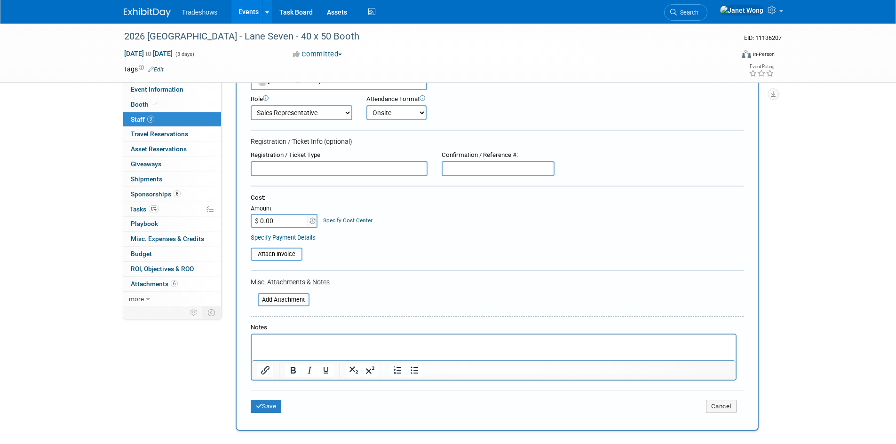
scroll to position [141, 0]
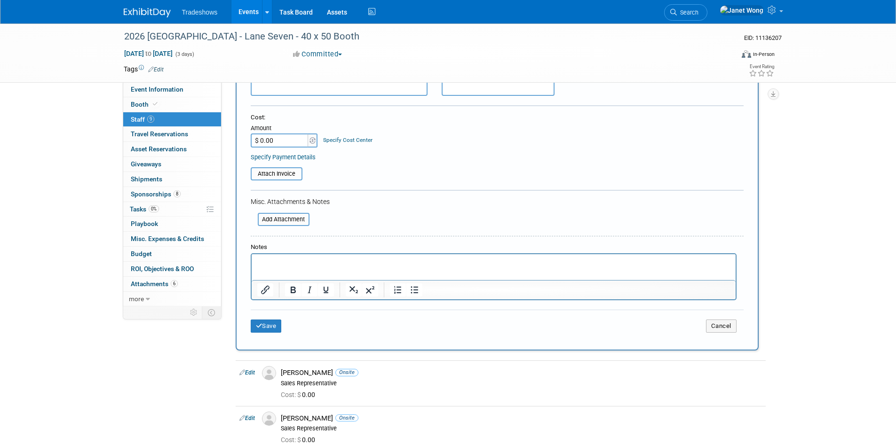
click at [319, 256] on html at bounding box center [493, 260] width 484 height 13
click at [320, 262] on p "Rich Text Area. Press ALT-0 for help." at bounding box center [493, 262] width 473 height 9
click at [269, 328] on button "Save" at bounding box center [266, 326] width 31 height 13
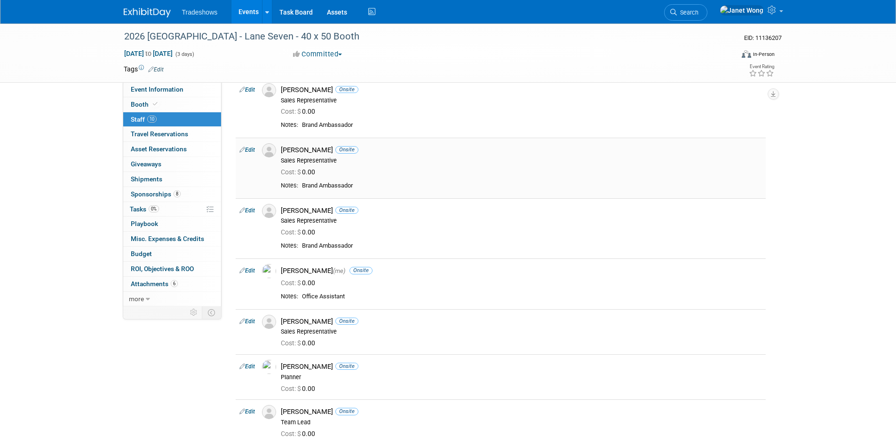
scroll to position [0, 0]
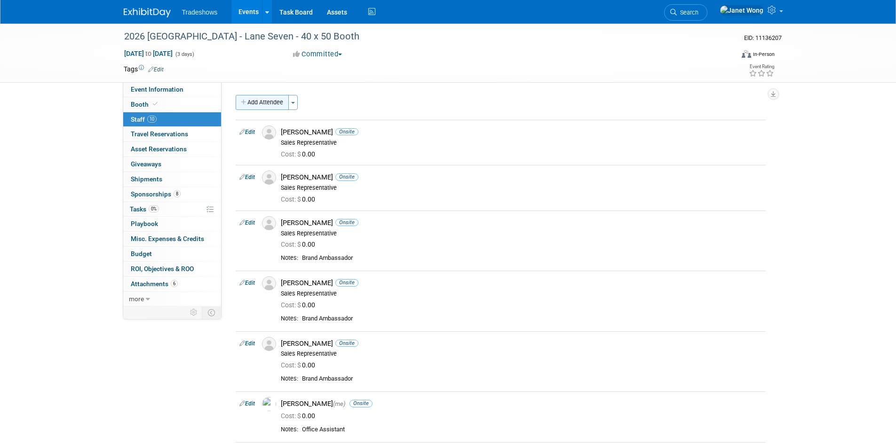
click at [260, 104] on button "Add Attendee" at bounding box center [262, 102] width 53 height 15
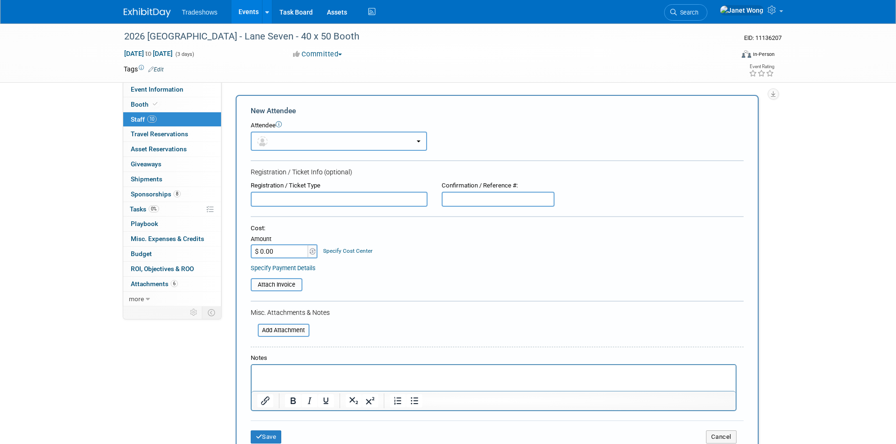
click at [296, 146] on button "button" at bounding box center [339, 141] width 176 height 19
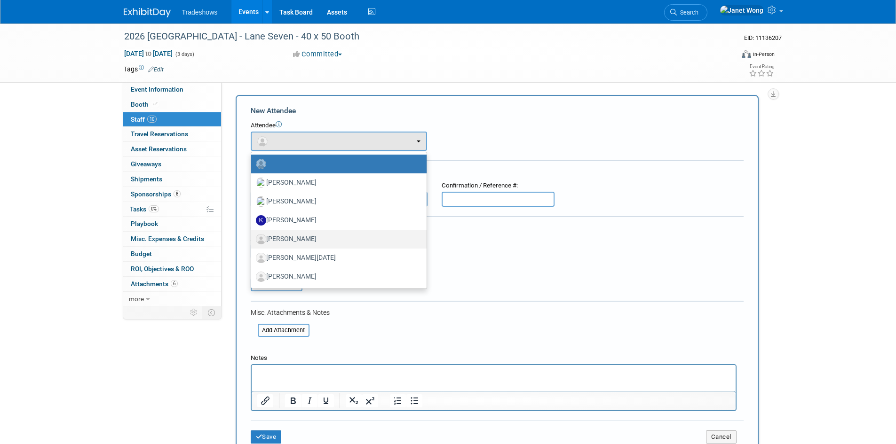
click at [314, 239] on label "[PERSON_NAME]" at bounding box center [336, 239] width 161 height 15
click at [252, 239] on input "[PERSON_NAME]" at bounding box center [249, 238] width 6 height 6
select select "240839c6-5e23-4dd5-8914-2659c0e11e90"
select select "4"
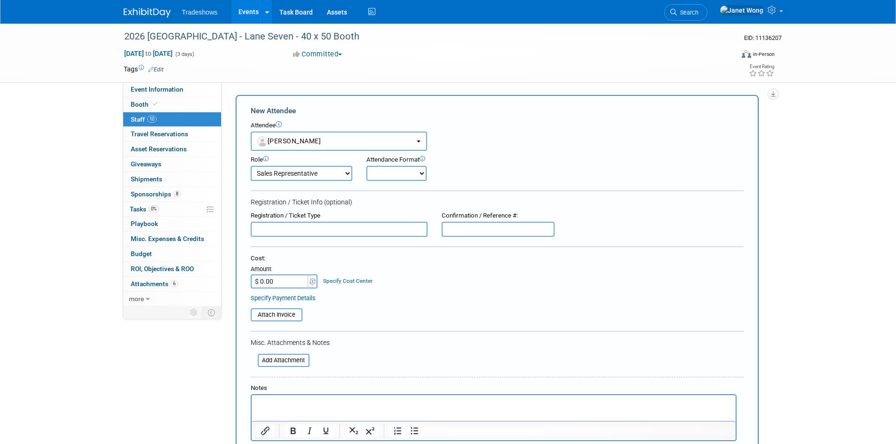
click at [380, 173] on select "Onsite Remote" at bounding box center [396, 173] width 60 height 15
select select "1"
click at [366, 166] on select "Onsite Remote" at bounding box center [396, 173] width 60 height 15
click at [456, 198] on div "Registration / Ticket Info (optional)" at bounding box center [497, 201] width 493 height 9
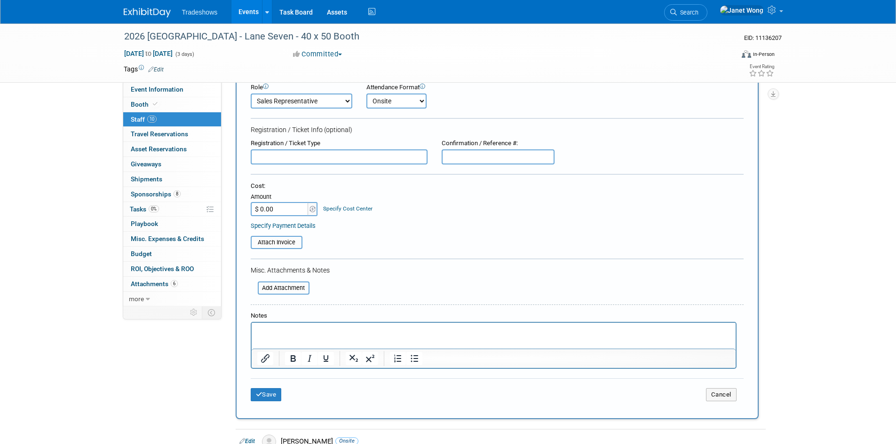
scroll to position [141, 0]
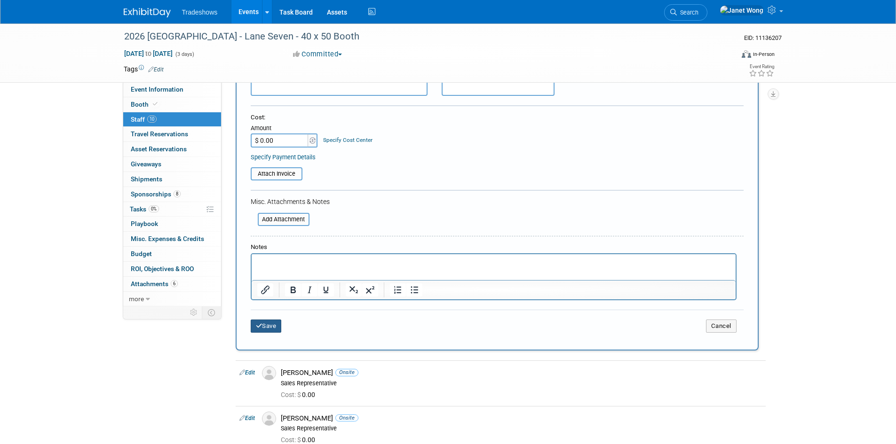
click at [274, 333] on button "Save" at bounding box center [266, 326] width 31 height 13
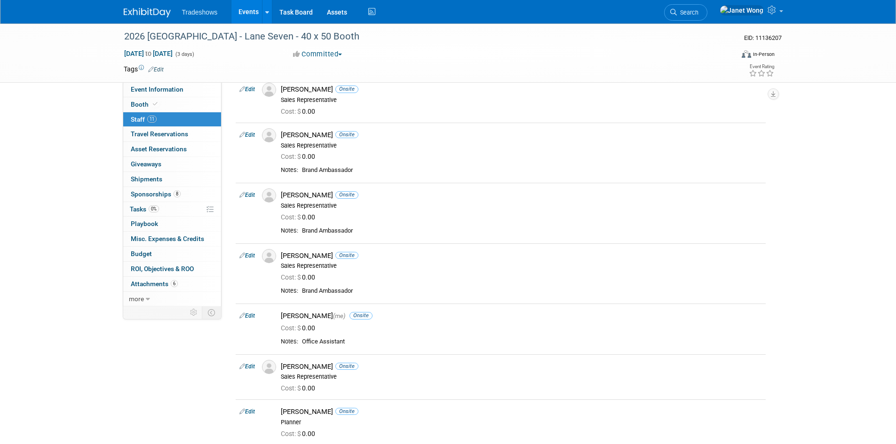
scroll to position [0, 0]
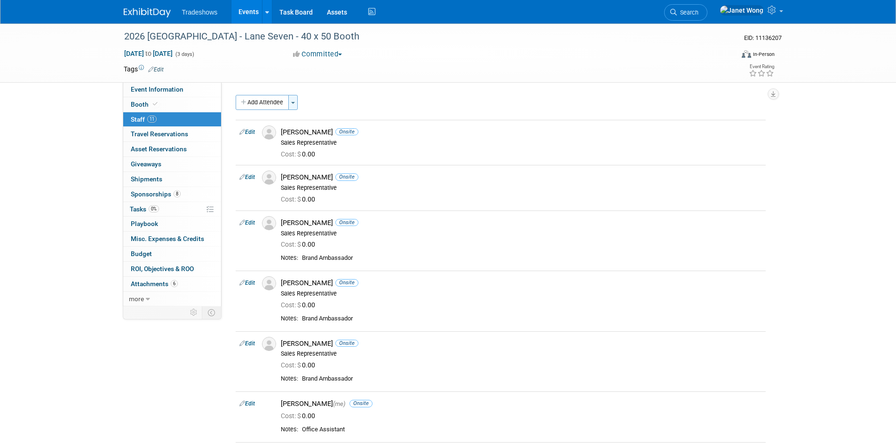
click at [293, 107] on button "Toggle Dropdown" at bounding box center [292, 102] width 9 height 15
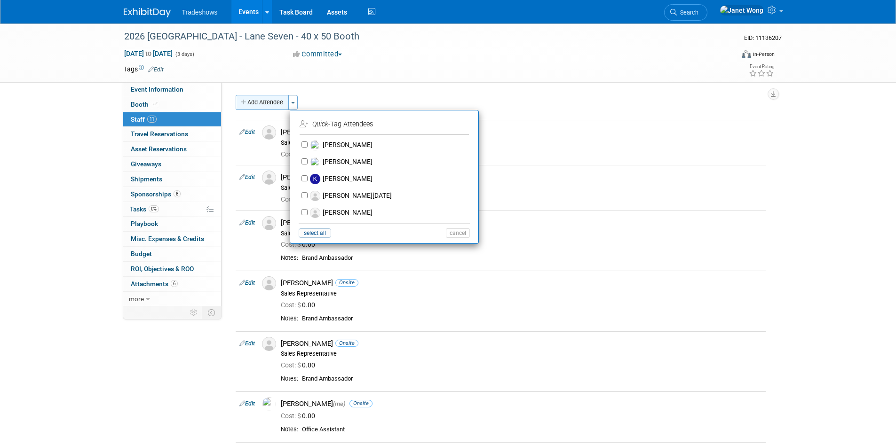
click at [275, 100] on button "Add Attendee" at bounding box center [262, 102] width 53 height 15
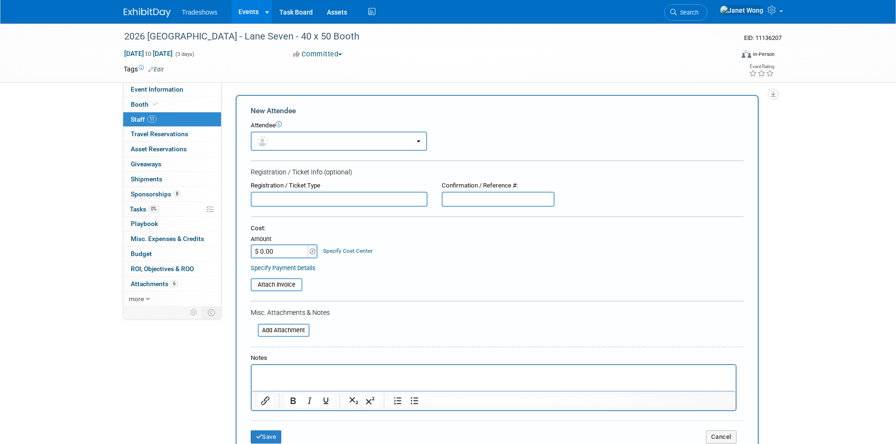
click at [333, 140] on button "button" at bounding box center [339, 141] width 176 height 19
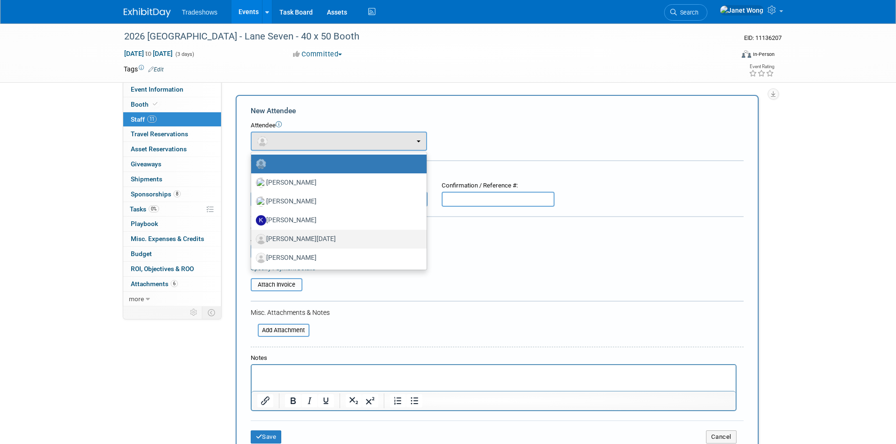
click at [324, 237] on label "[PERSON_NAME][DATE]" at bounding box center [336, 239] width 161 height 15
click at [252, 237] on input "[PERSON_NAME][DATE]" at bounding box center [249, 238] width 6 height 6
select select "008efae3-236c-492a-ad4c-433a9975a996"
select select "4"
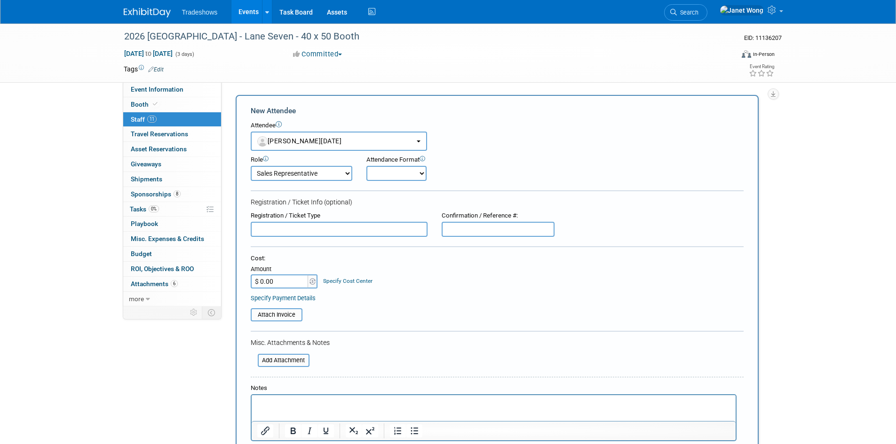
click at [385, 180] on select "Onsite Remote" at bounding box center [396, 173] width 60 height 15
select select "1"
click at [366, 166] on select "Onsite Remote" at bounding box center [396, 173] width 60 height 15
click at [384, 290] on div "Cost: Amount $ 0.00 Specify Cost Center Cost Center -- Not Specified --" at bounding box center [497, 278] width 493 height 48
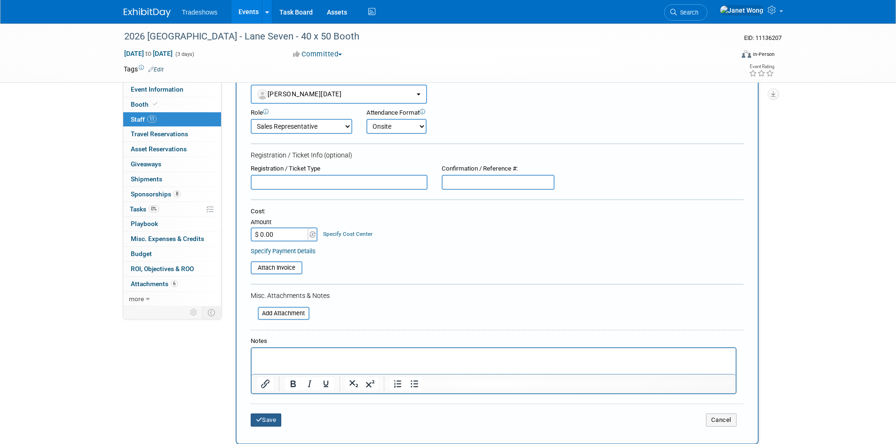
drag, startPoint x: 256, startPoint y: 418, endPoint x: 257, endPoint y: 402, distance: 15.1
click at [257, 417] on button "Save" at bounding box center [266, 420] width 31 height 13
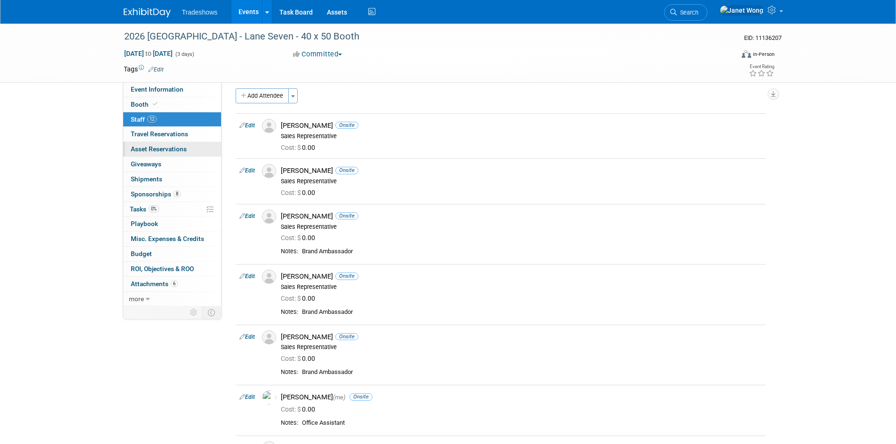
scroll to position [0, 0]
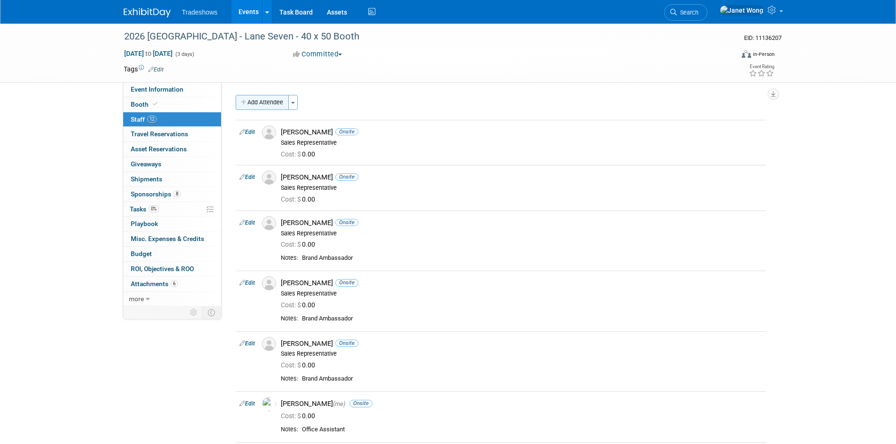
click at [266, 103] on button "Add Attendee" at bounding box center [262, 102] width 53 height 15
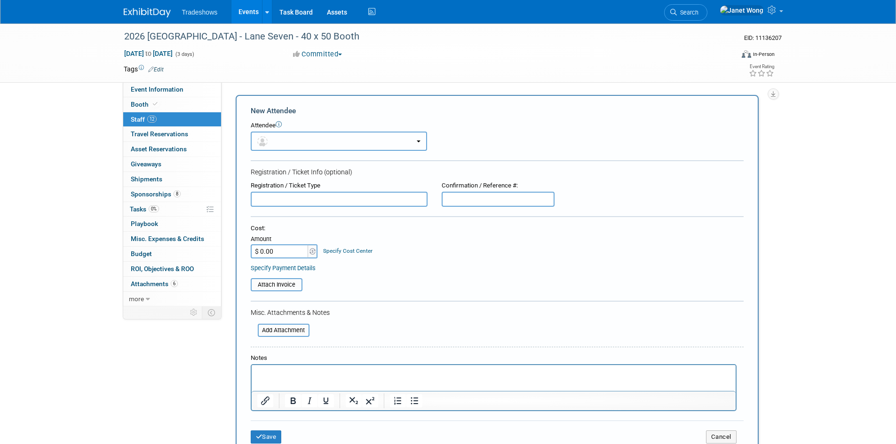
click at [257, 137] on button "button" at bounding box center [339, 141] width 176 height 19
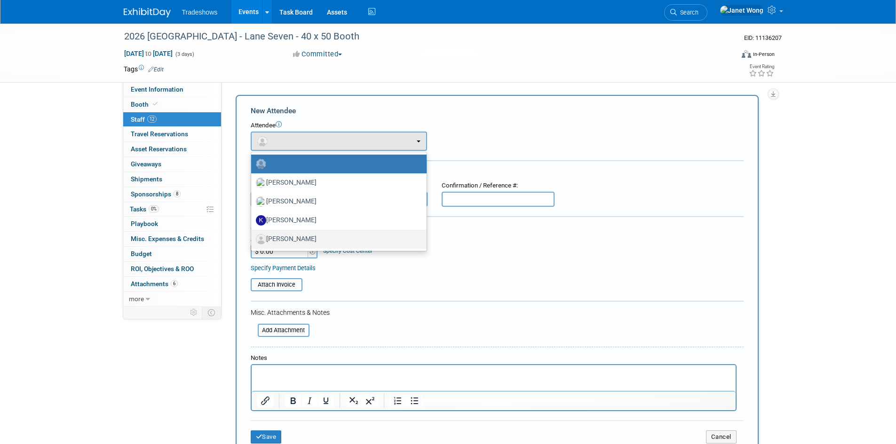
click at [281, 239] on label "[PERSON_NAME]" at bounding box center [336, 239] width 161 height 15
click at [252, 239] on input "[PERSON_NAME]" at bounding box center [249, 238] width 6 height 6
select select "6251e7b7-a383-46a0-8ac6-29c6c20edbd6"
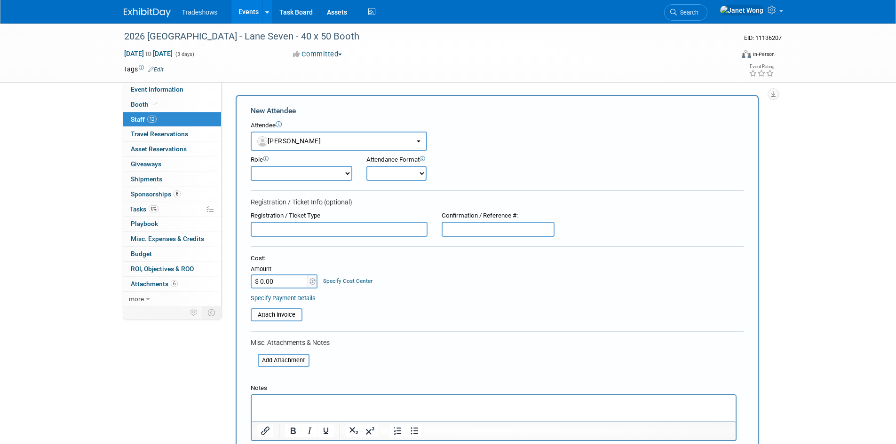
click at [293, 173] on select "Demonstrator Host Planner Presenter Sales Representative Set-up/Dismantle Crew …" at bounding box center [302, 173] width 102 height 15
select select "4"
click at [251, 166] on select "Demonstrator Host Planner Presenter Sales Representative Set-up/Dismantle Crew …" at bounding box center [302, 173] width 102 height 15
click at [380, 187] on form "New Attendee Attendee <img src="https://www.exhibitday.com/Images/Unassigned-Us…" at bounding box center [497, 293] width 493 height 375
click at [390, 173] on select "Onsite Remote" at bounding box center [396, 173] width 60 height 15
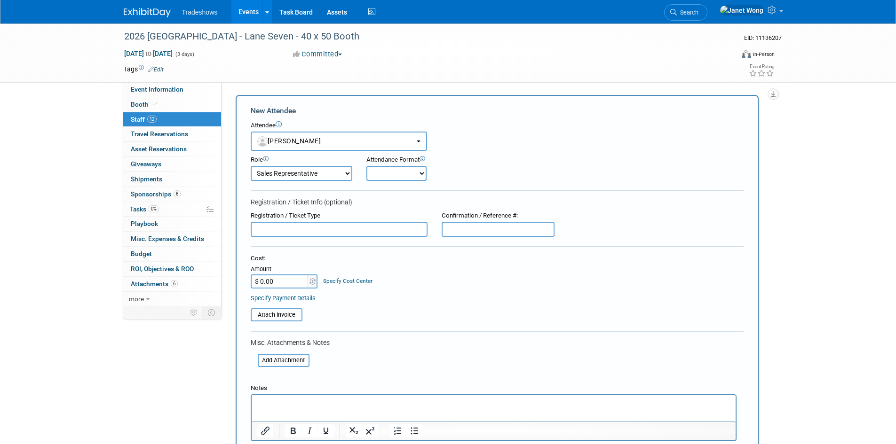
select select "1"
click at [366, 166] on select "Onsite Remote" at bounding box center [396, 173] width 60 height 15
click at [306, 234] on input "text" at bounding box center [339, 229] width 177 height 15
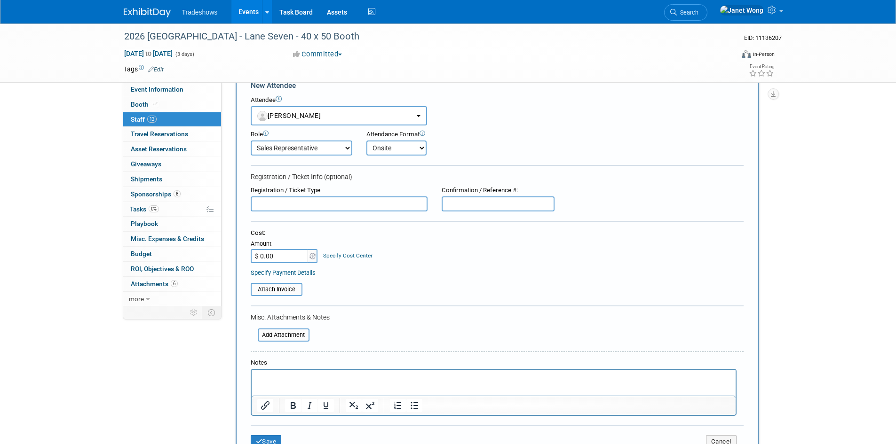
scroll to position [47, 0]
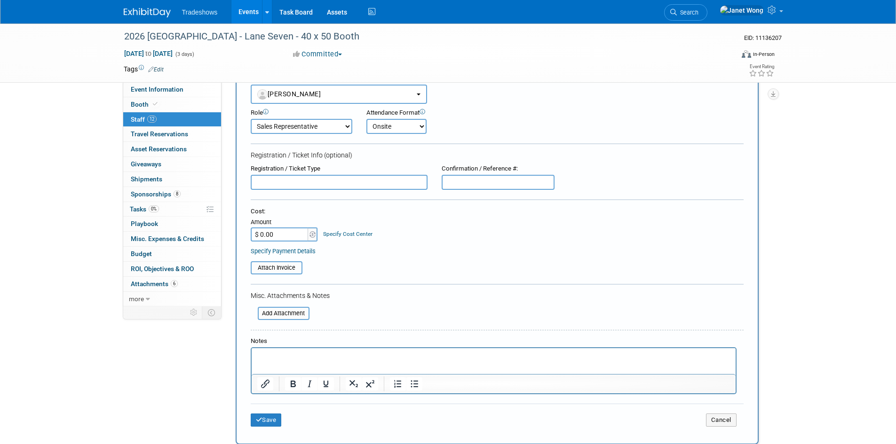
click at [329, 362] on html at bounding box center [493, 354] width 484 height 13
click at [258, 413] on div "Save Cancel" at bounding box center [497, 419] width 493 height 30
click at [258, 418] on icon "submit" at bounding box center [259, 420] width 7 height 6
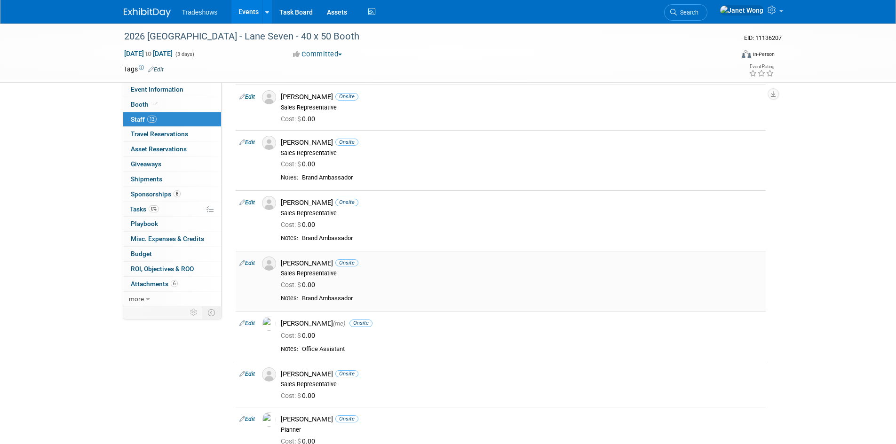
scroll to position [0, 0]
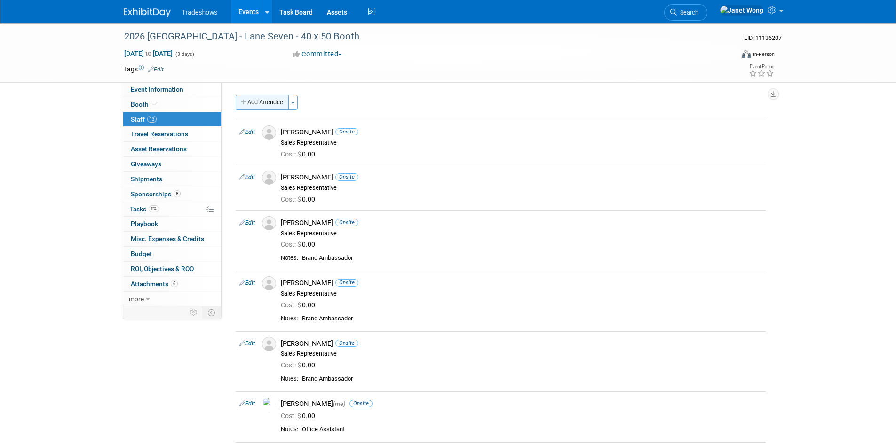
click at [261, 103] on button "Add Attendee" at bounding box center [262, 102] width 53 height 15
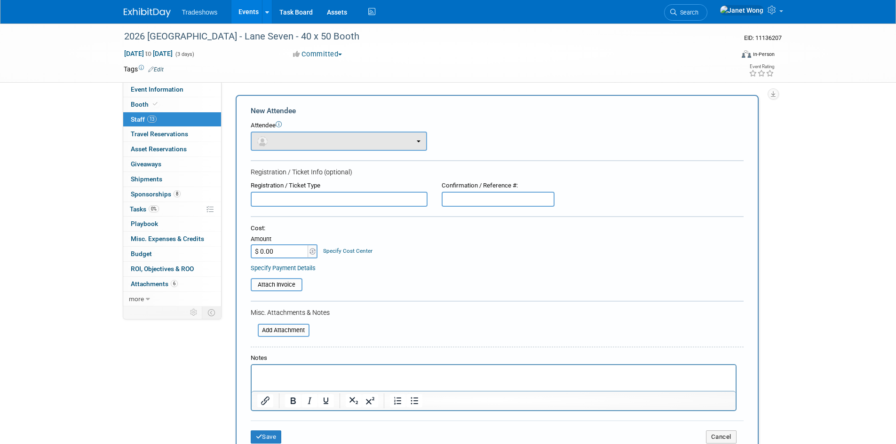
drag, startPoint x: 368, startPoint y: 128, endPoint x: 364, endPoint y: 144, distance: 17.0
click at [365, 140] on div "Attendee <img src="https://www.exhibitday.com/Images/Unassigned-User-Icon.png" …" at bounding box center [497, 136] width 493 height 30
click at [364, 144] on button "button" at bounding box center [339, 141] width 176 height 19
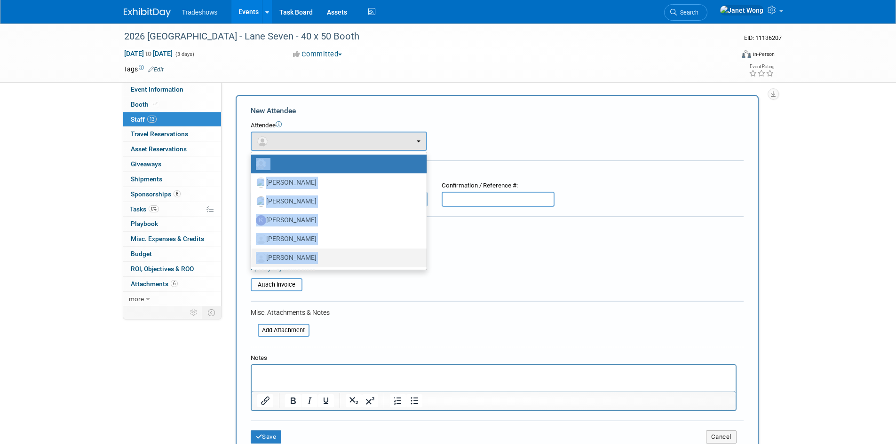
click at [325, 260] on label "[PERSON_NAME]" at bounding box center [336, 258] width 161 height 15
click at [252, 260] on input "[PERSON_NAME]" at bounding box center [249, 257] width 6 height 6
select select "889f9e29-659a-413a-a00c-84825a38964e"
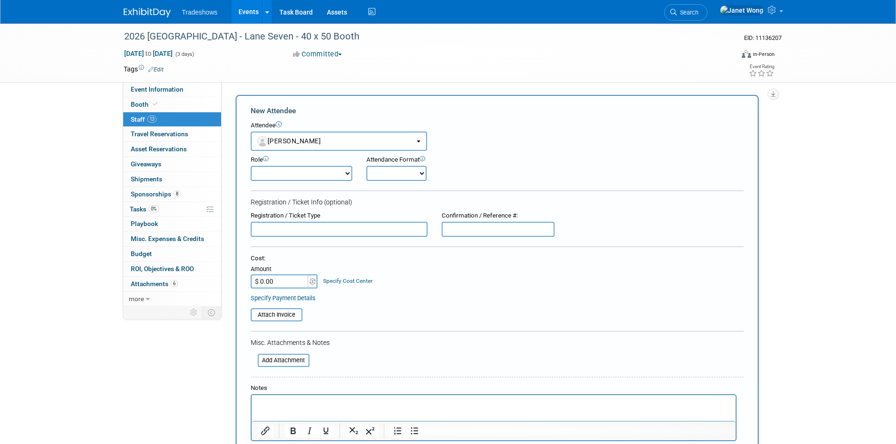
click at [317, 173] on select "Demonstrator Host Planner Presenter Sales Representative Set-up/Dismantle Crew …" at bounding box center [302, 173] width 102 height 15
drag, startPoint x: 317, startPoint y: 173, endPoint x: 336, endPoint y: 174, distance: 19.3
click at [318, 173] on select "Demonstrator Host Planner Presenter Sales Representative Set-up/Dismantle Crew …" at bounding box center [302, 173] width 102 height 15
click at [380, 176] on select "Onsite Remote" at bounding box center [396, 173] width 60 height 15
select select "1"
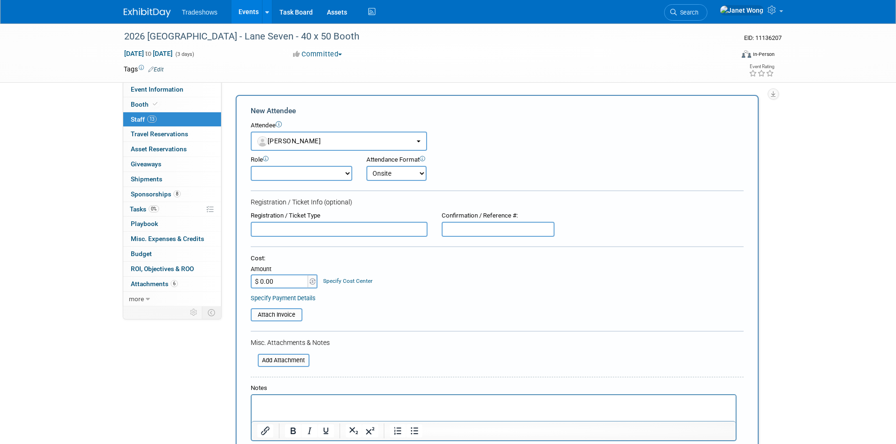
click at [366, 166] on select "Onsite Remote" at bounding box center [396, 173] width 60 height 15
click at [408, 279] on div "Cost: Amount $ 0.00 Specify Cost Center Cost Center -- Not Specified --" at bounding box center [497, 271] width 493 height 34
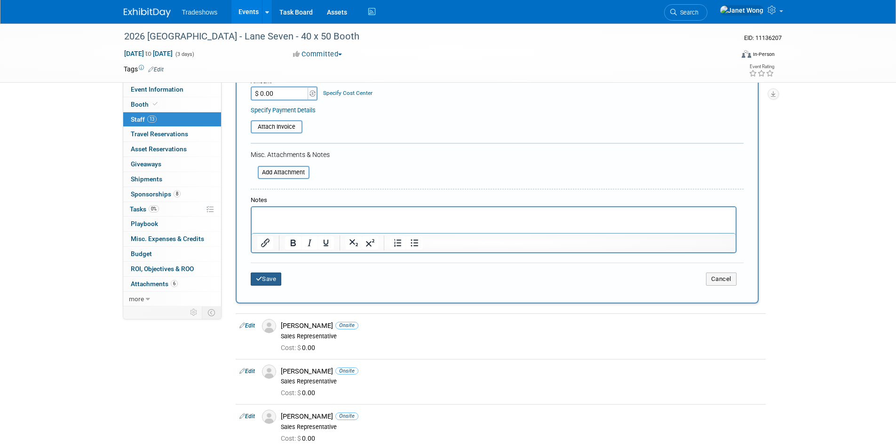
click at [282, 278] on button "Save" at bounding box center [266, 279] width 31 height 13
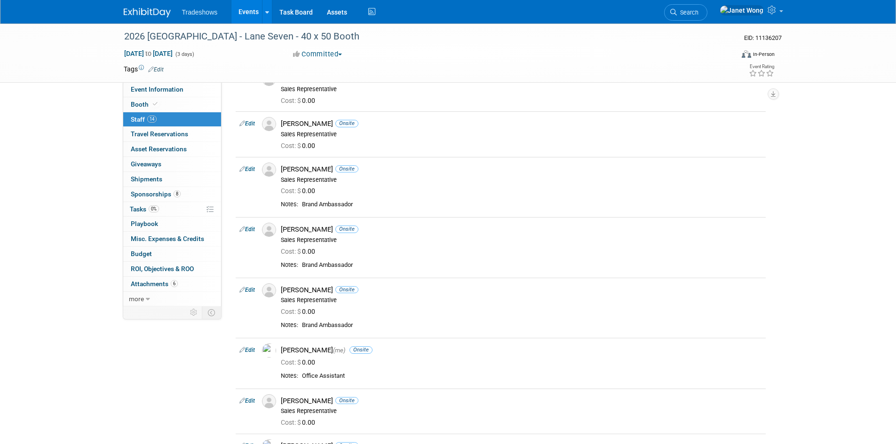
scroll to position [47, 0]
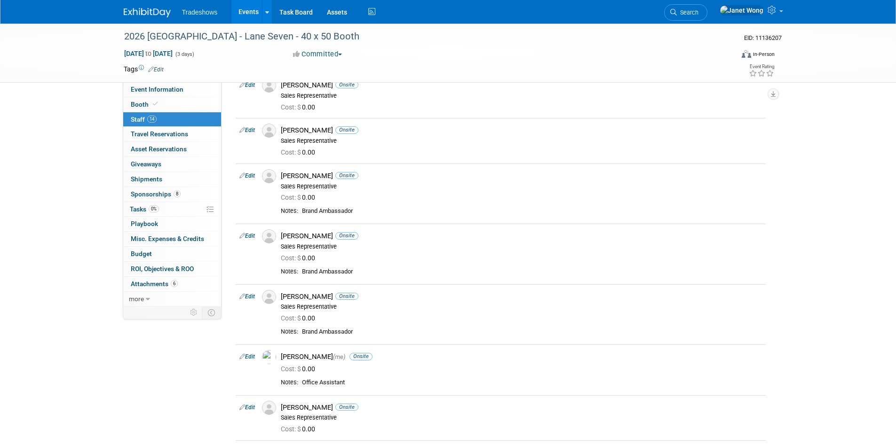
click at [139, 67] on icon at bounding box center [141, 67] width 5 height 5
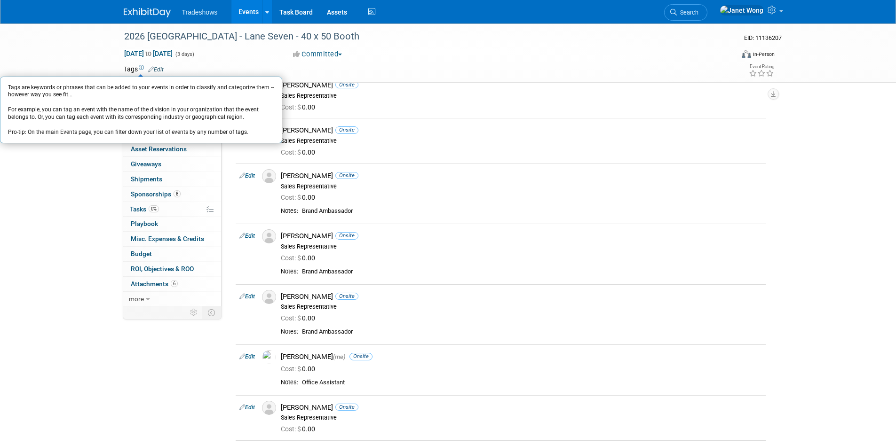
click at [238, 64] on td at bounding box center [414, 68] width 500 height 9
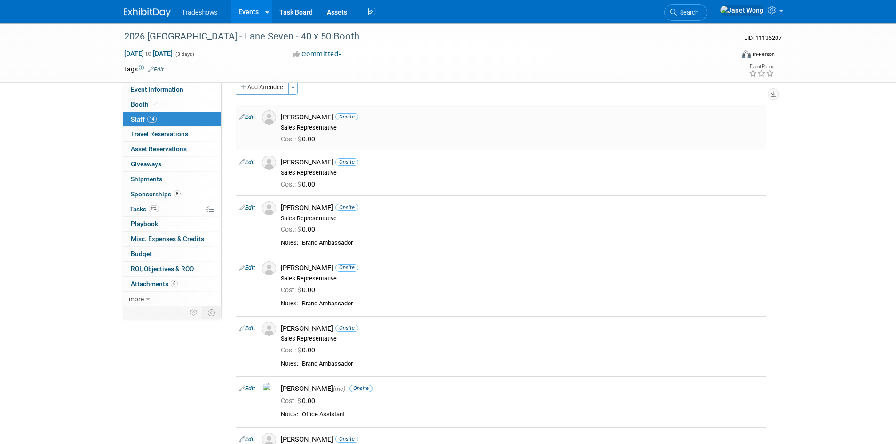
scroll to position [0, 0]
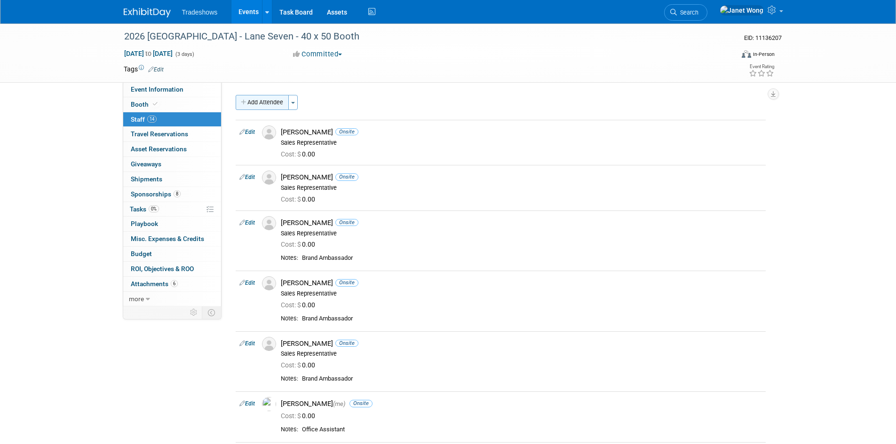
click at [267, 105] on button "Add Attendee" at bounding box center [262, 102] width 53 height 15
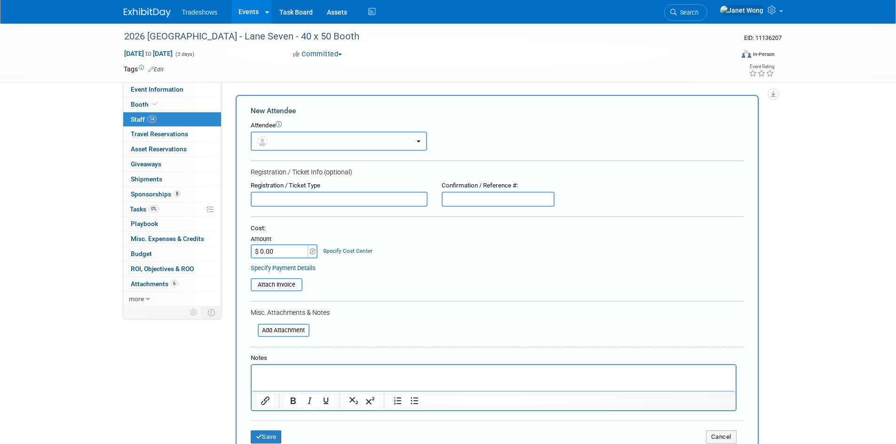
click at [291, 138] on button "button" at bounding box center [339, 141] width 176 height 19
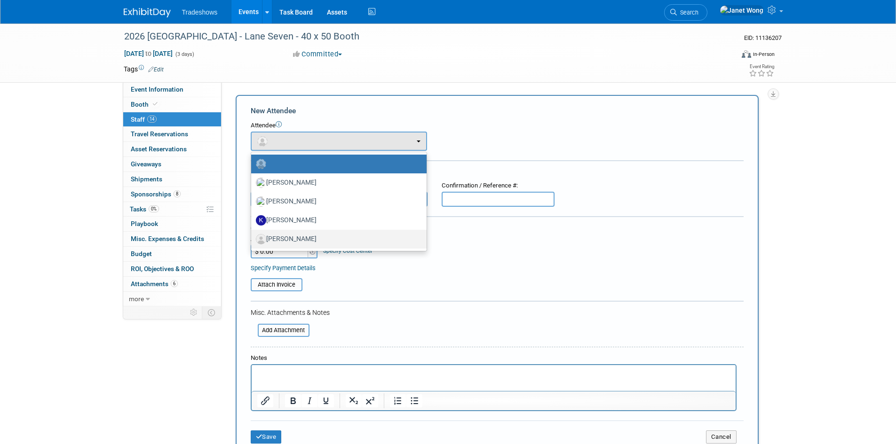
click at [291, 245] on label "[PERSON_NAME]" at bounding box center [336, 239] width 161 height 15
click at [252, 241] on input "[PERSON_NAME]" at bounding box center [249, 238] width 6 height 6
select select "ad10143e-5700-4cbb-9ea9-5ab57d53d2b5"
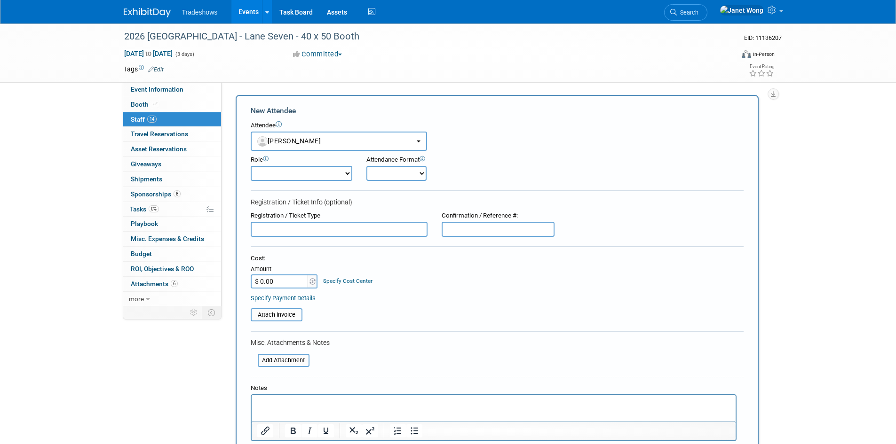
click at [375, 171] on select "Onsite Remote" at bounding box center [396, 173] width 60 height 15
select select "1"
click at [366, 166] on select "Onsite Remote" at bounding box center [396, 173] width 60 height 15
click at [352, 195] on form "New Attendee Attendee <img src="https://www.exhibitday.com/Images/Unassigned-Us…" at bounding box center [497, 293] width 493 height 375
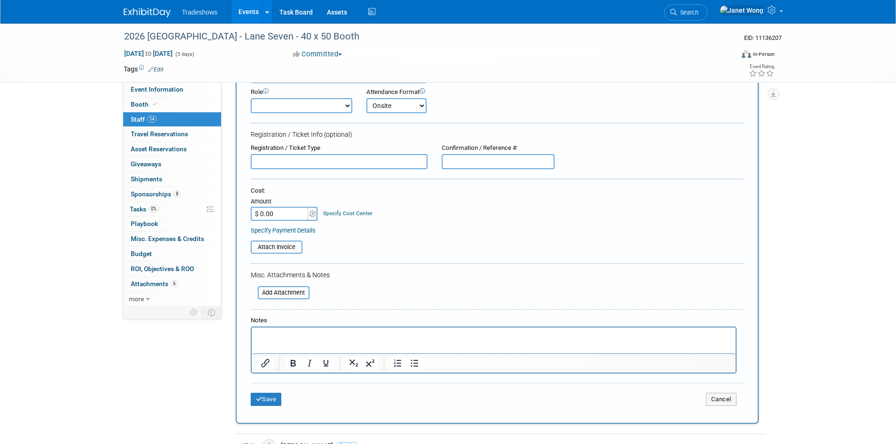
scroll to position [141, 0]
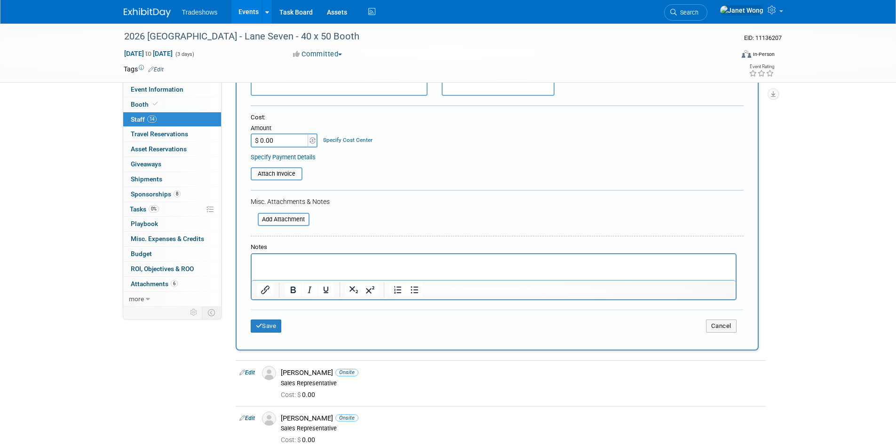
click at [270, 314] on div "Save Cancel" at bounding box center [497, 325] width 493 height 30
click at [267, 323] on button "Save" at bounding box center [266, 326] width 31 height 13
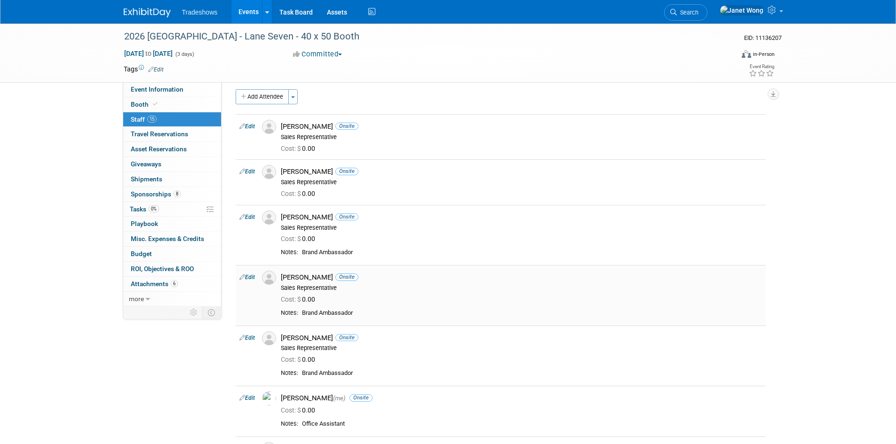
scroll to position [0, 0]
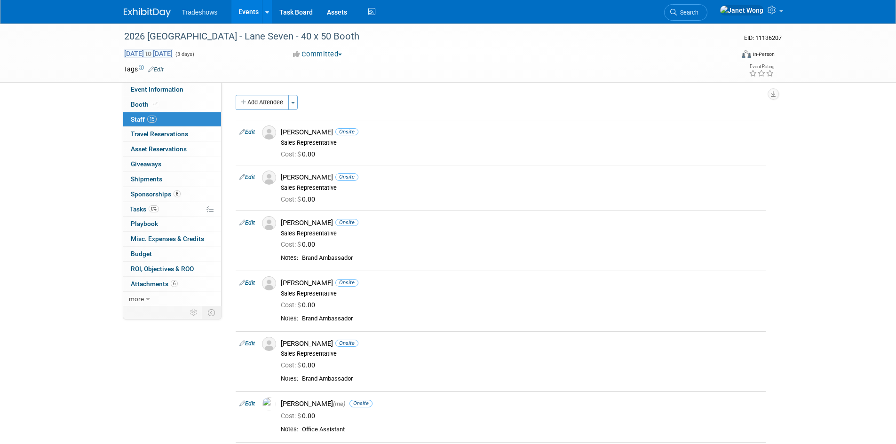
click at [173, 54] on span "Jan 22, 2026 to Jan 24, 2026" at bounding box center [148, 53] width 49 height 8
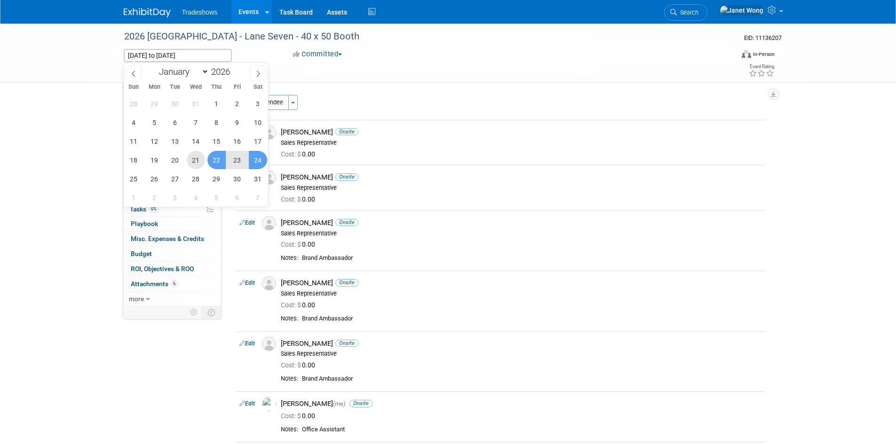
click at [191, 158] on span "21" at bounding box center [196, 160] width 18 height 18
type input "Jan 21, 2026"
click at [261, 159] on span "24" at bounding box center [258, 160] width 18 height 18
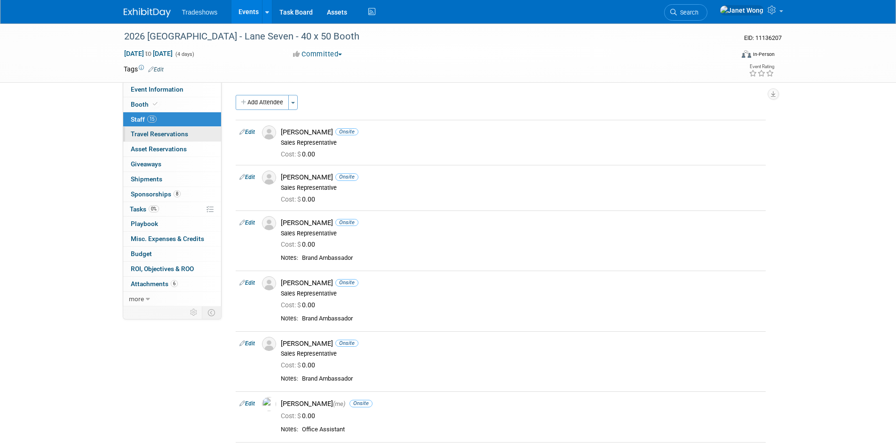
click at [177, 136] on span "Travel Reservations 0" at bounding box center [159, 134] width 57 height 8
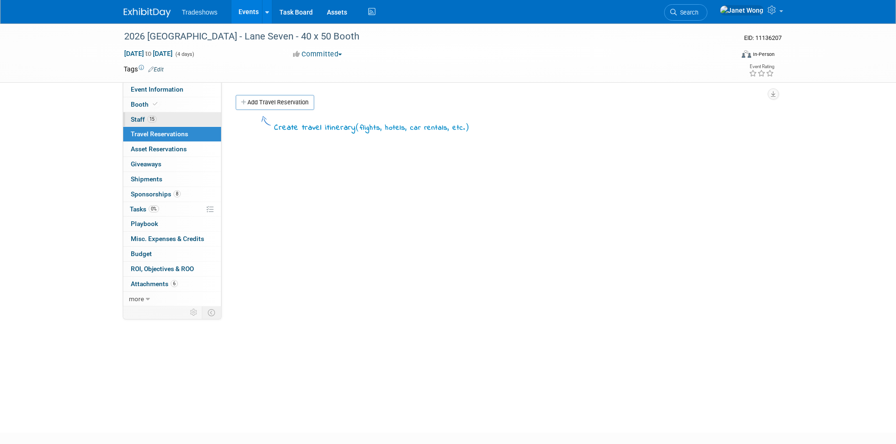
click at [177, 125] on link "15 Staff 15" at bounding box center [172, 119] width 98 height 15
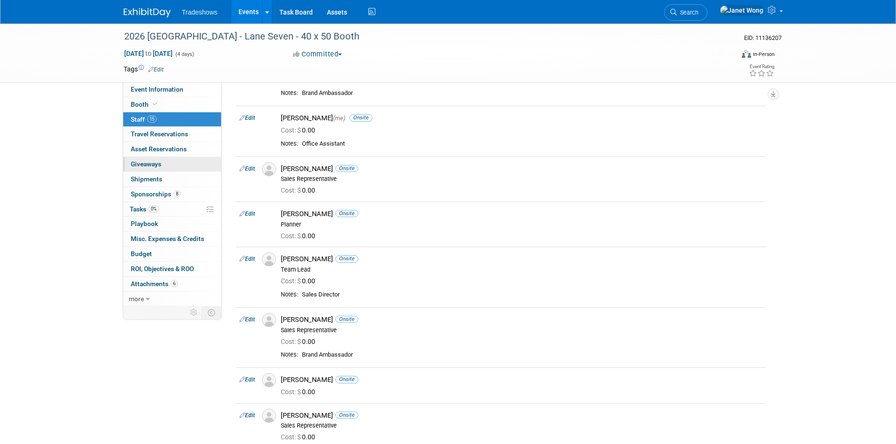
scroll to position [166, 0]
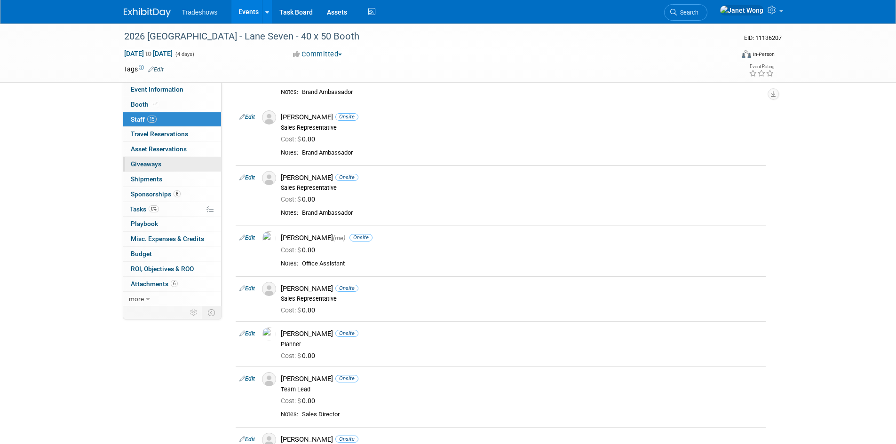
click at [148, 162] on span "Giveaways 0" at bounding box center [146, 164] width 31 height 8
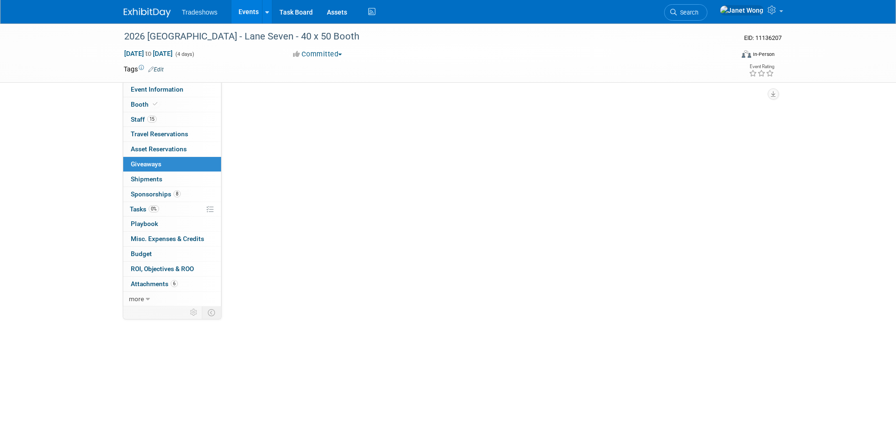
scroll to position [0, 0]
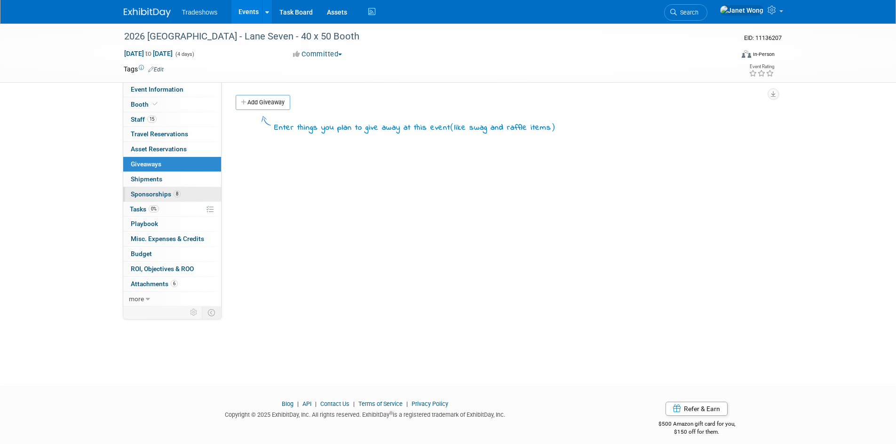
click at [150, 191] on span "Sponsorships 8" at bounding box center [156, 194] width 50 height 8
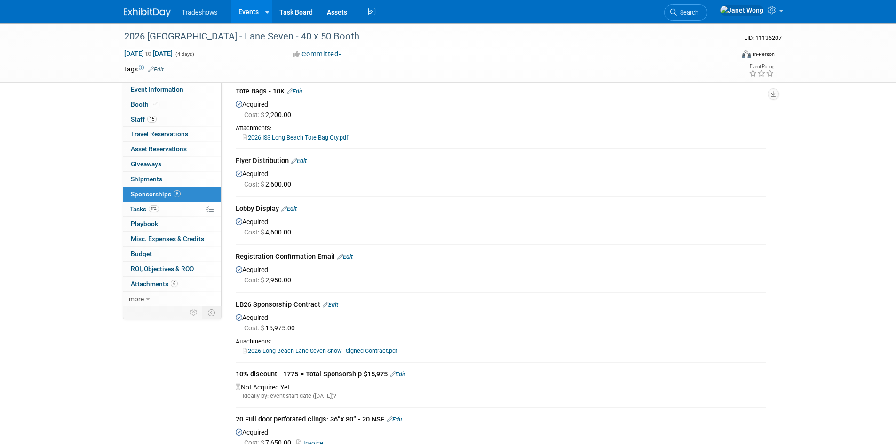
scroll to position [15, 0]
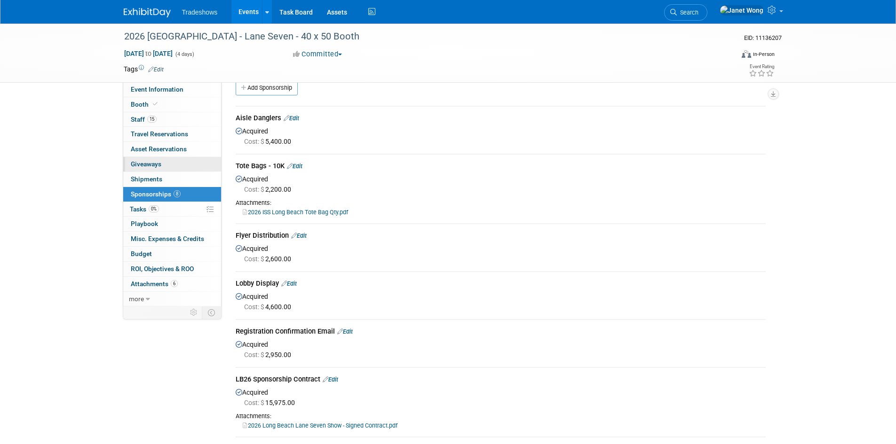
click at [167, 171] on link "0 Giveaways 0" at bounding box center [172, 164] width 98 height 15
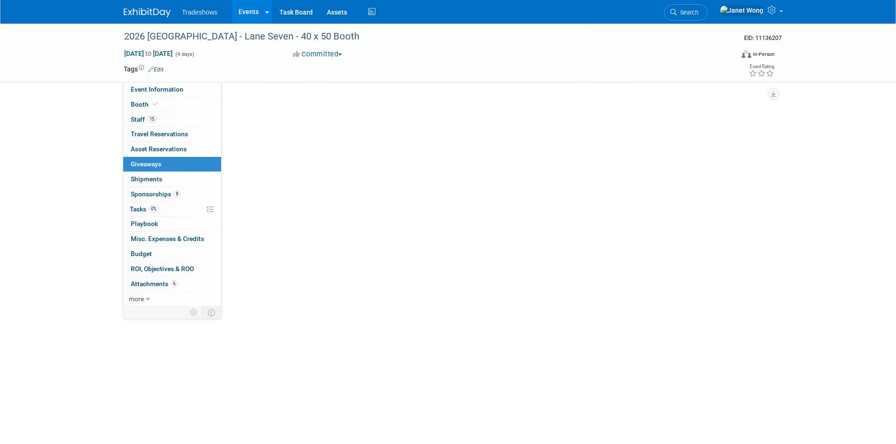
scroll to position [0, 0]
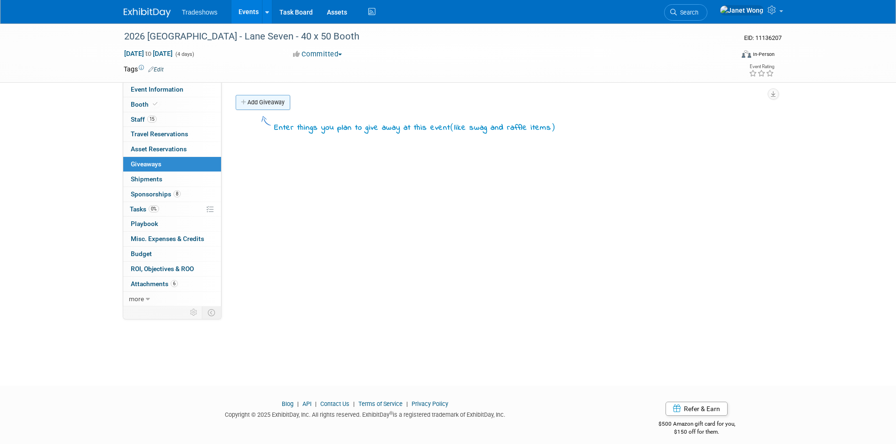
click at [258, 100] on link "Add Giveaway" at bounding box center [263, 102] width 55 height 15
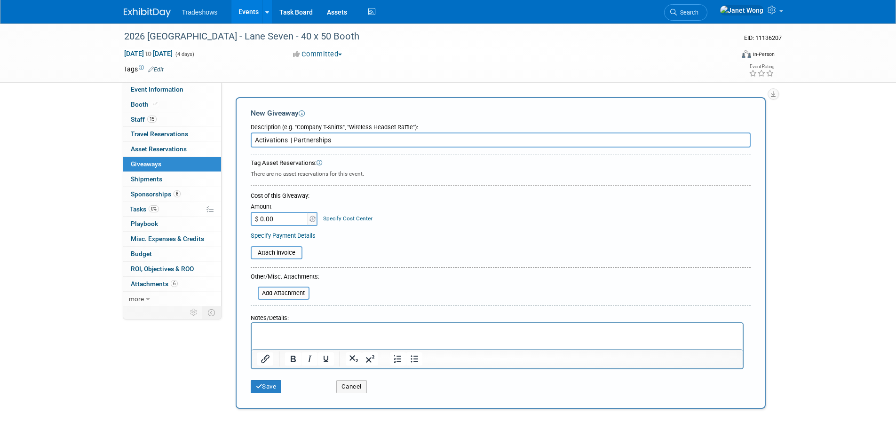
type input "Activations | Partnerships"
click at [314, 332] on p "Rich Text Area. Press ALT-0 for help." at bounding box center [497, 331] width 480 height 9
click at [271, 331] on p "ROQ/M&R/Antol/Vastex" at bounding box center [497, 331] width 480 height 9
click at [274, 341] on p "ROQ M&R/Antol/Vastex" at bounding box center [497, 336] width 480 height 18
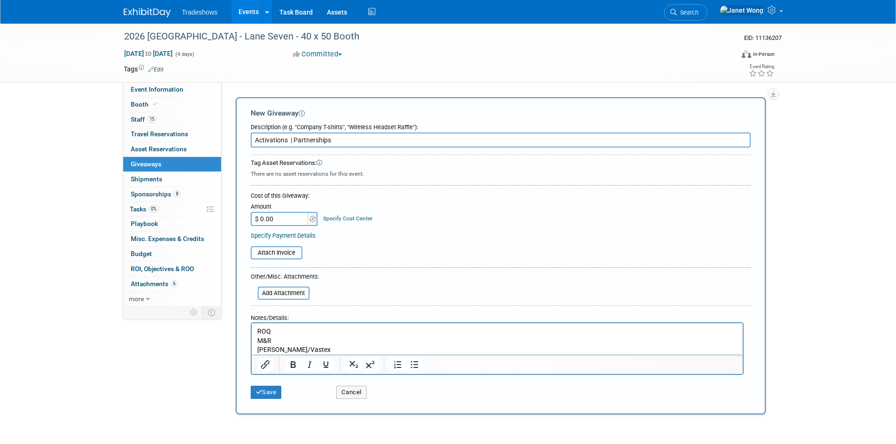
click at [276, 348] on p "ROQ M&R Antol/Vastex" at bounding box center [497, 341] width 480 height 28
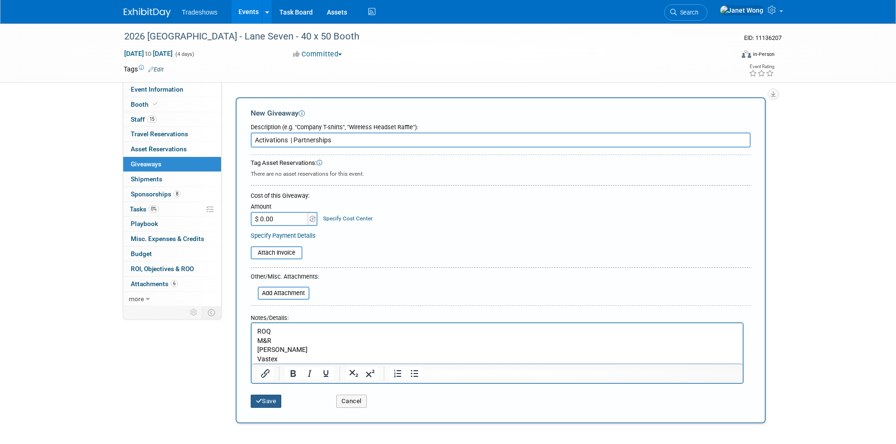
click at [269, 399] on button "Save" at bounding box center [266, 401] width 31 height 13
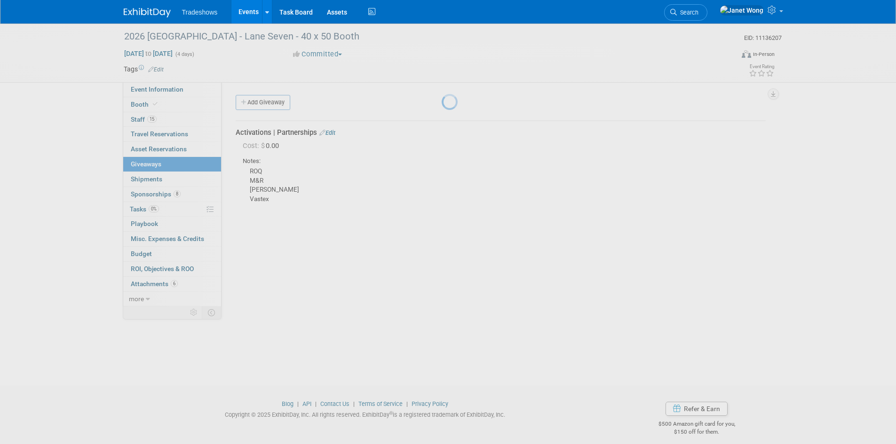
scroll to position [8, 0]
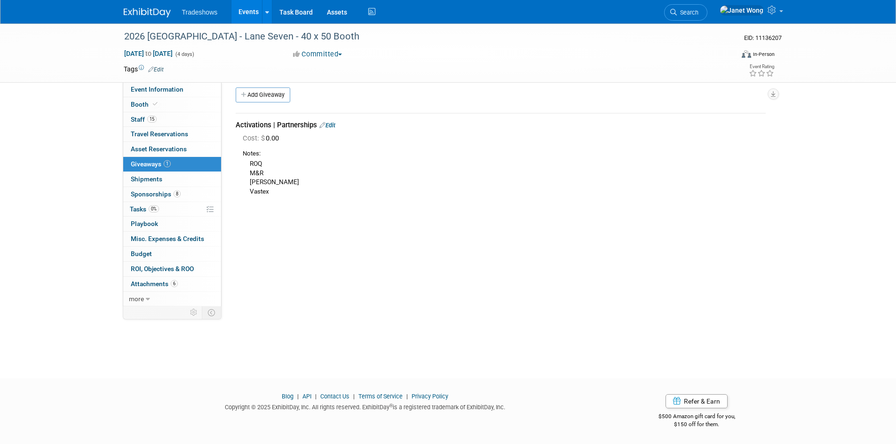
click at [335, 125] on link "Edit" at bounding box center [327, 125] width 16 height 7
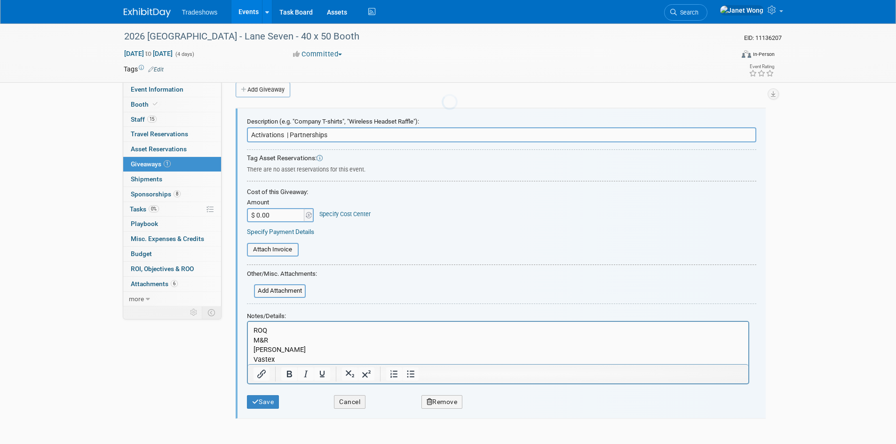
scroll to position [14, 0]
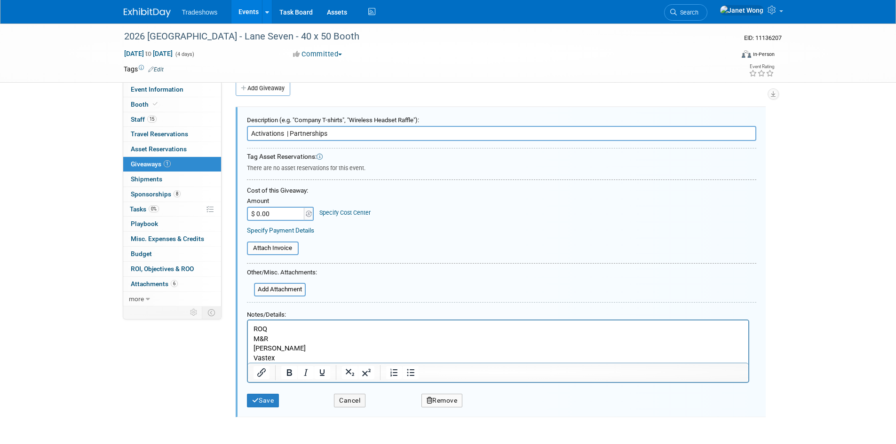
click at [290, 334] on p "ROQ M&R Antol Vastex" at bounding box center [497, 343] width 489 height 39
click at [289, 327] on p "ROQ M&R Antol Vastex" at bounding box center [497, 343] width 489 height 39
click at [347, 329] on p "ROQ ROQ US Booth #2701﻿ M&R Antol Vastex" at bounding box center [497, 343] width 489 height 39
drag, startPoint x: 384, startPoint y: 353, endPoint x: 81, endPoint y: 8, distance: 458.8
click at [389, 353] on icon "Remove link" at bounding box center [394, 351] width 11 height 11
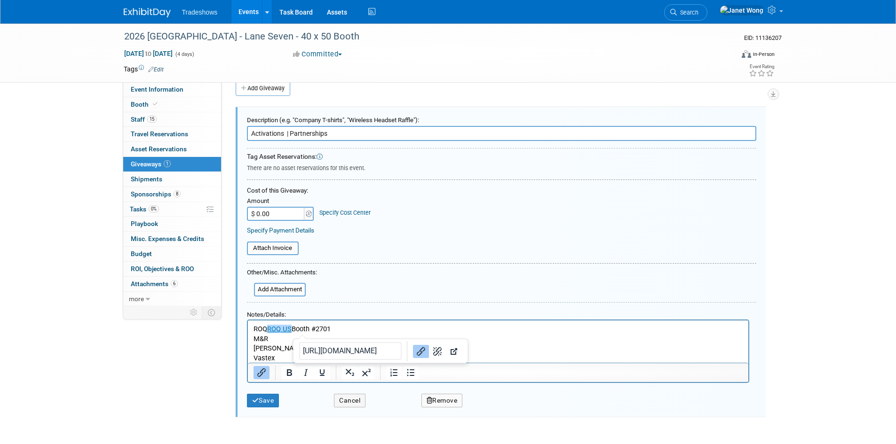
drag, startPoint x: 292, startPoint y: 327, endPoint x: 276, endPoint y: 326, distance: 16.5
click at [276, 326] on p "ROQ ROQ US﻿ Booth #2701 M&R Antol Vastex" at bounding box center [497, 343] width 489 height 39
click at [409, 355] on icon "Remove link" at bounding box center [413, 351] width 9 height 9
drag, startPoint x: 290, startPoint y: 340, endPoint x: 492, endPoint y: 658, distance: 377.3
click at [247, 337] on html "ROQ - Booth #2701 M&R Antol Vastex" at bounding box center [497, 341] width 500 height 42
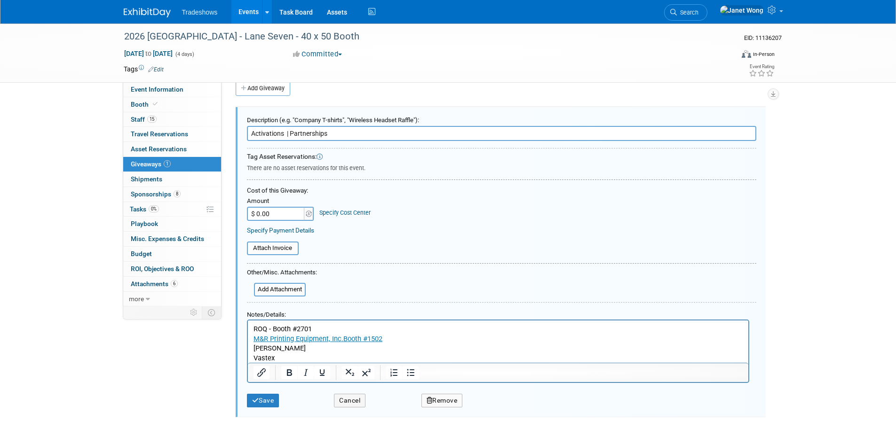
click at [328, 342] on link "M&R Printing Equipment, Inc." at bounding box center [298, 338] width 90 height 8
click at [467, 366] on icon "Remove link" at bounding box center [472, 360] width 11 height 11
click at [365, 339] on link "Booth #1502" at bounding box center [362, 338] width 39 height 8
click at [423, 363] on icon "Remove link" at bounding box center [428, 360] width 11 height 11
click at [342, 341] on p "ROQ - Booth #2701 M&R Printing Equipment, Inc.Booth #1502 Antol Vastex" at bounding box center [497, 343] width 489 height 39
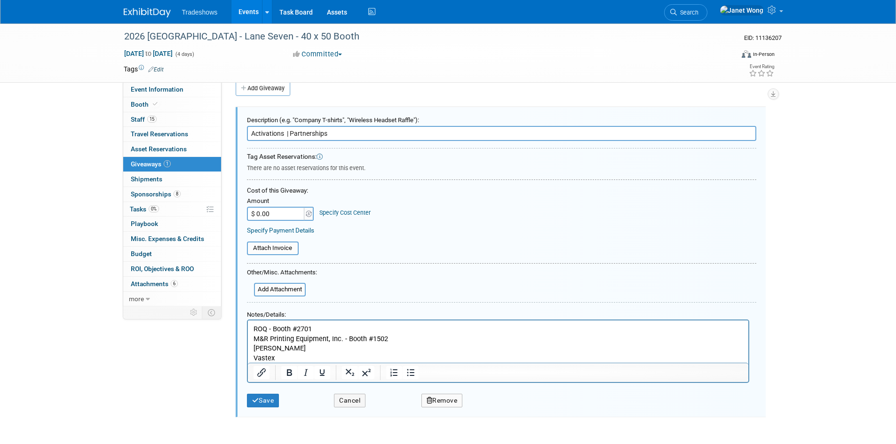
drag, startPoint x: 267, startPoint y: 326, endPoint x: 311, endPoint y: 327, distance: 44.2
click at [268, 326] on p "ROQ - Booth #2701 M&R Printing Equipment, Inc. - Booth #1502 Antol Vastex" at bounding box center [497, 343] width 489 height 39
click at [283, 353] on p "ROQ US - Booth #2701 M&R Printing Equipment, Inc. - Booth #1502 Antol Vastex" at bounding box center [497, 343] width 489 height 39
drag, startPoint x: 288, startPoint y: 357, endPoint x: 433, endPoint y: 678, distance: 351.2
click at [247, 357] on html "ROQ US - Booth #2701 M&R Printing Equipment, Inc. - Booth #1502 Antol Vastex" at bounding box center [497, 341] width 500 height 42
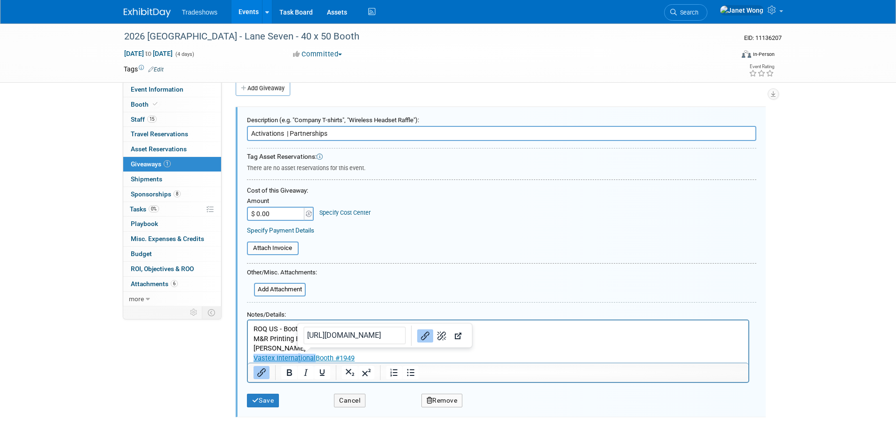
drag, startPoint x: 298, startPoint y: 355, endPoint x: 552, endPoint y: 676, distance: 409.7
click at [298, 355] on link "Vastex International" at bounding box center [284, 358] width 62 height 8
click at [437, 339] on icon "Remove link" at bounding box center [441, 335] width 9 height 9
click at [347, 359] on link "Booth #1949" at bounding box center [334, 358] width 39 height 8
click at [403, 339] on icon "Remove link" at bounding box center [408, 336] width 11 height 11
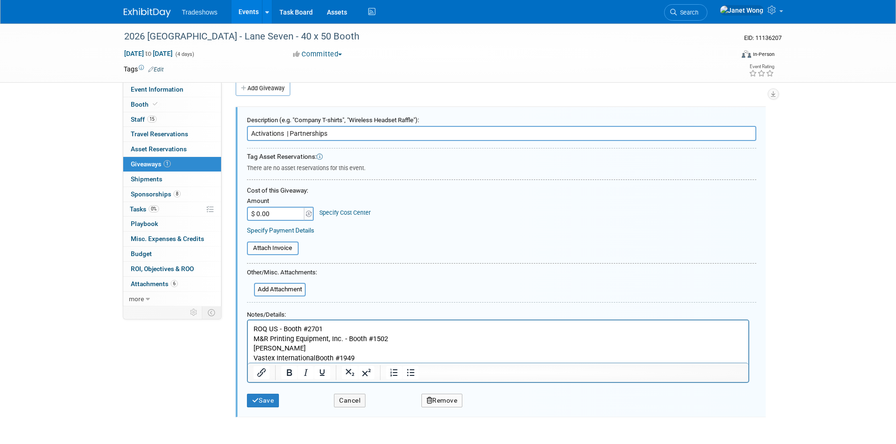
click at [316, 358] on p "ROQ US - Booth #2701 M&R Printing Equipment, Inc. - Booth #1502 Antol Vastex In…" at bounding box center [497, 343] width 489 height 39
drag, startPoint x: 298, startPoint y: 337, endPoint x: 217, endPoint y: 351, distance: 82.2
click at [247, 351] on html "ROQ US - Booth #2701 M&R Printing Equipment, Inc. - Booth #1502 Antol Vastex In…" at bounding box center [497, 341] width 500 height 42
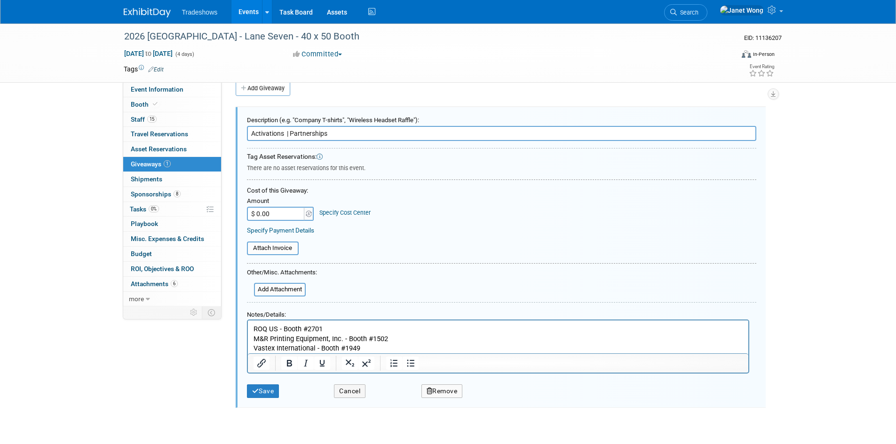
click at [381, 350] on p "ROQ US - Booth #2701 M&R Printing Equipment, Inc. - Booth #1502 Vastex Internat…" at bounding box center [497, 338] width 489 height 29
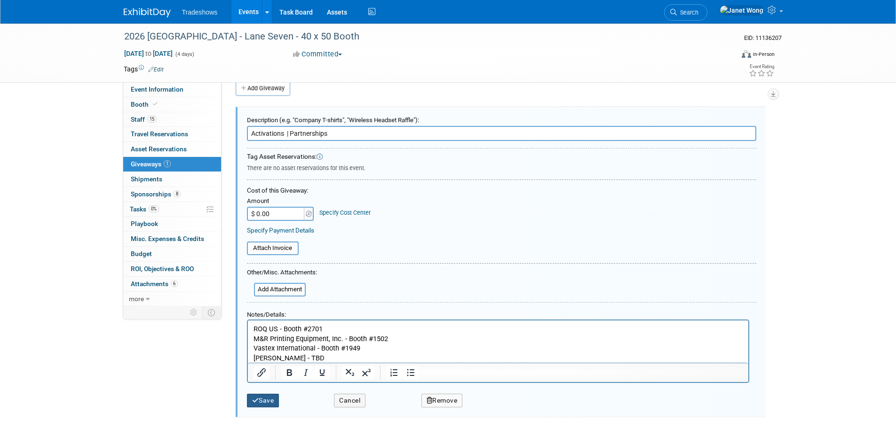
click at [262, 399] on button "Save" at bounding box center [263, 401] width 32 height 14
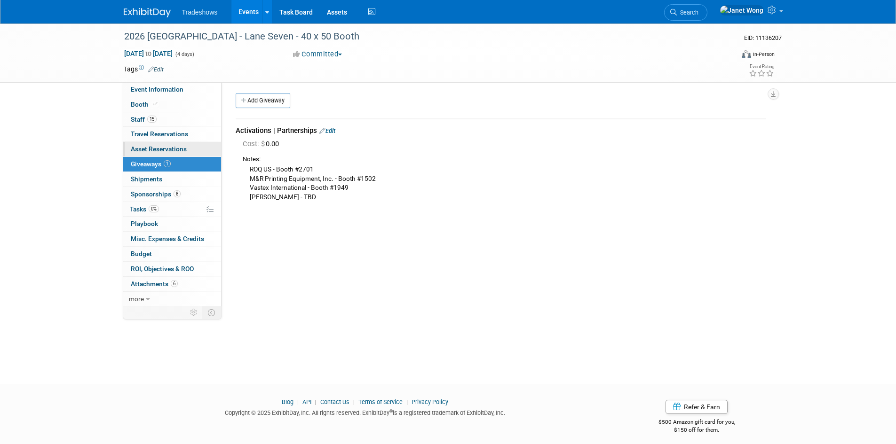
scroll to position [0, 0]
click at [157, 102] on span at bounding box center [155, 104] width 8 height 7
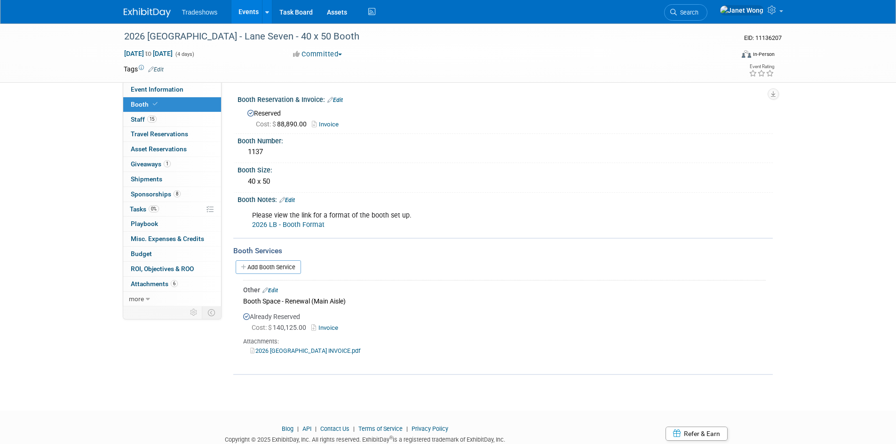
click at [249, 16] on link "Events" at bounding box center [248, 12] width 34 height 24
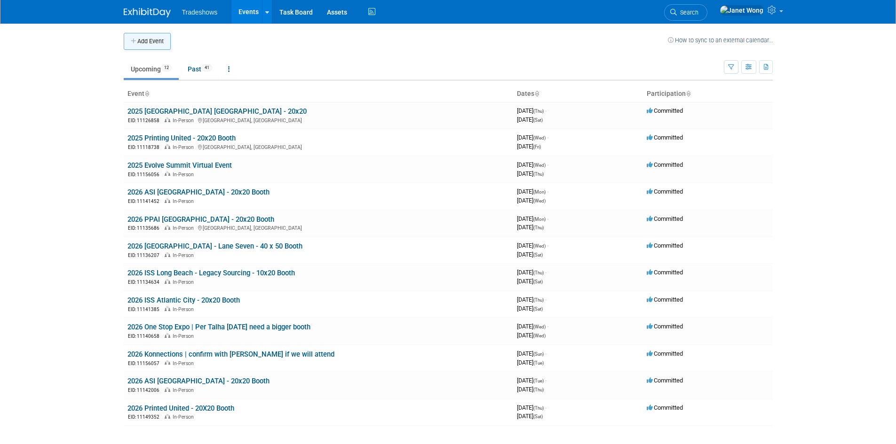
click at [152, 40] on button "Add Event" at bounding box center [147, 41] width 47 height 17
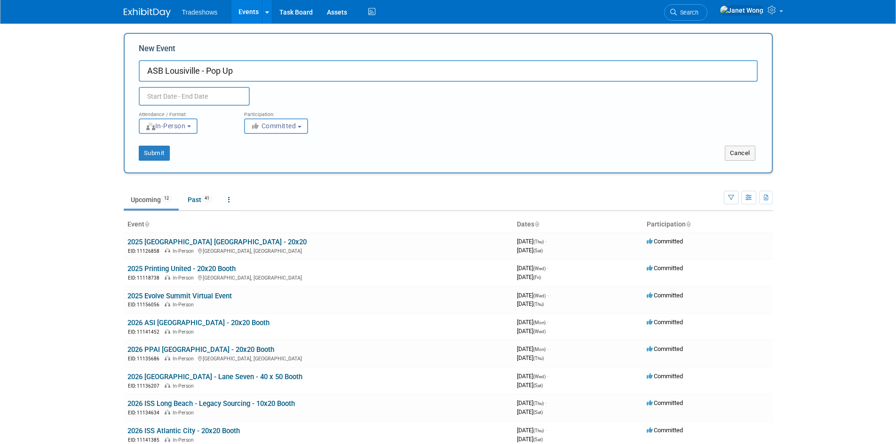
type input "ASB Lousiville - Pop Up"
click at [154, 94] on input "text" at bounding box center [194, 96] width 111 height 19
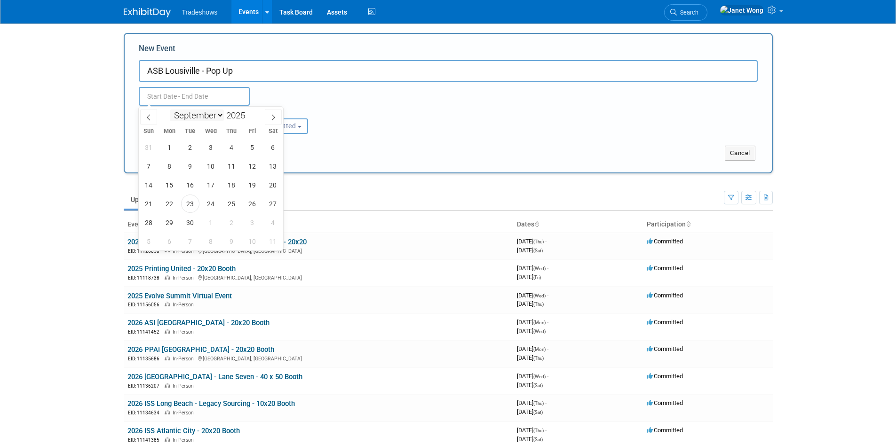
click at [211, 119] on select "January February March April May June July August September October November De…" at bounding box center [197, 116] width 54 height 12
click at [170, 110] on select "January February March April May June July August September October November De…" at bounding box center [197, 116] width 54 height 12
click at [205, 115] on select "January February March April May June July August September October November De…" at bounding box center [197, 116] width 54 height 12
select select "2"
click at [170, 110] on select "January February March April May June July August September October November De…" at bounding box center [197, 116] width 54 height 12
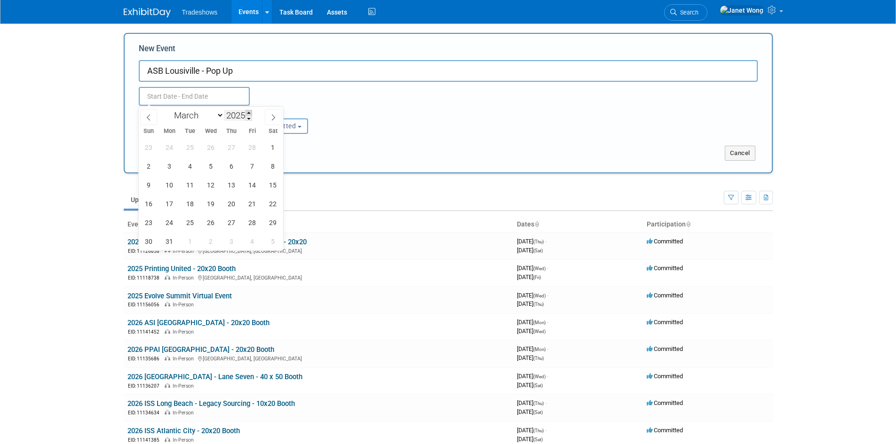
click at [252, 111] on span at bounding box center [248, 113] width 7 height 6
type input "2026"
click at [173, 187] on span "16" at bounding box center [169, 185] width 18 height 18
click at [225, 186] on span "19" at bounding box center [231, 185] width 18 height 18
type input "[DATE] to [DATE]"
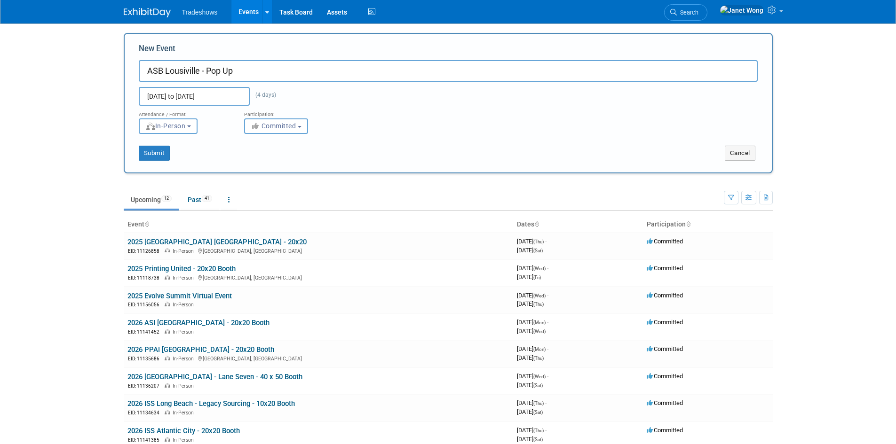
click at [381, 126] on div "Attendance / Format: <img src="[URL][DOMAIN_NAME]" style="width: 19px; margin-t…" at bounding box center [448, 120] width 633 height 28
click at [148, 150] on button "Submit" at bounding box center [154, 153] width 31 height 15
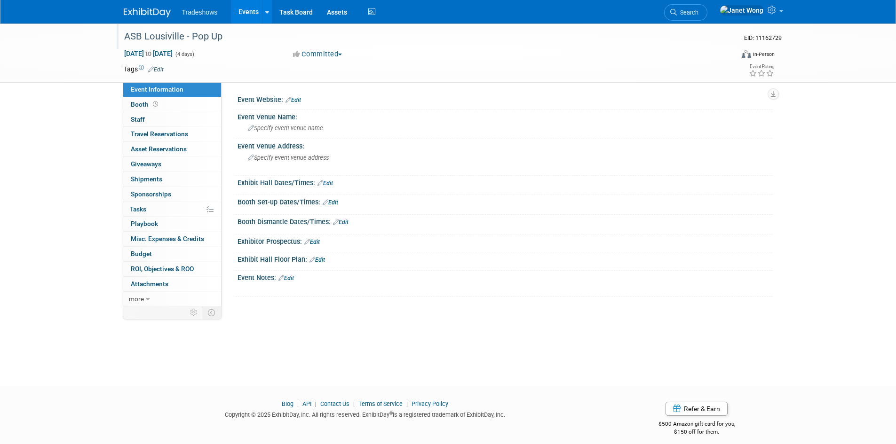
click at [173, 38] on div "ASB Lousiville - Pop Up" at bounding box center [420, 36] width 599 height 17
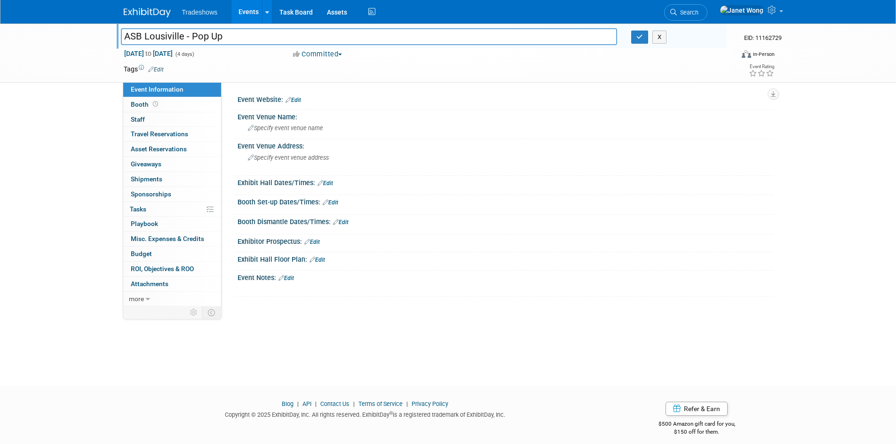
click at [122, 37] on input "ASB Lousiville - Pop Up" at bounding box center [369, 36] width 497 height 16
type input "2026 ASB Lousiville - Pop Up"
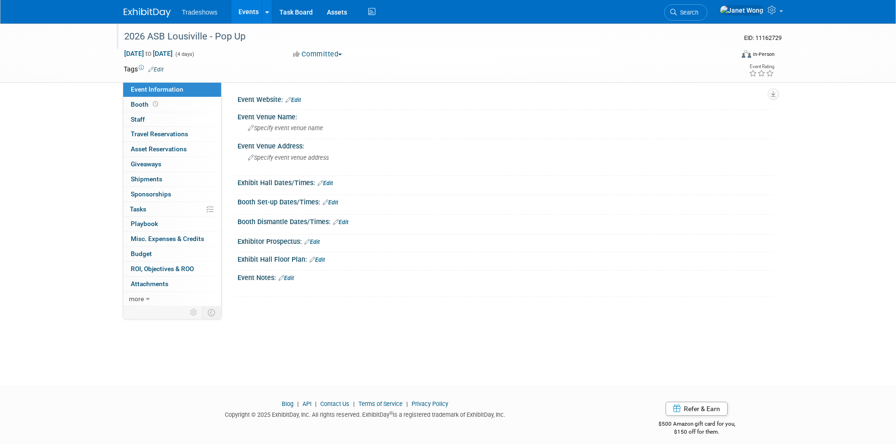
click at [250, 14] on link "Events" at bounding box center [248, 12] width 34 height 24
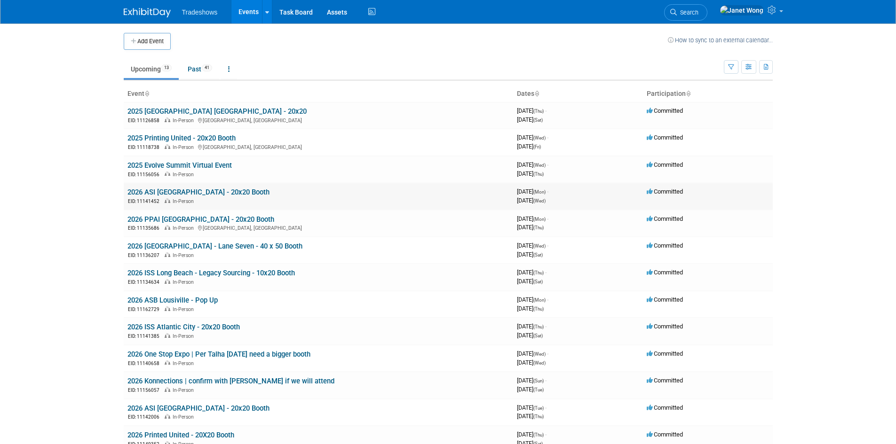
click at [222, 194] on link "2026 ASI [GEOGRAPHIC_DATA] - 20x20 Booth" at bounding box center [198, 192] width 142 height 8
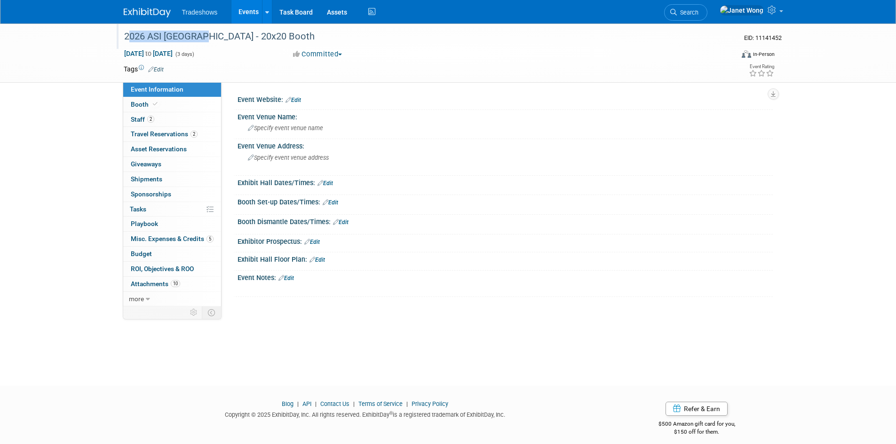
drag, startPoint x: 124, startPoint y: 36, endPoint x: 198, endPoint y: 39, distance: 74.4
click at [198, 39] on div "2026 ASI [GEOGRAPHIC_DATA] - 20x20 Booth" at bounding box center [420, 36] width 599 height 17
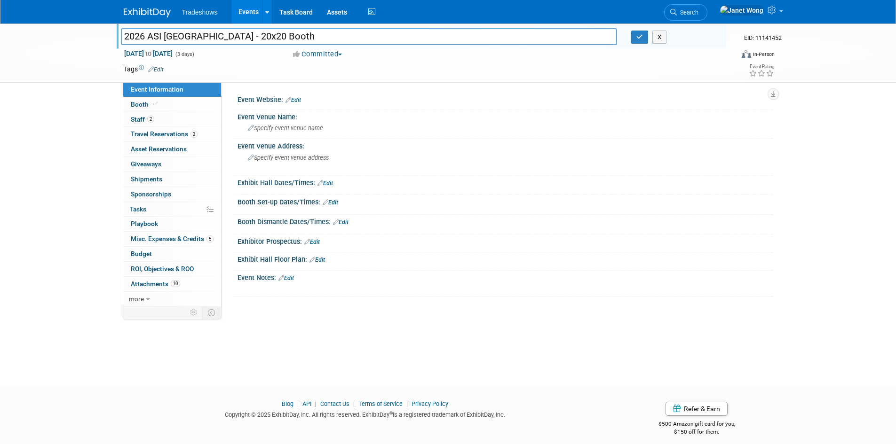
click at [253, 14] on link "Events" at bounding box center [248, 12] width 34 height 24
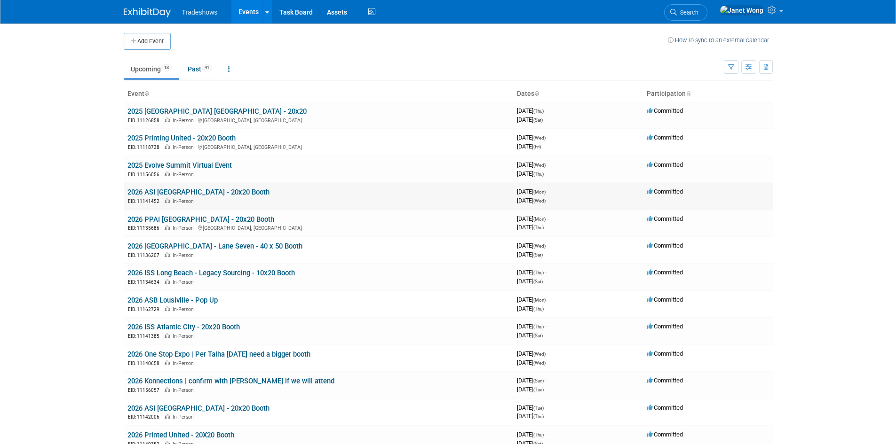
click at [191, 190] on link "2026 ASI [GEOGRAPHIC_DATA] - 20x20 Booth" at bounding box center [198, 192] width 142 height 8
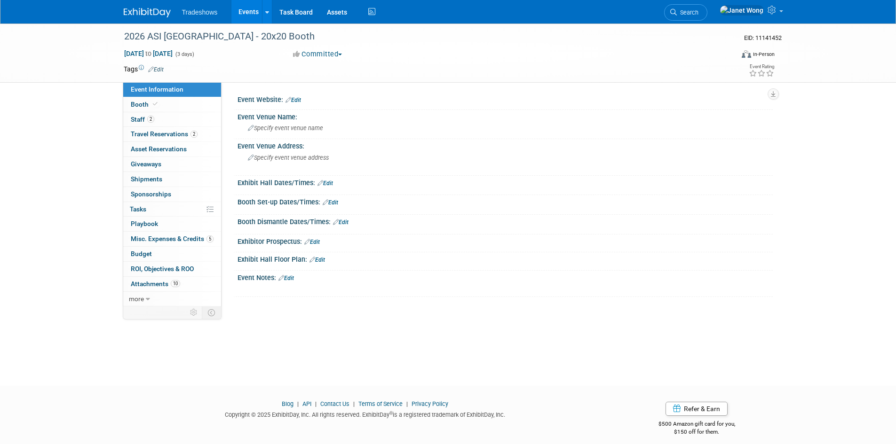
click at [300, 97] on link "Edit" at bounding box center [293, 100] width 16 height 7
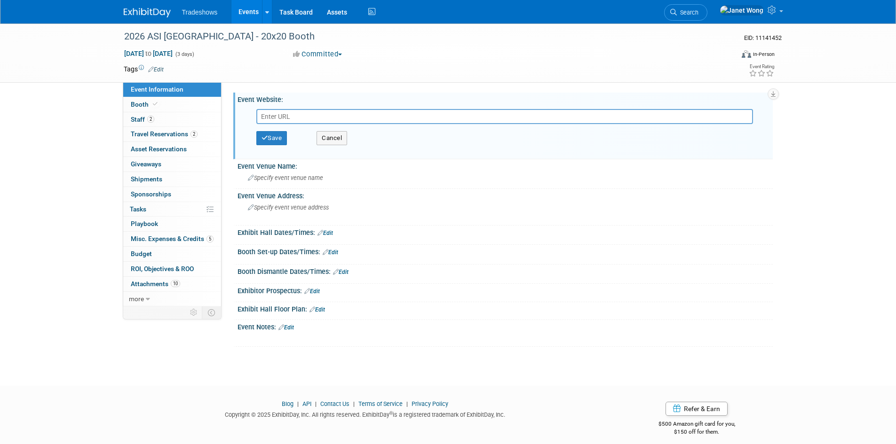
paste input "[URL][DOMAIN_NAME]"
type input "[URL][DOMAIN_NAME]"
click at [277, 136] on button "Save" at bounding box center [271, 138] width 31 height 14
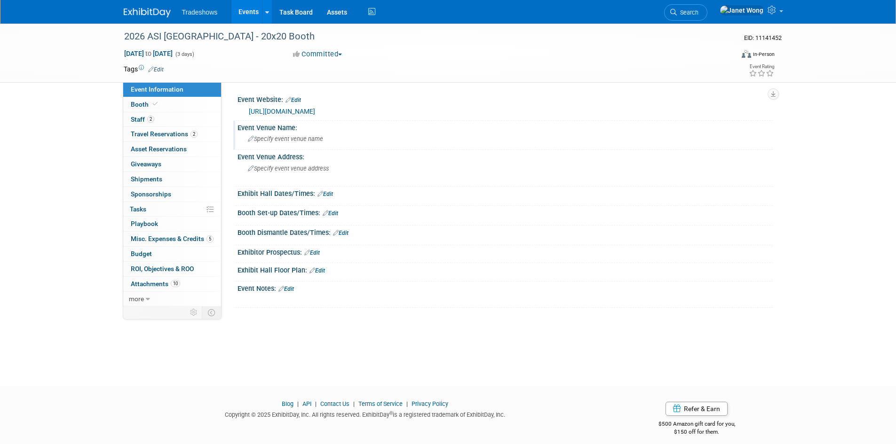
click at [273, 130] on div "Event Venue Name:" at bounding box center [504, 127] width 535 height 12
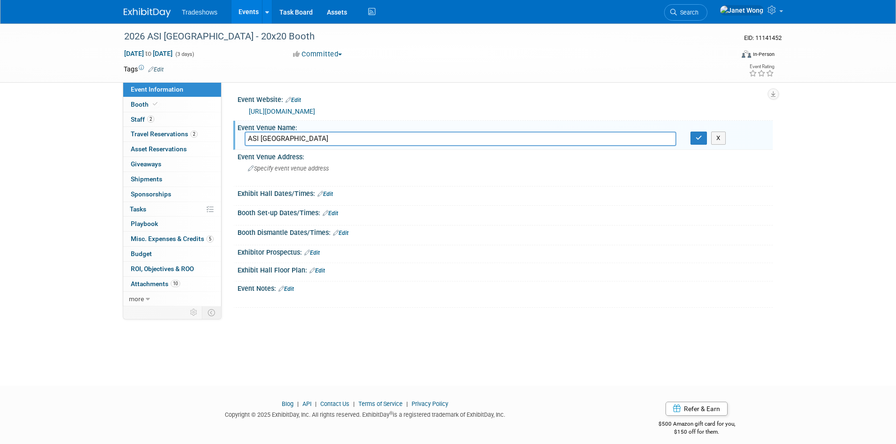
type input "ASI [GEOGRAPHIC_DATA]"
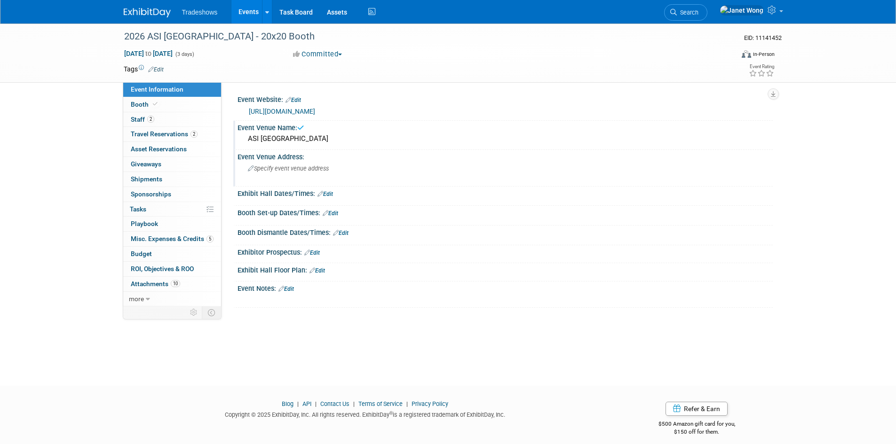
click at [293, 158] on div "Event Venue Address:" at bounding box center [504, 156] width 535 height 12
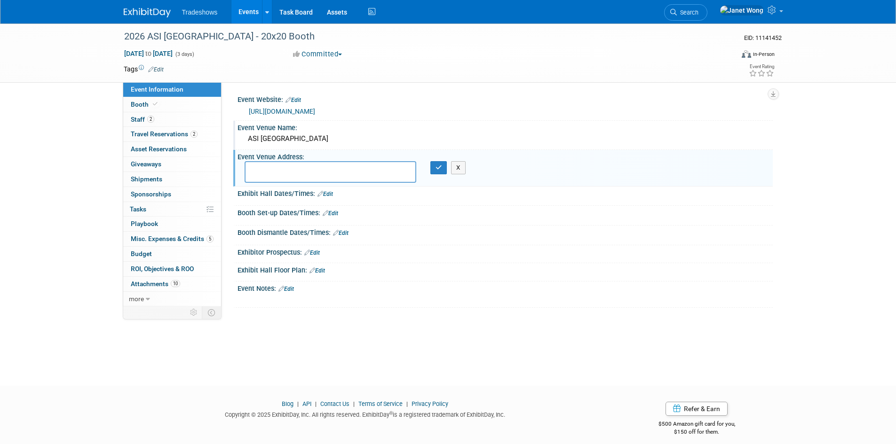
paste textarea "[GEOGRAPHIC_DATA], Hall A1-A2"
type textarea "[GEOGRAPHIC_DATA], Hall A1-A2"
drag, startPoint x: 439, startPoint y: 168, endPoint x: 341, endPoint y: 191, distance: 100.5
click at [439, 168] on icon "button" at bounding box center [438, 168] width 7 height 6
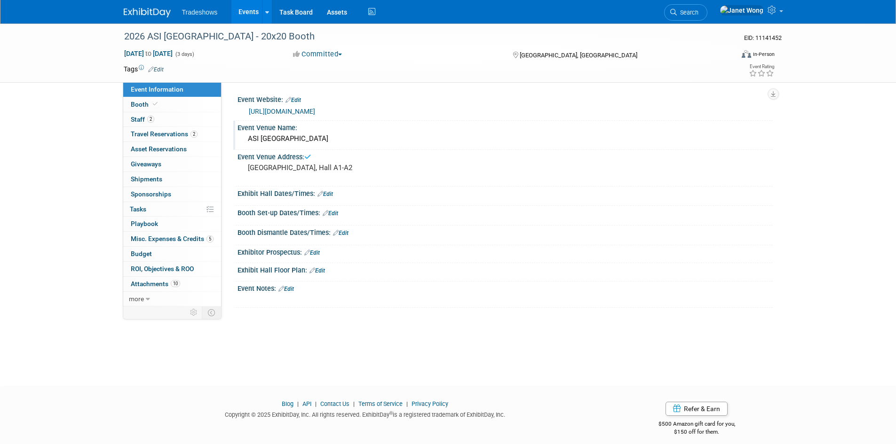
click at [328, 194] on link "Edit" at bounding box center [325, 194] width 16 height 7
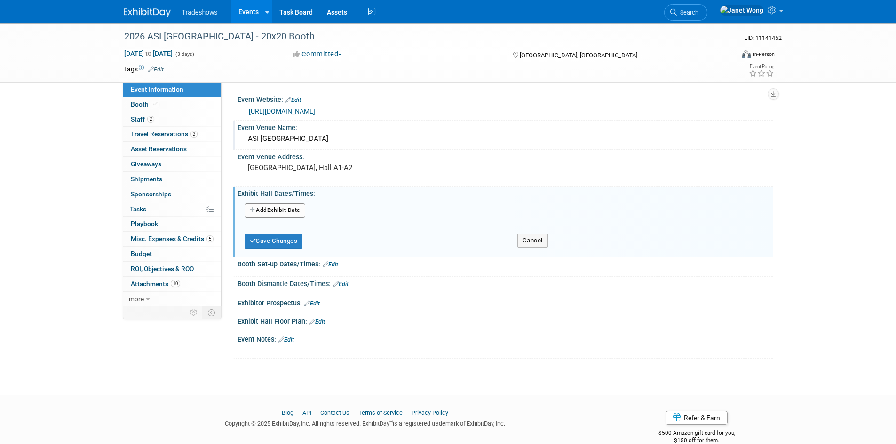
click at [283, 212] on button "Add Another Exhibit Date" at bounding box center [274, 211] width 61 height 14
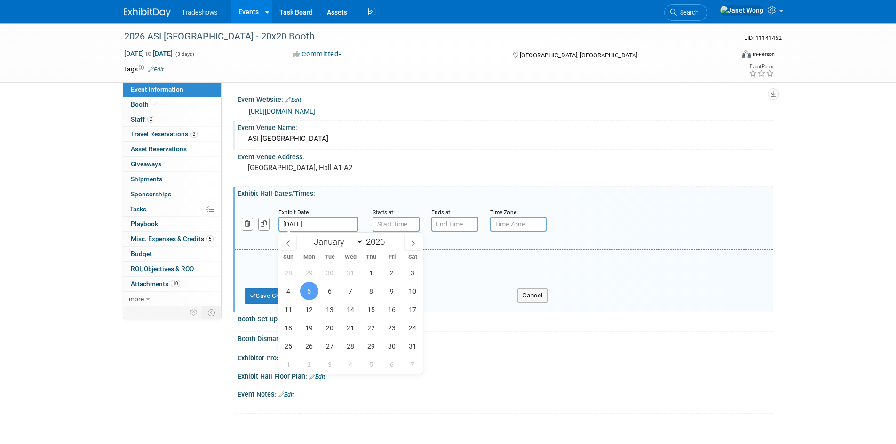
click at [341, 222] on input "[DATE]" at bounding box center [318, 224] width 80 height 15
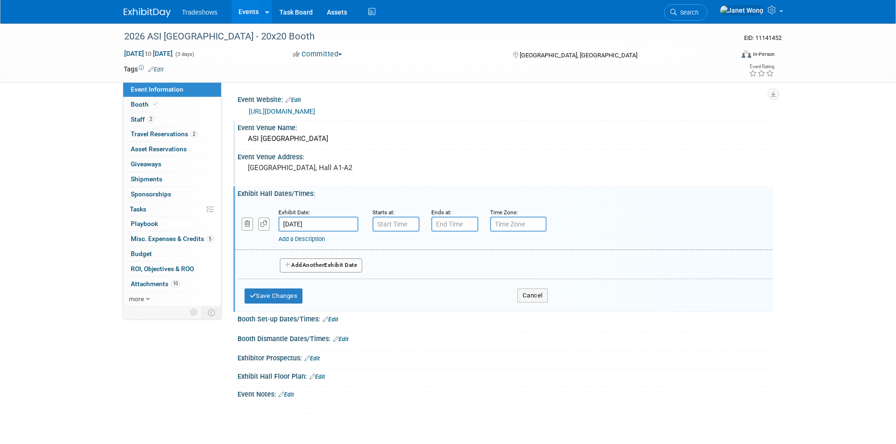
click at [409, 181] on div "[GEOGRAPHIC_DATA], Hall A1-A2" at bounding box center [348, 172] width 209 height 22
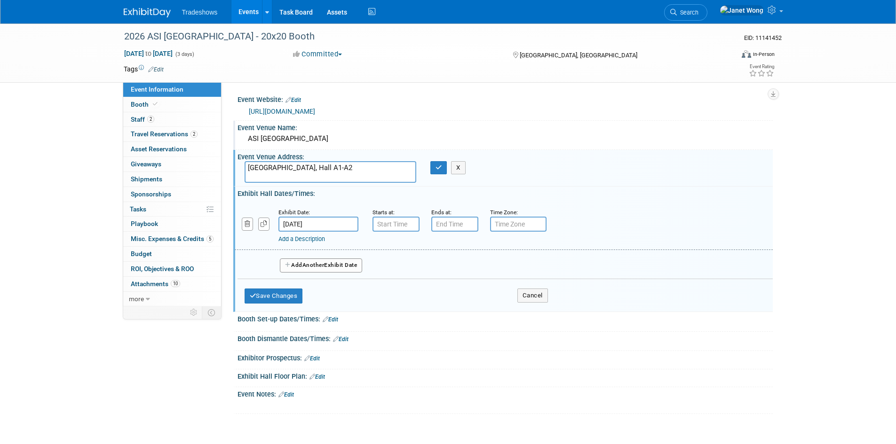
click at [542, 188] on div "Exhibit Hall Dates/Times: Edit" at bounding box center [504, 193] width 535 height 12
click at [453, 170] on button "X" at bounding box center [458, 167] width 15 height 13
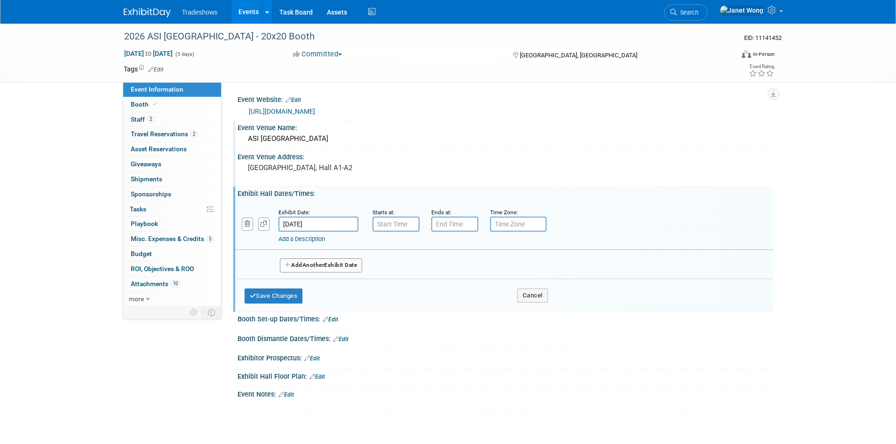
click at [287, 239] on link "Add a Description" at bounding box center [301, 239] width 47 height 7
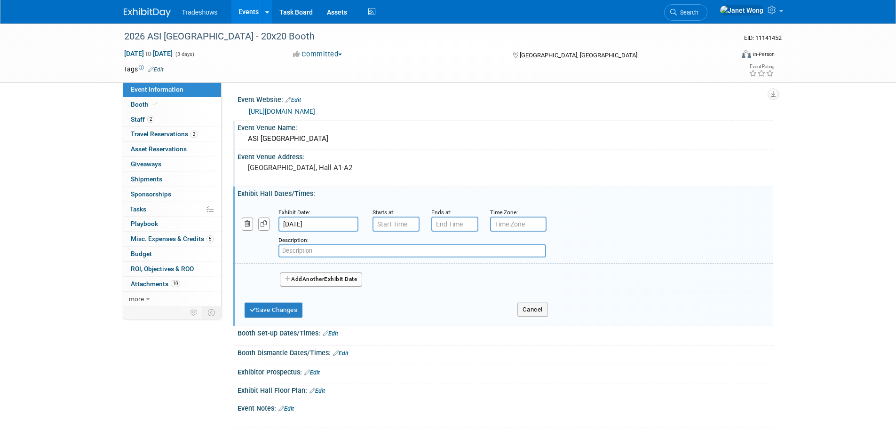
paste input "Education: [DATE]"
drag, startPoint x: 371, startPoint y: 250, endPoint x: 377, endPoint y: 251, distance: 6.1
click at [377, 251] on input "Education: [DATE]" at bounding box center [412, 250] width 268 height 13
type input "Education: [DATE]"
click at [300, 278] on button "Add Another Exhibit Date" at bounding box center [321, 280] width 83 height 14
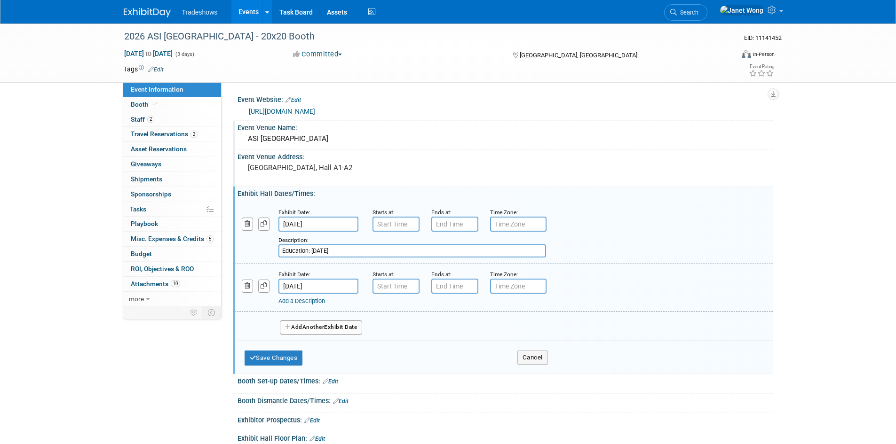
click at [288, 287] on input "[DATE]" at bounding box center [318, 286] width 80 height 15
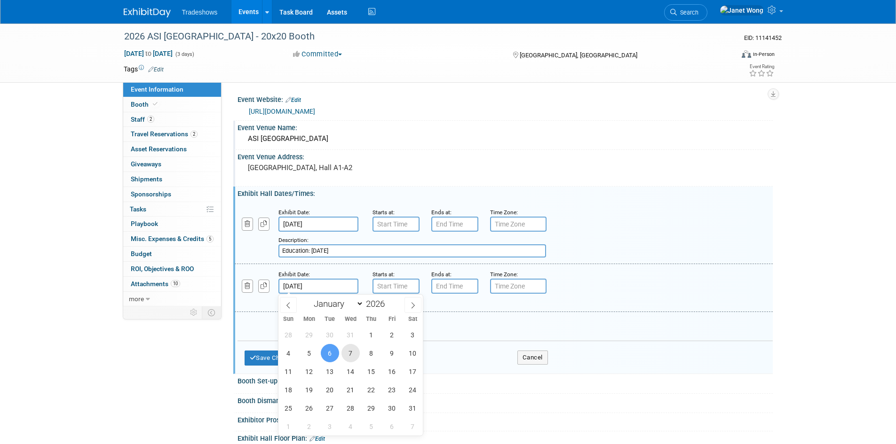
click at [353, 355] on span "7" at bounding box center [350, 353] width 18 height 18
type input "[DATE]"
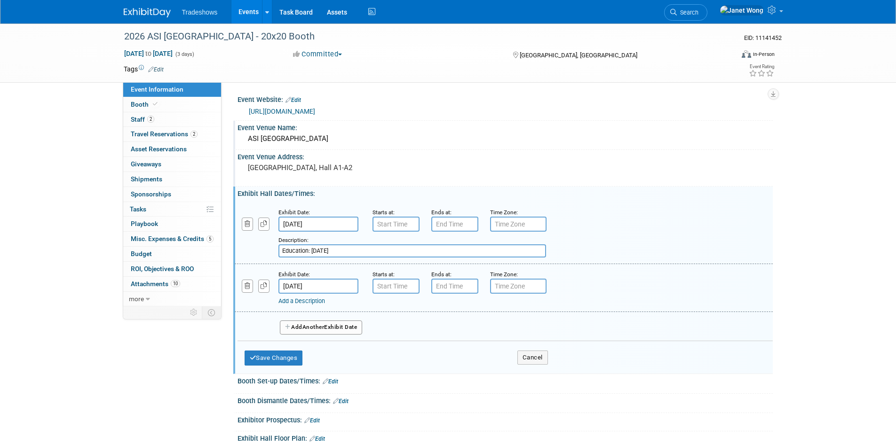
click at [333, 284] on input "[DATE]" at bounding box center [318, 286] width 80 height 15
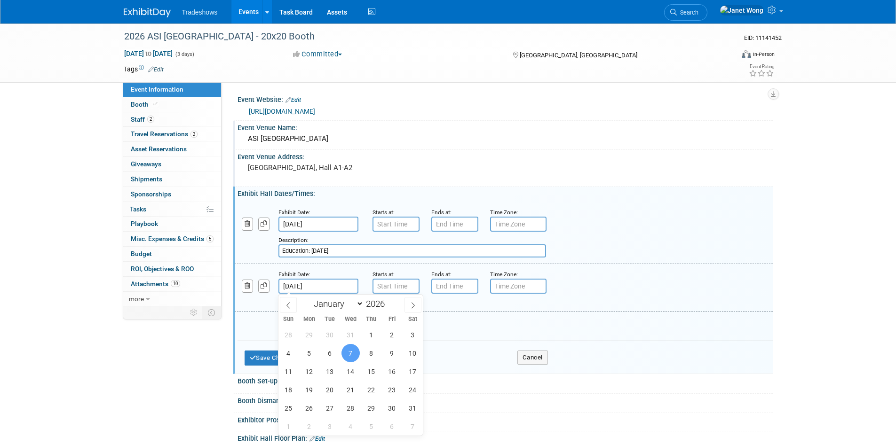
click at [333, 284] on input "[DATE]" at bounding box center [318, 286] width 80 height 15
click at [459, 308] on div "Exhibit Date: [DATE] Starts at: Ends at: Time Zone: Apply to all Add a Descript…" at bounding box center [504, 288] width 538 height 48
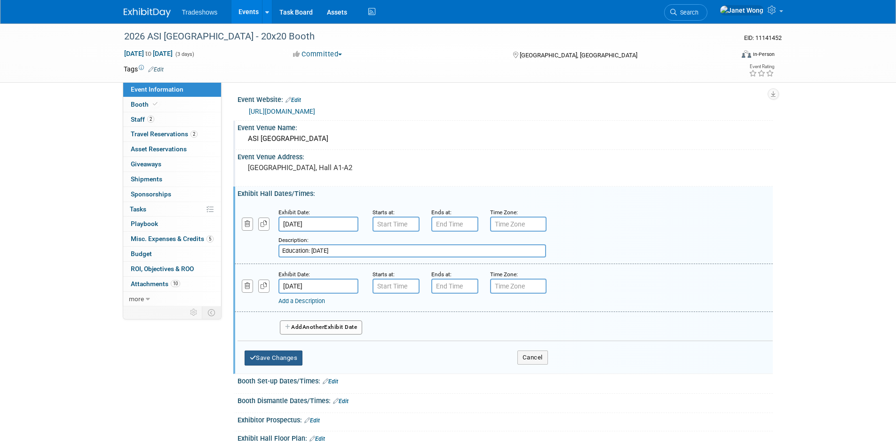
click at [263, 352] on button "Save Changes" at bounding box center [273, 358] width 58 height 15
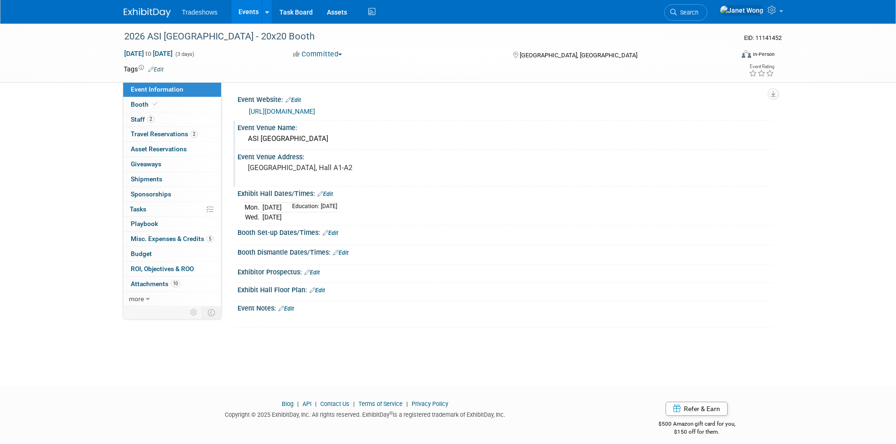
click at [331, 192] on link "Edit" at bounding box center [325, 194] width 16 height 7
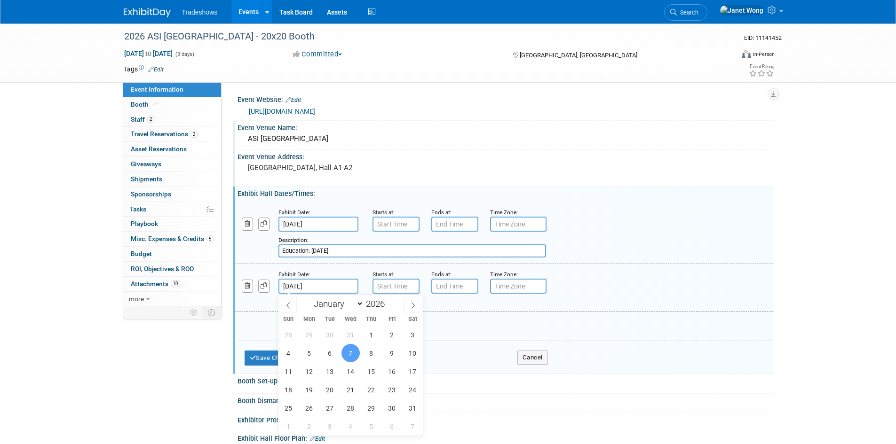
click at [322, 288] on input "[DATE]" at bounding box center [318, 286] width 80 height 15
click at [334, 352] on span "6" at bounding box center [330, 353] width 18 height 18
type input "[DATE]"
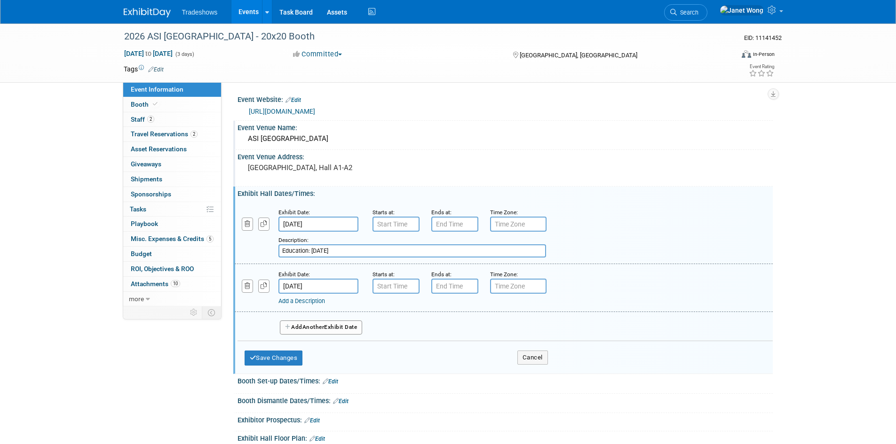
click at [315, 301] on link "Add a Description" at bounding box center [301, 301] width 47 height 7
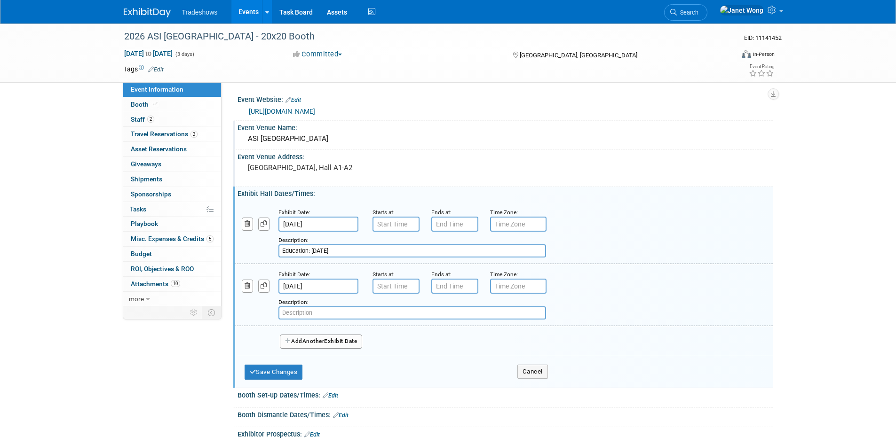
paste input "Exhibits: [DATE]-[DATE]"
type input "Exhibits: [DATE]-[DATE]"
click at [315, 339] on span "Another" at bounding box center [313, 341] width 22 height 7
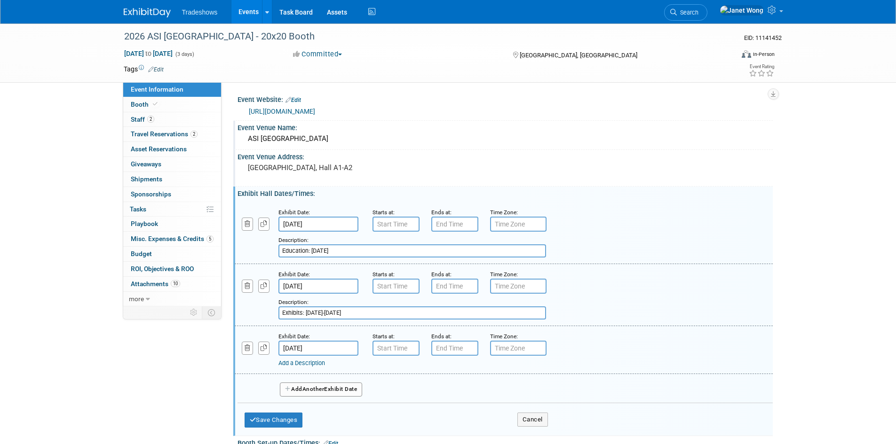
click at [314, 362] on link "Add a Description" at bounding box center [301, 363] width 47 height 7
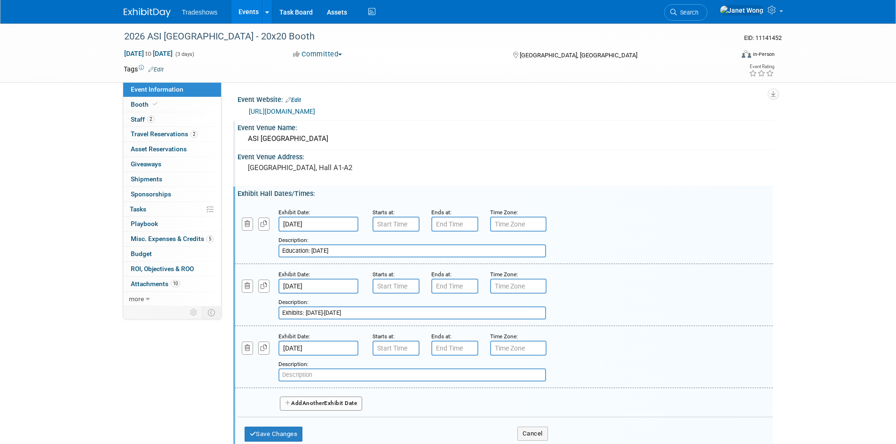
paste input "Exhibits: [DATE]-[DATE]"
drag, startPoint x: 357, startPoint y: 374, endPoint x: 303, endPoint y: 377, distance: 54.6
click at [303, 377] on input "Exhibits: [DATE]-[DATE]" at bounding box center [412, 375] width 268 height 13
type input "Exhibits: [DATE]-[DATE]"
click at [280, 432] on button "Save Changes" at bounding box center [273, 434] width 58 height 15
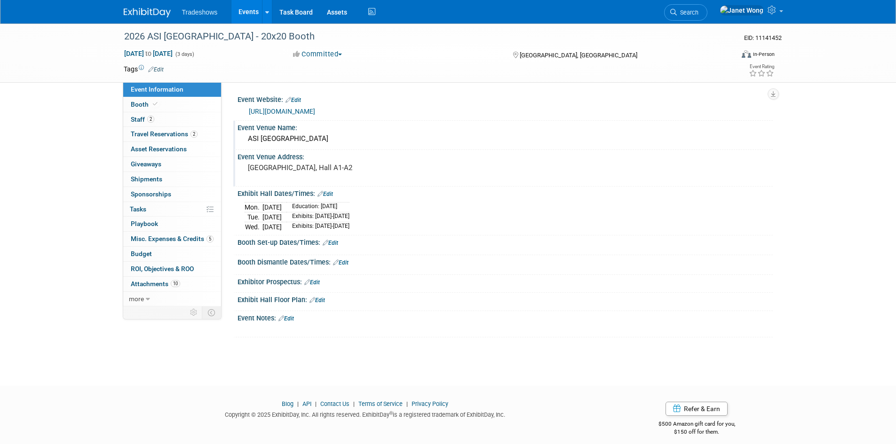
click at [321, 301] on link "Edit" at bounding box center [317, 300] width 16 height 7
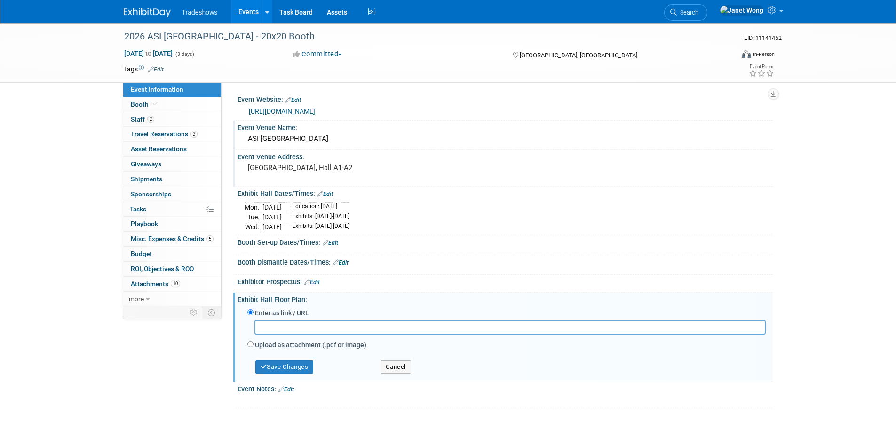
paste input "[URL][DOMAIN_NAME]"
type input "[URL][DOMAIN_NAME]"
click at [297, 370] on button "Save Changes" at bounding box center [284, 367] width 58 height 13
